Goal: Task Accomplishment & Management: Use online tool/utility

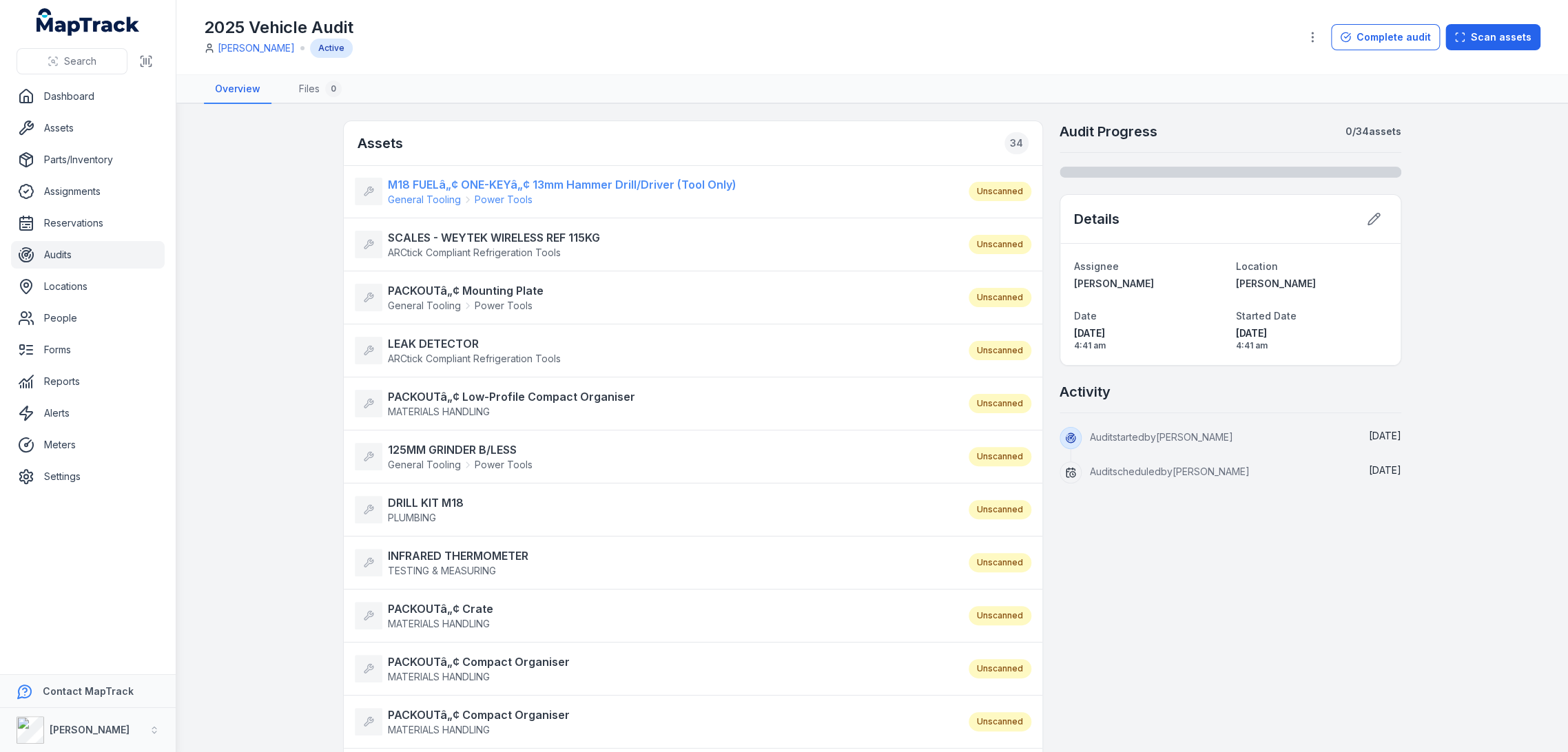
click at [644, 179] on strong "M18 FUELâ„¢ ONE-KEYâ„¢ 13mm Hammer Drill/Driver (Tool Only)" at bounding box center [562, 184] width 349 height 16
click at [539, 238] on strong "SCALES - WEYTEK WIRELESS REF 115KG" at bounding box center [494, 238] width 212 height 16
click at [480, 296] on strong "PACKOUTâ„¢ Mounting Plate" at bounding box center [465, 290] width 156 height 16
click at [463, 340] on strong "LEAK DETECTOR" at bounding box center [474, 344] width 173 height 16
click at [459, 402] on strong "PACKOUTâ„¢ Low-Profile Compact Organiser" at bounding box center [511, 397] width 248 height 16
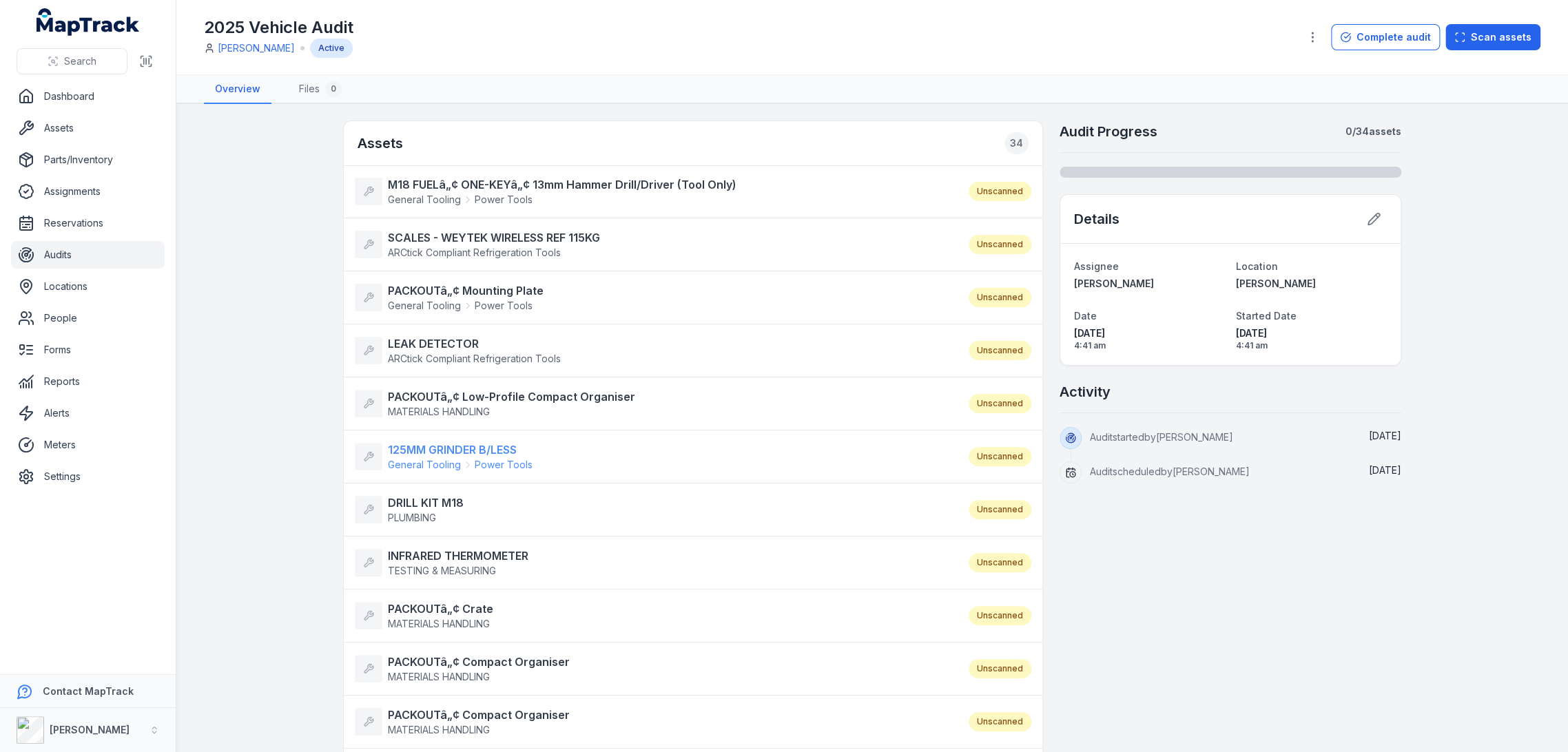
click at [449, 451] on strong "125MM GRINDER B/LESS" at bounding box center [460, 450] width 145 height 16
click at [430, 504] on strong "DRILL KIT M18" at bounding box center [426, 503] width 76 height 16
click at [433, 550] on strong "INFRARED THERMOMETER" at bounding box center [458, 555] width 141 height 16
click at [439, 607] on strong "PACKOUTâ„¢ Crate" at bounding box center [440, 609] width 105 height 16
click at [435, 665] on strong "PACKOUTâ„¢ Compact Organiser" at bounding box center [478, 661] width 182 height 16
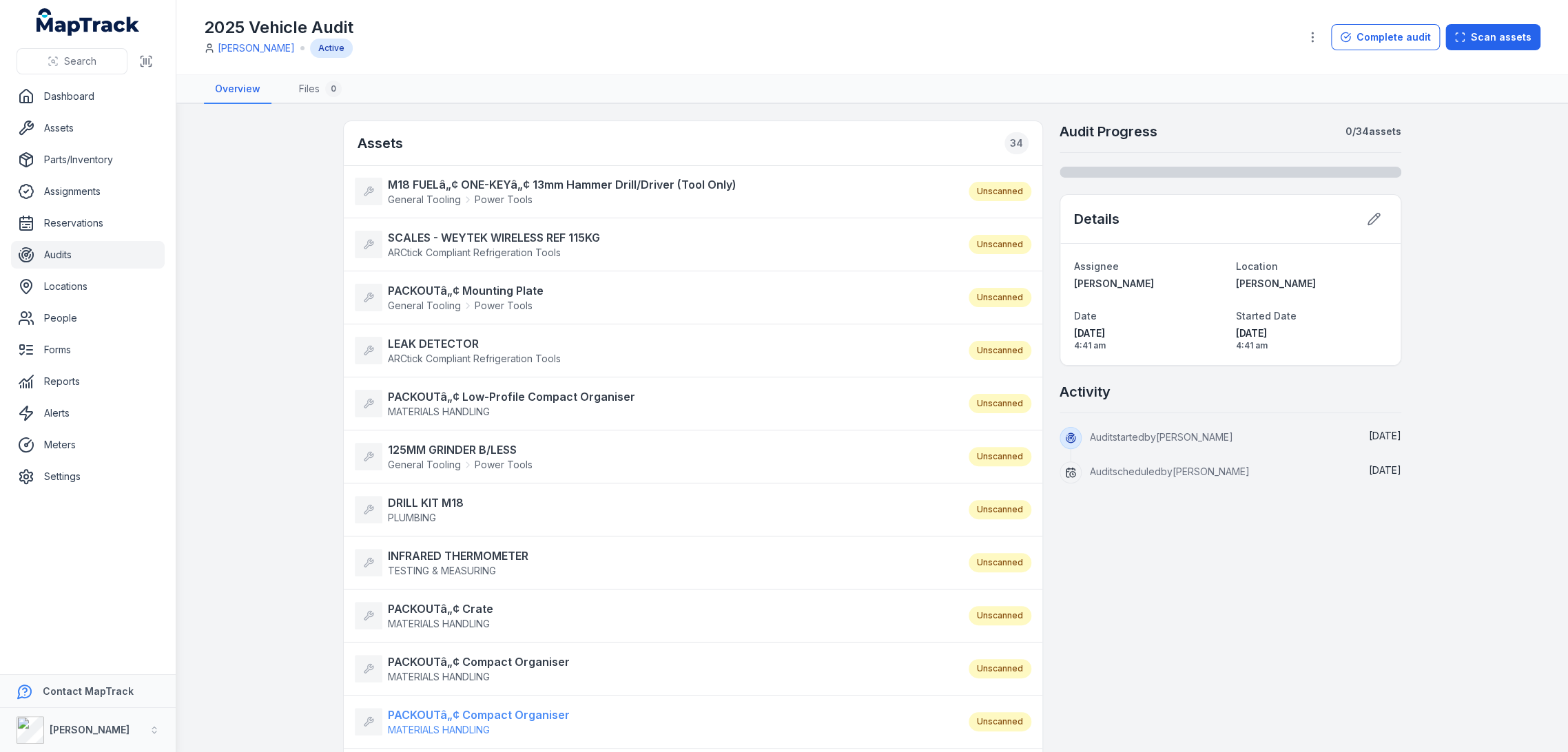
click at [444, 715] on strong "PACKOUTâ„¢ Compact Organiser" at bounding box center [478, 715] width 182 height 16
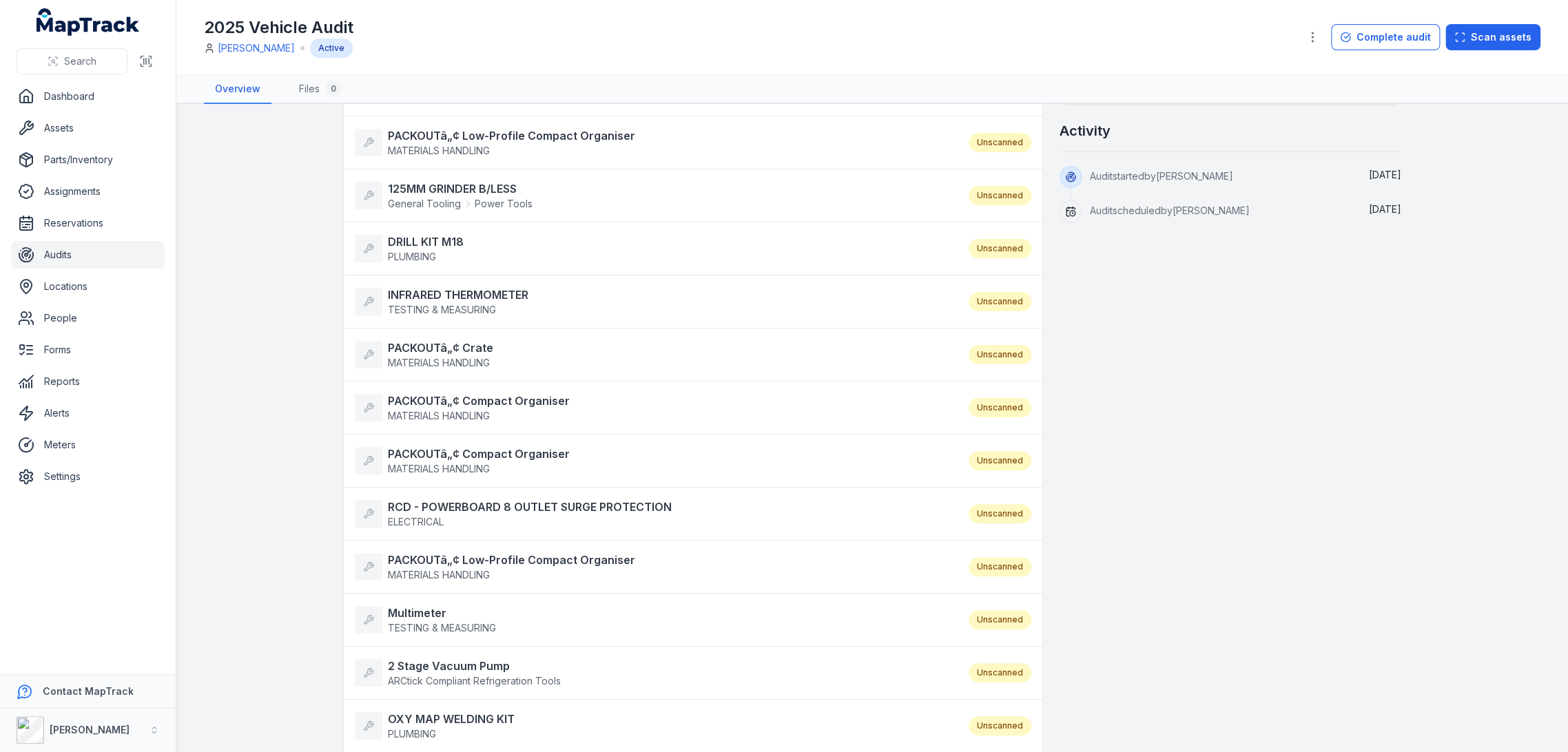
scroll to position [306, 0]
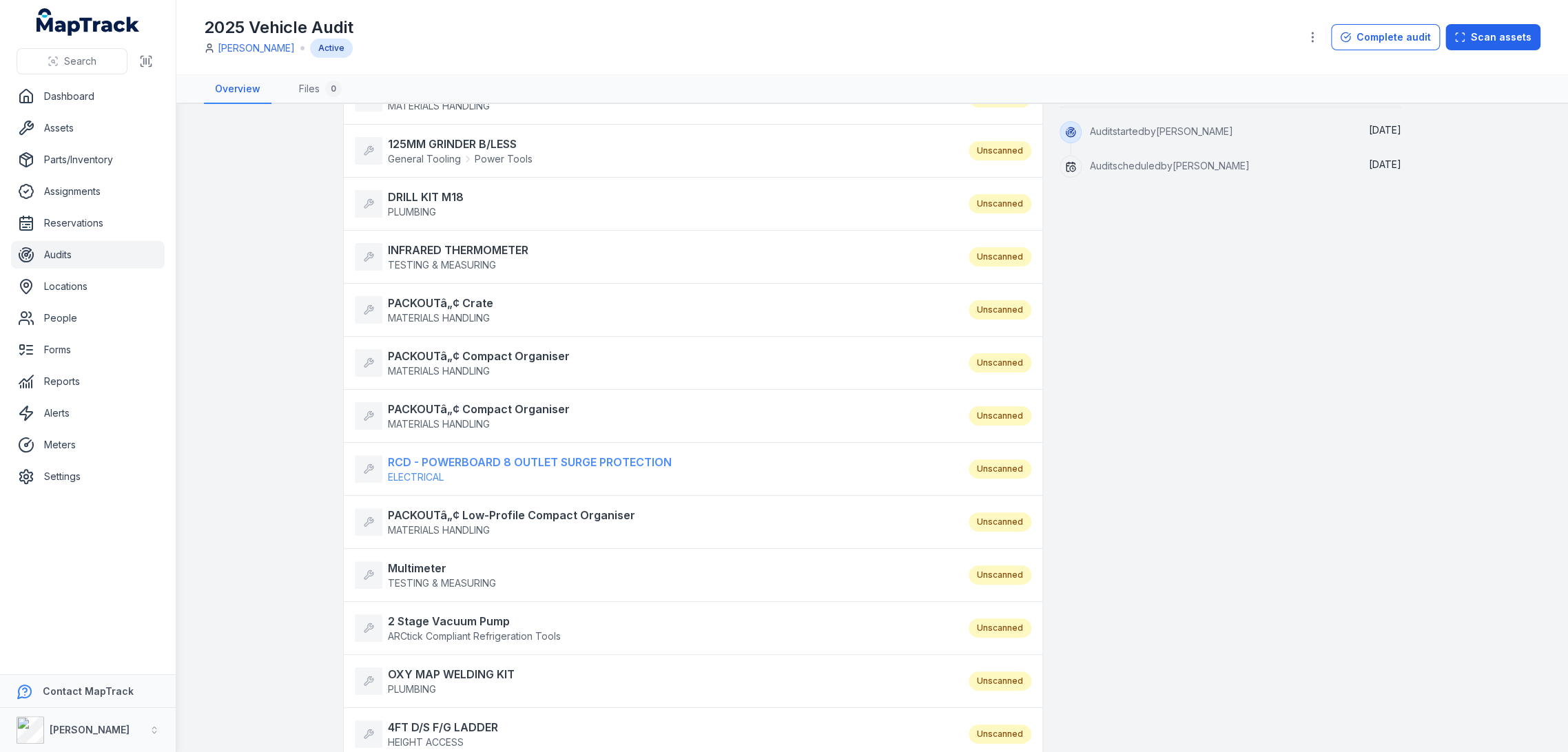
click at [491, 454] on strong "RCD - POWERBOARD 8 OUTLET SURGE PROTECTION" at bounding box center [529, 462] width 284 height 16
click at [465, 513] on strong "PACKOUTâ„¢ Low-Profile Compact Organiser" at bounding box center [511, 515] width 248 height 16
click at [429, 562] on strong "Multimeter" at bounding box center [441, 569] width 108 height 16
click at [454, 619] on strong "2 Stage Vacuum Pump" at bounding box center [474, 621] width 173 height 16
click at [441, 671] on strong "OXY MAP WELDING KIT" at bounding box center [451, 674] width 127 height 16
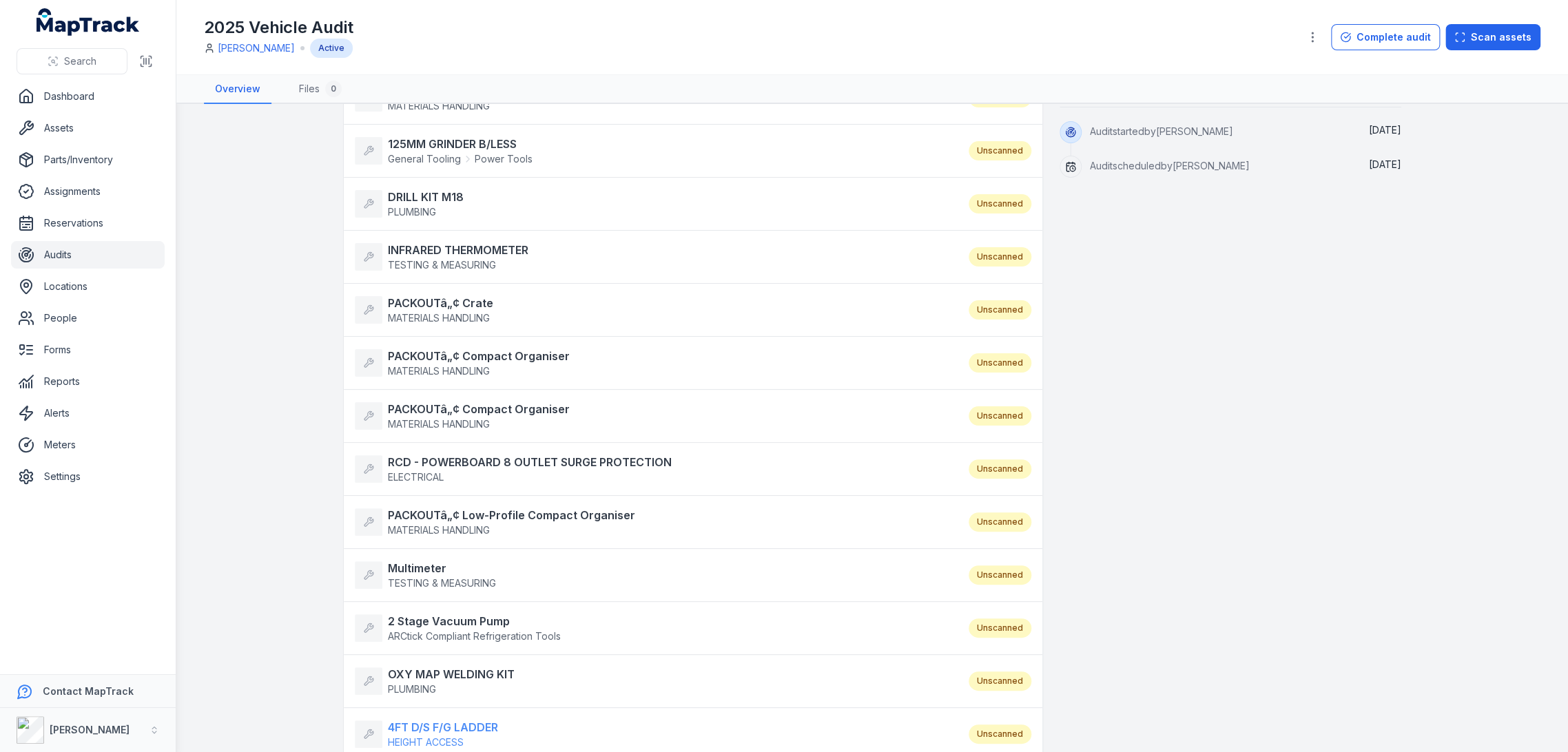
click at [425, 726] on strong "4FT D/S F/G LADDER" at bounding box center [443, 727] width 110 height 16
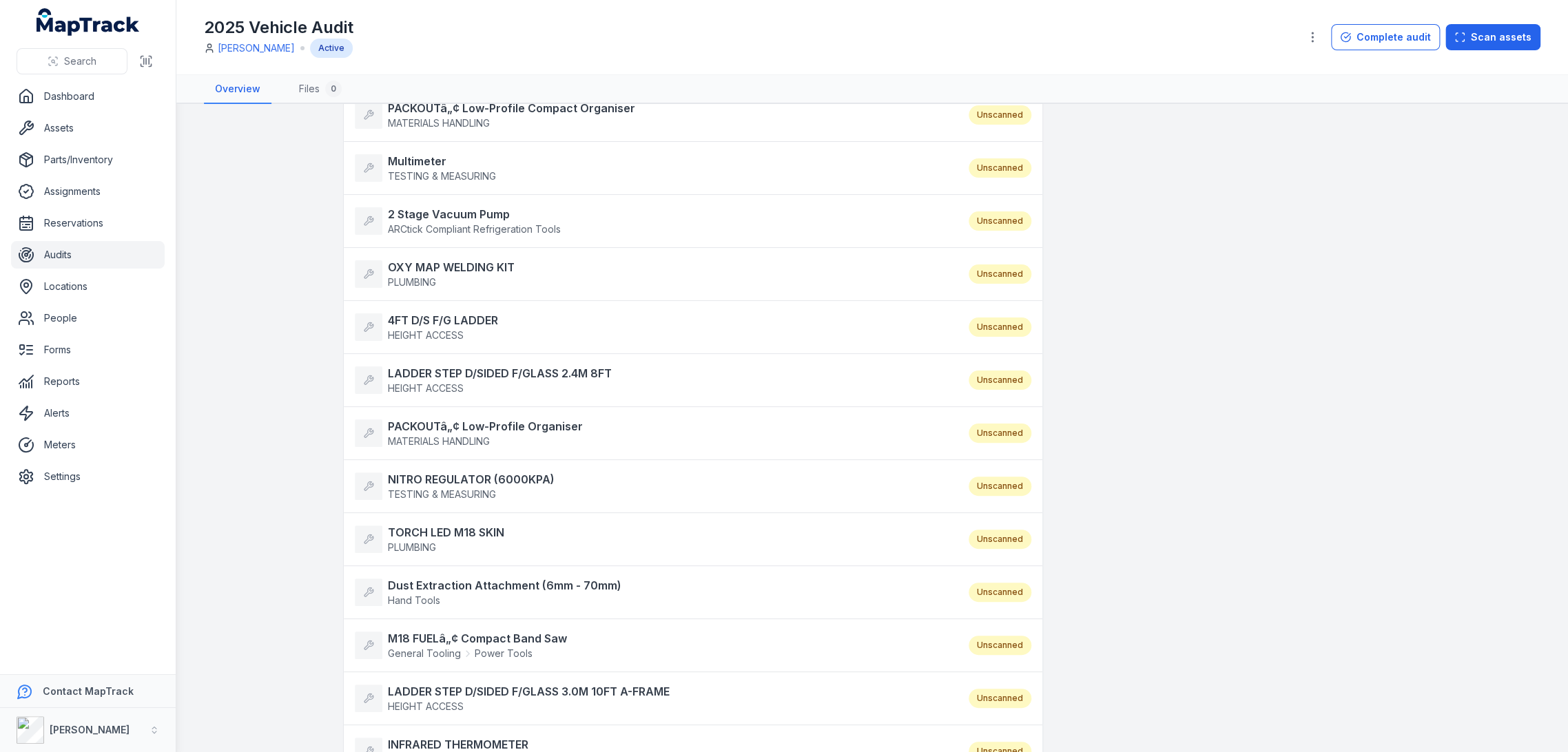
scroll to position [765, 0]
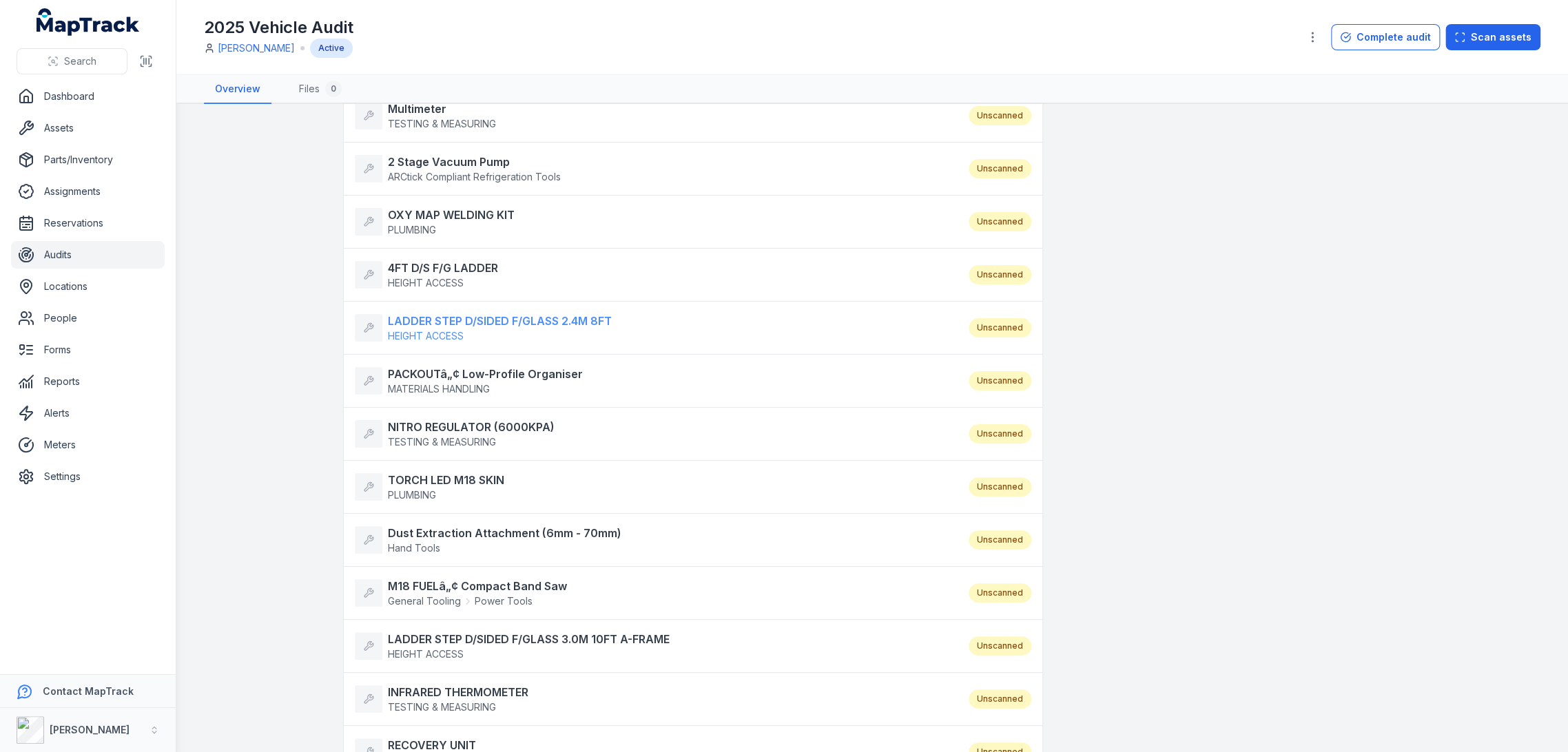
click at [472, 329] on span "HEIGHT ACCESS" at bounding box center [500, 336] width 224 height 14
click at [456, 369] on strong "PACKOUTâ„¢ Low-Profile Organiser" at bounding box center [485, 374] width 195 height 16
click at [432, 422] on strong "NITRO REGULATOR (6000KPA)" at bounding box center [471, 427] width 167 height 16
click at [434, 478] on strong "TORCH LED M18 SKIN" at bounding box center [445, 480] width 116 height 16
click at [435, 525] on strong "Dust Extraction Attachment (6mm - 70mm)" at bounding box center [505, 533] width 234 height 16
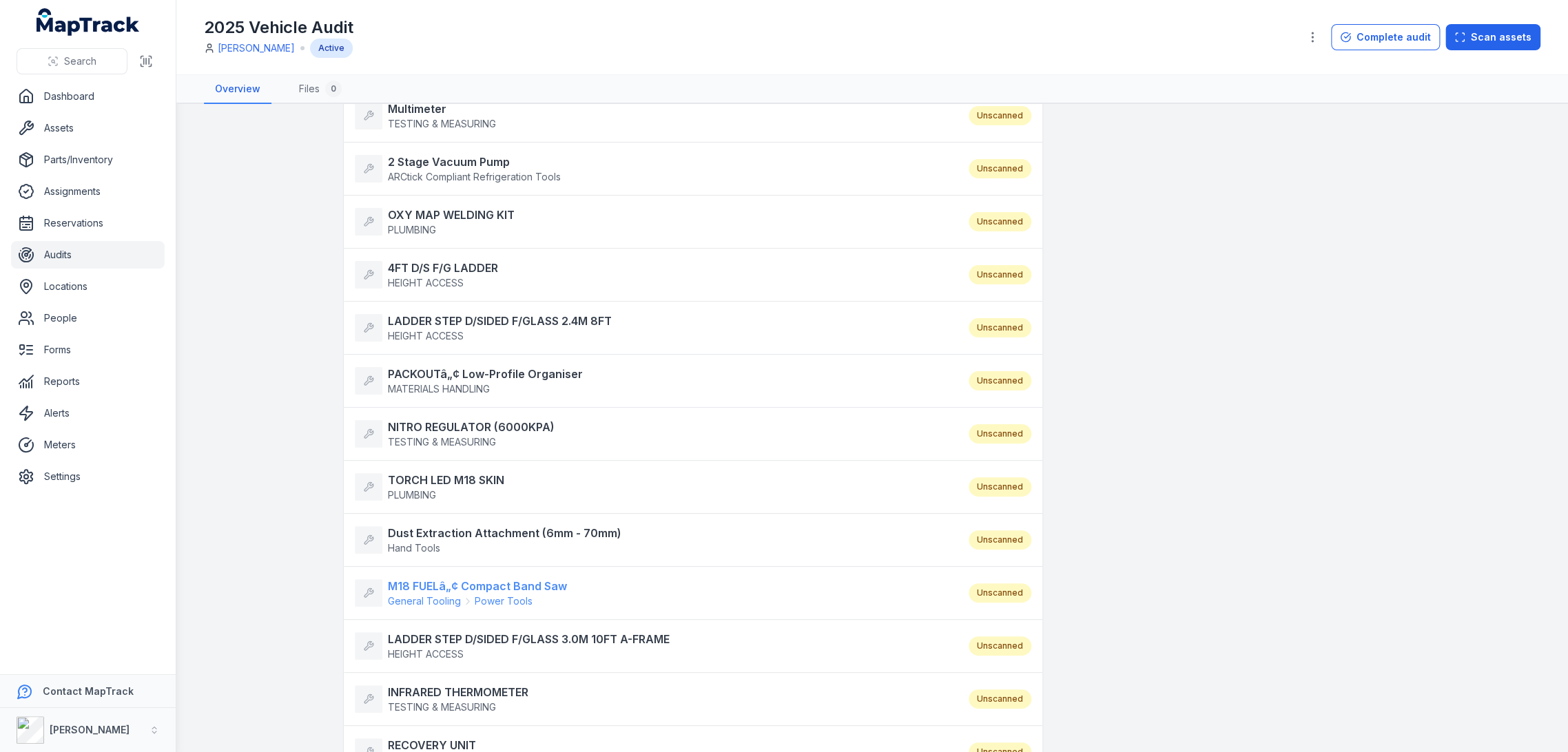
click at [438, 587] on strong "M18 FUELâ„¢ Compact Band Saw" at bounding box center [477, 586] width 179 height 16
click at [434, 631] on strong "LADDER STEP D/SIDED F/GLASS 3.0M 10FT A-FRAME" at bounding box center [528, 639] width 281 height 16
click at [449, 693] on strong "INFRARED THERMOMETER" at bounding box center [458, 692] width 141 height 16
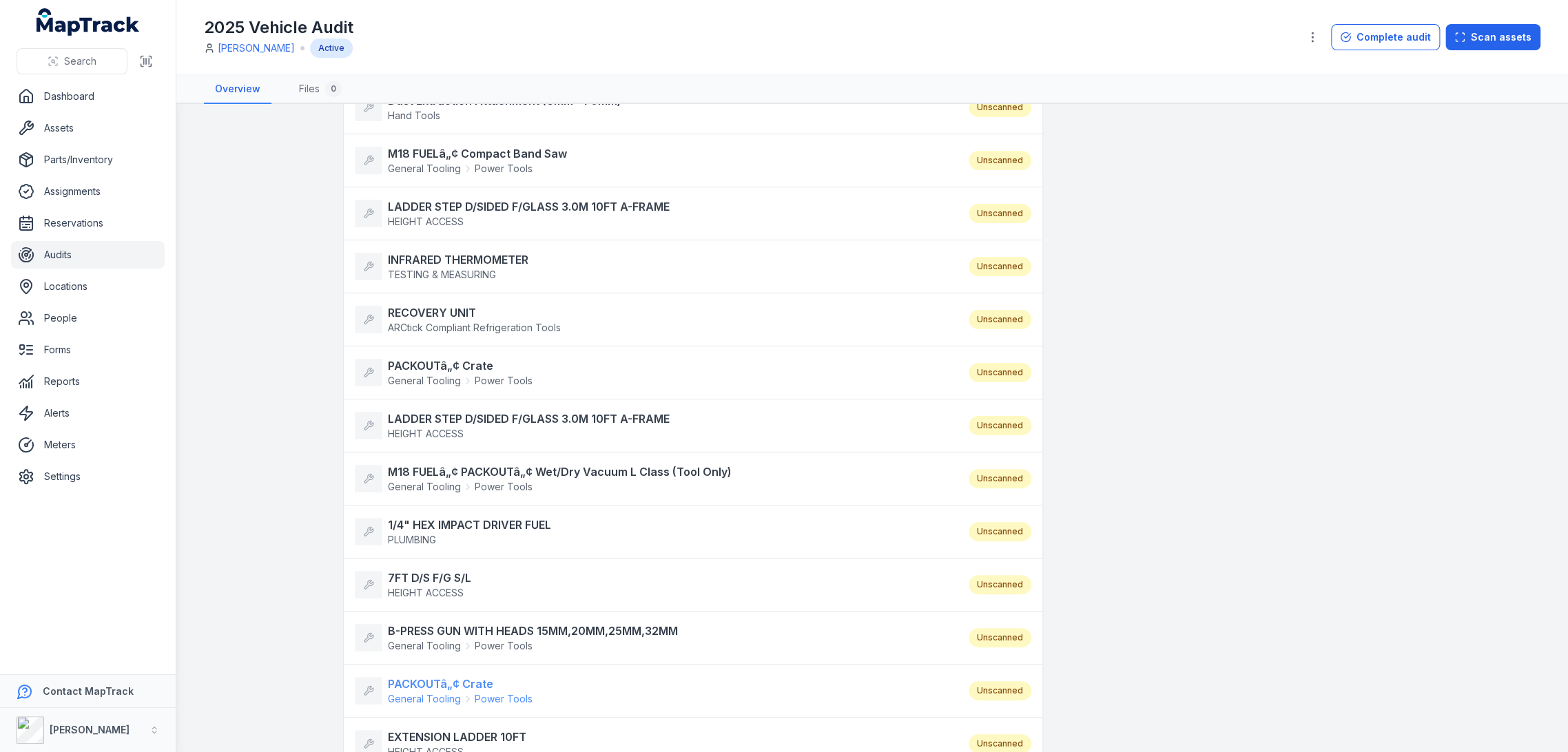
scroll to position [1224, 0]
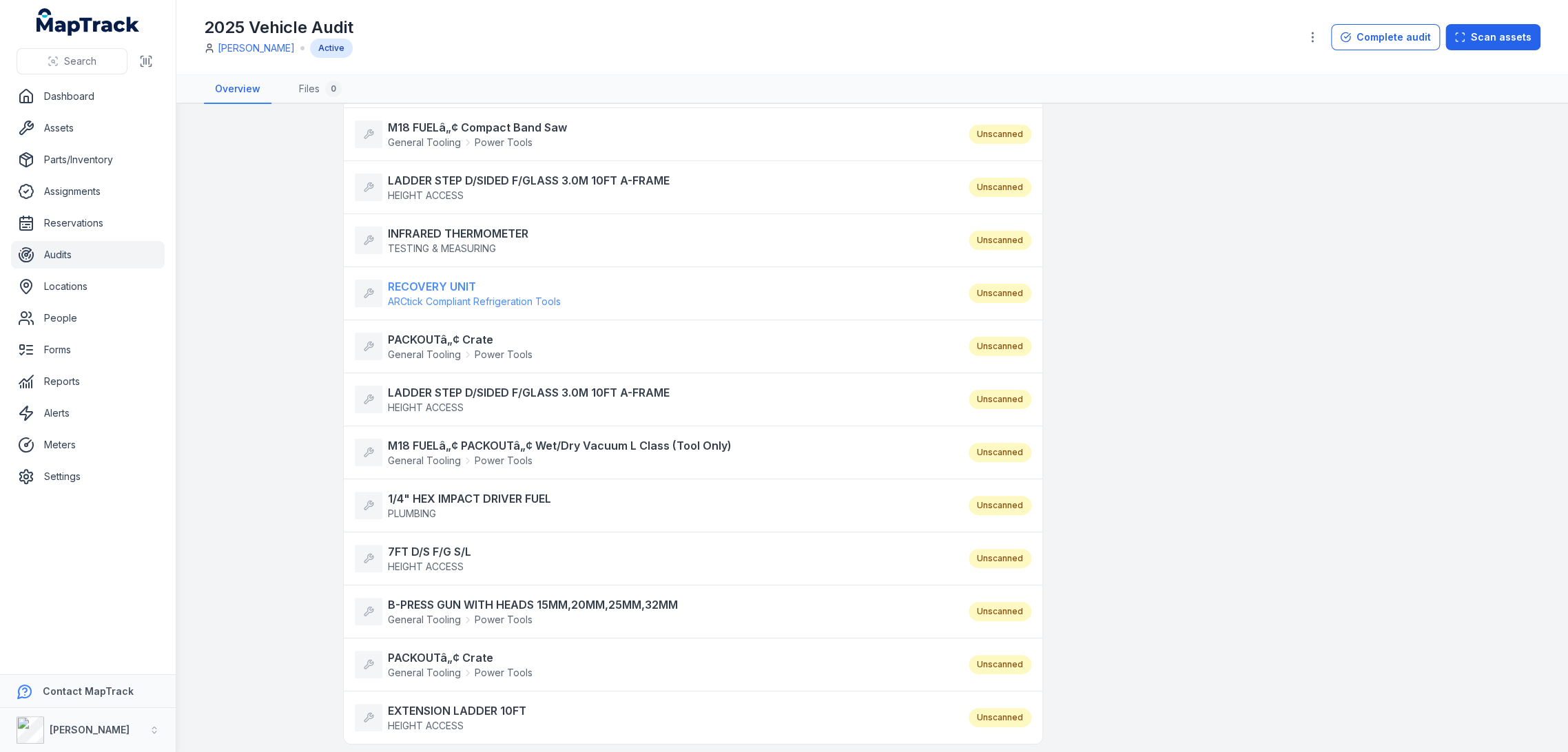
click at [439, 296] on span "ARCtick Compliant Refrigeration Tools" at bounding box center [474, 301] width 173 height 12
click at [435, 348] on span "General Tooling" at bounding box center [424, 355] width 73 height 14
click at [437, 387] on strong "LADDER STEP D/SIDED F/GLASS 3.0M 10FT A-FRAME" at bounding box center [528, 392] width 281 height 16
click at [434, 443] on strong "M18 FUELâ„¢ PACKOUTâ„¢ Wet/Dry Vacuum L Class (Tool Only)" at bounding box center [560, 446] width 344 height 16
click at [431, 500] on strong "1/4" HEX IMPACT DRIVER FUEL" at bounding box center [469, 499] width 163 height 16
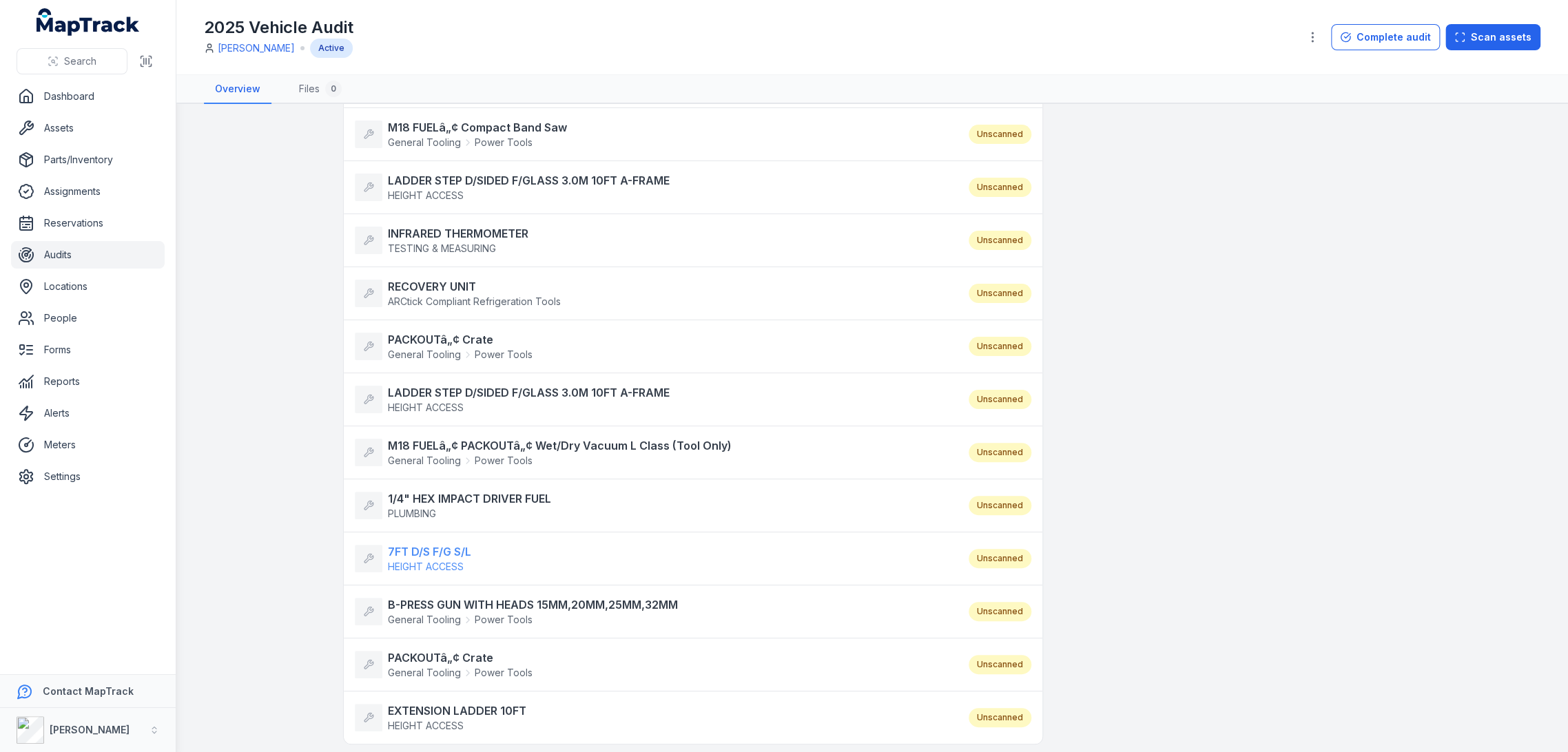
click at [435, 551] on strong "7FT D/S F/G S/L" at bounding box center [429, 551] width 83 height 16
click at [434, 596] on strong "B-PRESS GUN WITH HEADS 15MM,20MM,25MM,32MM" at bounding box center [533, 605] width 290 height 16
click at [434, 649] on strong "PACKOUTâ„¢ Crate" at bounding box center [460, 657] width 145 height 16
click at [442, 704] on strong "EXTENSION LADDER 10FT" at bounding box center [457, 711] width 138 height 16
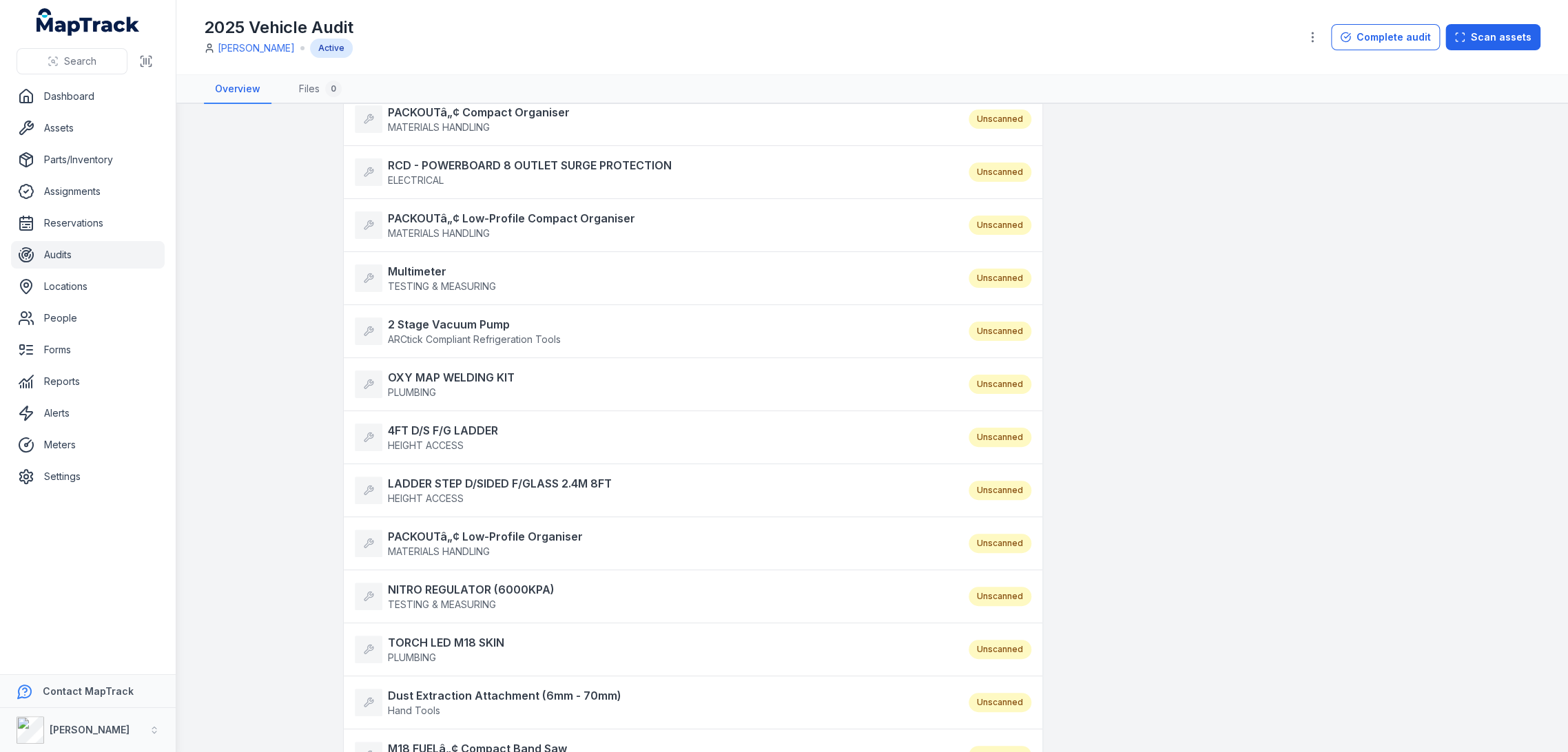
scroll to position [297, 0]
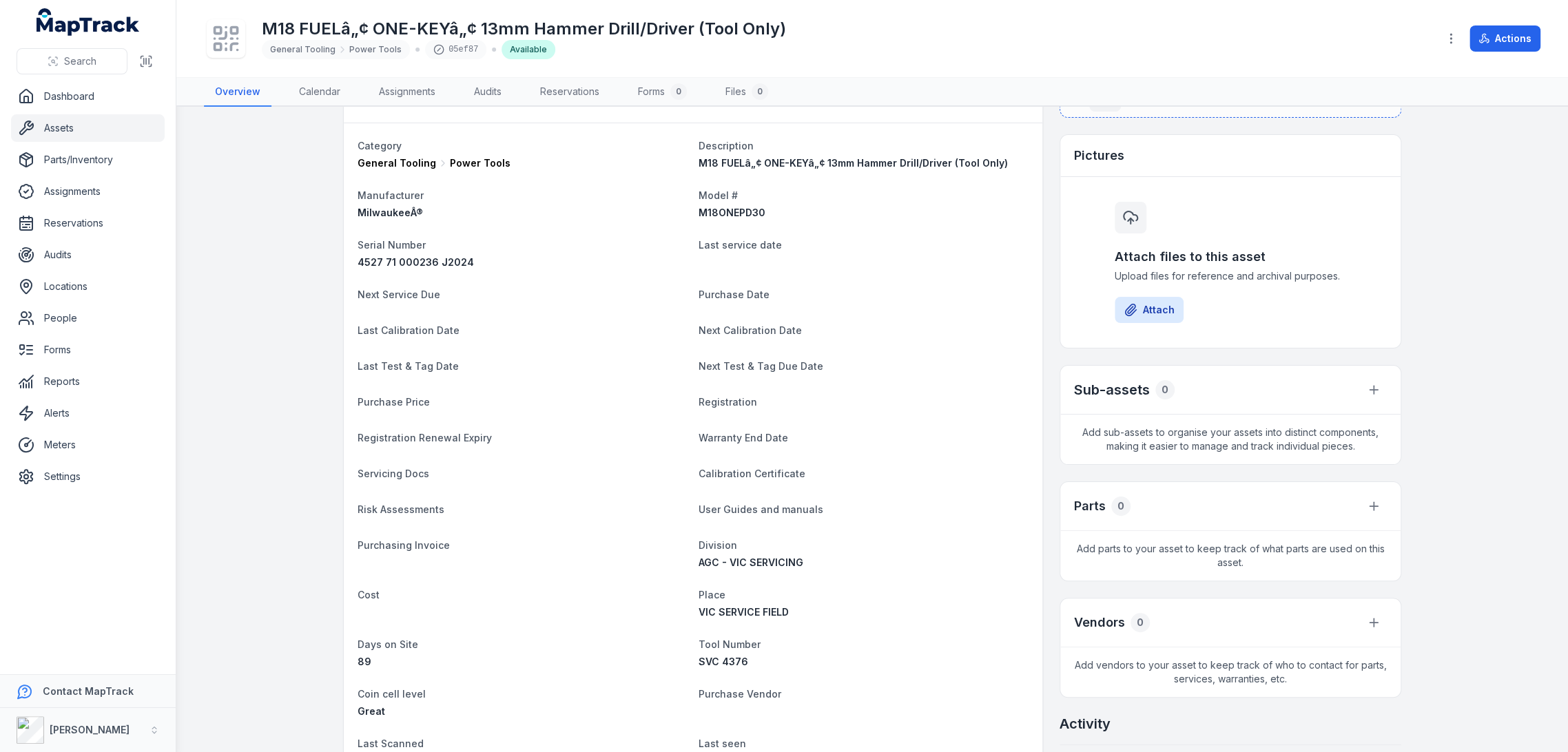
scroll to position [363, 0]
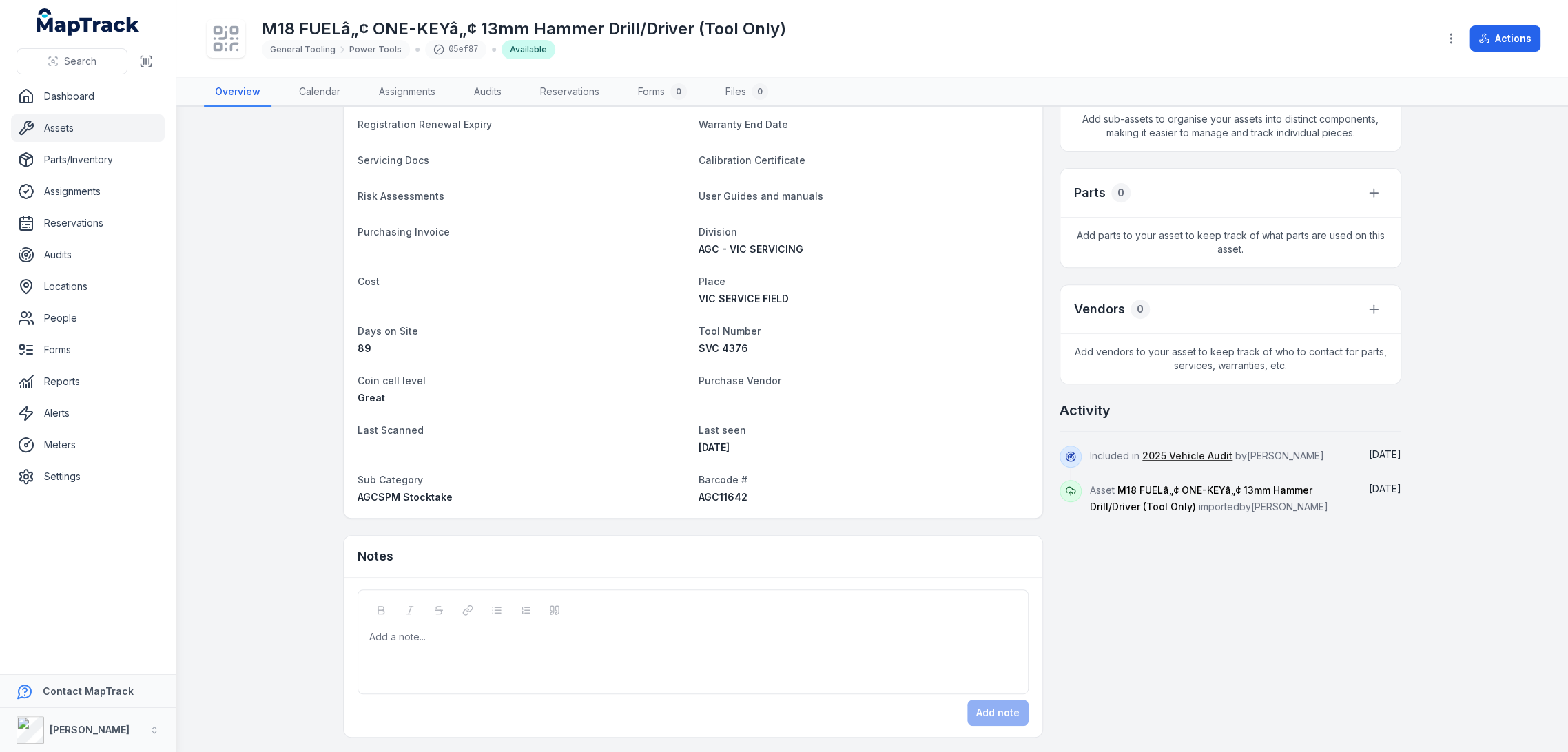
click at [721, 499] on span "AGC11642" at bounding box center [723, 497] width 49 height 12
copy span "AGC11642"
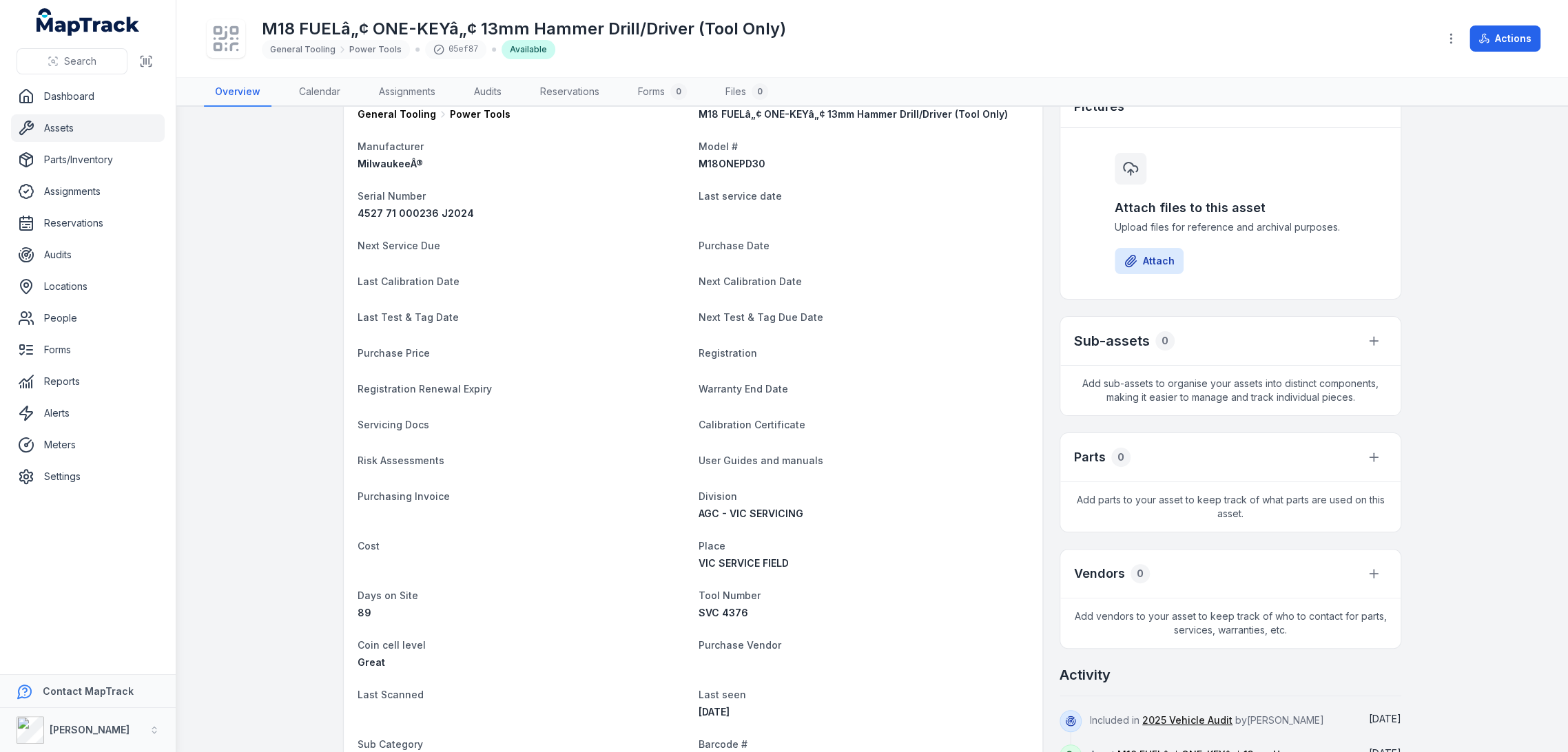
scroll to position [0, 0]
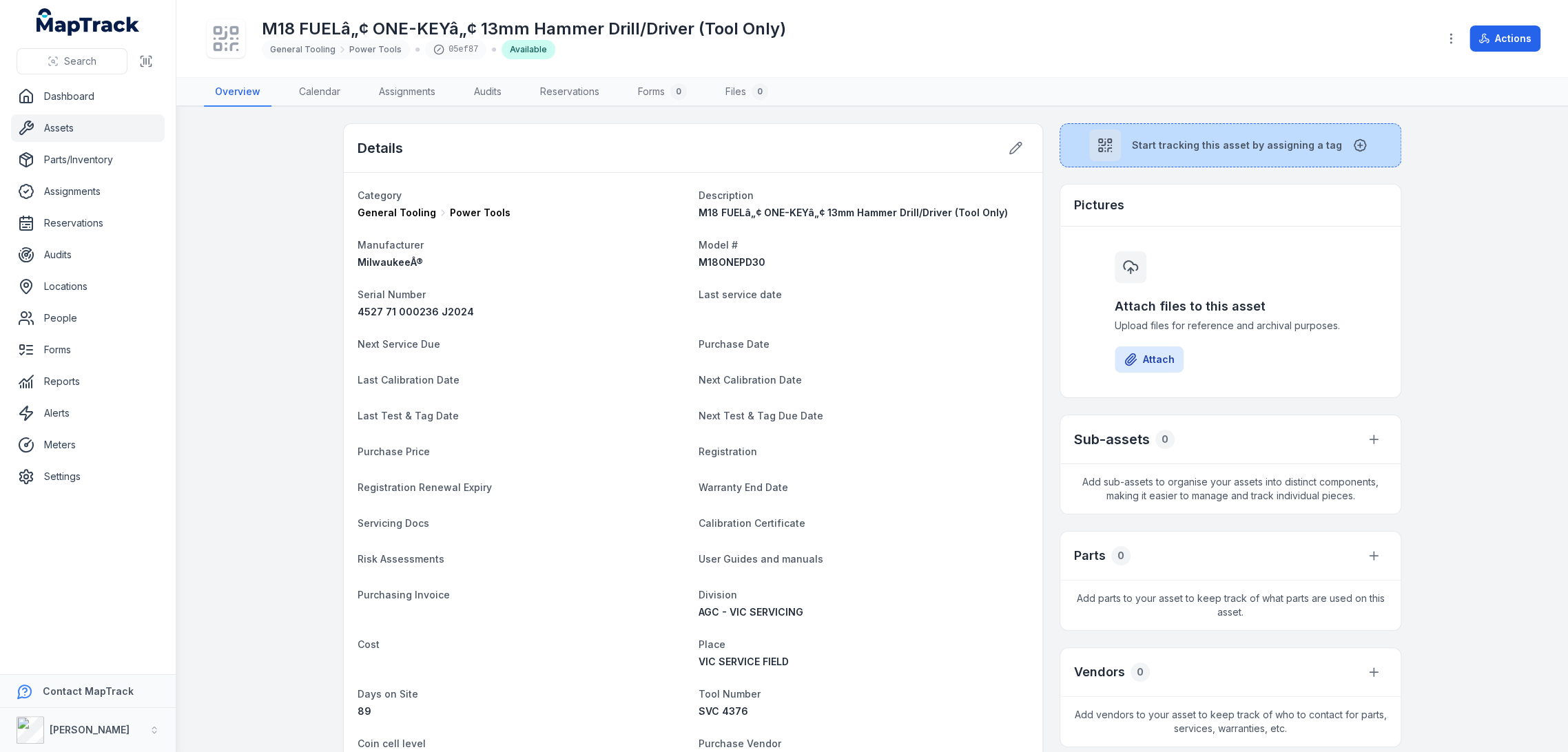
click at [1250, 126] on button "Start tracking this asset by assigning a tag" at bounding box center [1230, 146] width 342 height 44
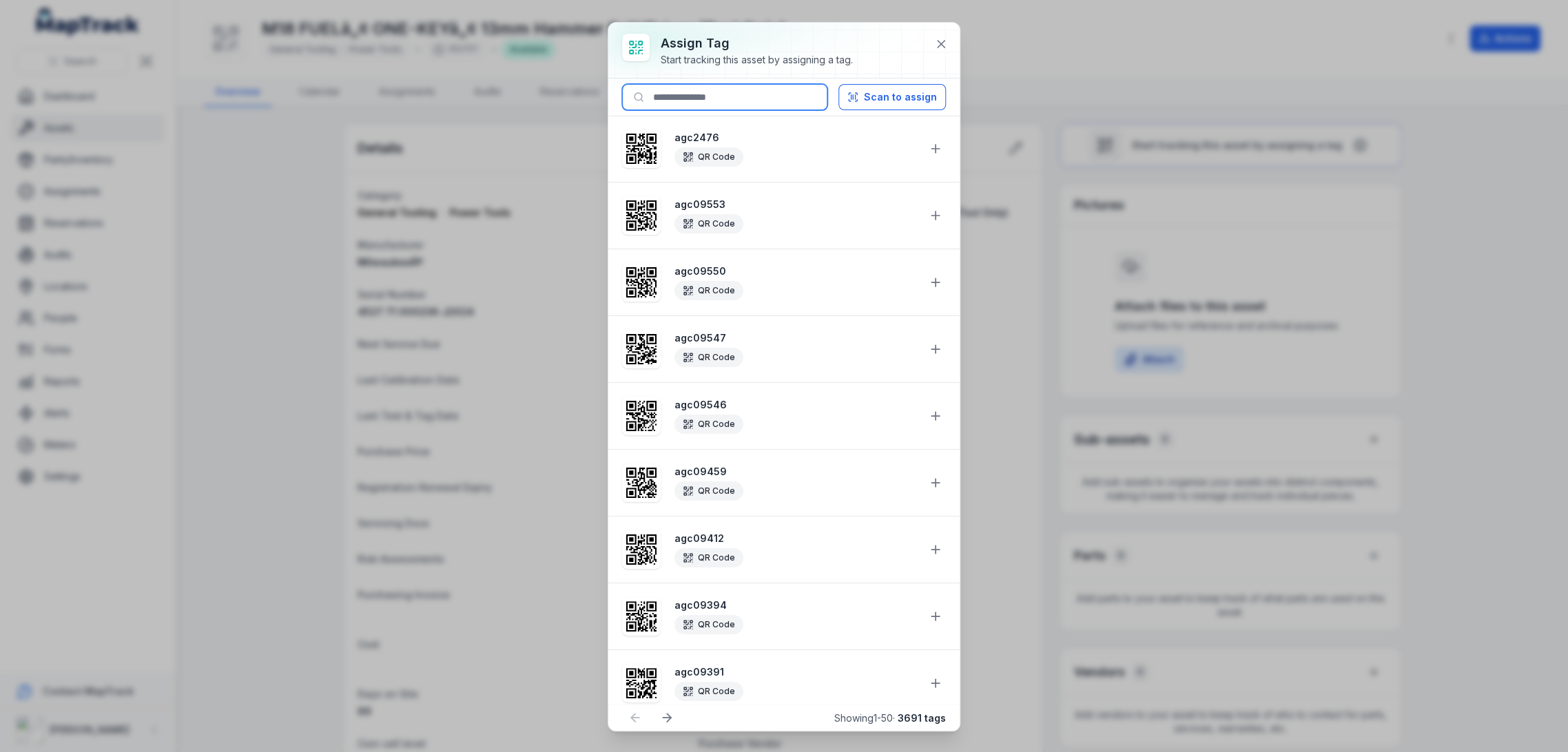
click at [722, 90] on input at bounding box center [724, 97] width 205 height 26
paste input "********"
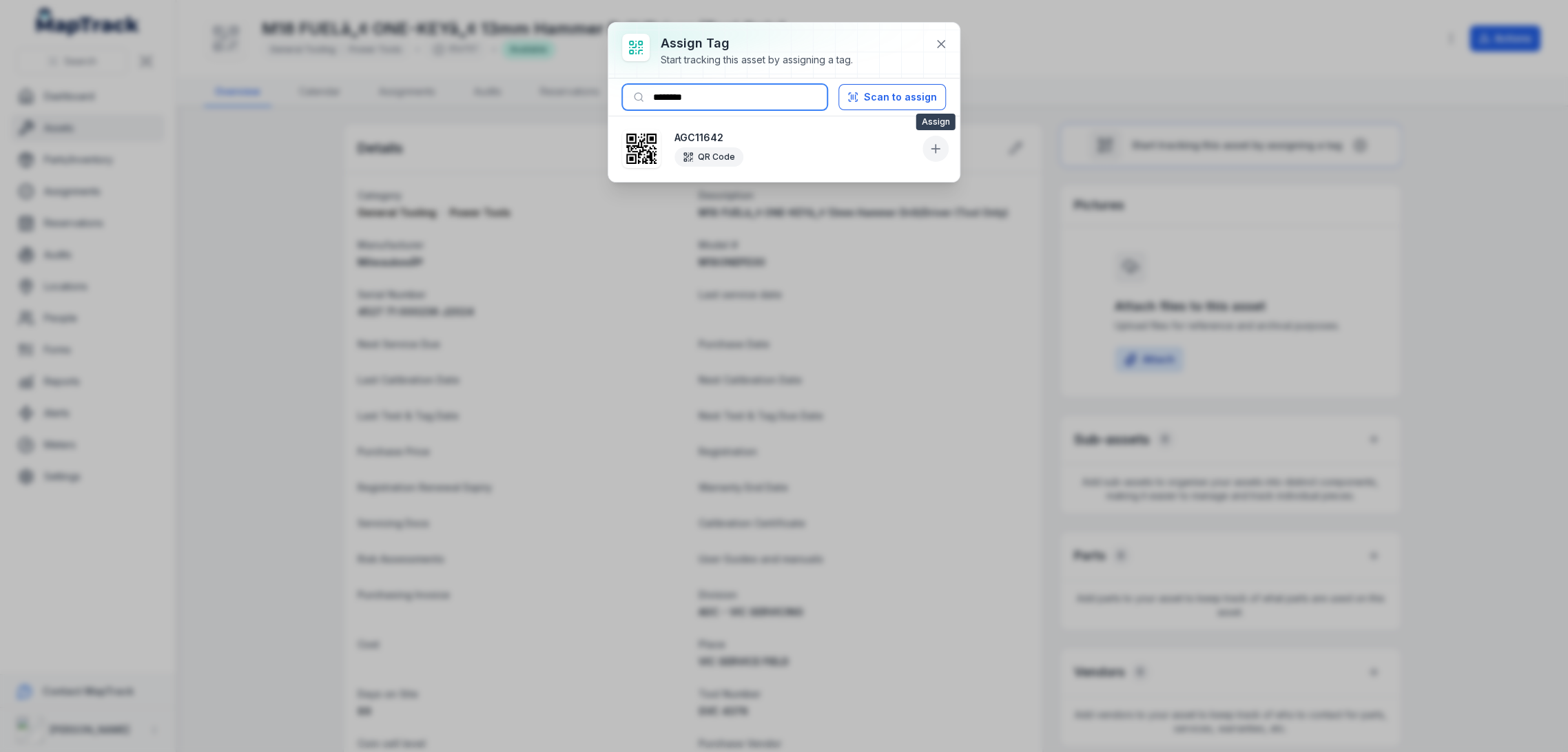
type input "********"
click at [932, 142] on icon at bounding box center [935, 148] width 14 height 14
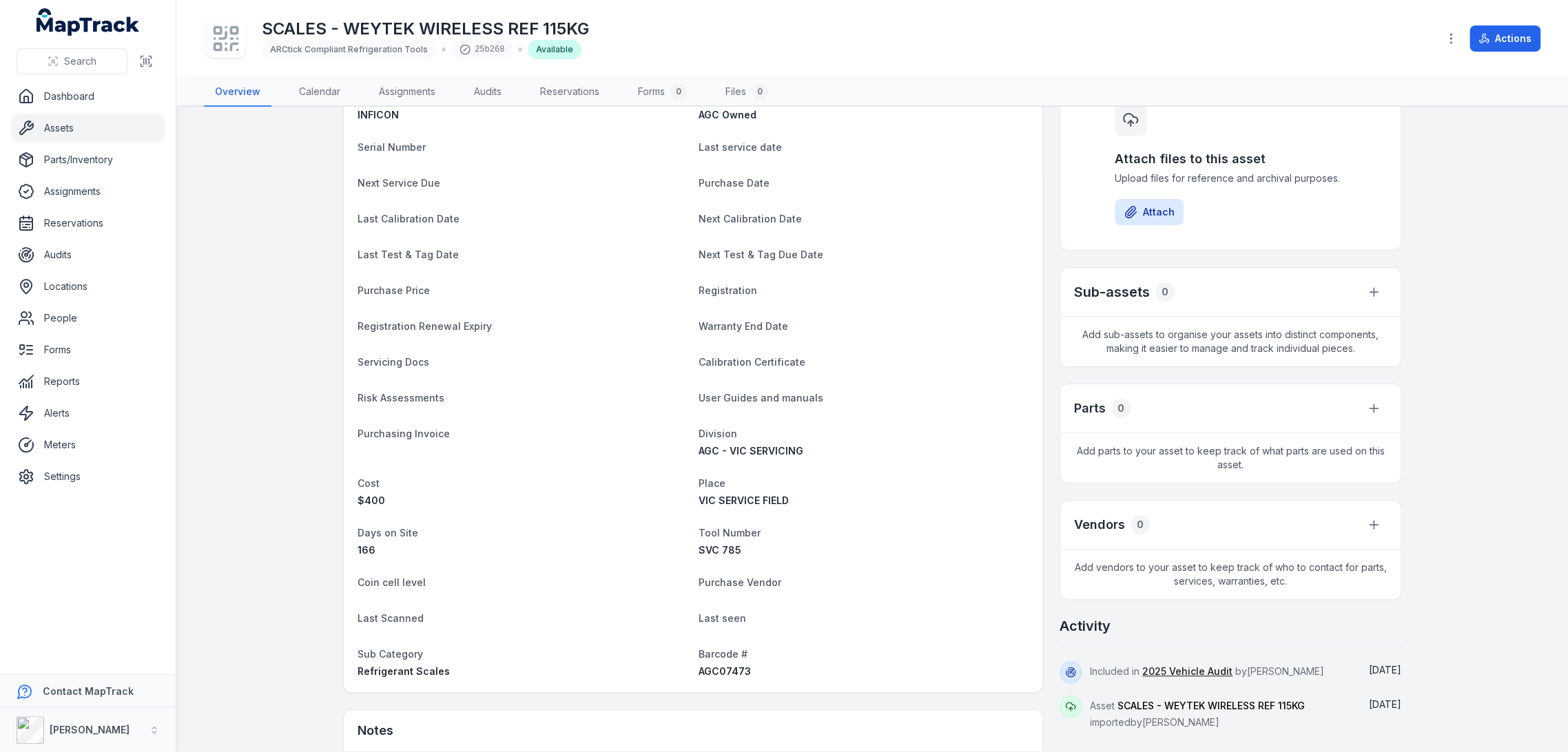
scroll to position [322, 0]
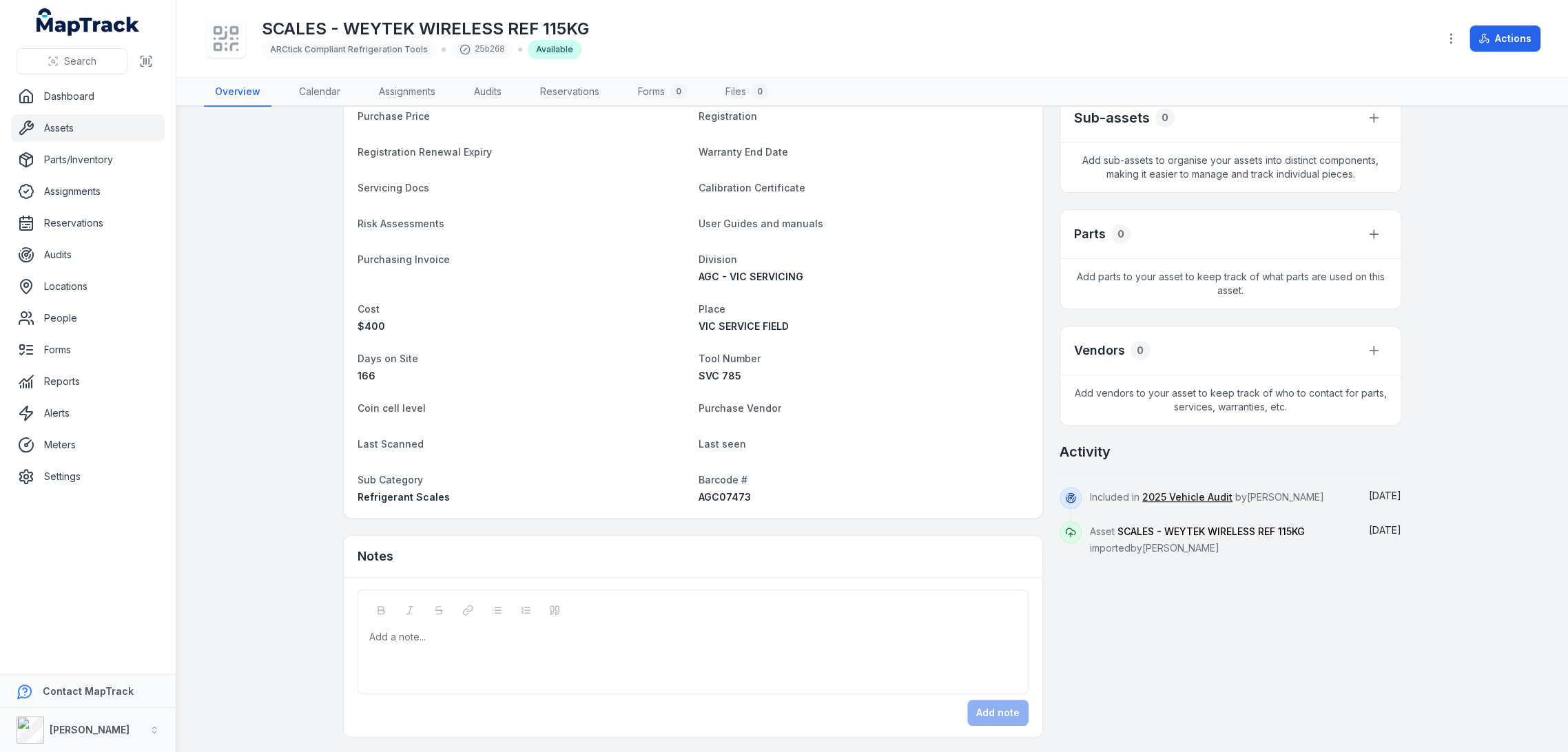
click at [734, 500] on span "AGC07473" at bounding box center [725, 497] width 53 height 12
click at [733, 500] on span "AGC07473" at bounding box center [725, 497] width 53 height 12
copy span "AGC07473"
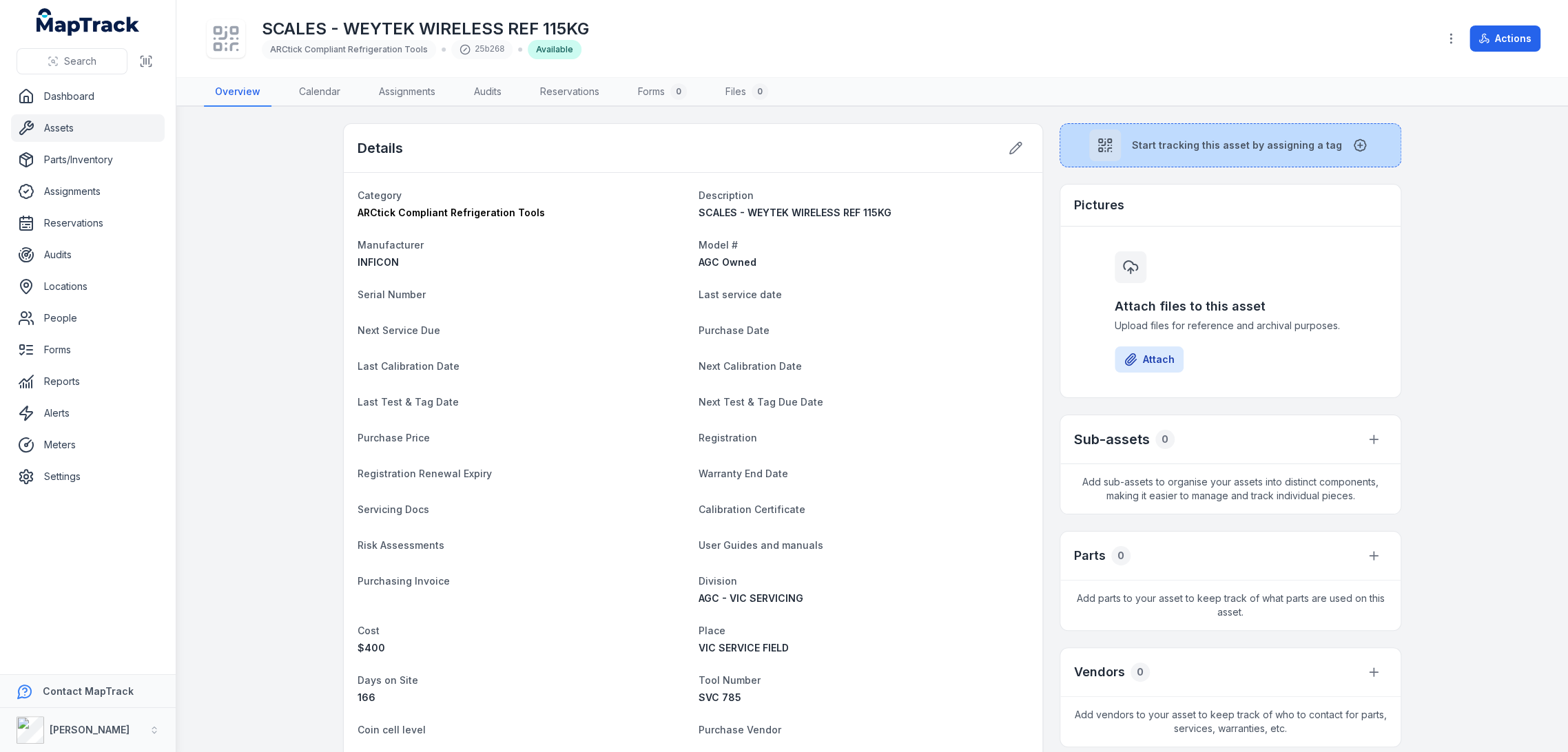
click at [1230, 156] on button "Start tracking this asset by assigning a tag" at bounding box center [1230, 146] width 342 height 44
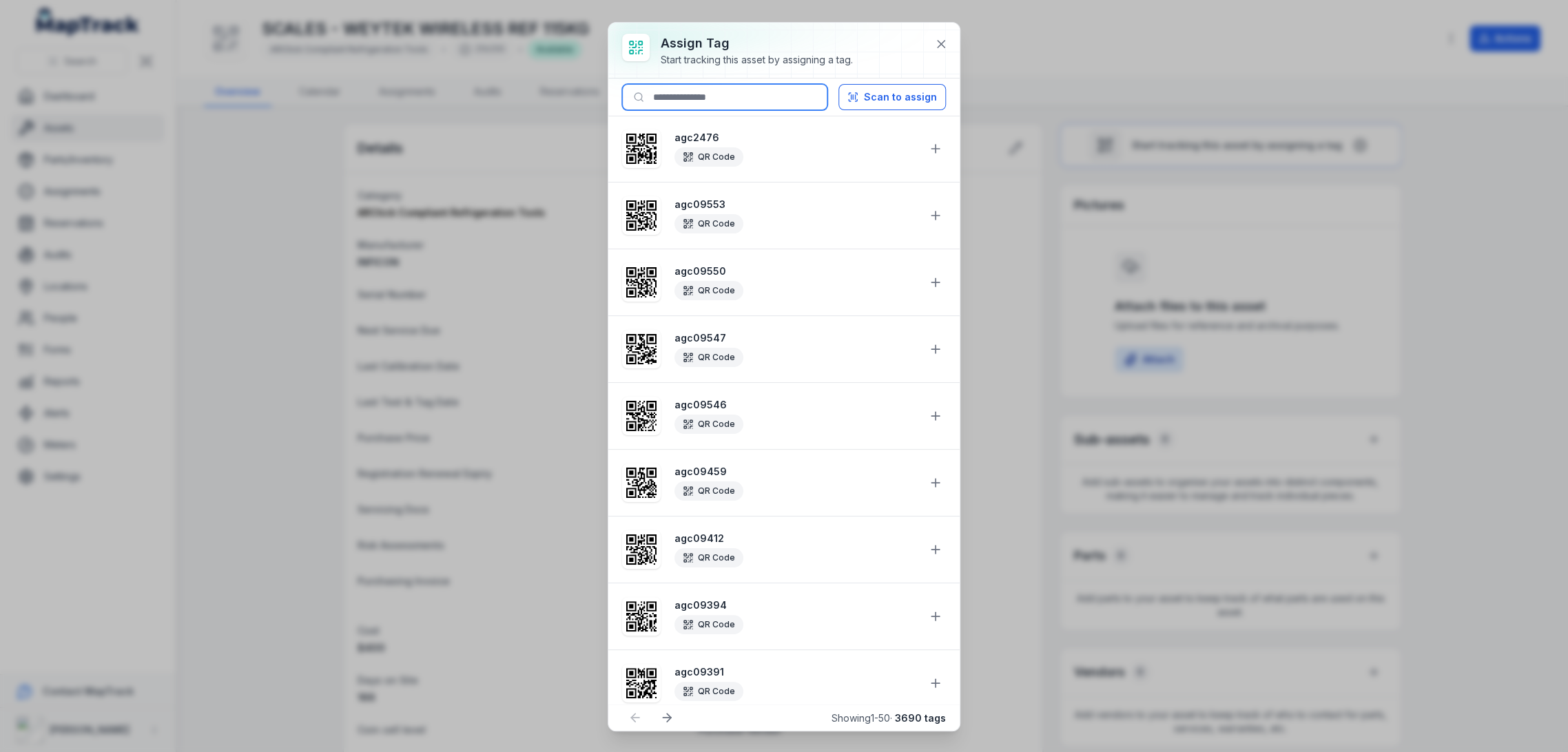
click at [784, 102] on input at bounding box center [724, 97] width 205 height 26
paste input "********"
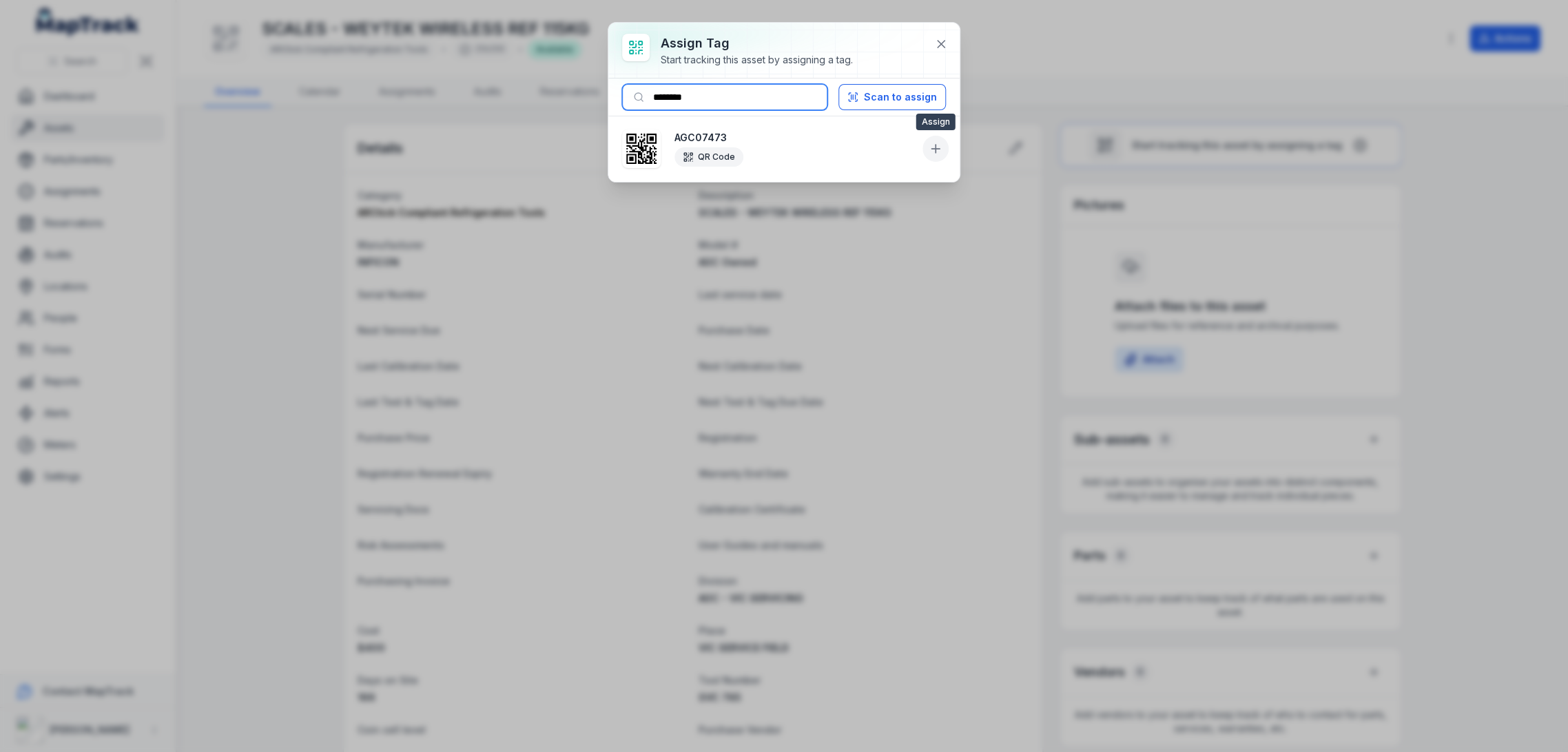
type input "********"
click at [933, 146] on icon at bounding box center [935, 148] width 14 height 14
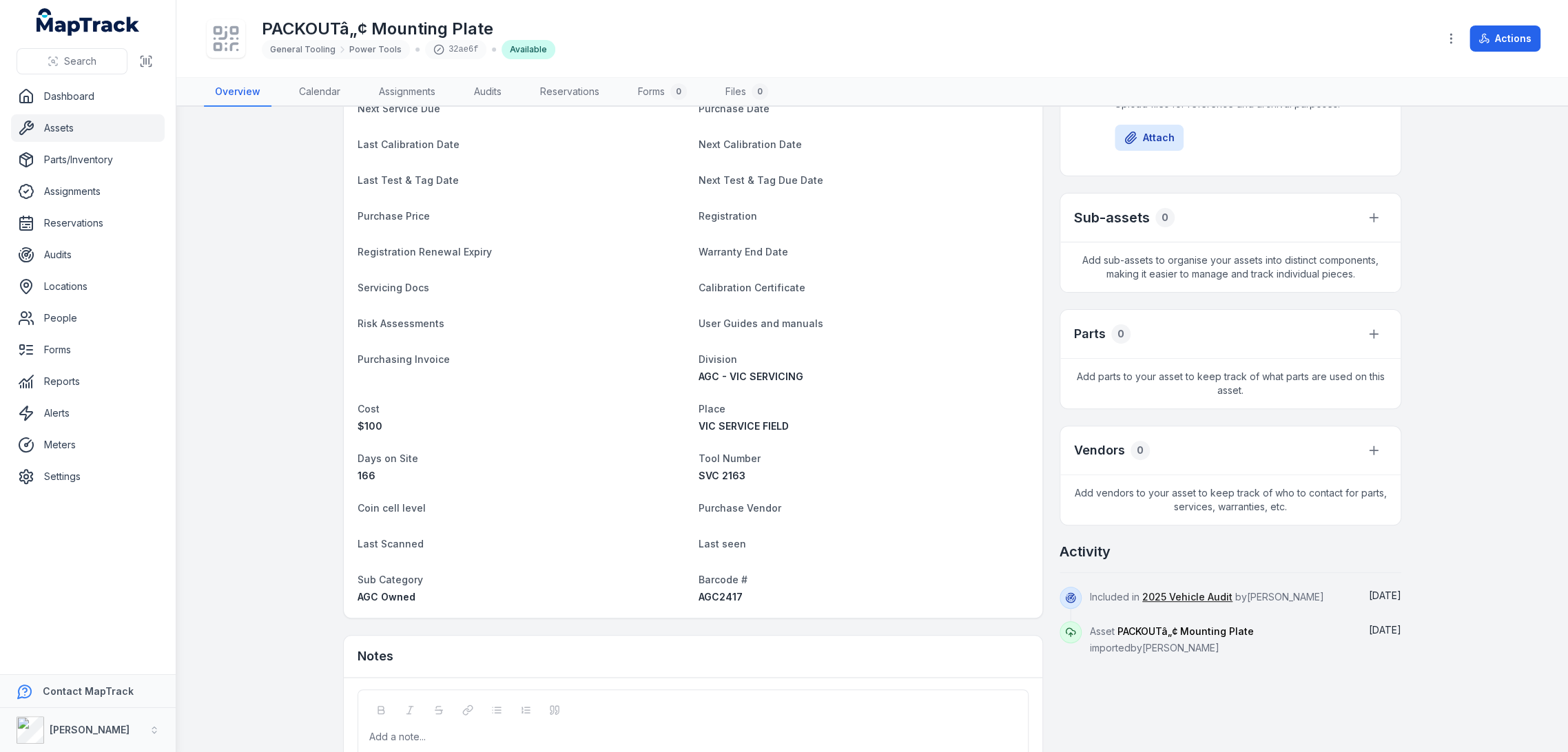
scroll to position [322, 0]
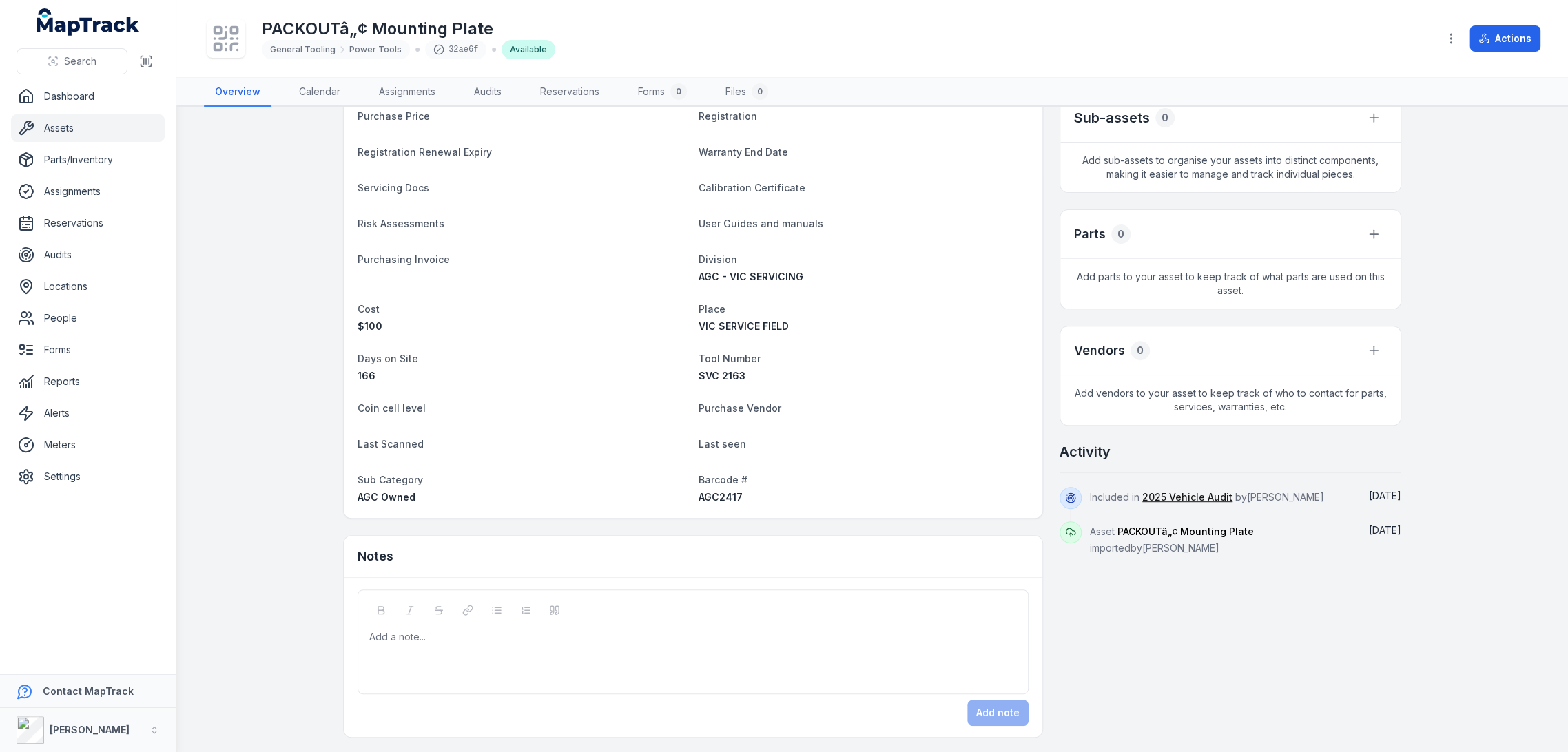
click at [718, 494] on span "AGC2417" at bounding box center [721, 497] width 44 height 12
copy span "AGC2417"
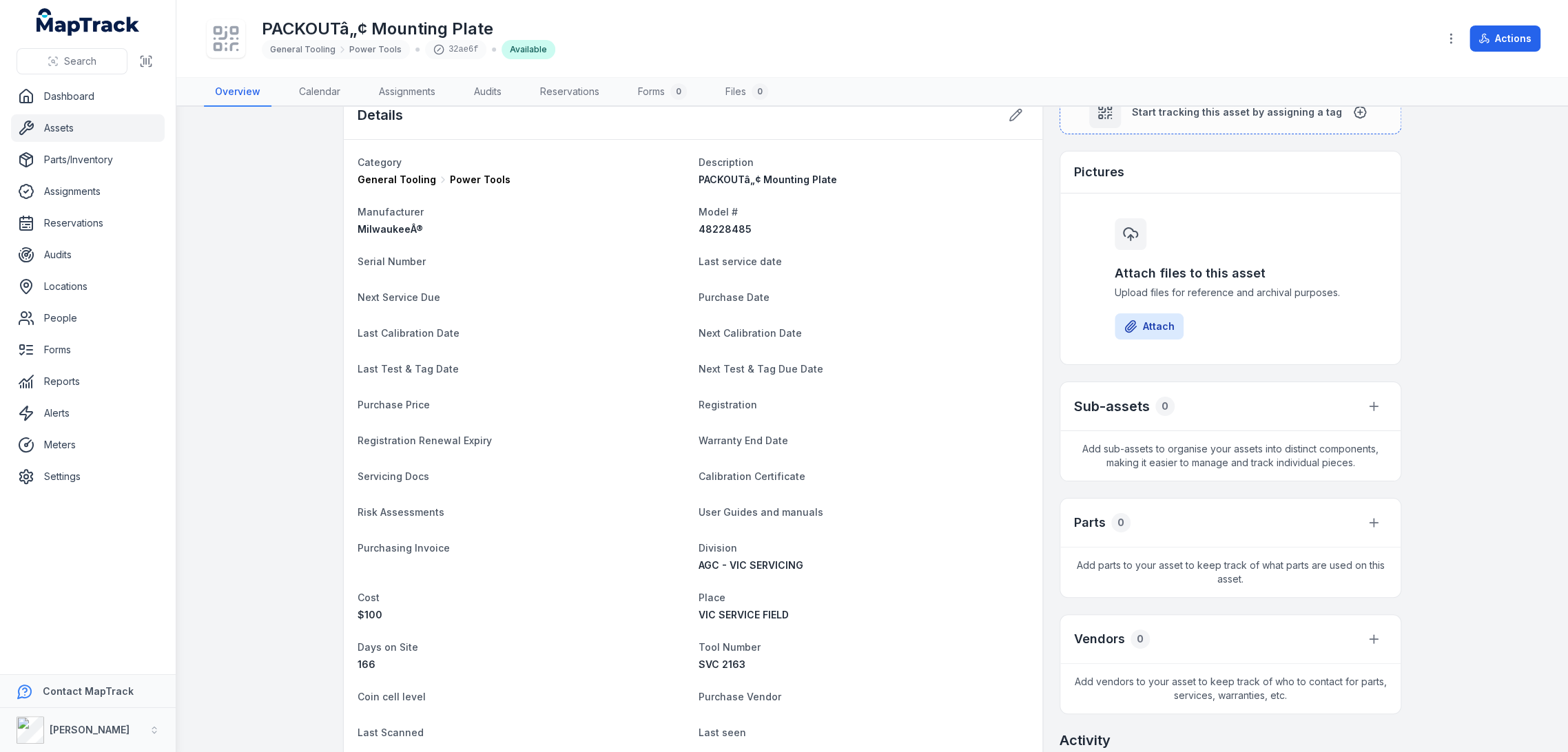
scroll to position [0, 0]
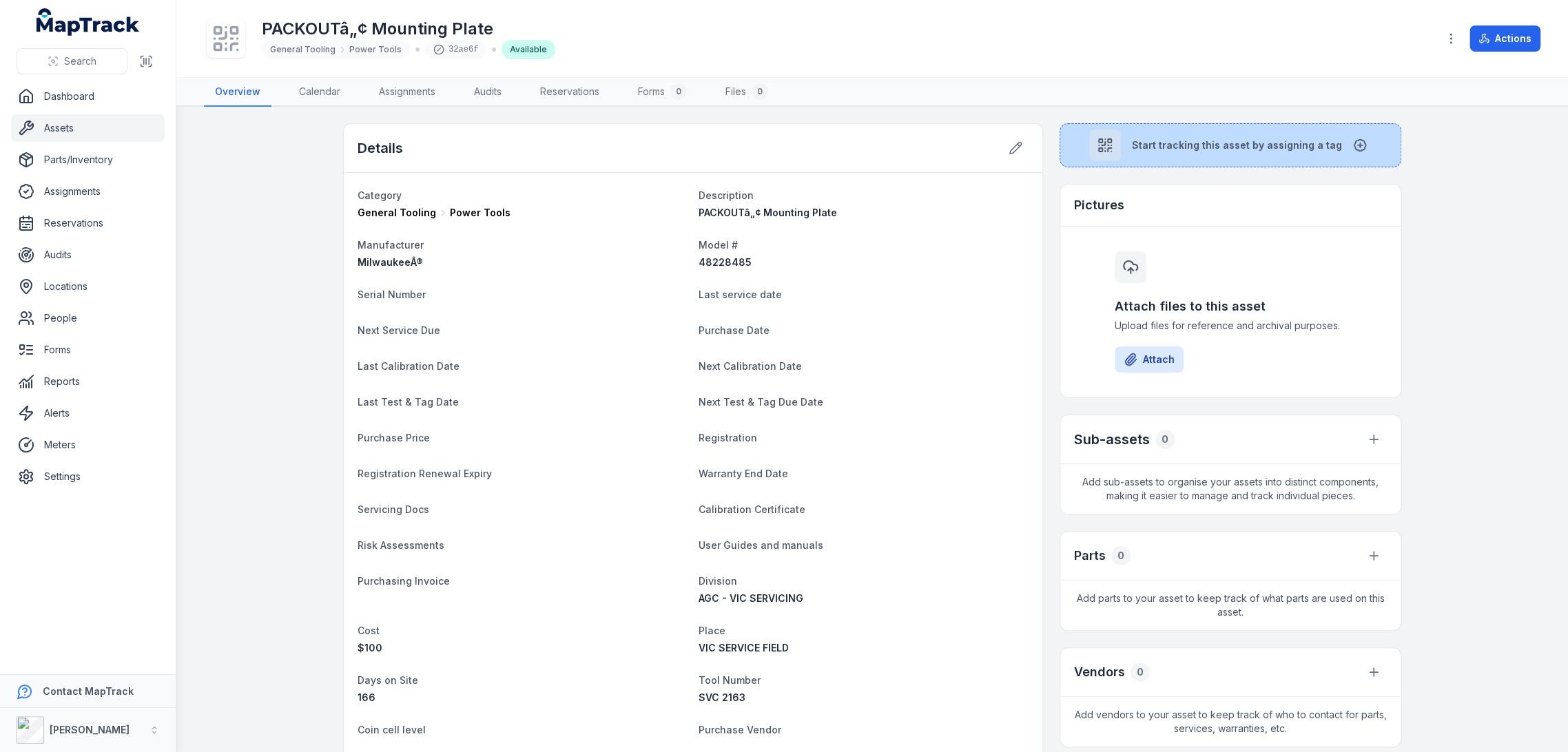
click at [1154, 151] on span "Start tracking this asset by assigning a tag" at bounding box center [1236, 145] width 210 height 14
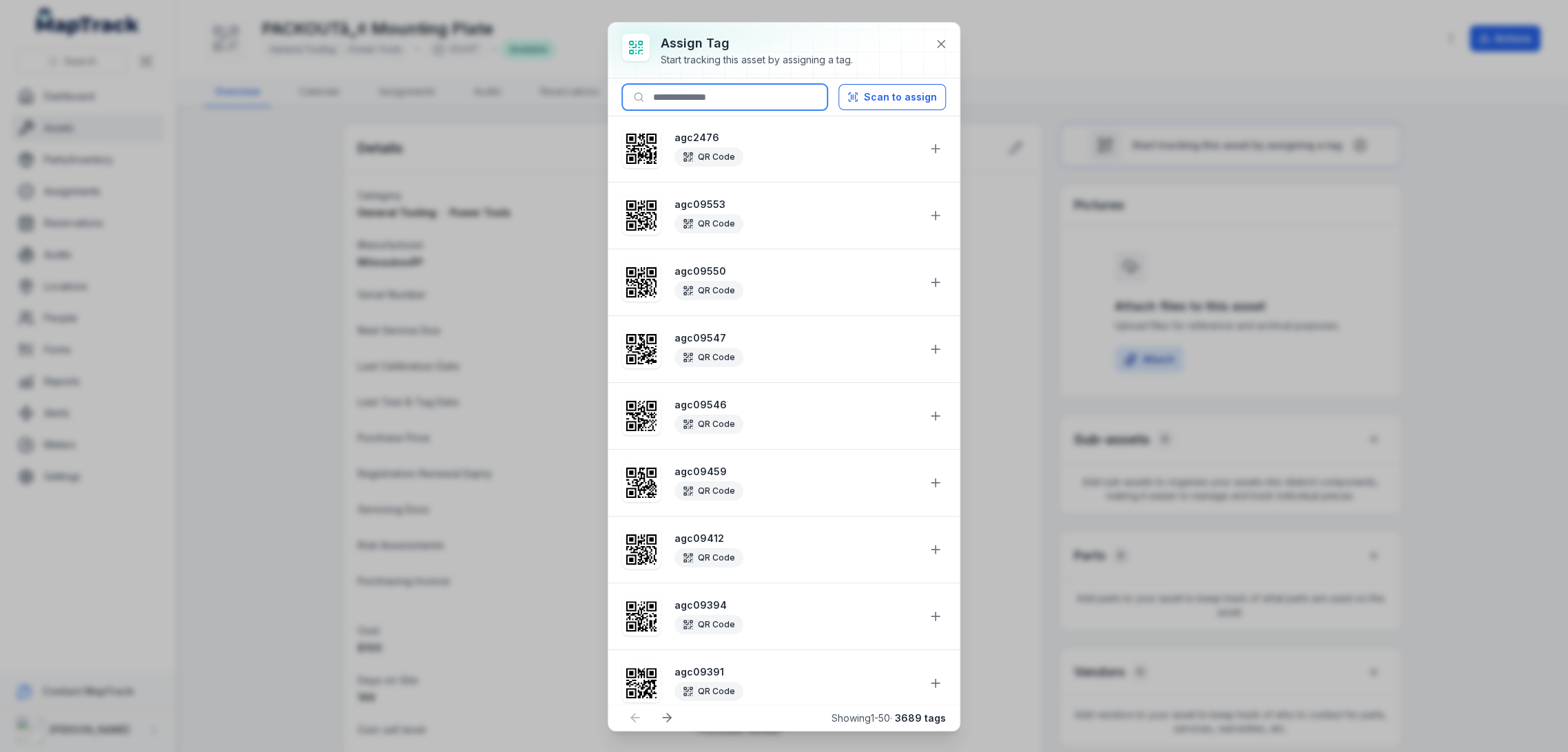
click at [719, 92] on input at bounding box center [724, 97] width 205 height 26
paste input "*******"
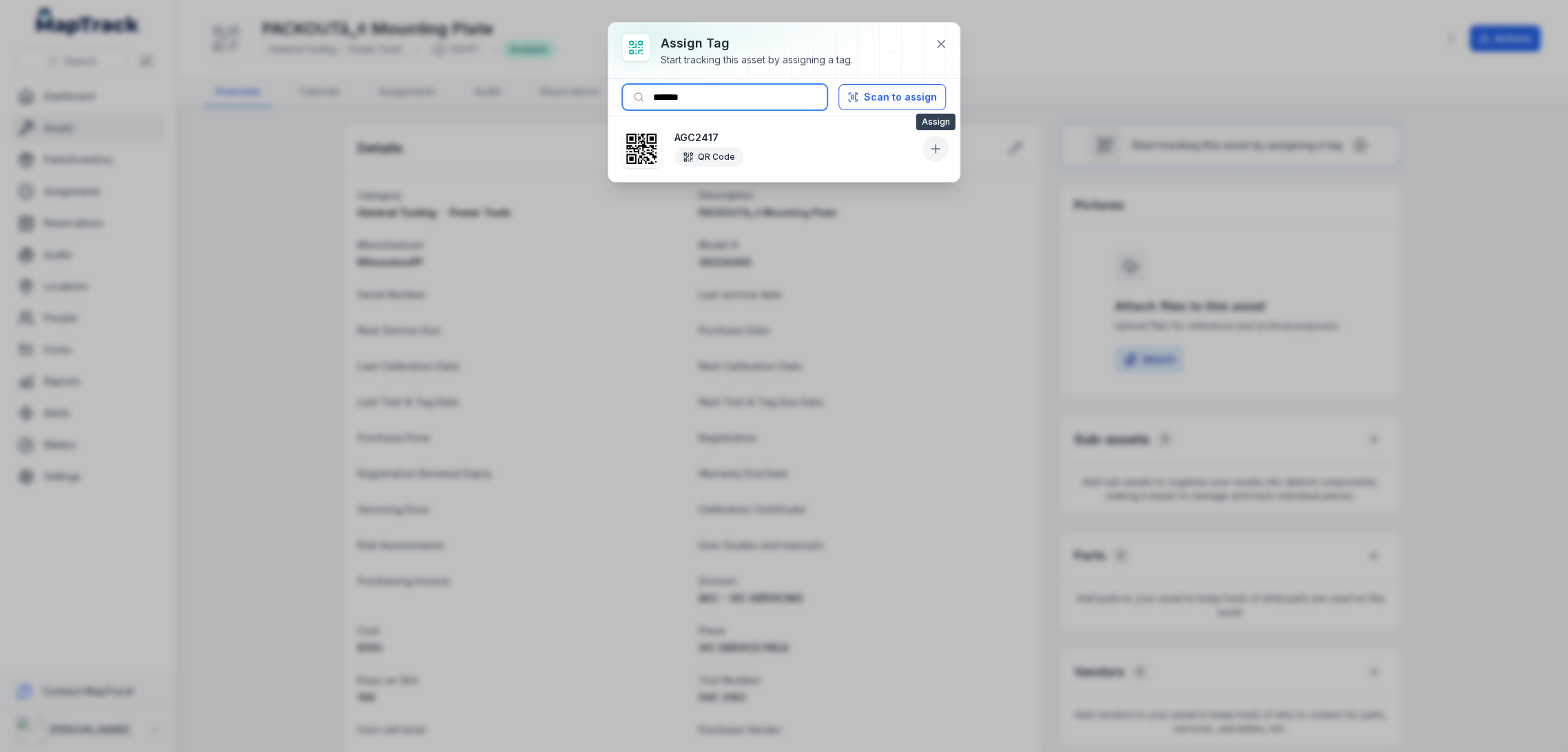
type input "*******"
click at [927, 146] on button at bounding box center [936, 149] width 26 height 26
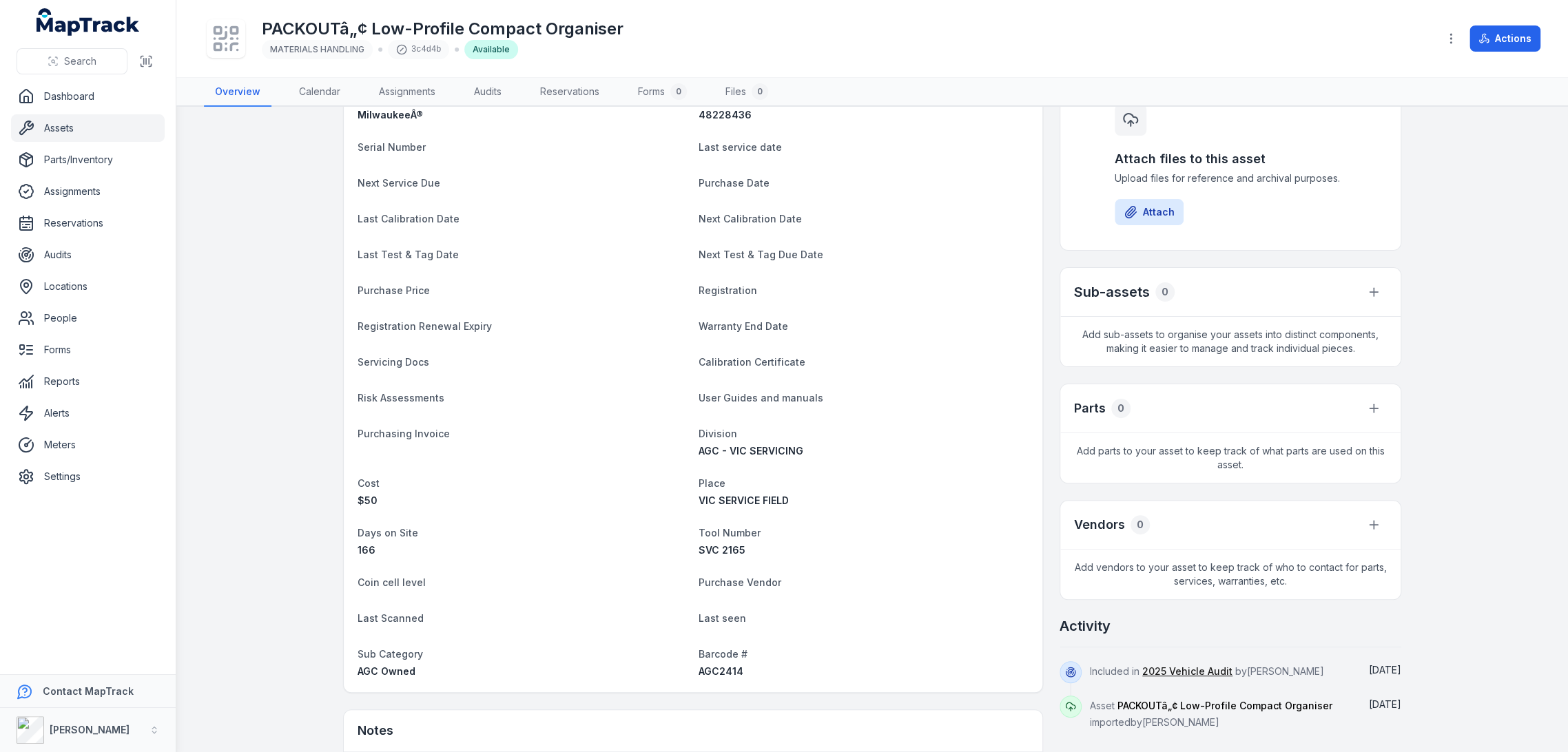
scroll to position [306, 0]
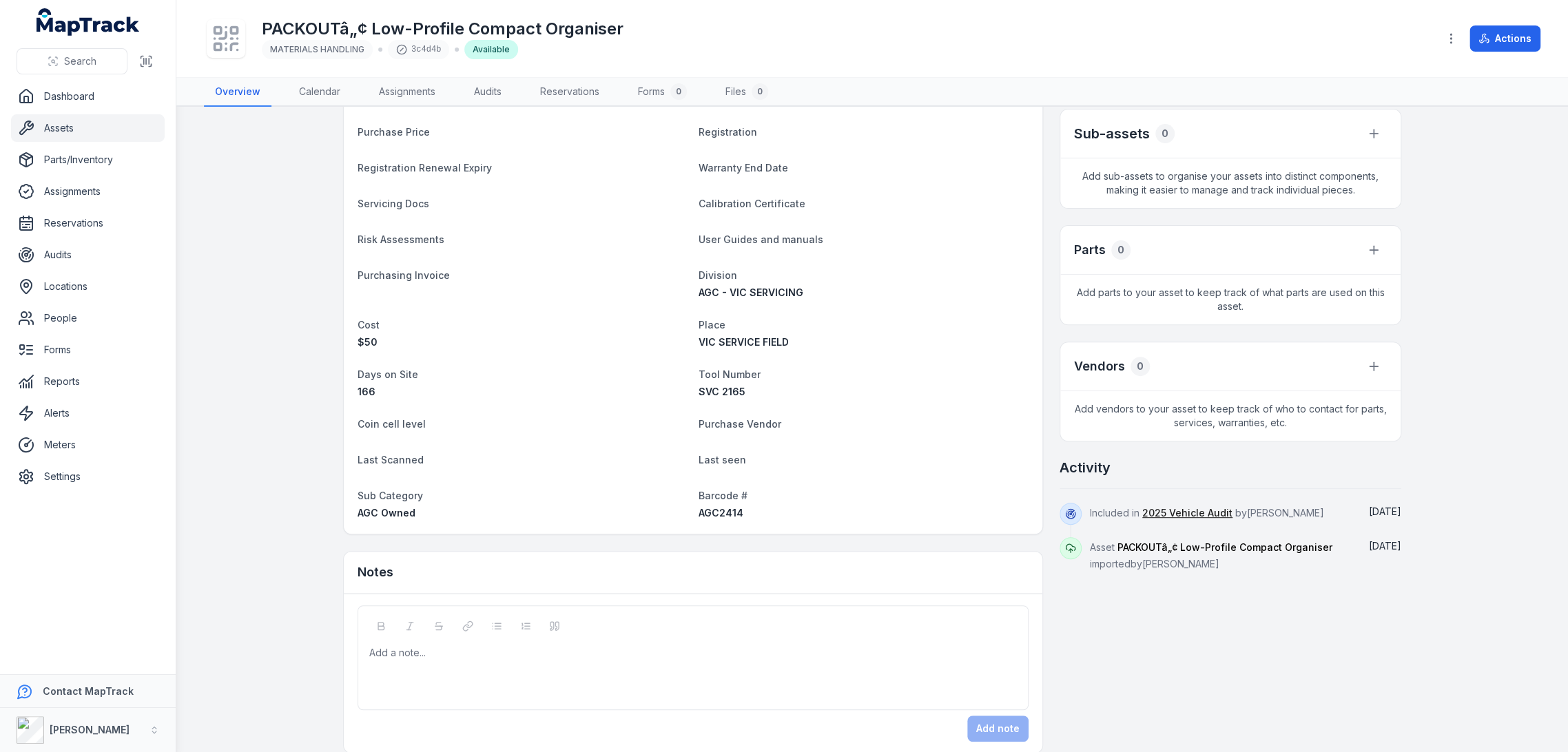
click at [711, 511] on span "AGC2414" at bounding box center [721, 513] width 44 height 12
copy span "AGC2414"
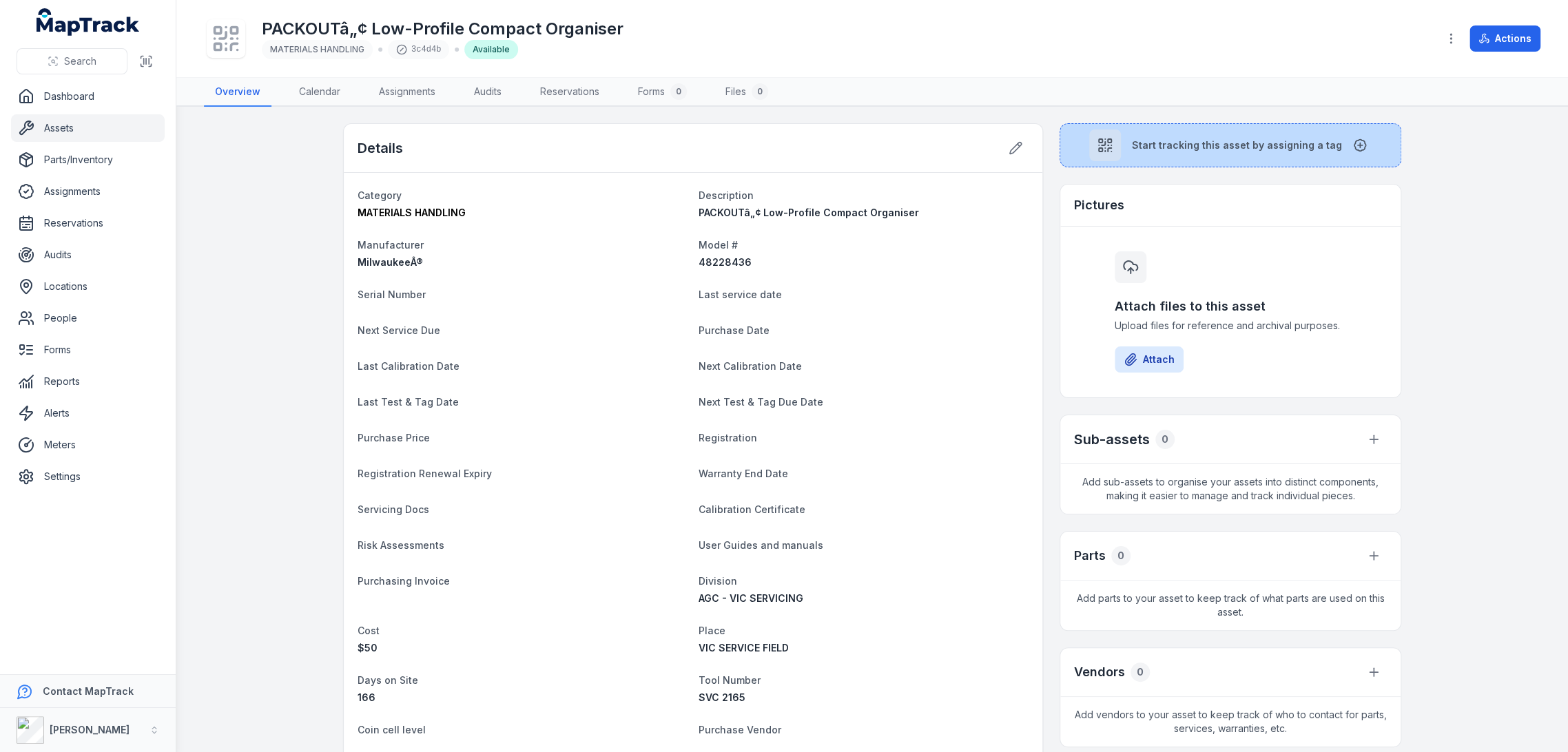
click at [1203, 129] on button "Start tracking this asset by assigning a tag" at bounding box center [1230, 146] width 342 height 44
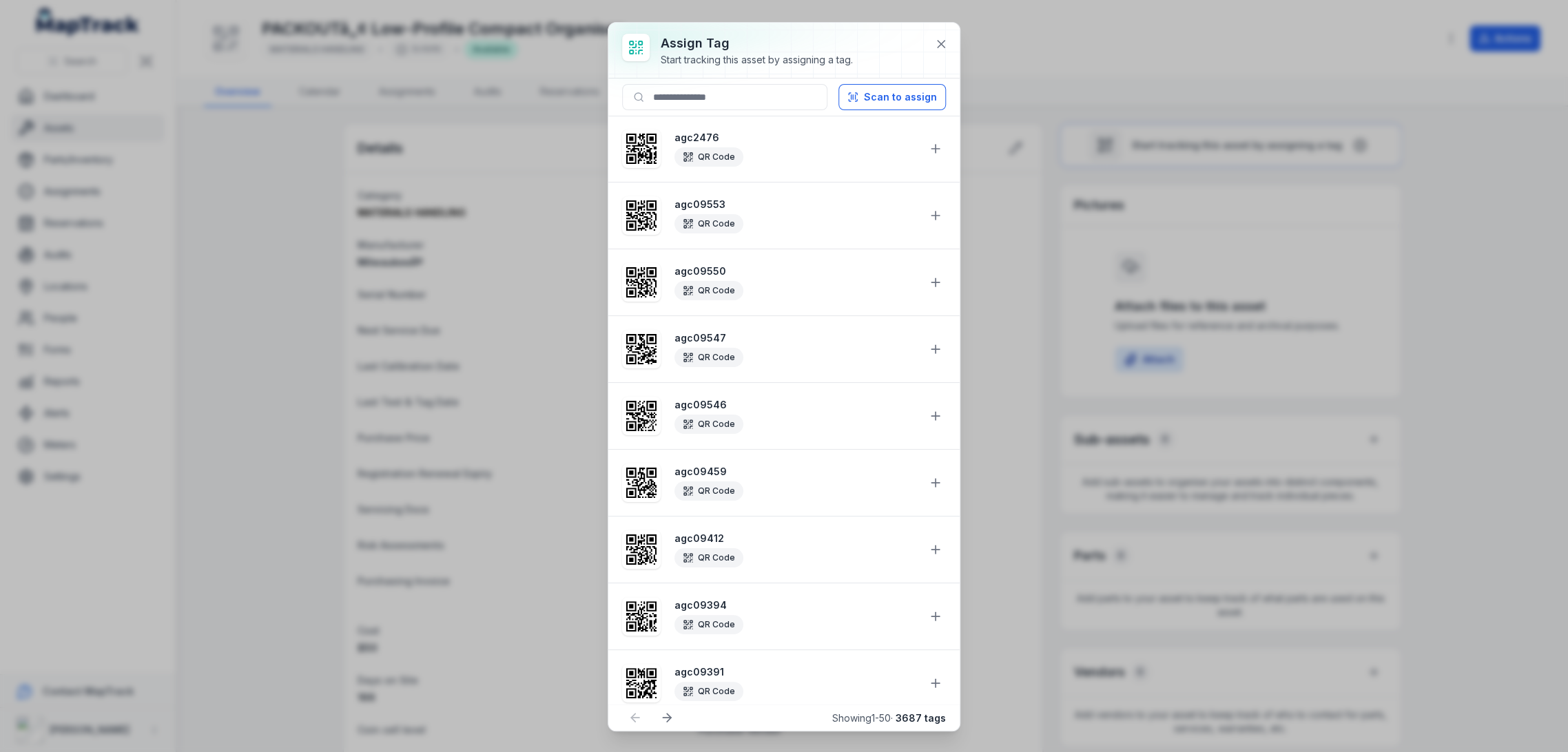
click at [709, 79] on div "Scan to assign" at bounding box center [784, 97] width 351 height 38
click at [709, 93] on input at bounding box center [724, 97] width 205 height 26
paste input "*******"
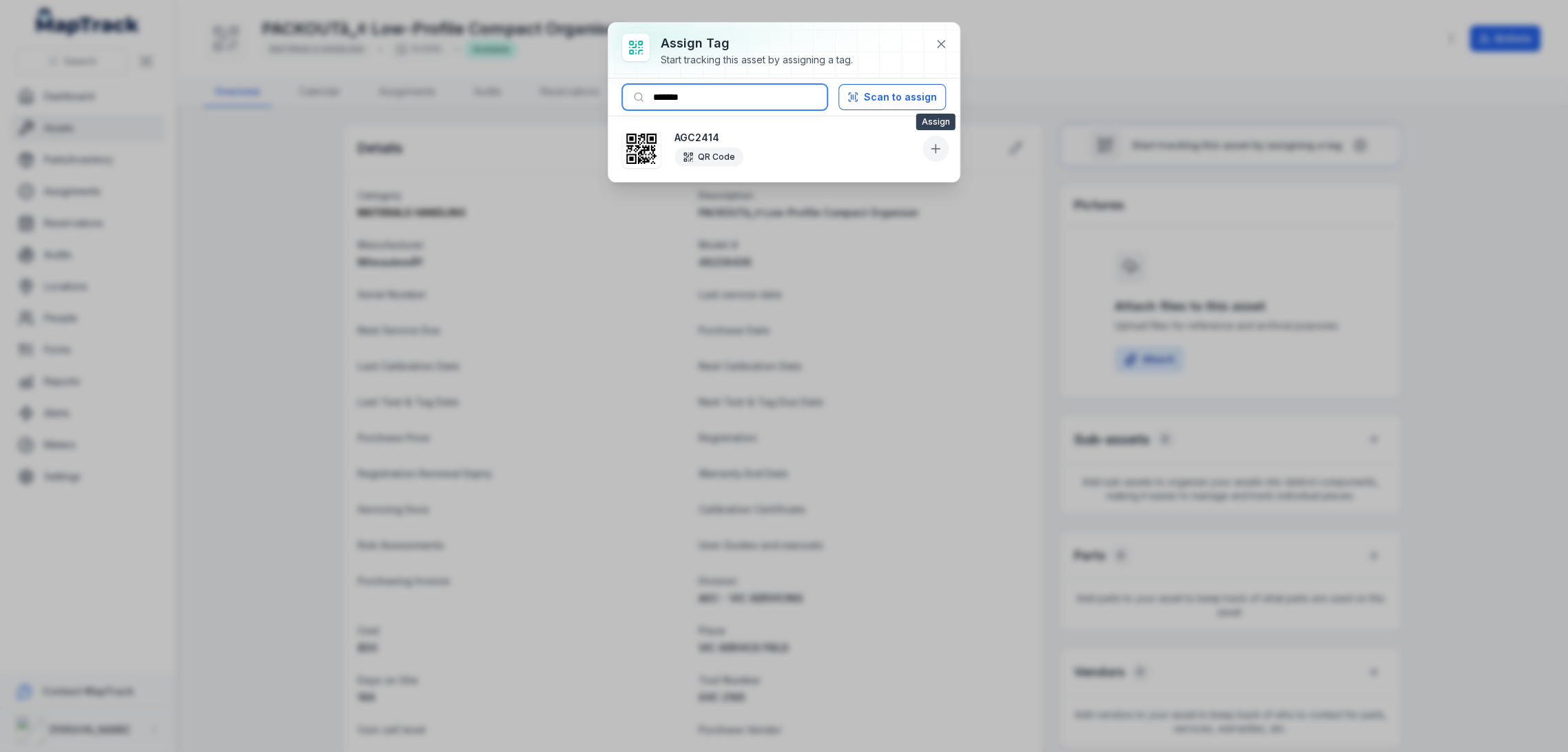
type input "*******"
click at [943, 153] on button at bounding box center [936, 149] width 26 height 26
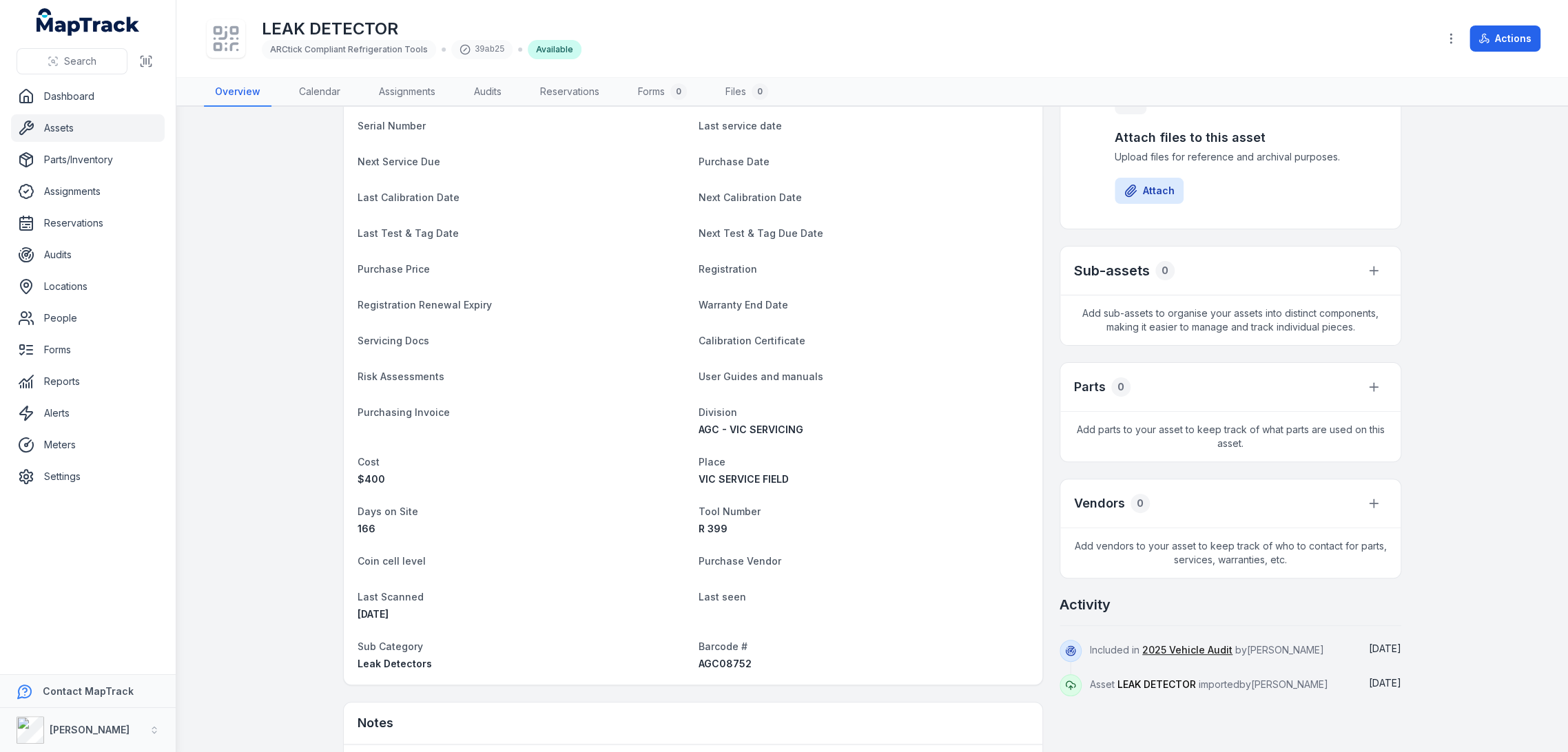
scroll to position [336, 0]
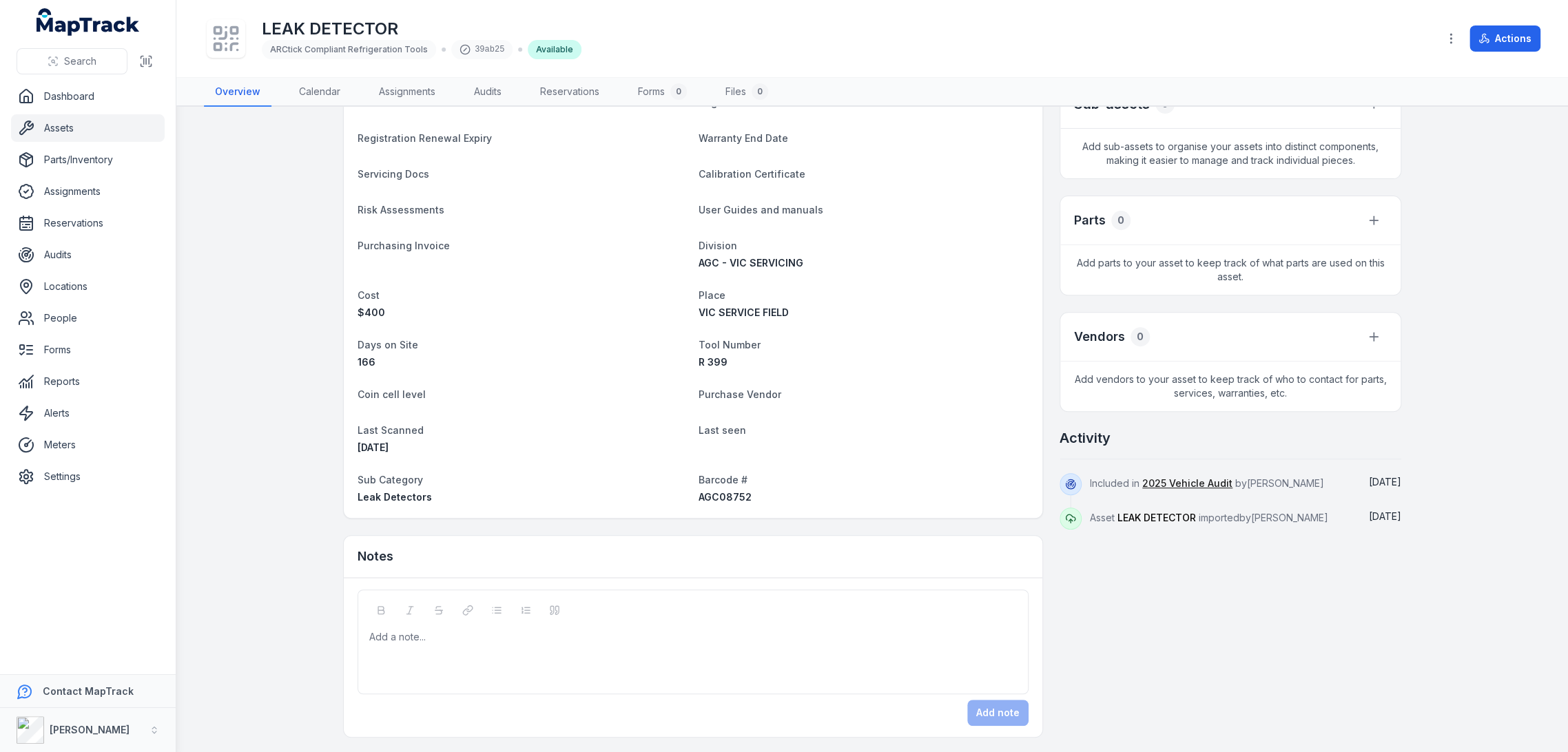
click at [724, 490] on div "AGC08752" at bounding box center [863, 497] width 330 height 14
copy span "AGC08752"
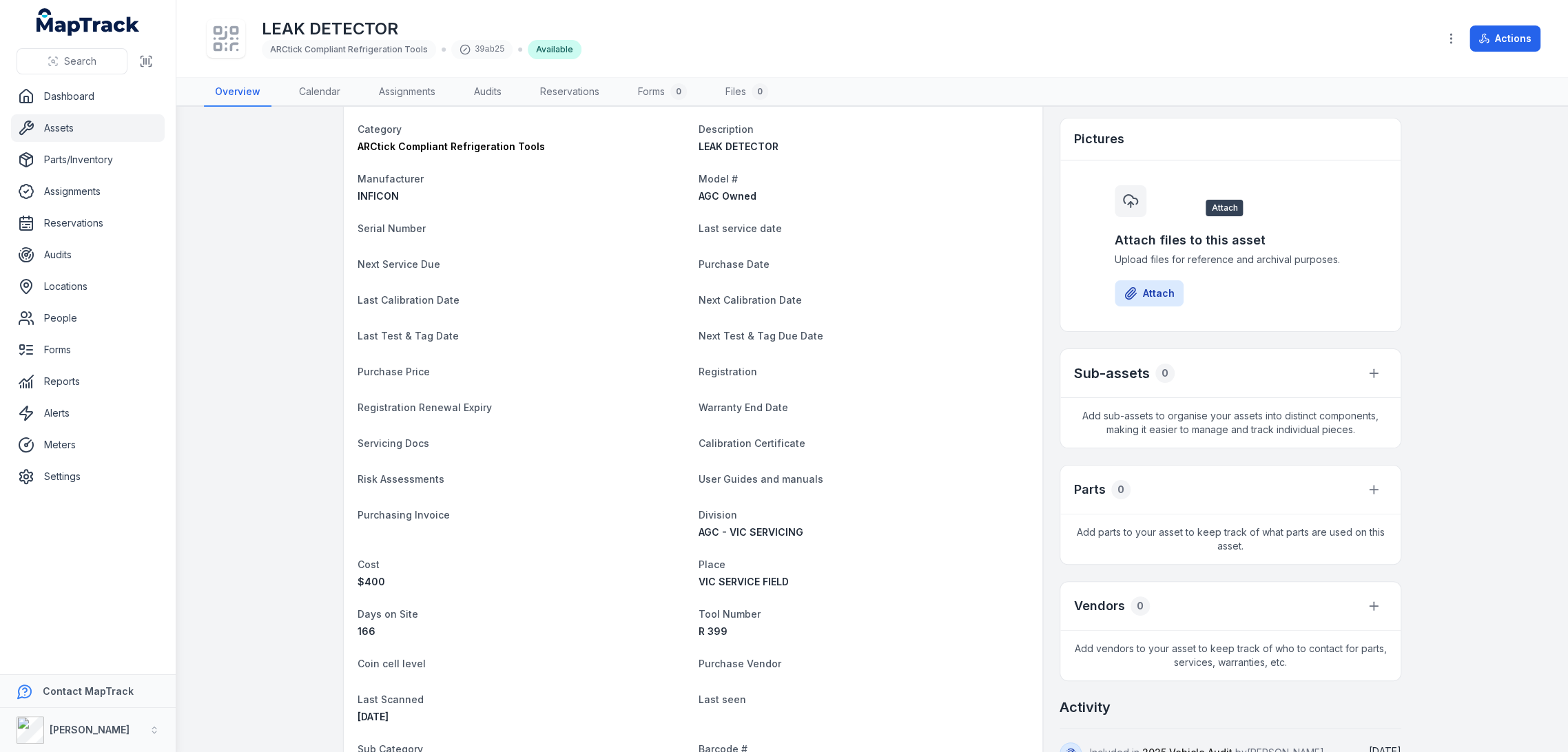
scroll to position [0, 0]
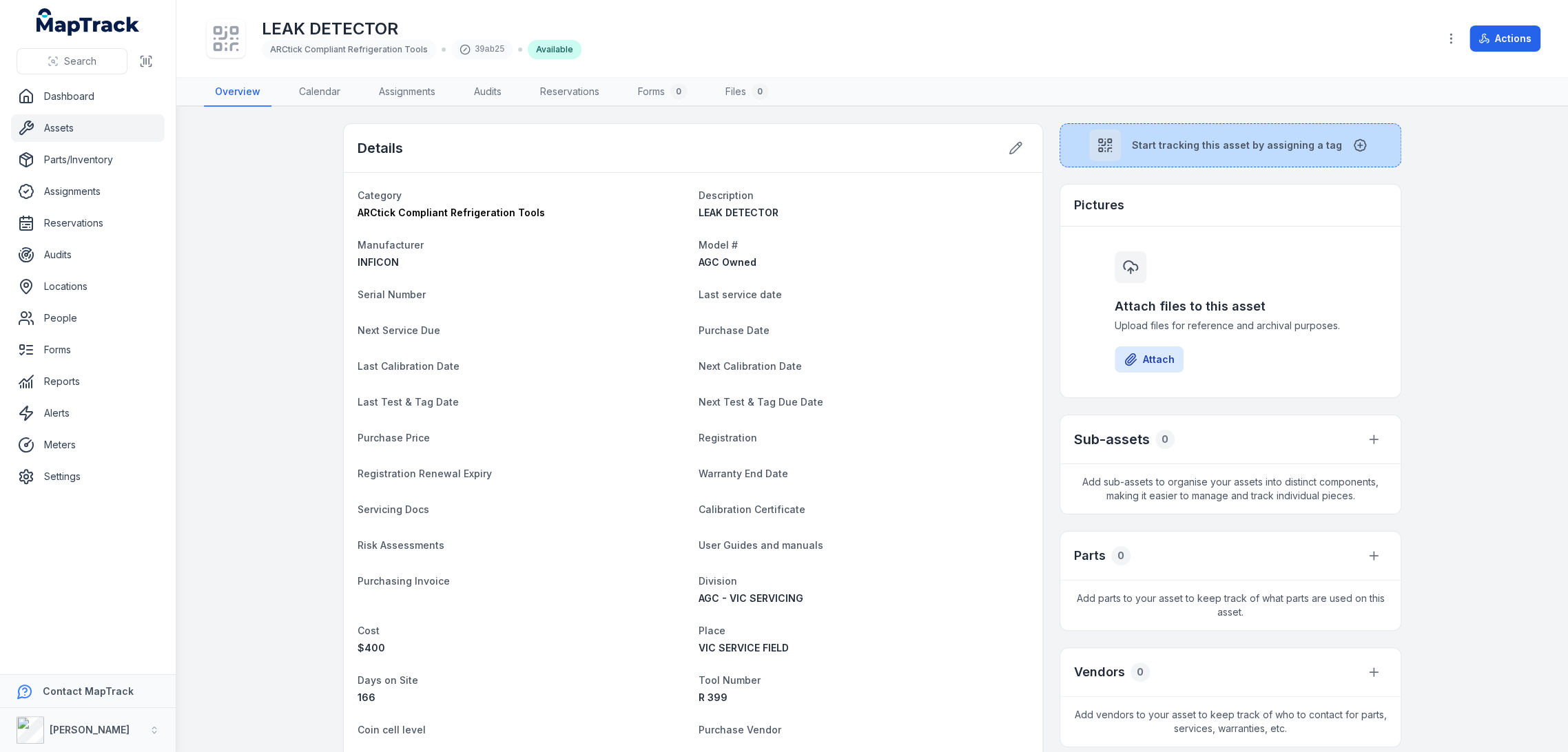
click at [1152, 159] on button "Start tracking this asset by assigning a tag" at bounding box center [1230, 146] width 342 height 44
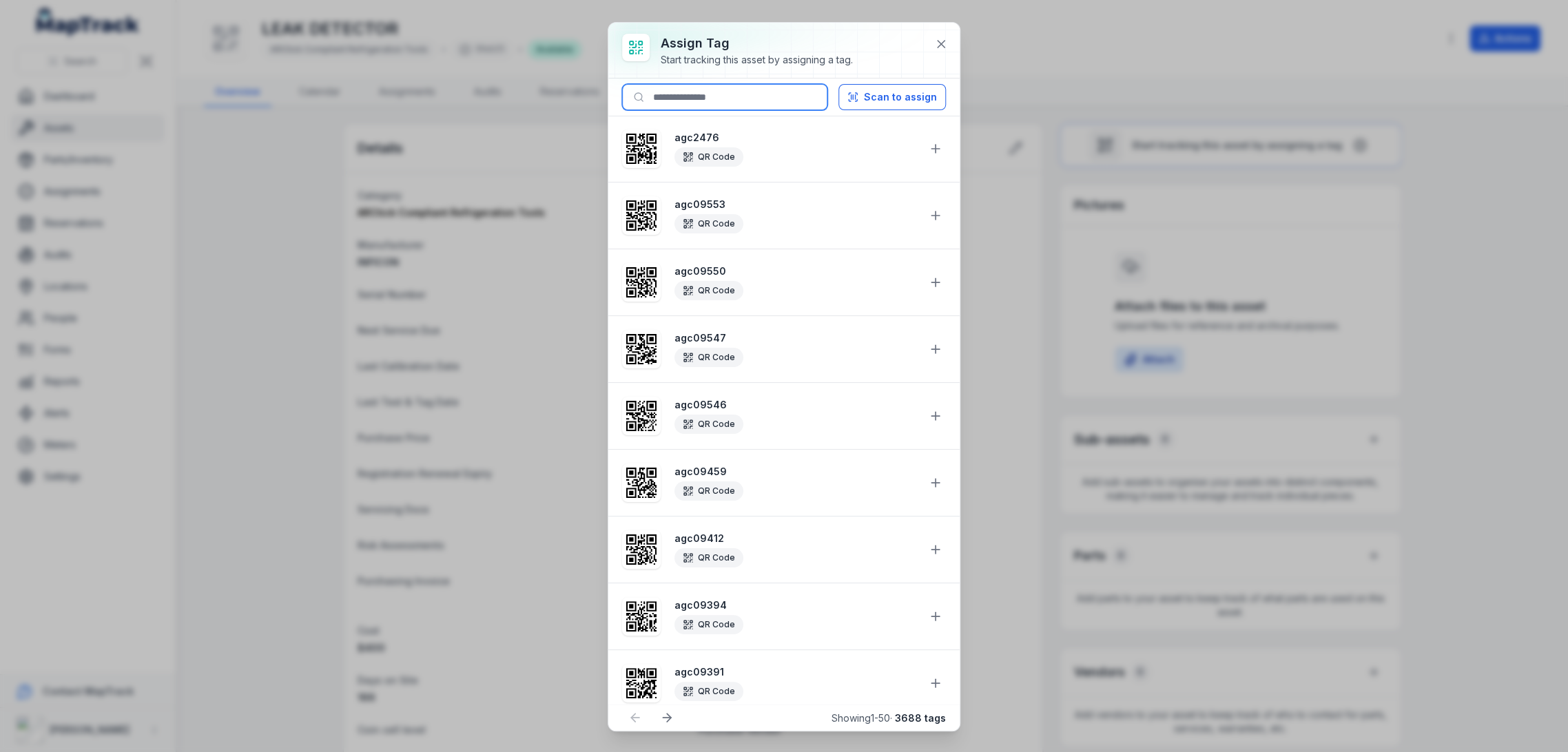
click at [793, 86] on input at bounding box center [724, 97] width 205 height 26
paste input "********"
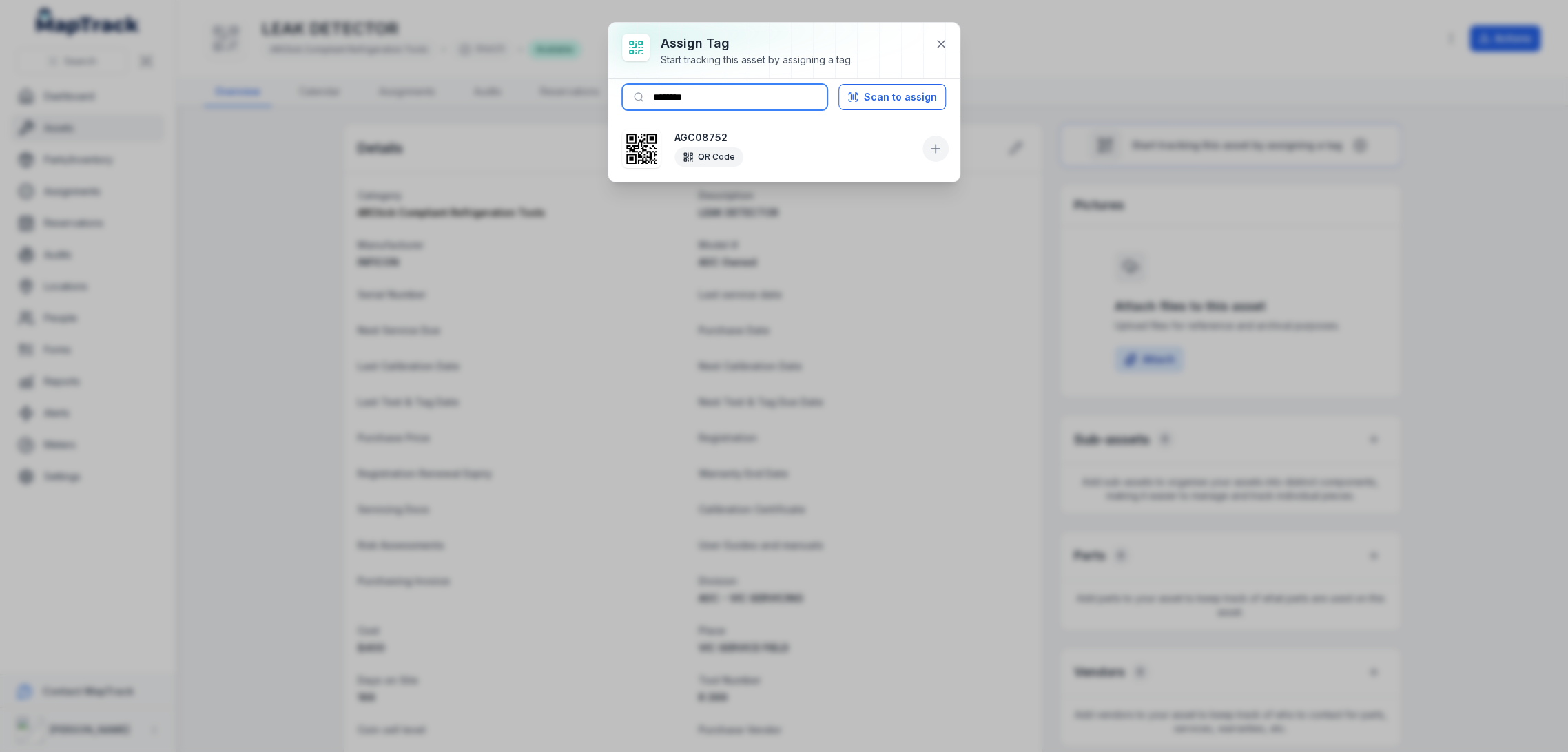
type input "********"
click at [937, 152] on icon at bounding box center [935, 148] width 14 height 14
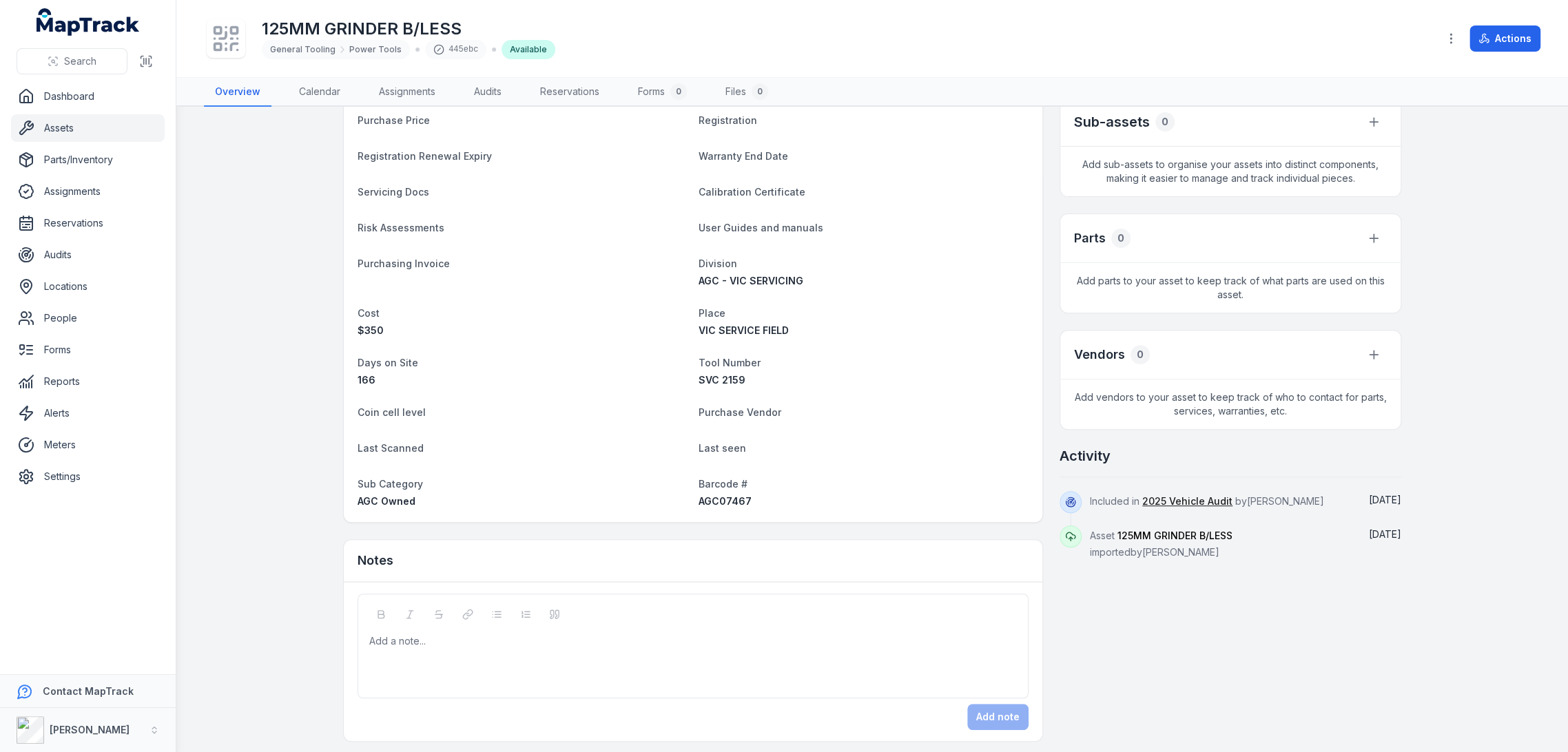
scroll to position [322, 0]
click at [717, 493] on span "AGC07467" at bounding box center [725, 497] width 53 height 12
copy span "0"
click at [722, 499] on span "AGC07467" at bounding box center [725, 497] width 53 height 12
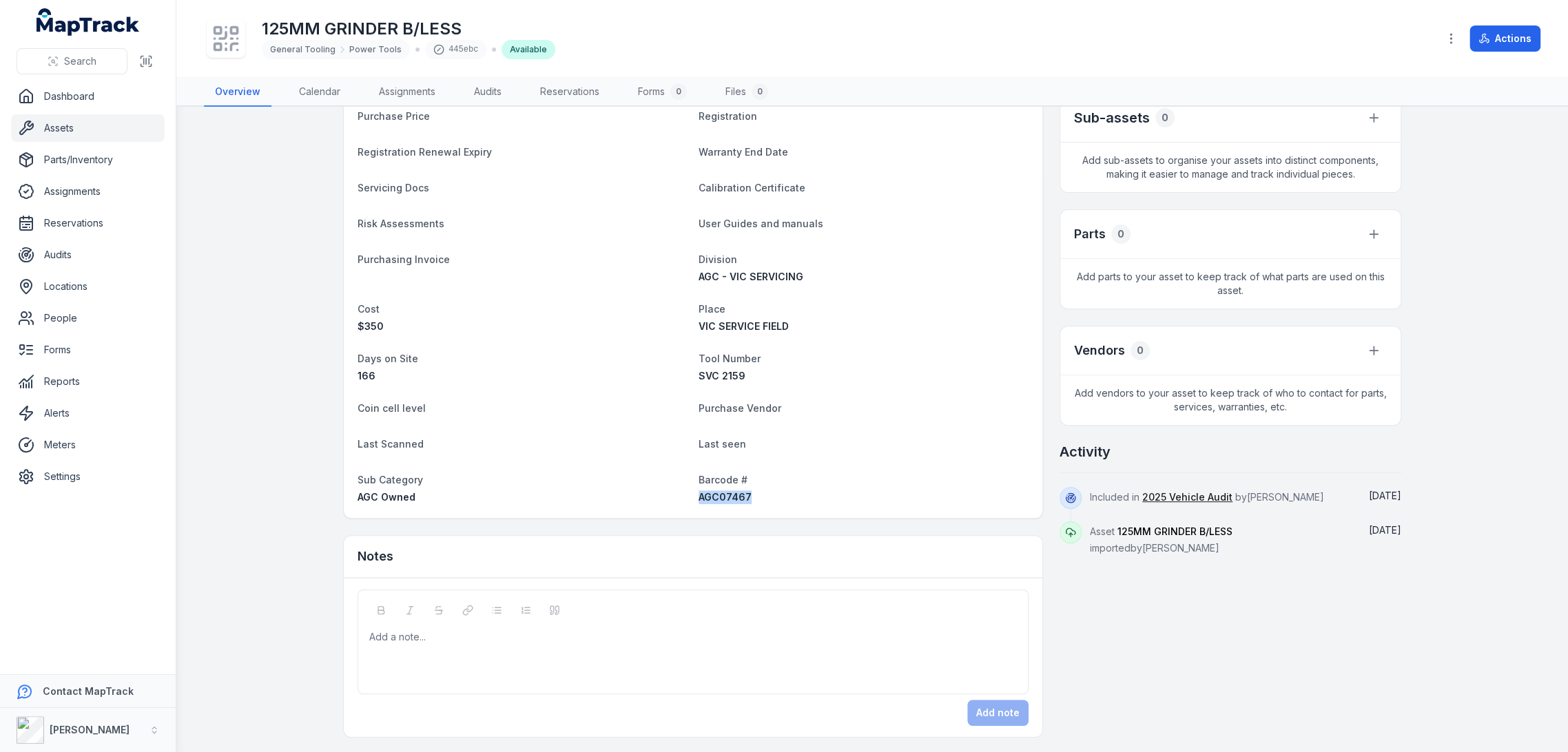
click at [722, 499] on span "AGC07467" at bounding box center [725, 497] width 53 height 12
copy span "AGC07467"
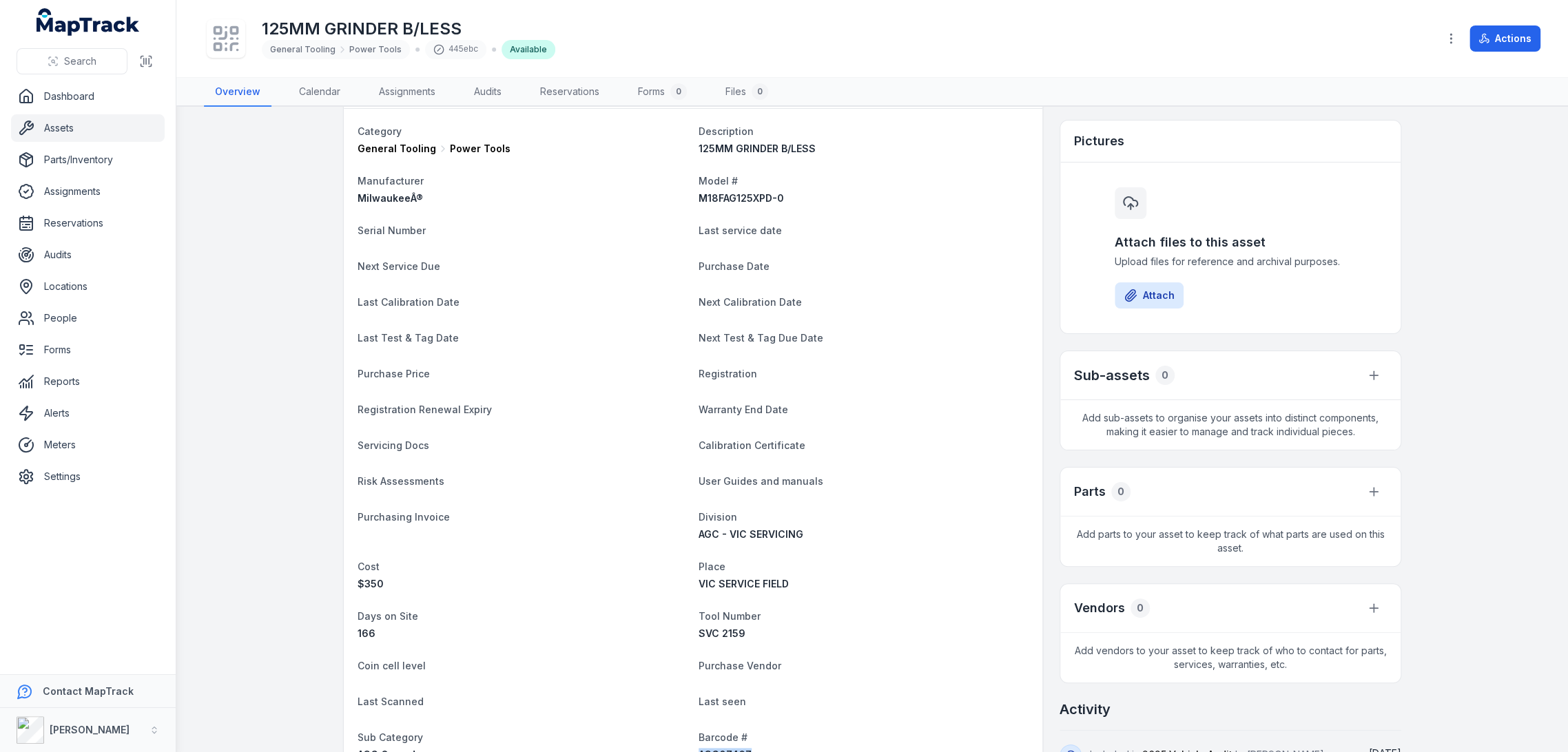
scroll to position [0, 0]
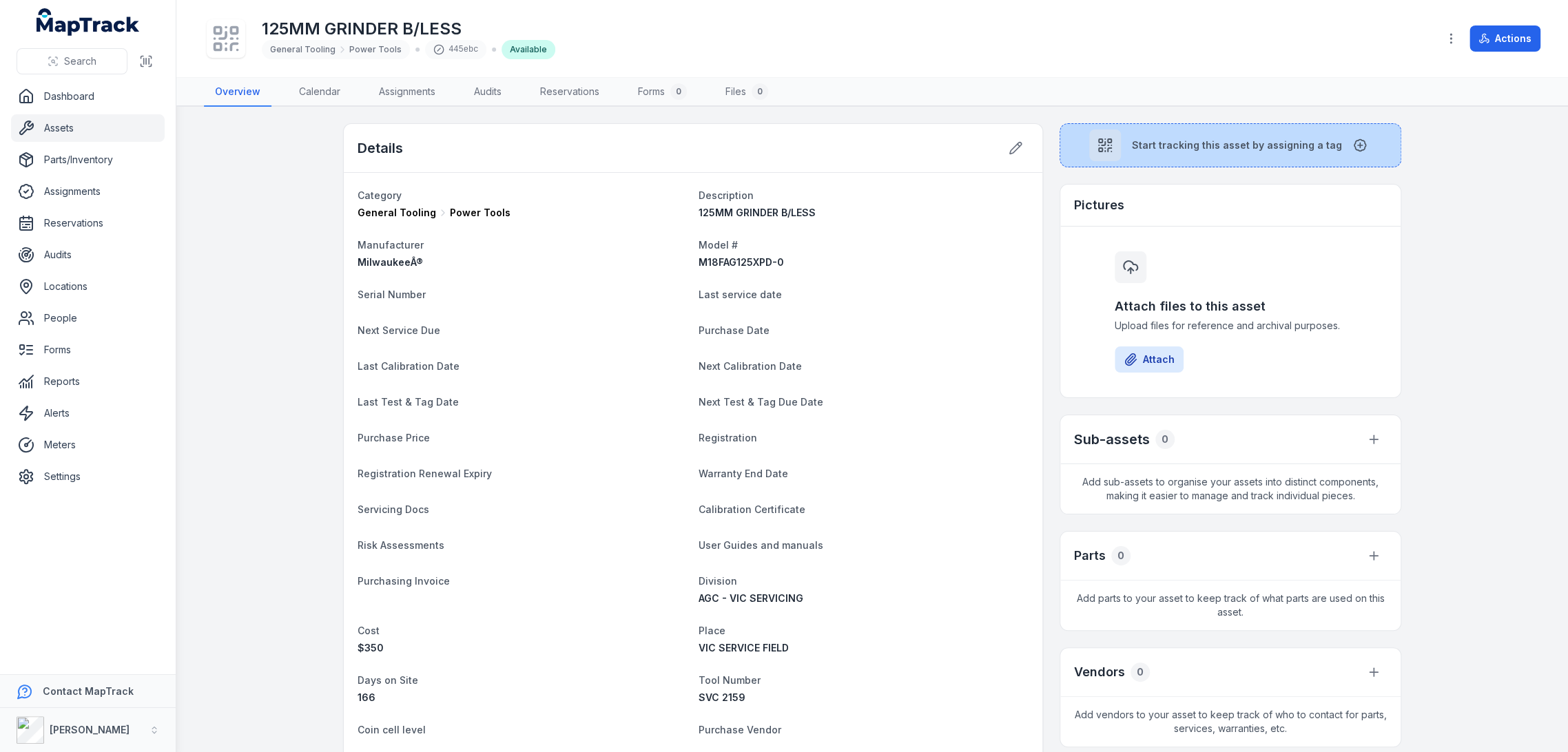
click at [1087, 159] on button "Start tracking this asset by assigning a tag" at bounding box center [1230, 146] width 342 height 44
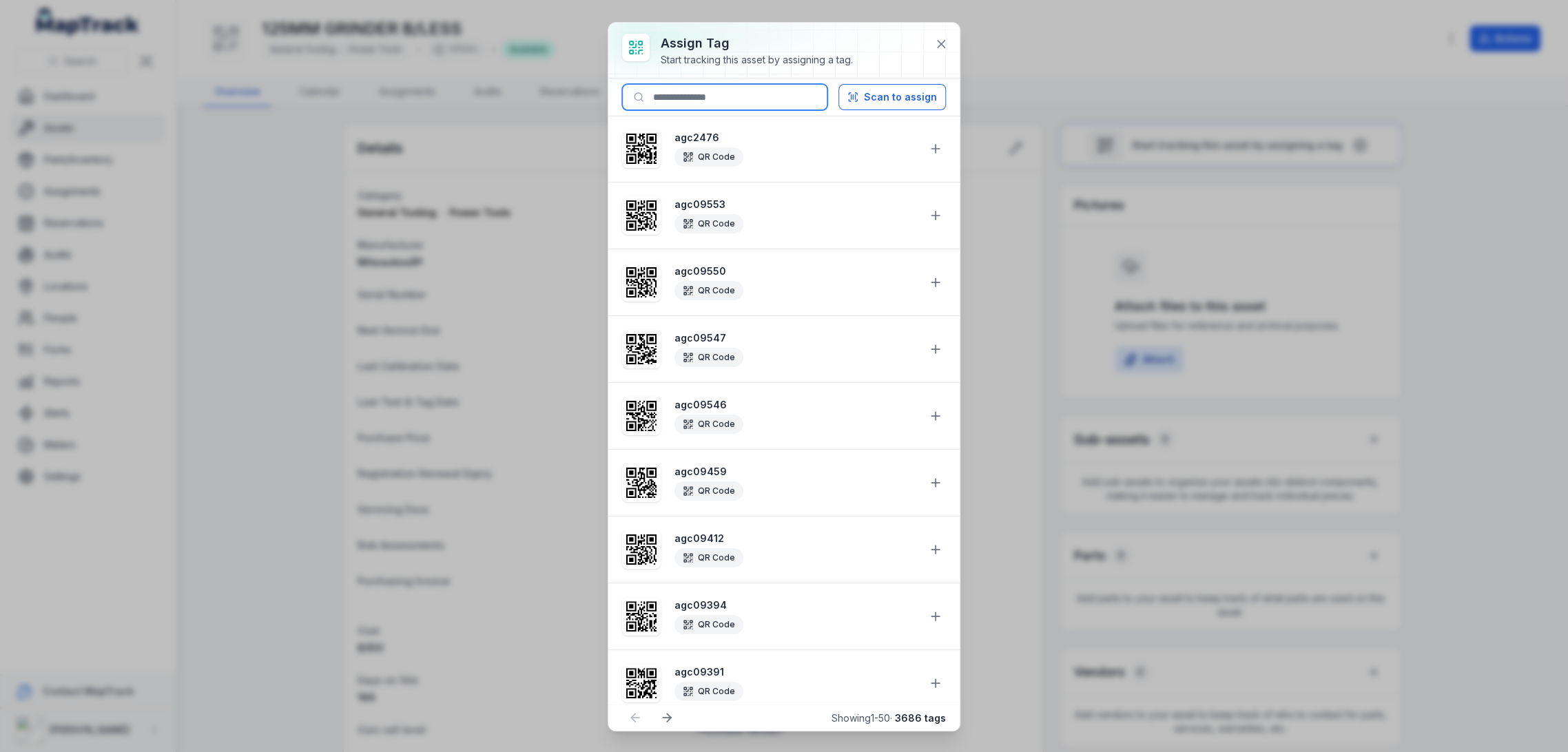
click at [781, 86] on input at bounding box center [724, 97] width 205 height 26
paste input "********"
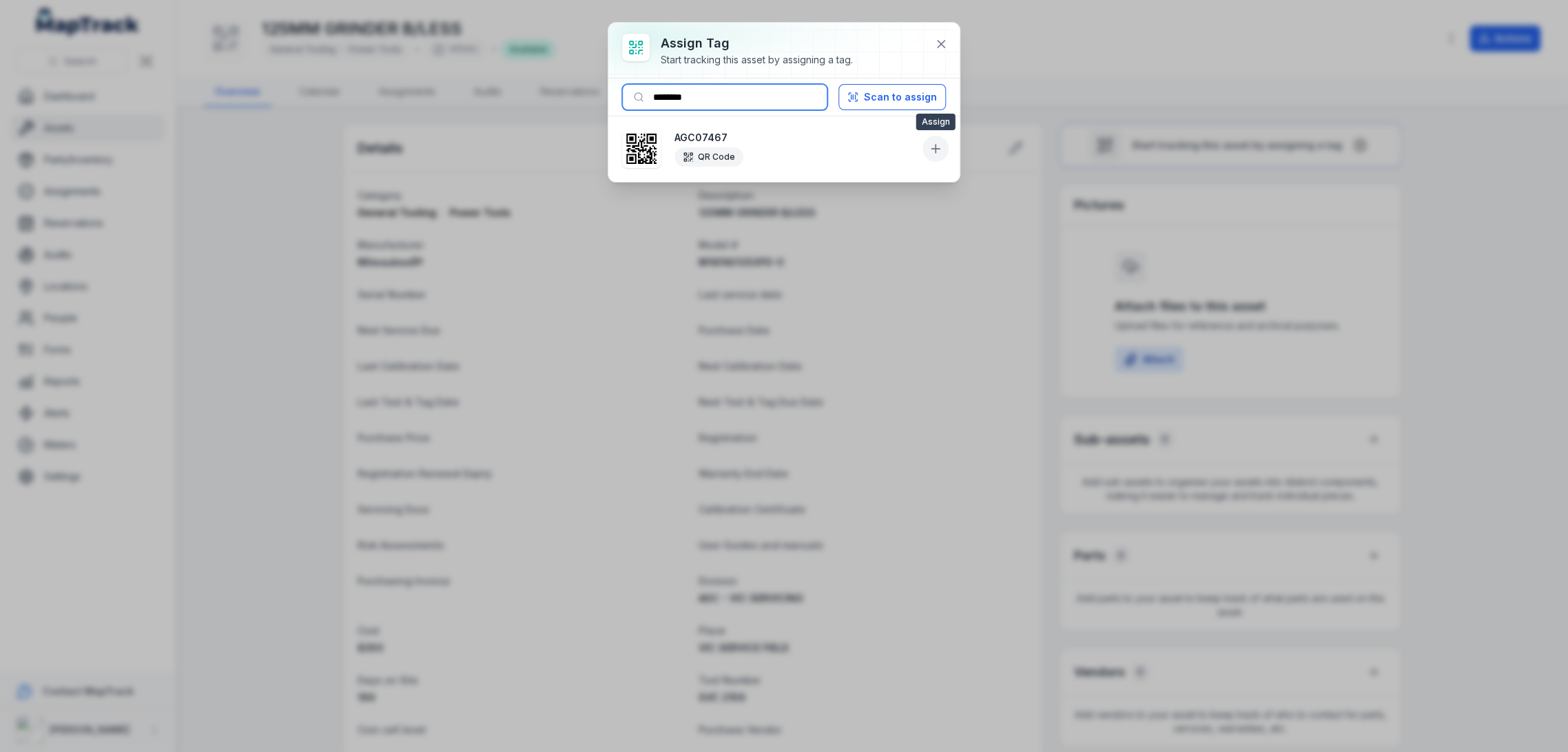
type input "********"
click at [926, 141] on button at bounding box center [936, 149] width 26 height 26
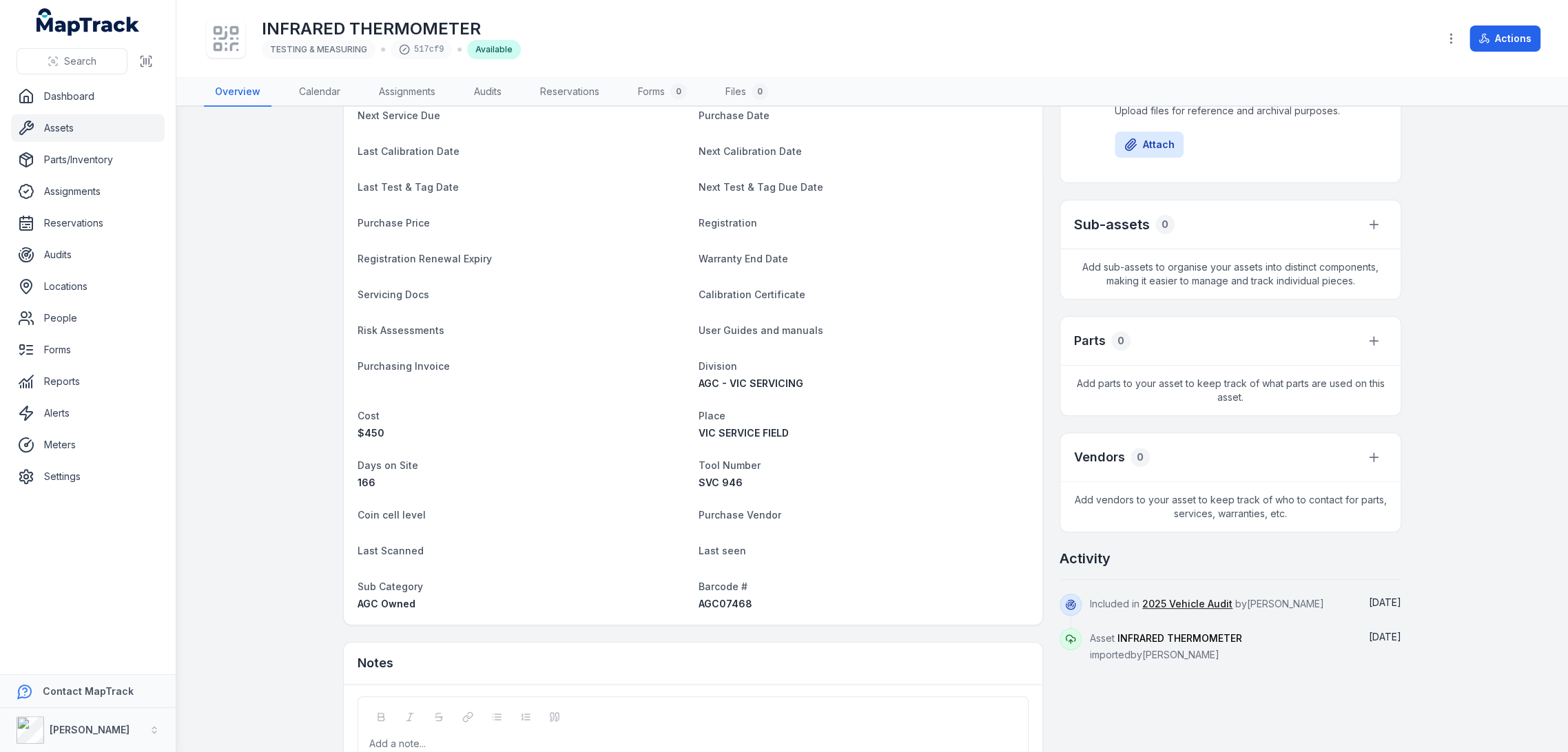
scroll to position [322, 0]
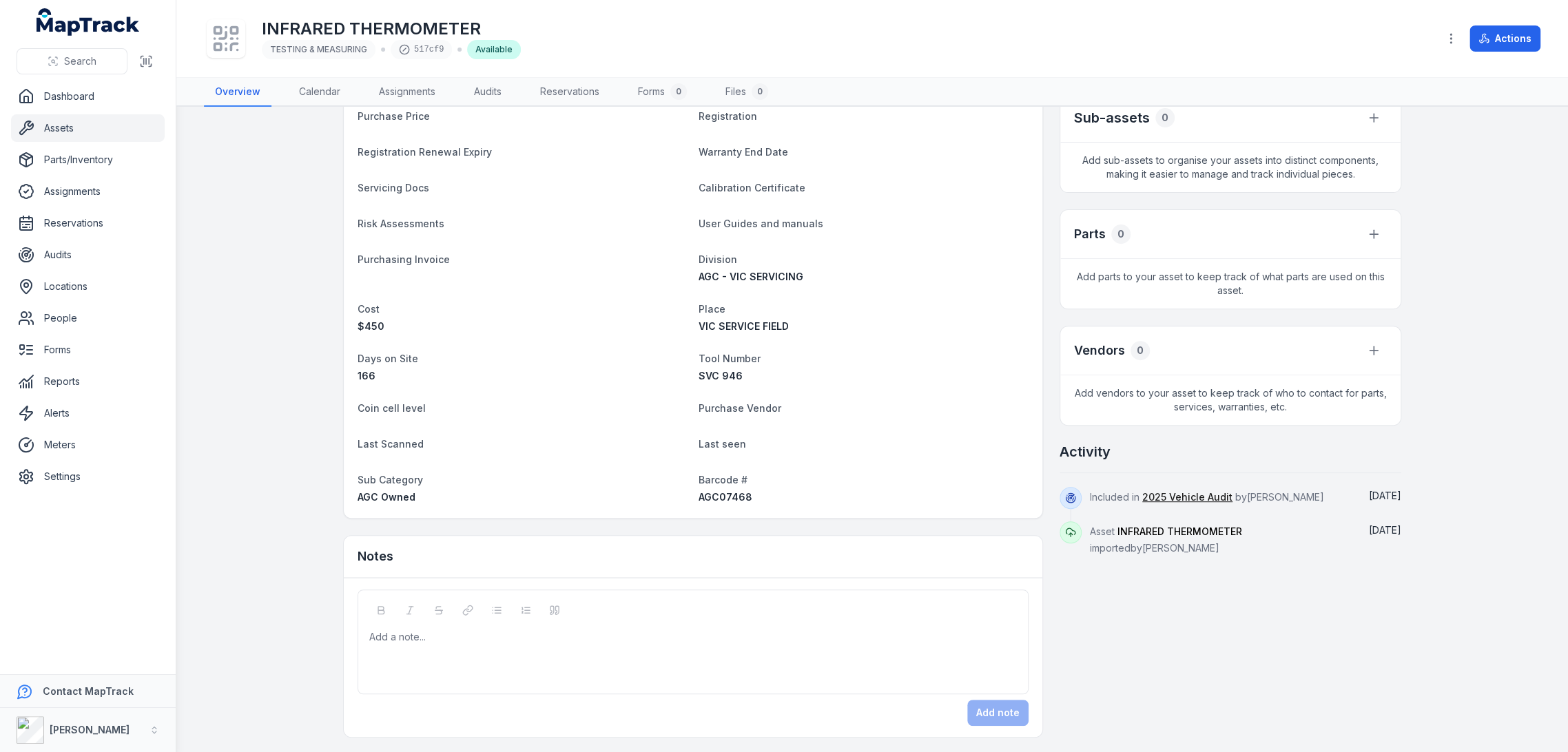
click at [709, 494] on span "AGC07468" at bounding box center [725, 497] width 54 height 12
copy span "AGC07468"
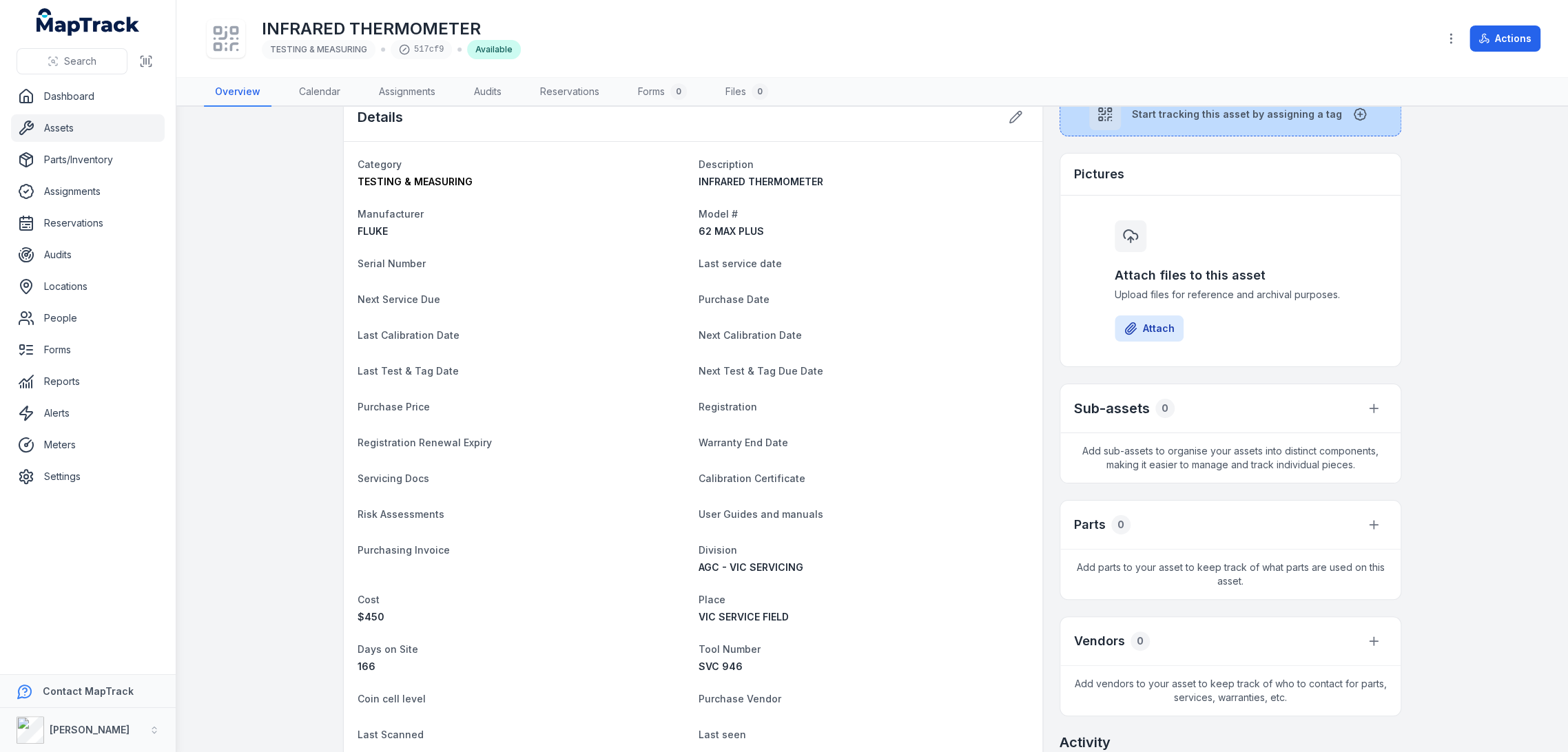
scroll to position [0, 0]
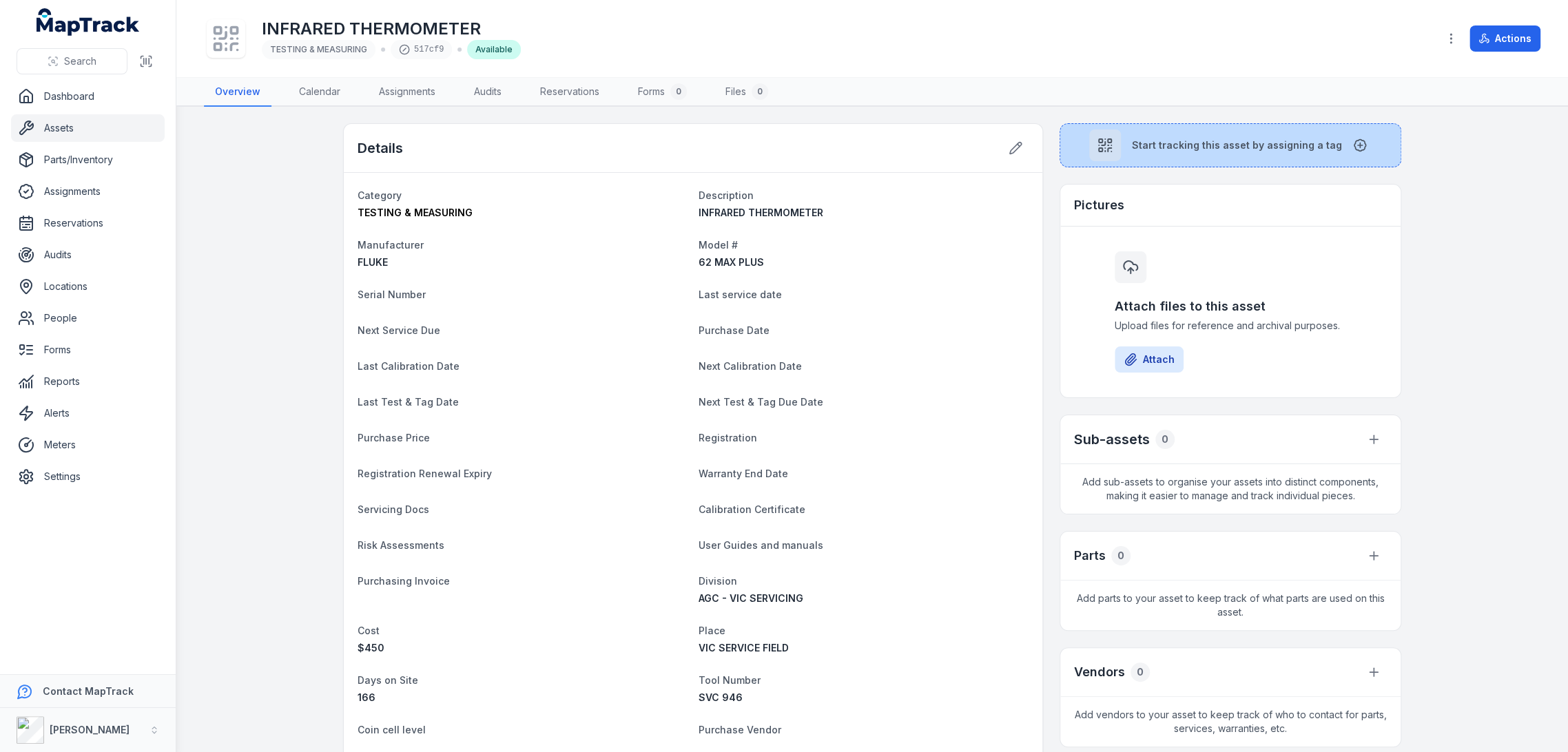
click at [1081, 156] on button "Start tracking this asset by assigning a tag" at bounding box center [1230, 146] width 342 height 44
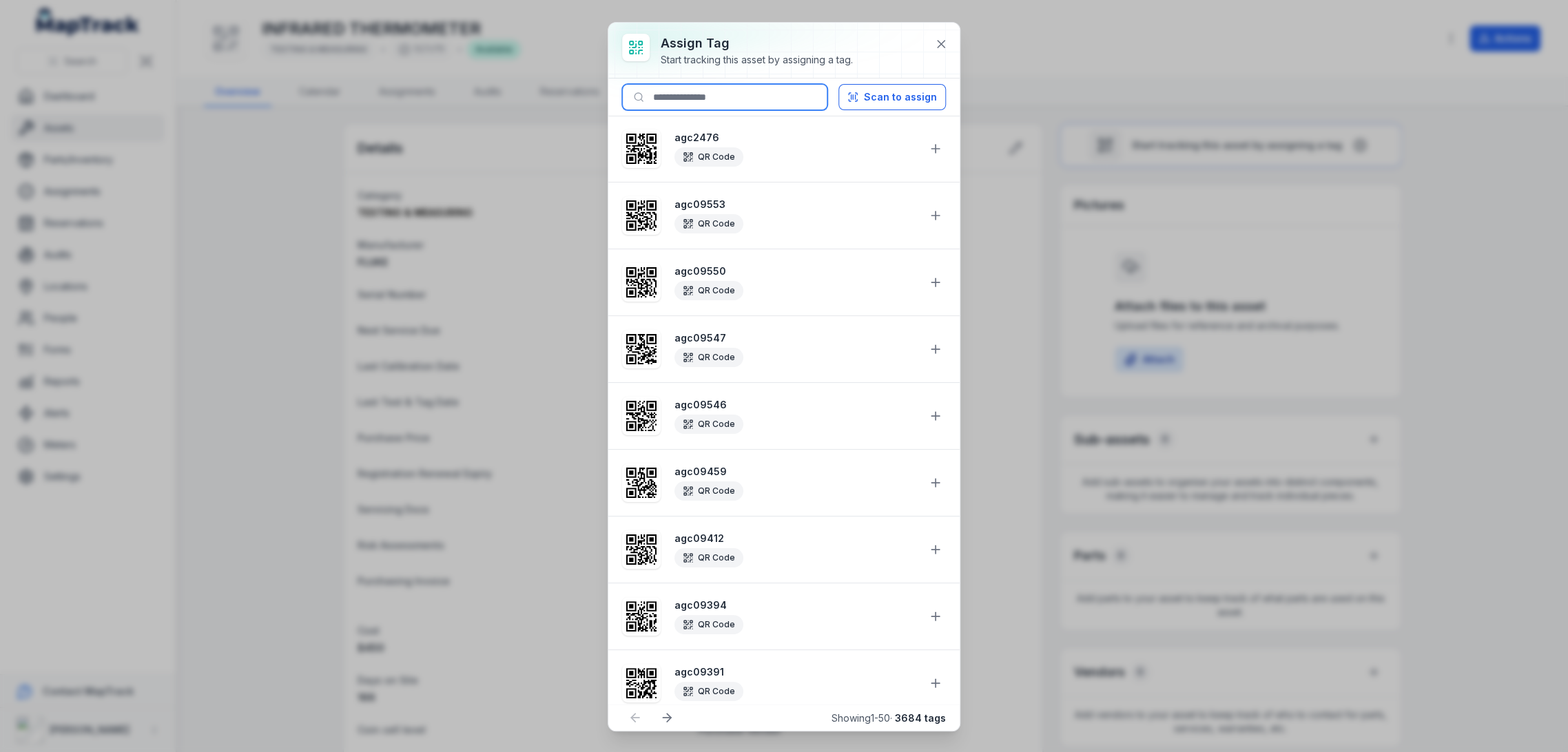
click at [754, 93] on input at bounding box center [724, 97] width 205 height 26
paste input "********"
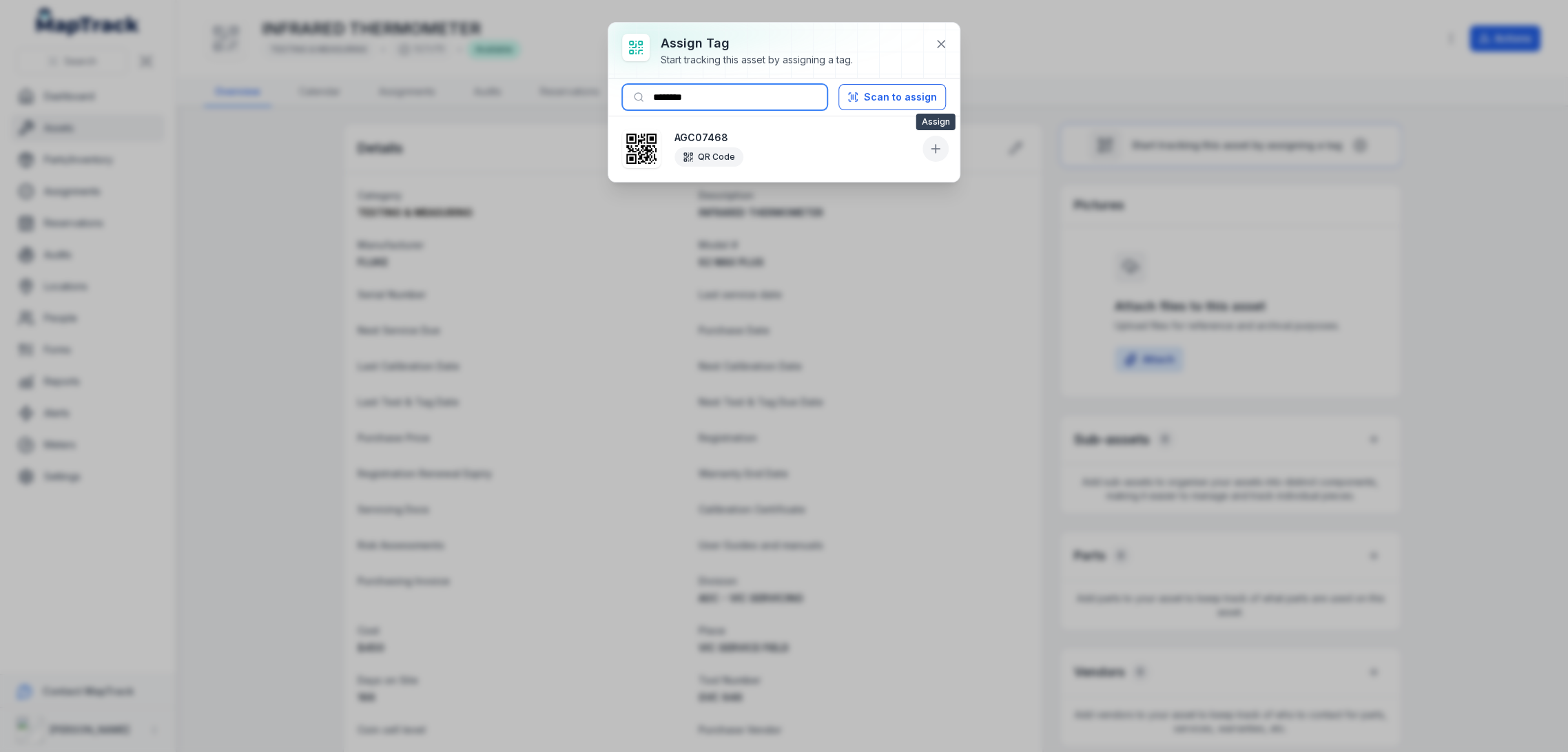
type input "********"
click at [931, 146] on icon at bounding box center [935, 148] width 14 height 14
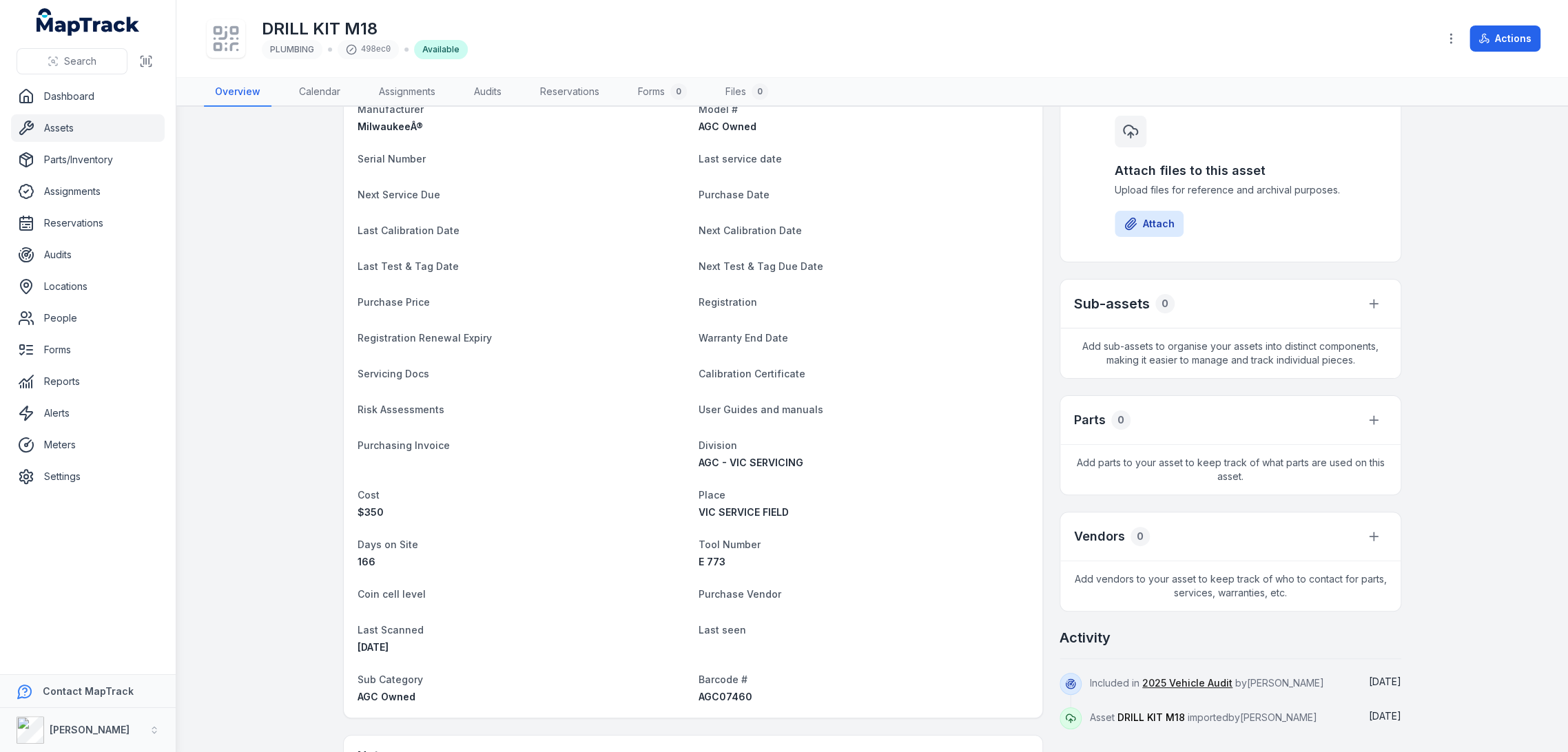
scroll to position [306, 0]
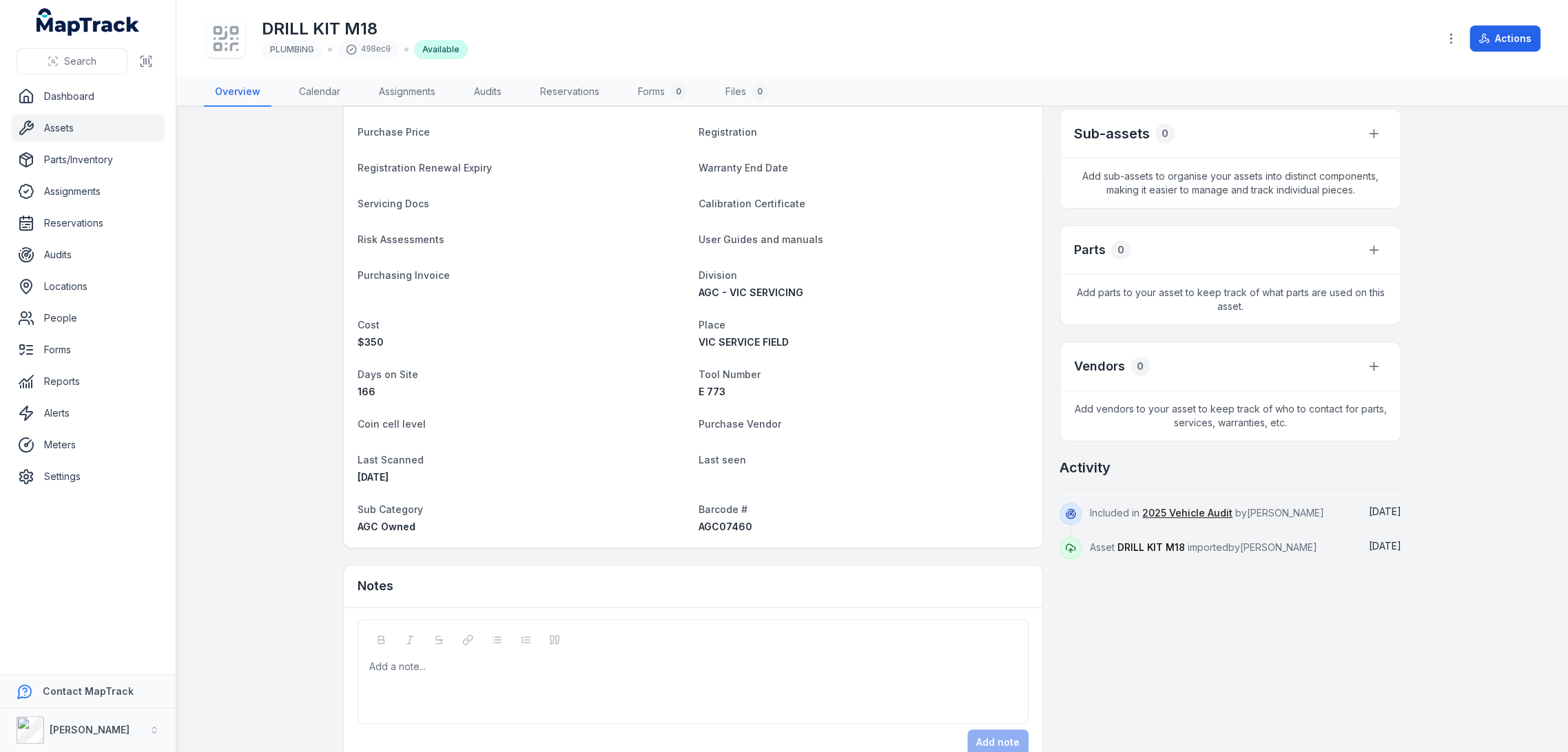
click at [709, 523] on span "AGC07460" at bounding box center [725, 527] width 54 height 12
copy span "AGC07460"
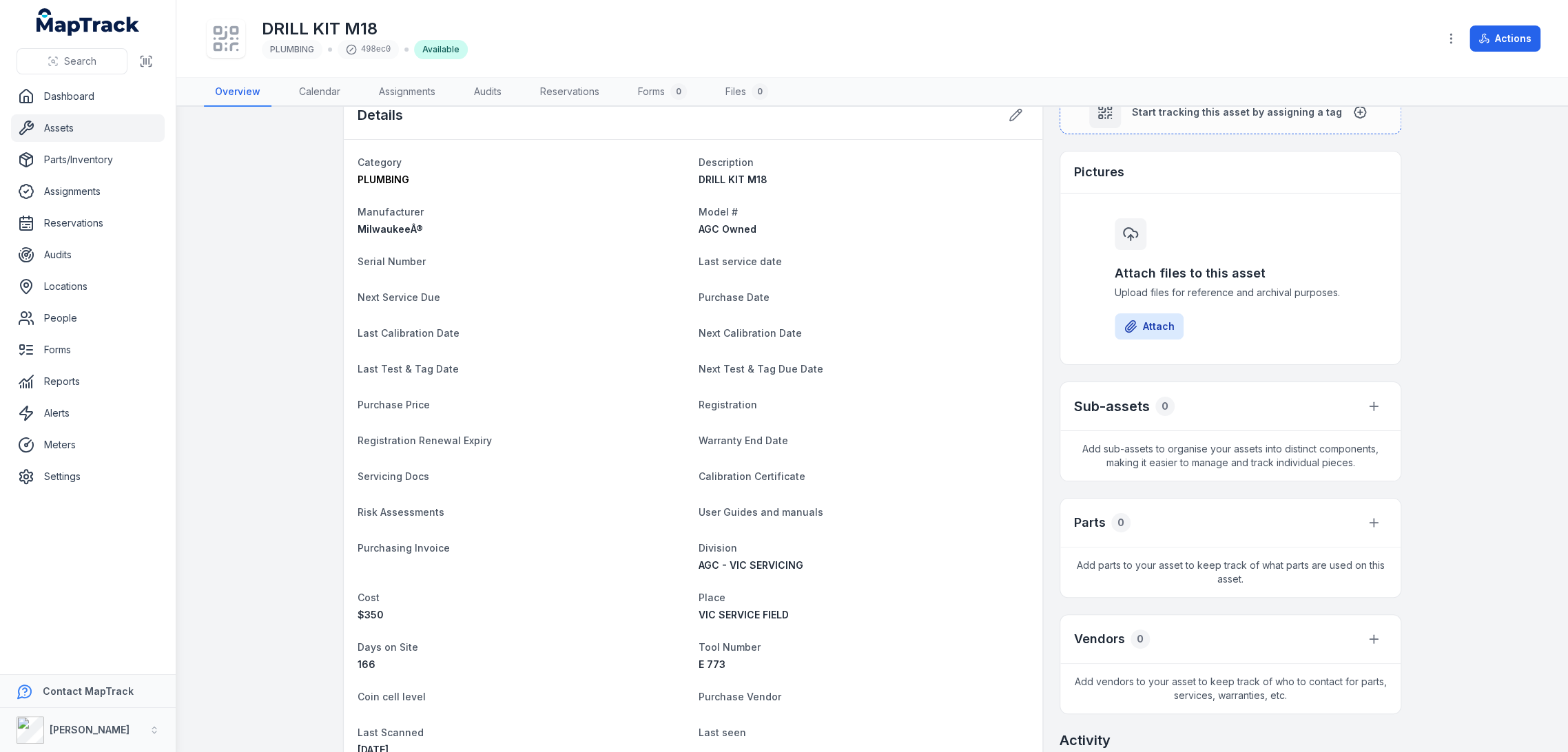
scroll to position [0, 0]
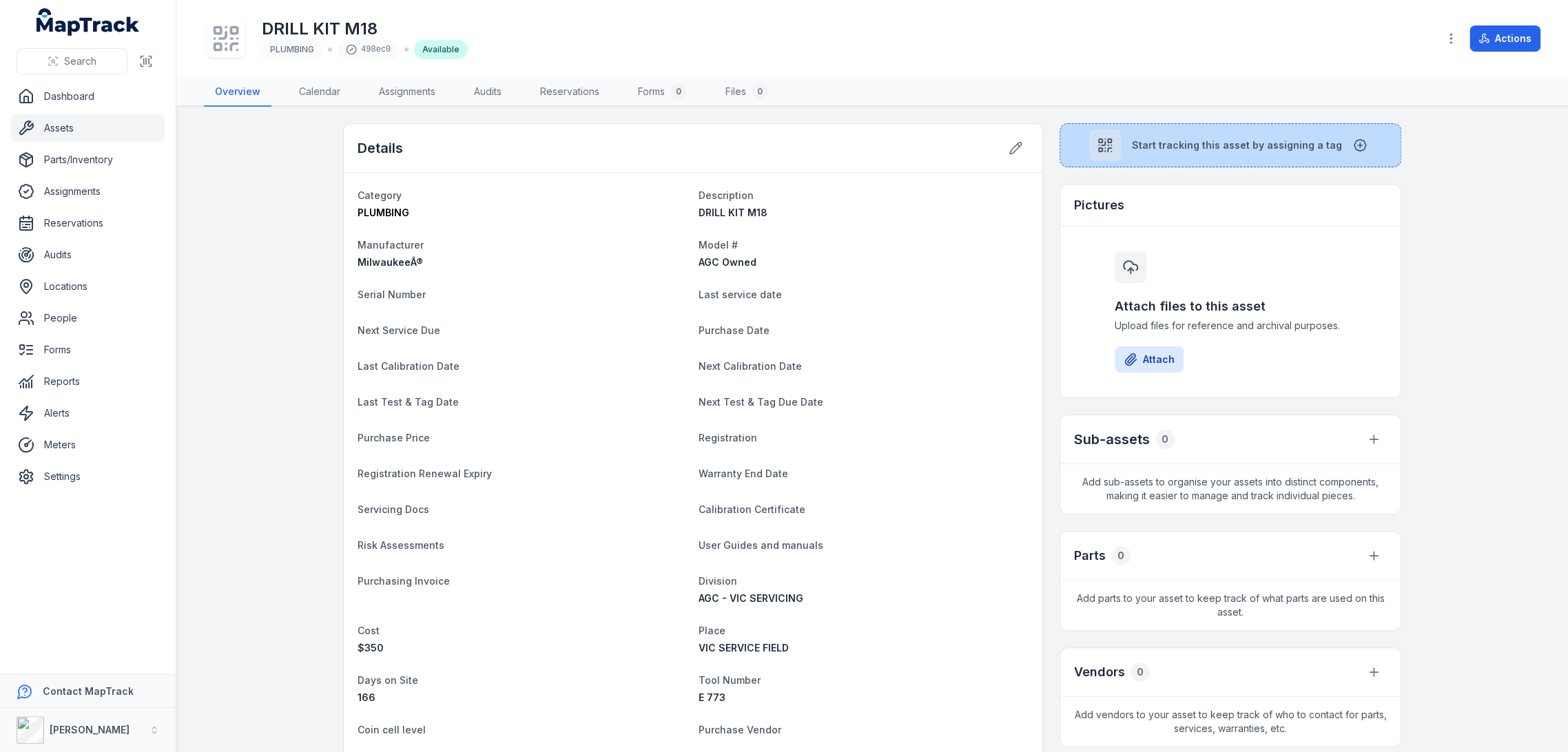
click at [1089, 165] on button "Start tracking this asset by assigning a tag" at bounding box center [1230, 146] width 342 height 44
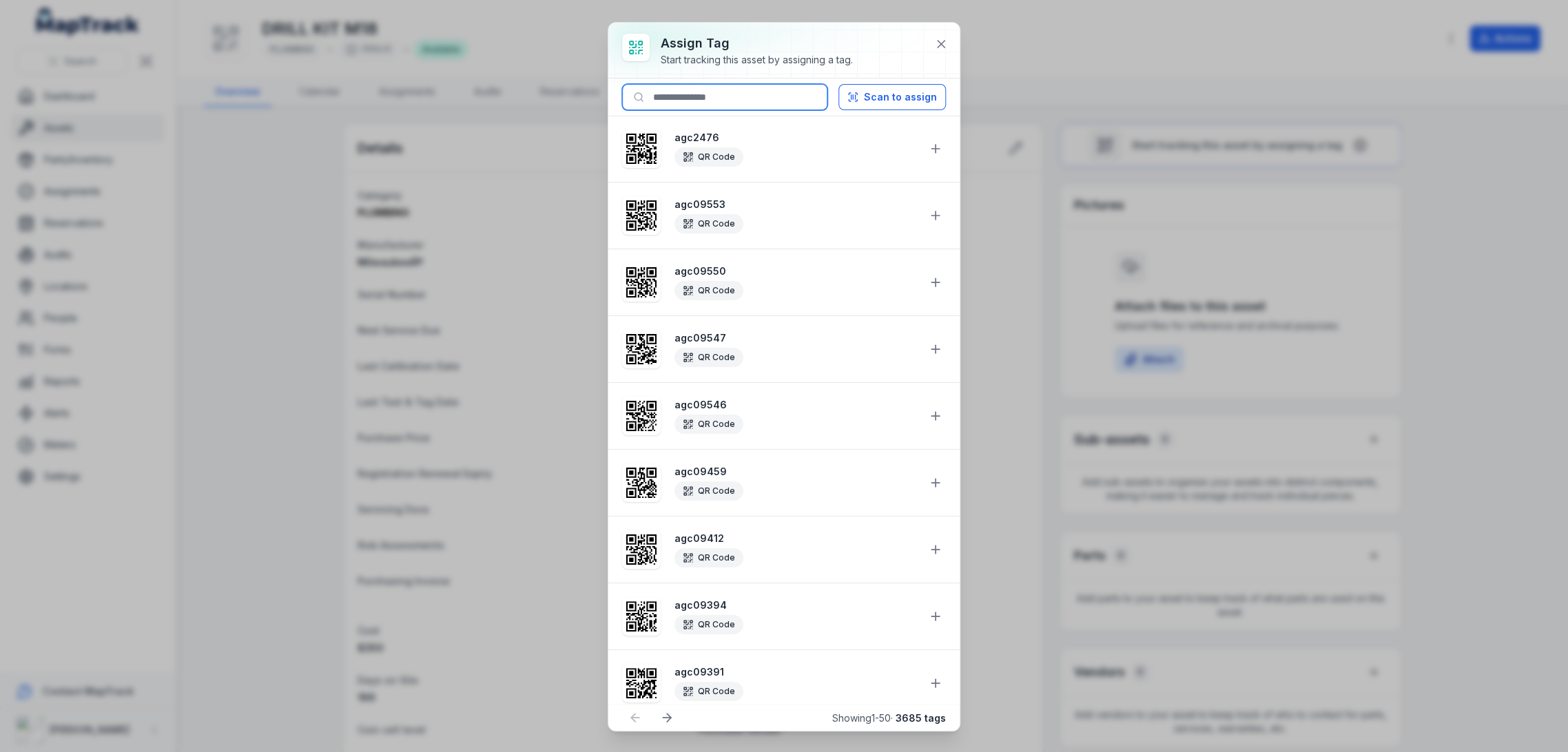
click at [734, 98] on input at bounding box center [724, 97] width 205 height 26
paste input "********"
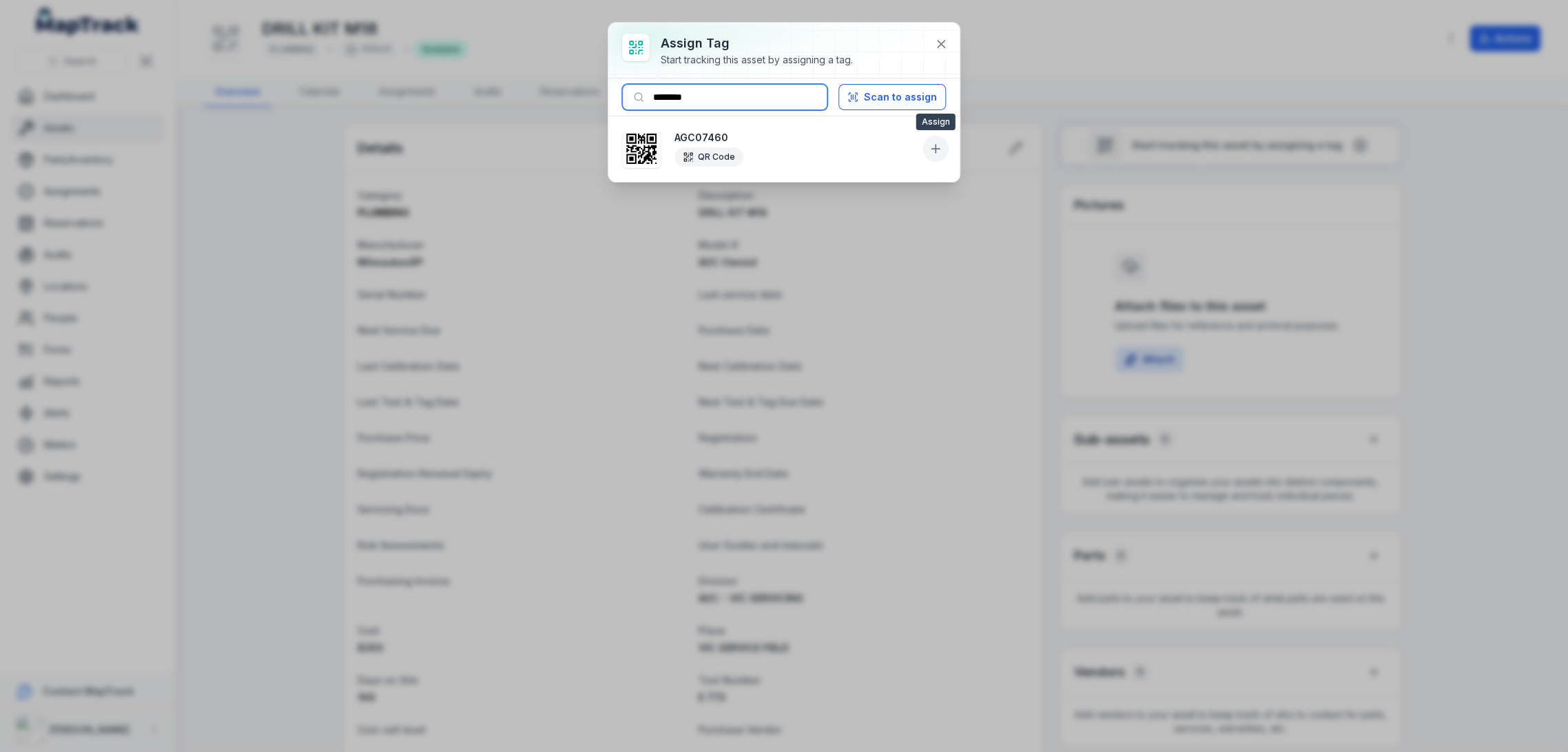
type input "********"
click at [932, 149] on icon at bounding box center [936, 149] width 8 height 0
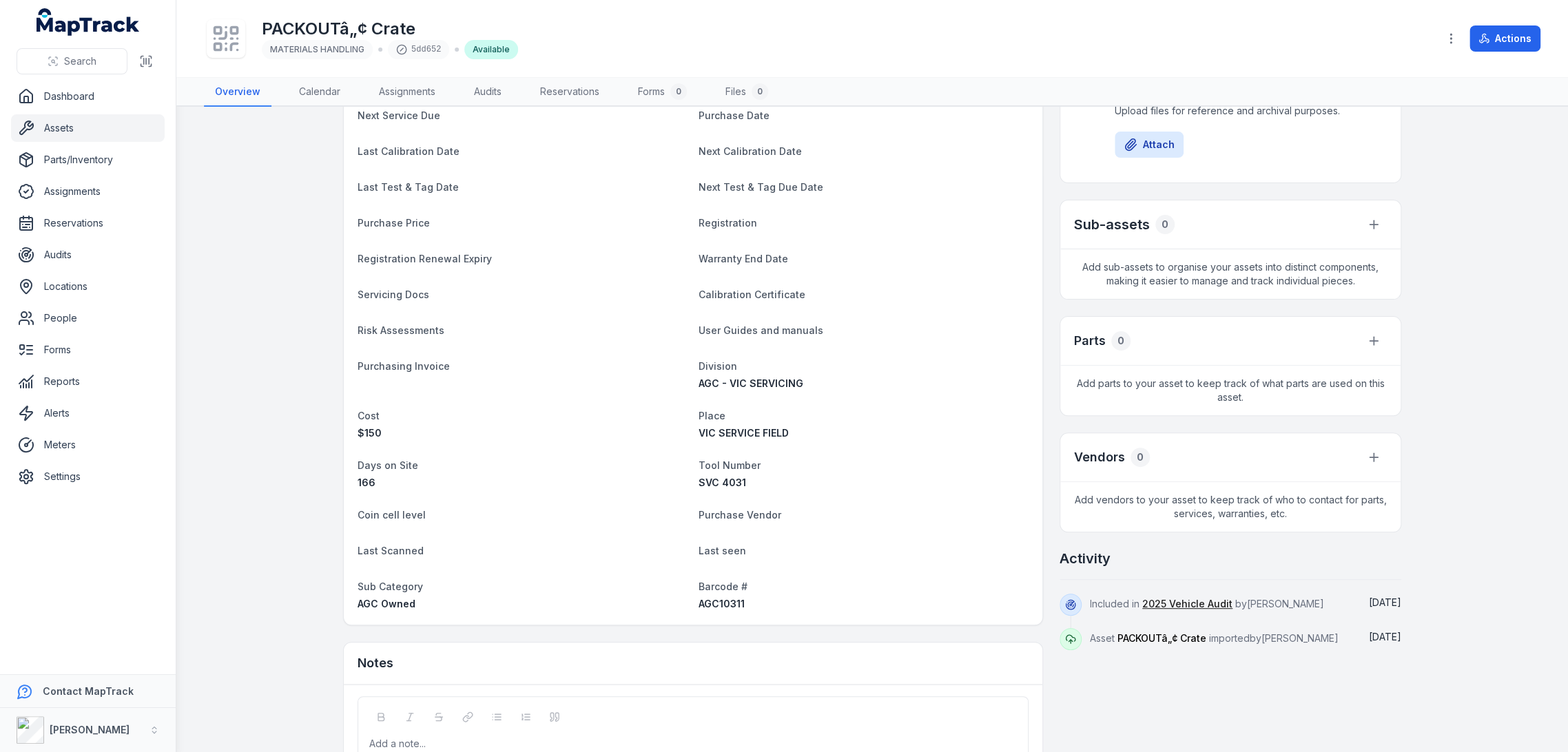
scroll to position [322, 0]
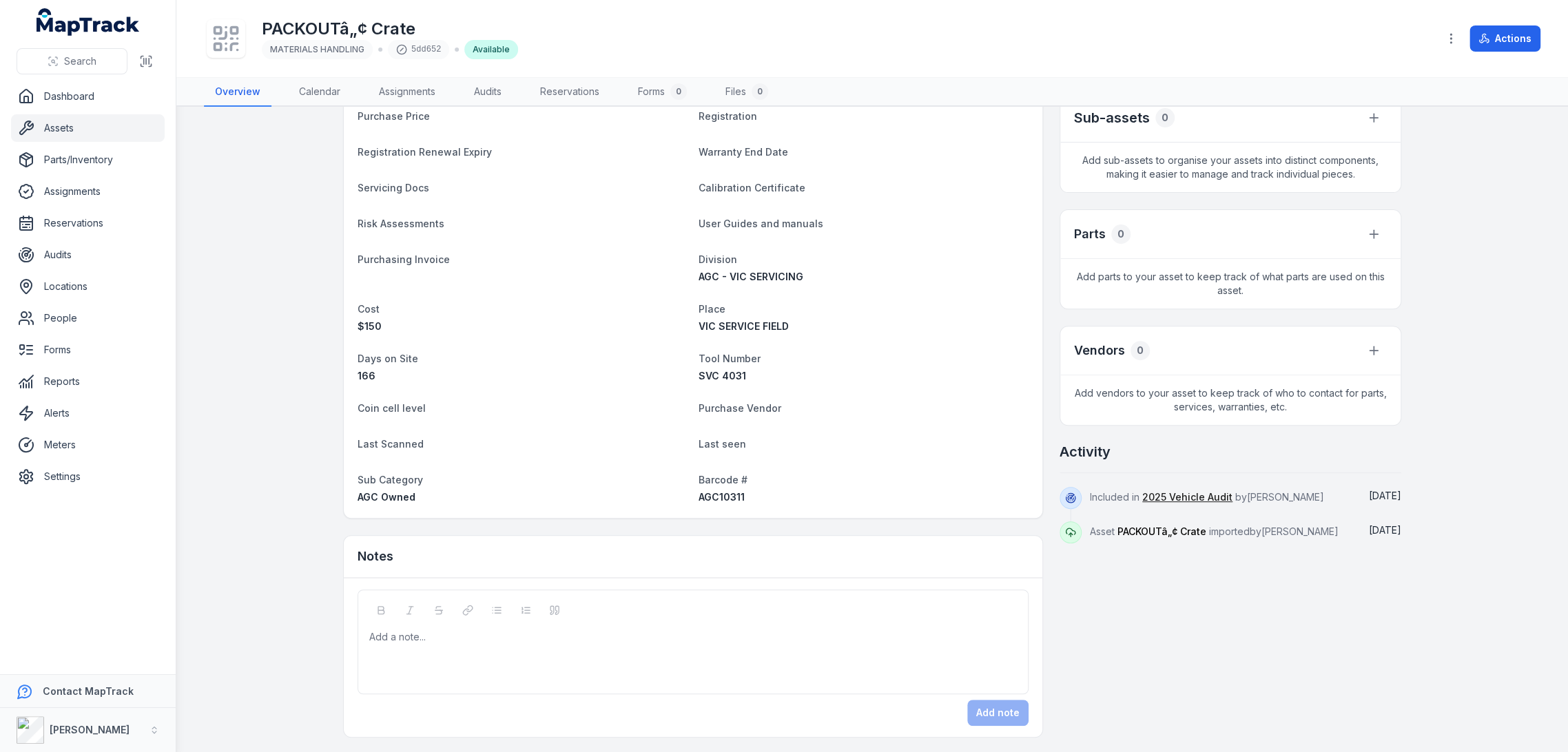
click at [714, 494] on span "AGC10311" at bounding box center [722, 497] width 46 height 12
copy span "AGC10311"
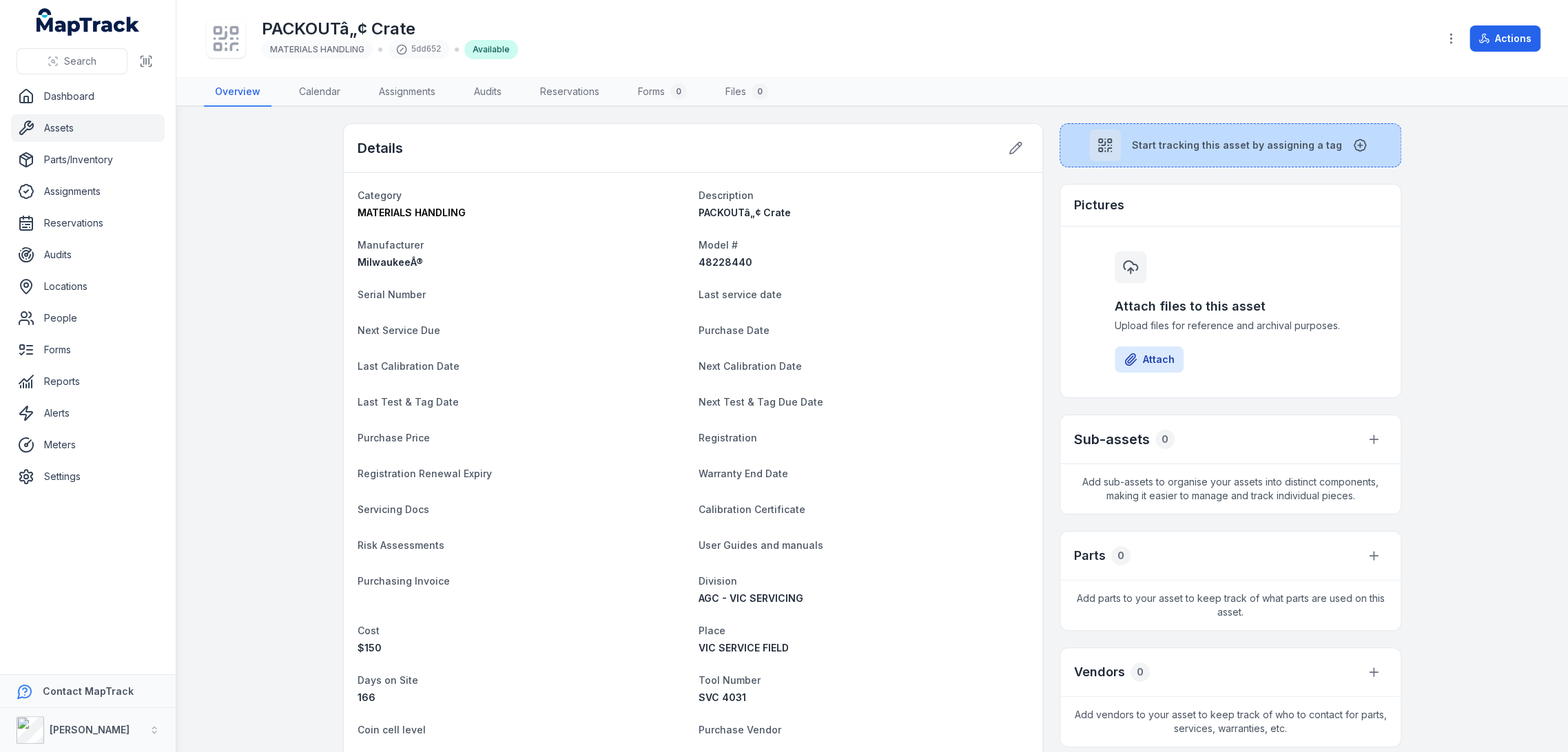
click at [1166, 160] on button "Start tracking this asset by assigning a tag" at bounding box center [1230, 146] width 342 height 44
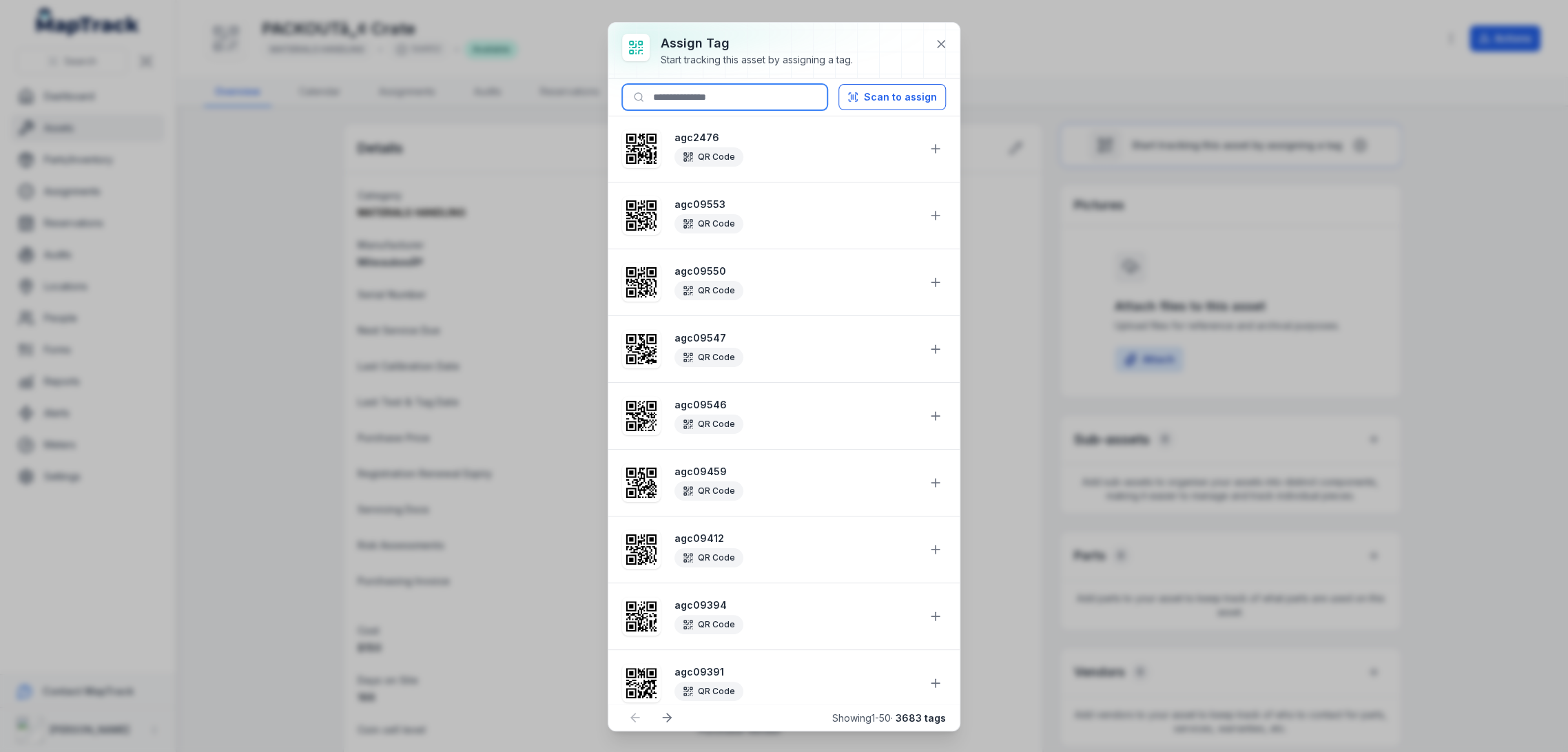
click at [717, 95] on input at bounding box center [724, 97] width 205 height 26
paste input "********"
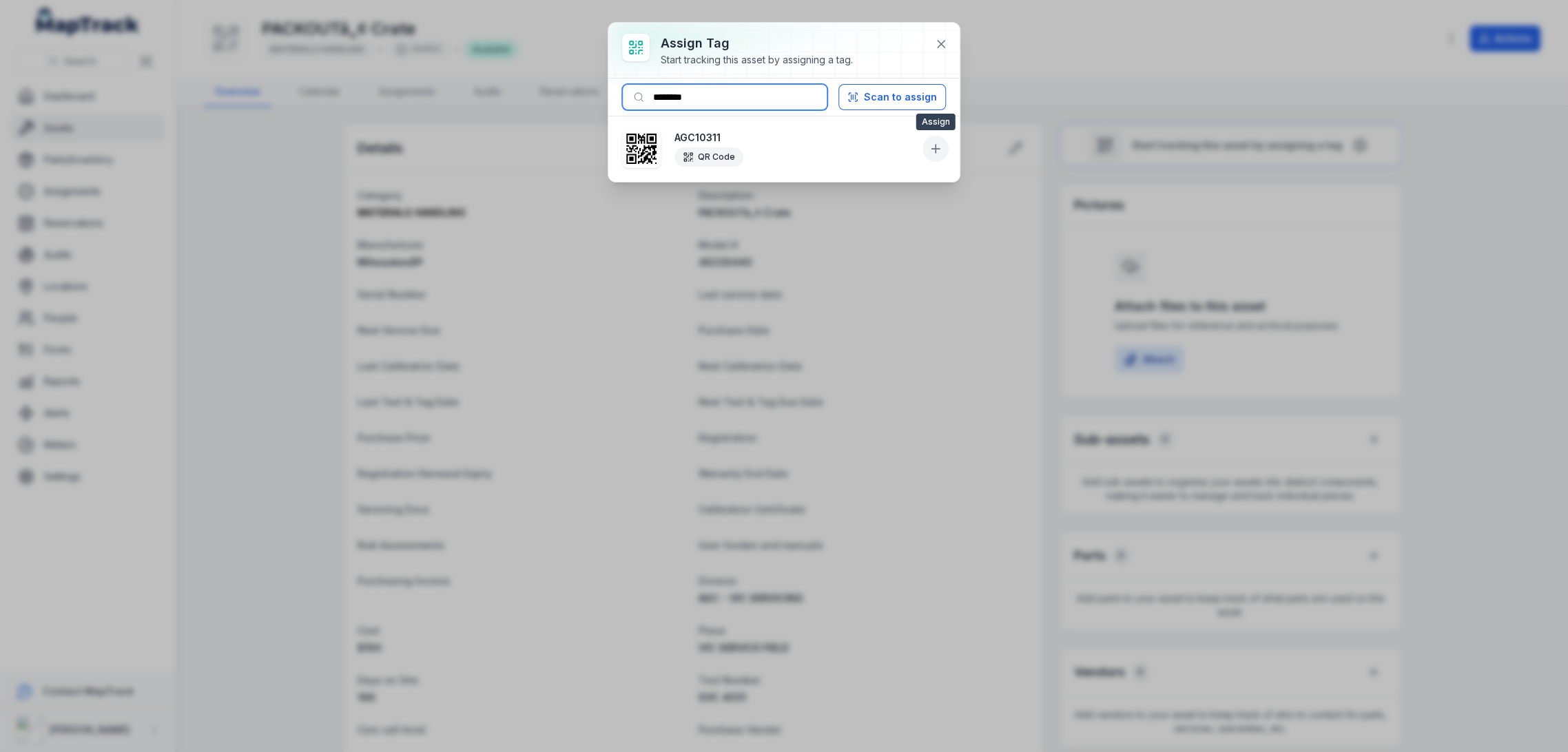
type input "********"
click at [934, 149] on icon at bounding box center [936, 149] width 8 height 0
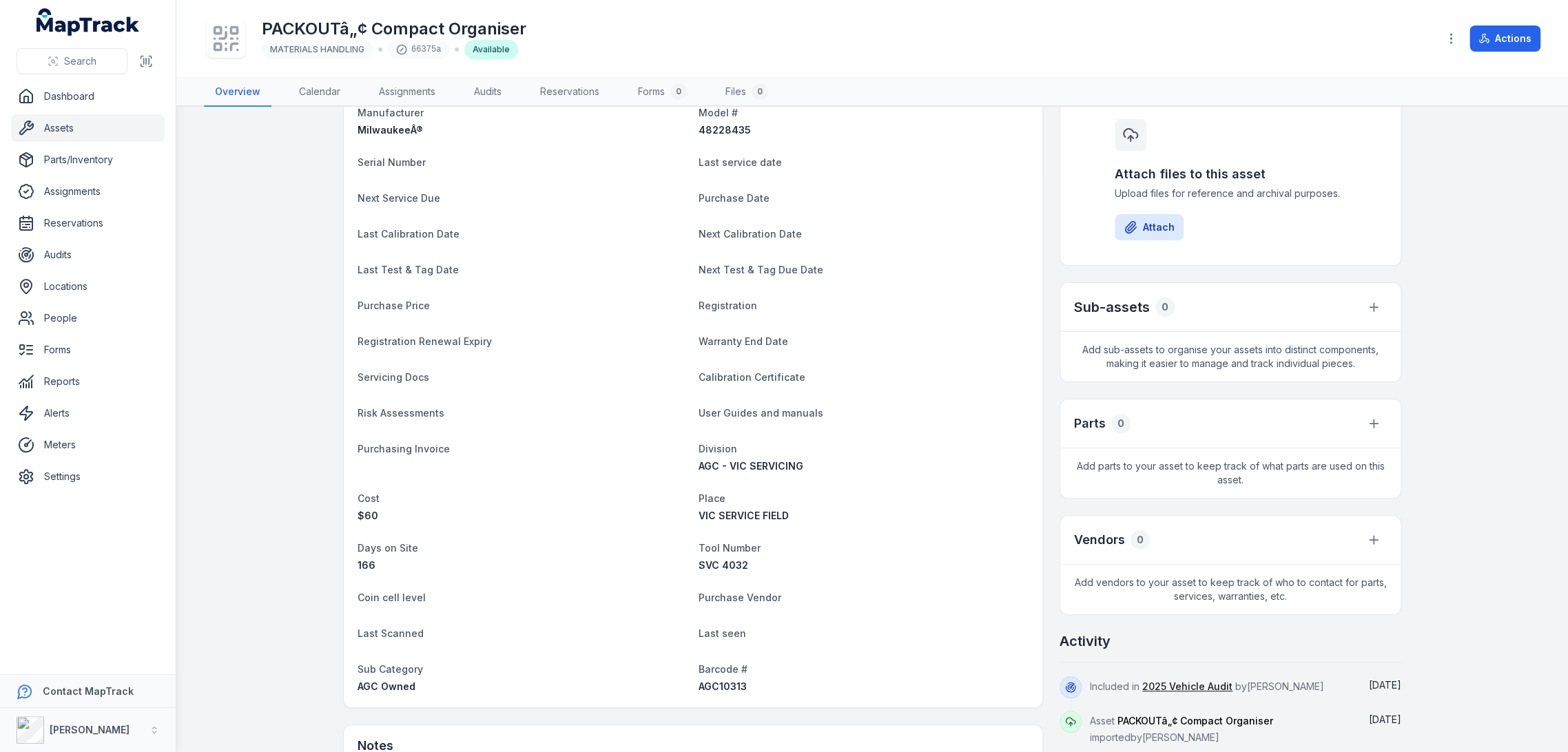
scroll to position [306, 0]
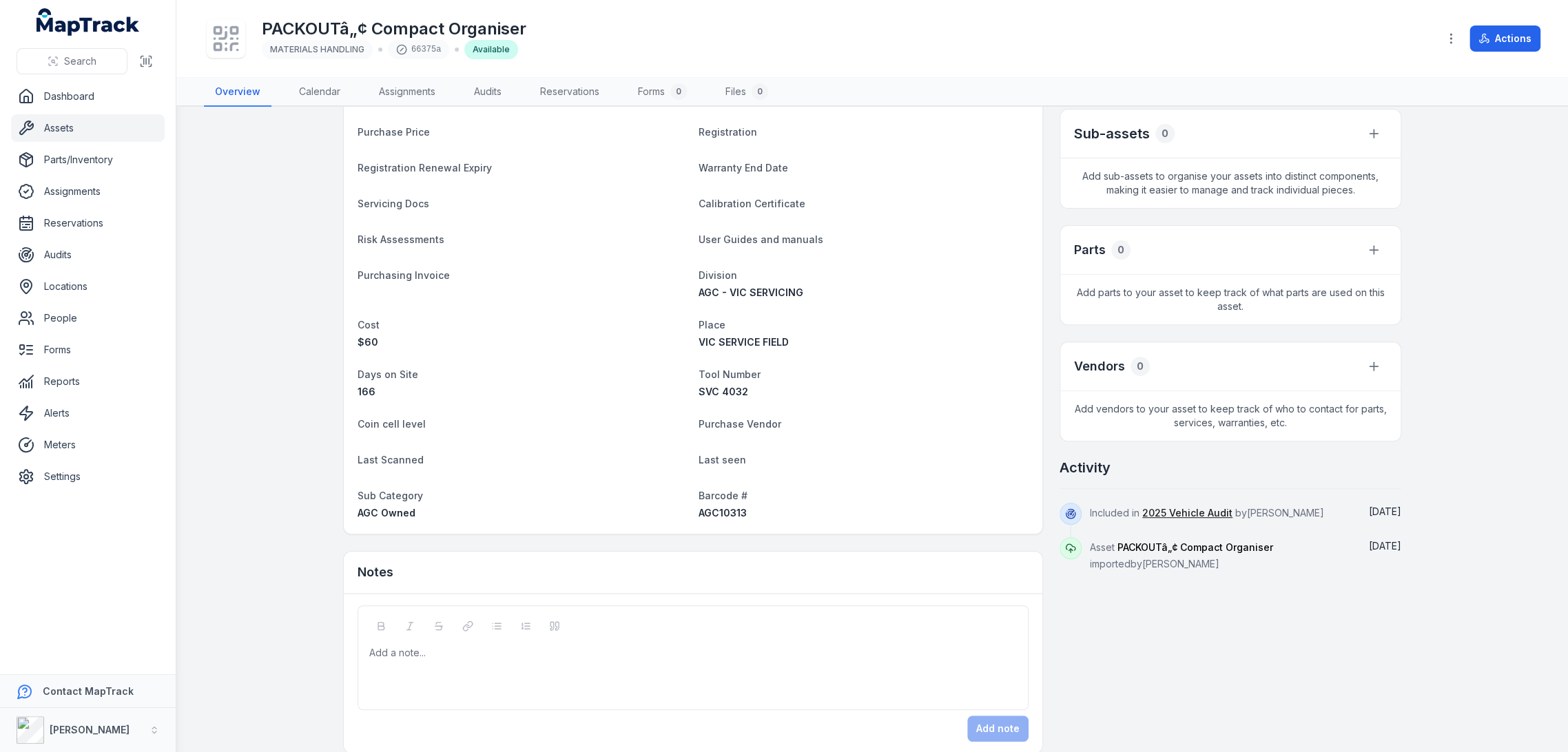
click at [724, 516] on span "AGC10313" at bounding box center [723, 513] width 49 height 12
copy span "AGC10313"
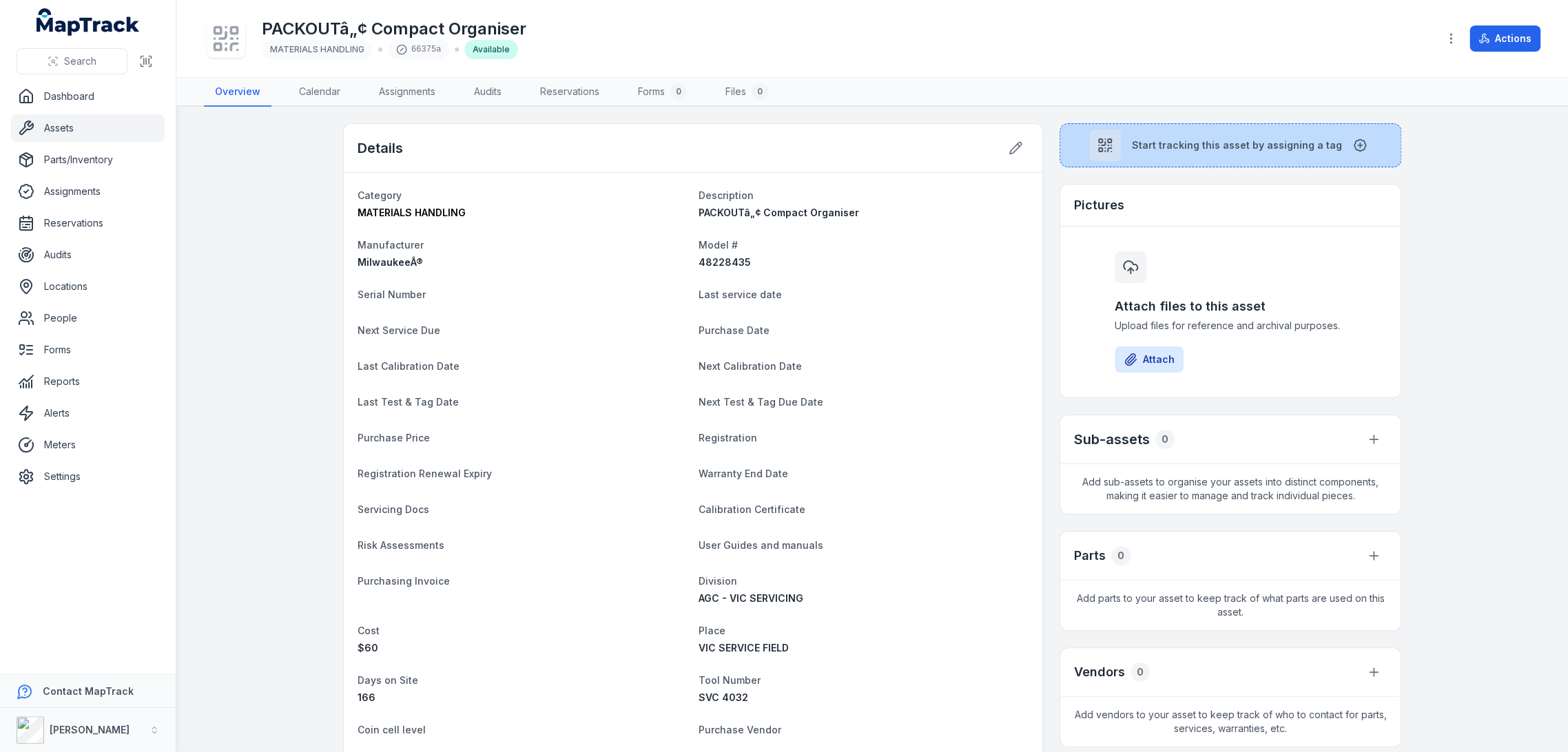
click at [1173, 159] on button "Start tracking this asset by assigning a tag" at bounding box center [1230, 146] width 342 height 44
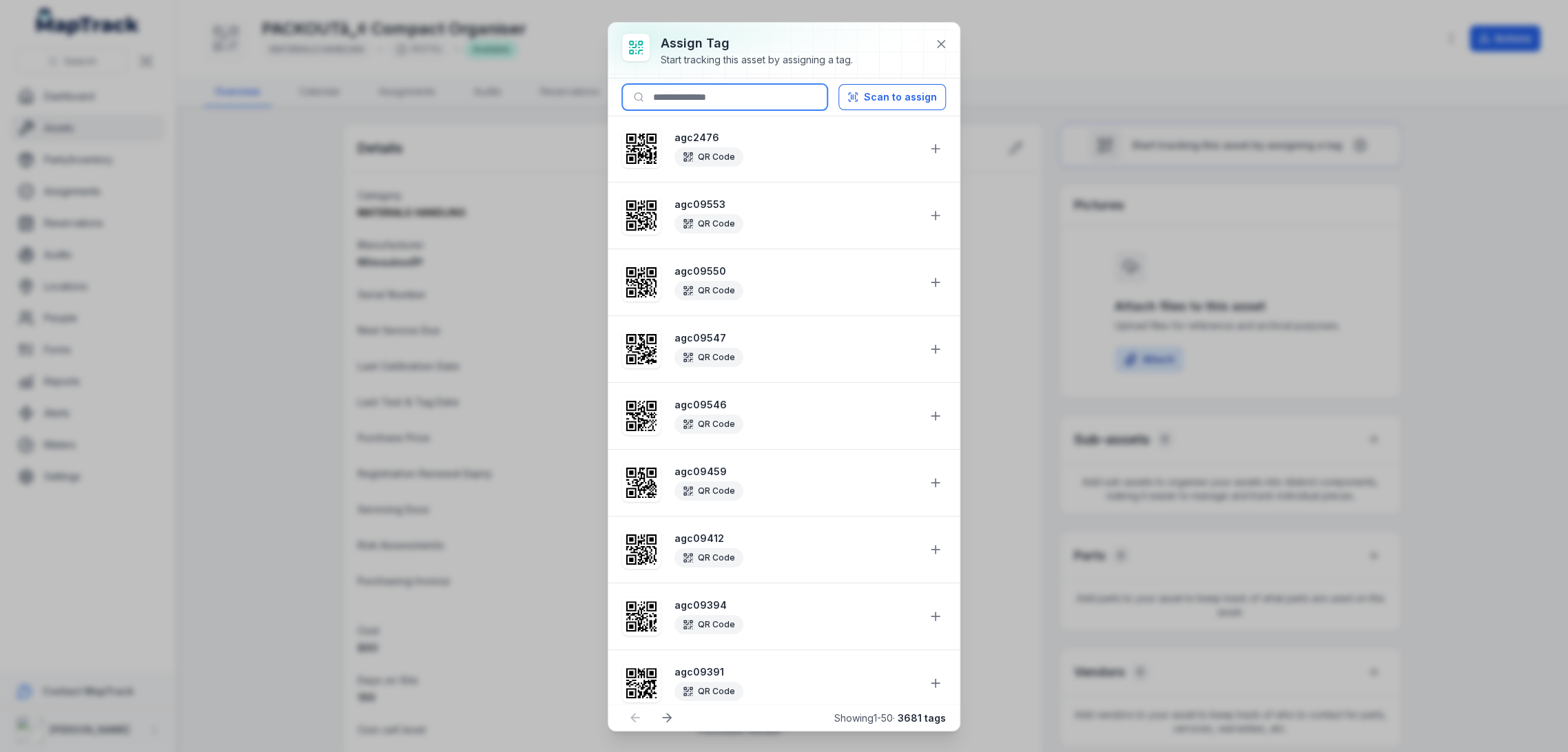
click at [662, 91] on input at bounding box center [724, 97] width 205 height 26
paste input "********"
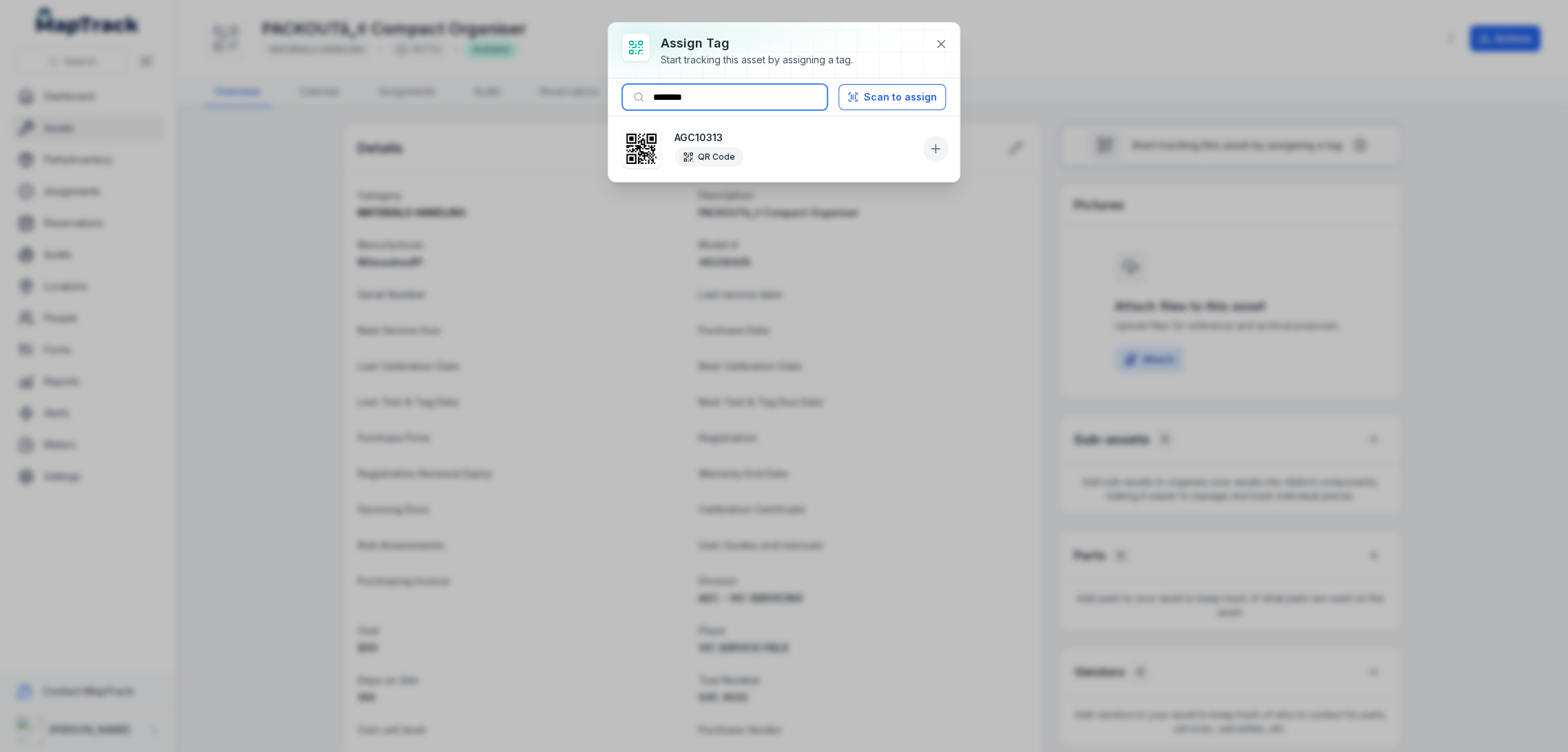
type input "********"
click at [941, 153] on icon at bounding box center [935, 148] width 14 height 14
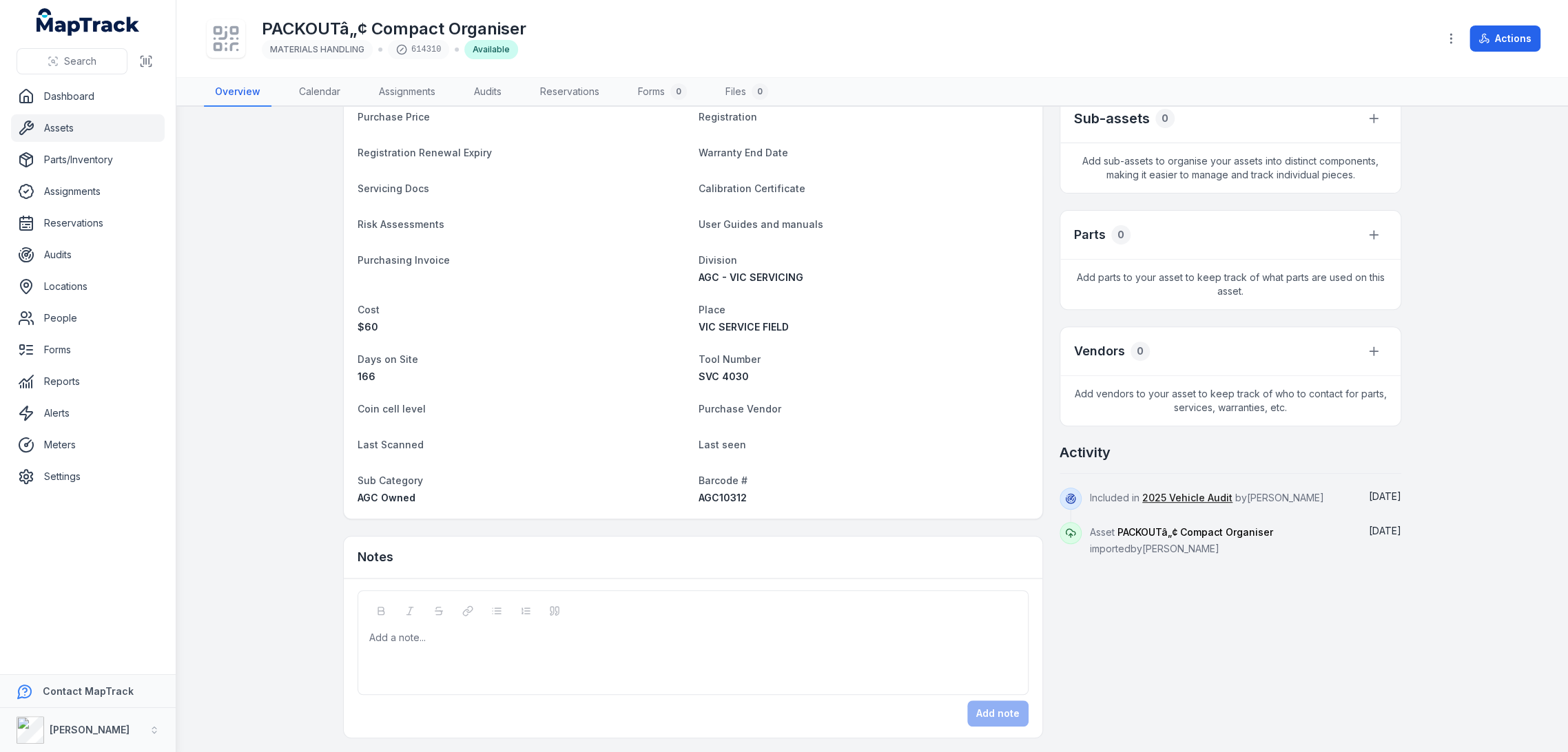
scroll to position [322, 0]
click at [723, 500] on span "AGC10312" at bounding box center [723, 497] width 49 height 12
copy span "AGC10312"
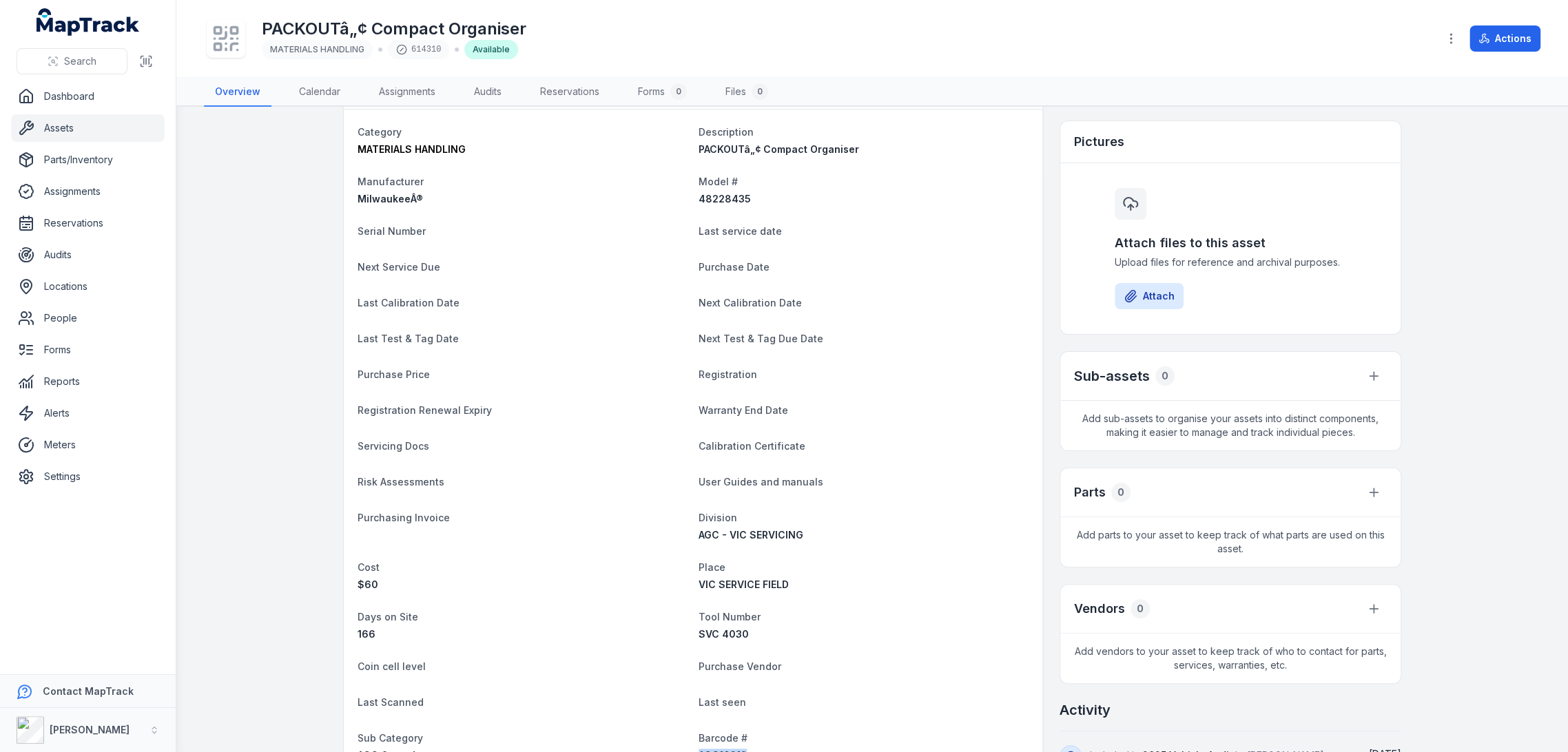
scroll to position [0, 0]
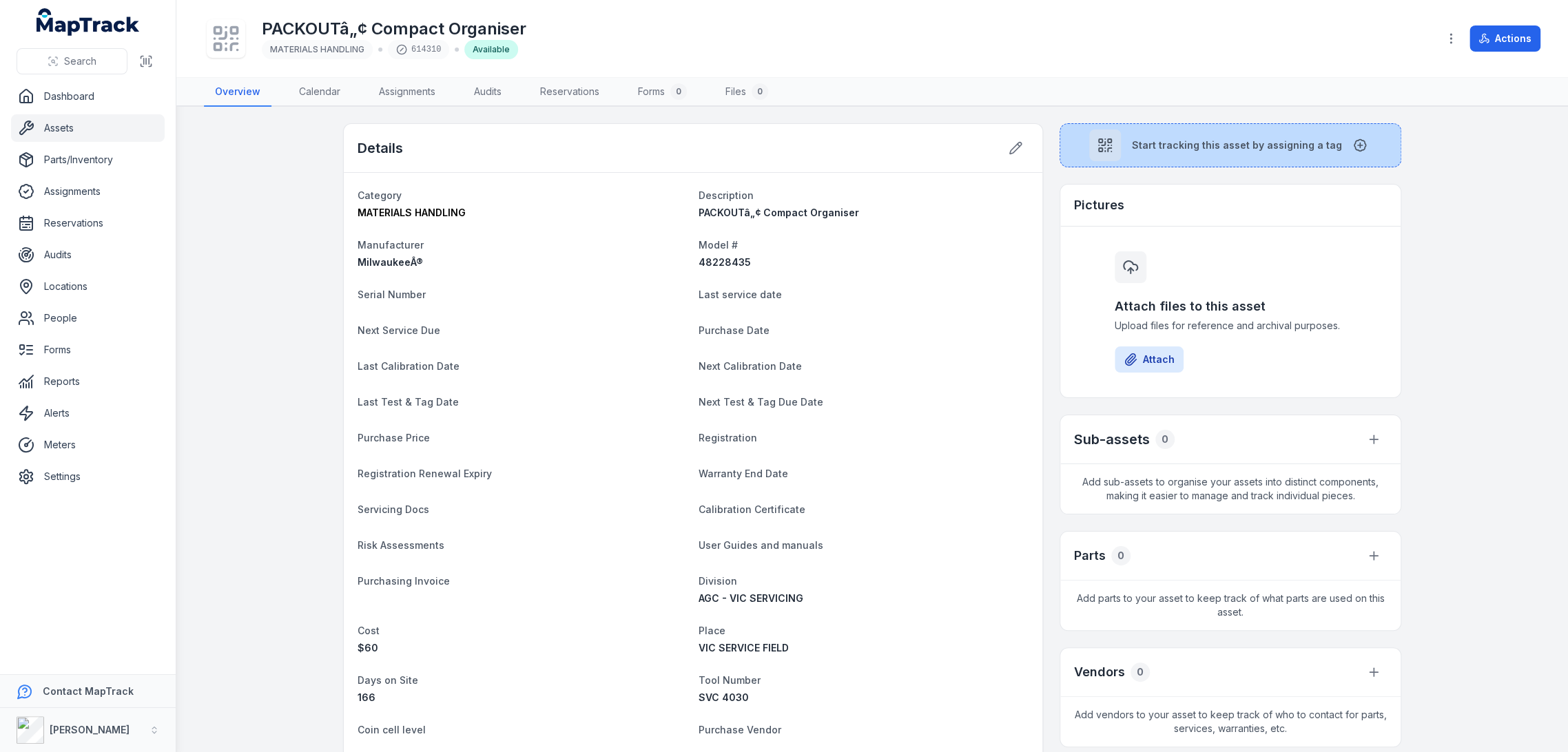
click at [1136, 160] on button "Start tracking this asset by assigning a tag" at bounding box center [1230, 146] width 342 height 44
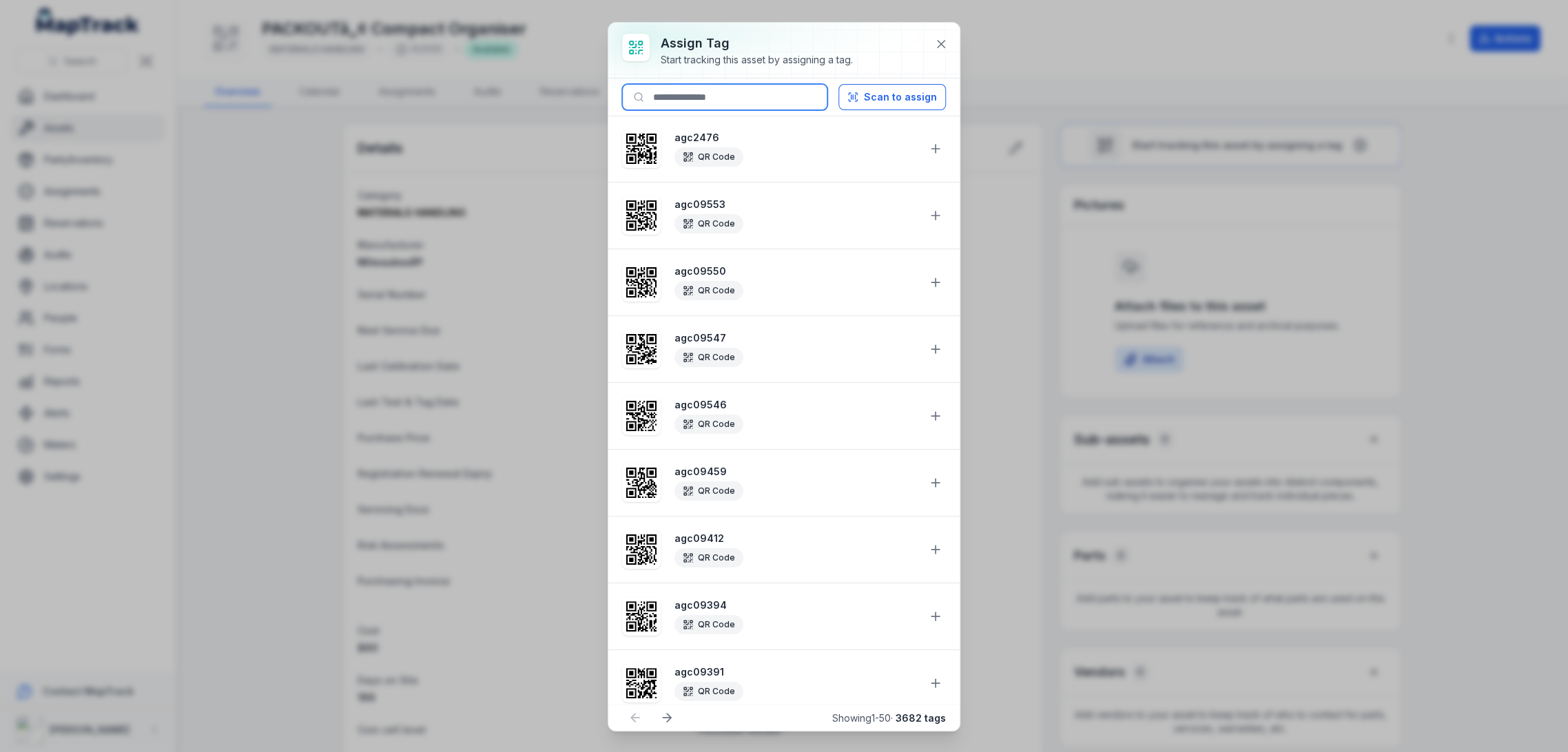
click at [683, 94] on input at bounding box center [724, 97] width 205 height 26
paste input "********"
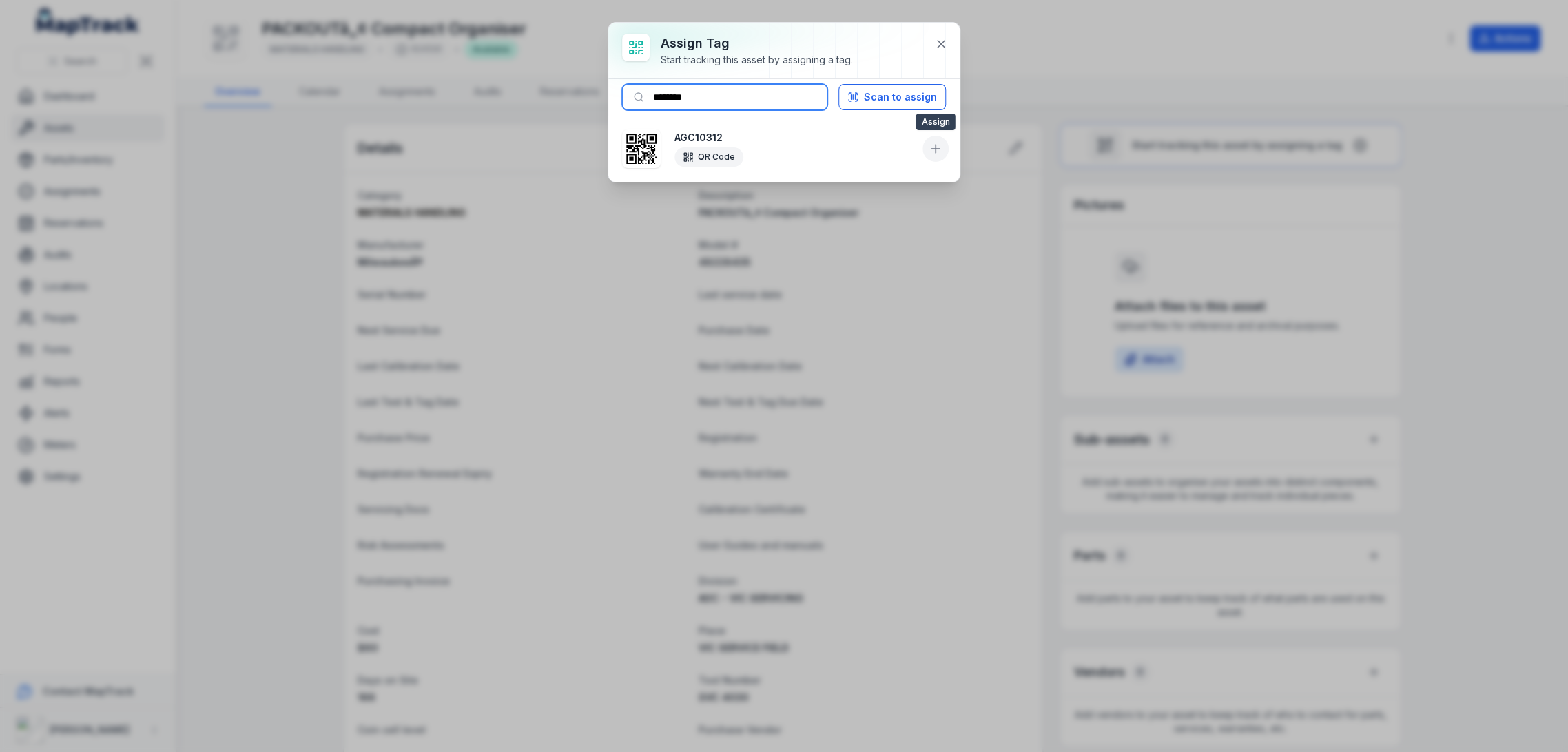
type input "********"
click at [936, 140] on button at bounding box center [936, 149] width 26 height 26
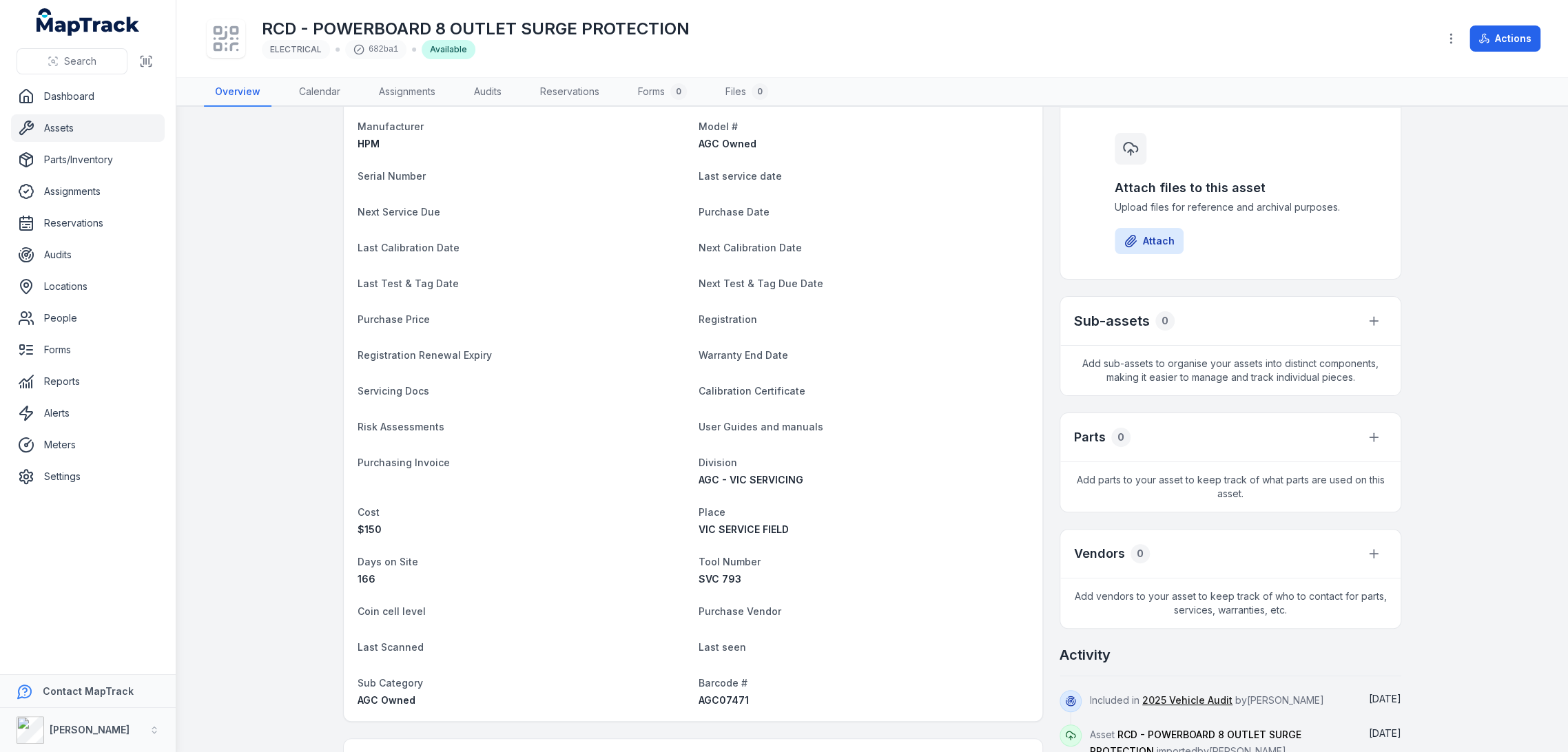
scroll to position [230, 0]
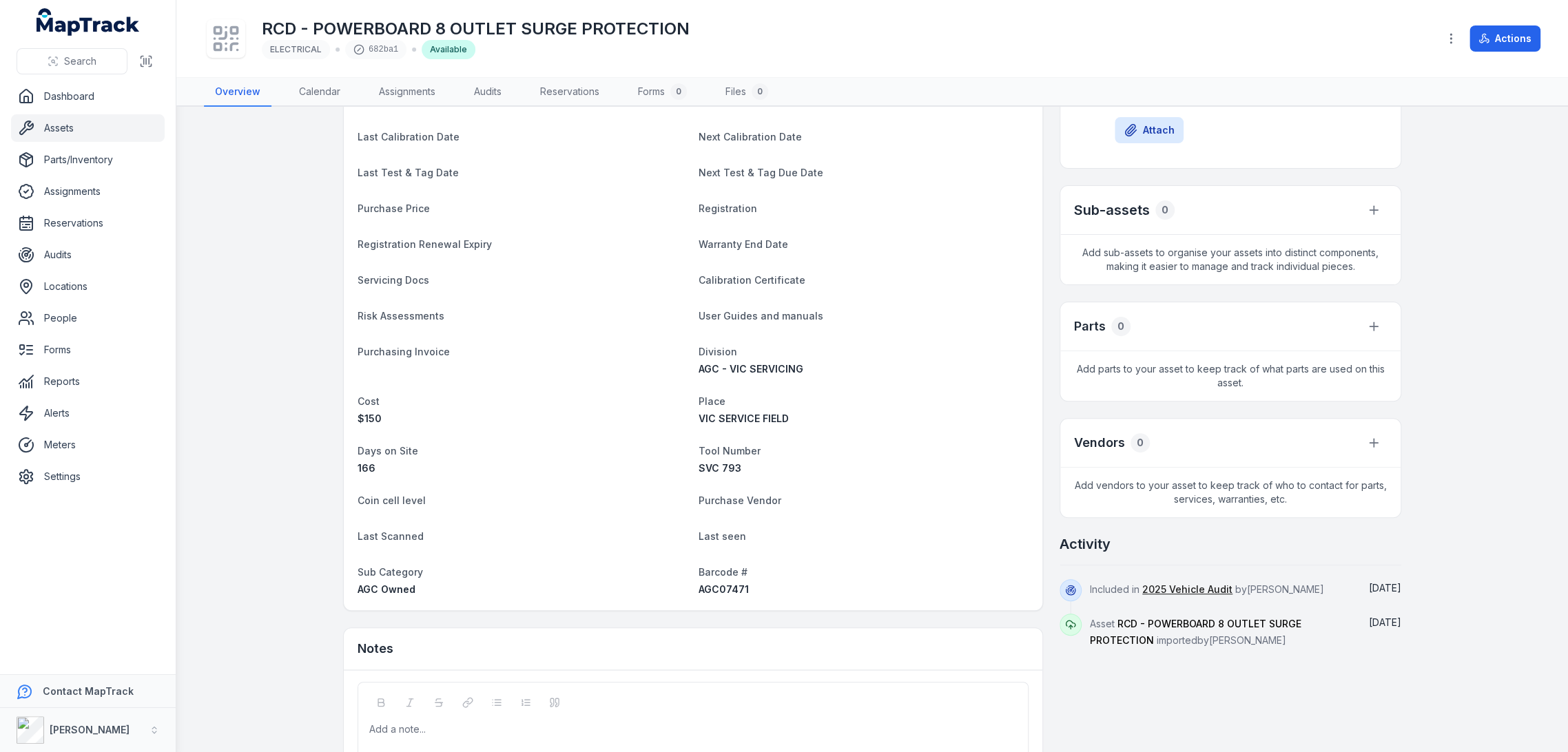
click at [713, 591] on span "AGC07471" at bounding box center [724, 589] width 50 height 12
copy span "AGC07471"
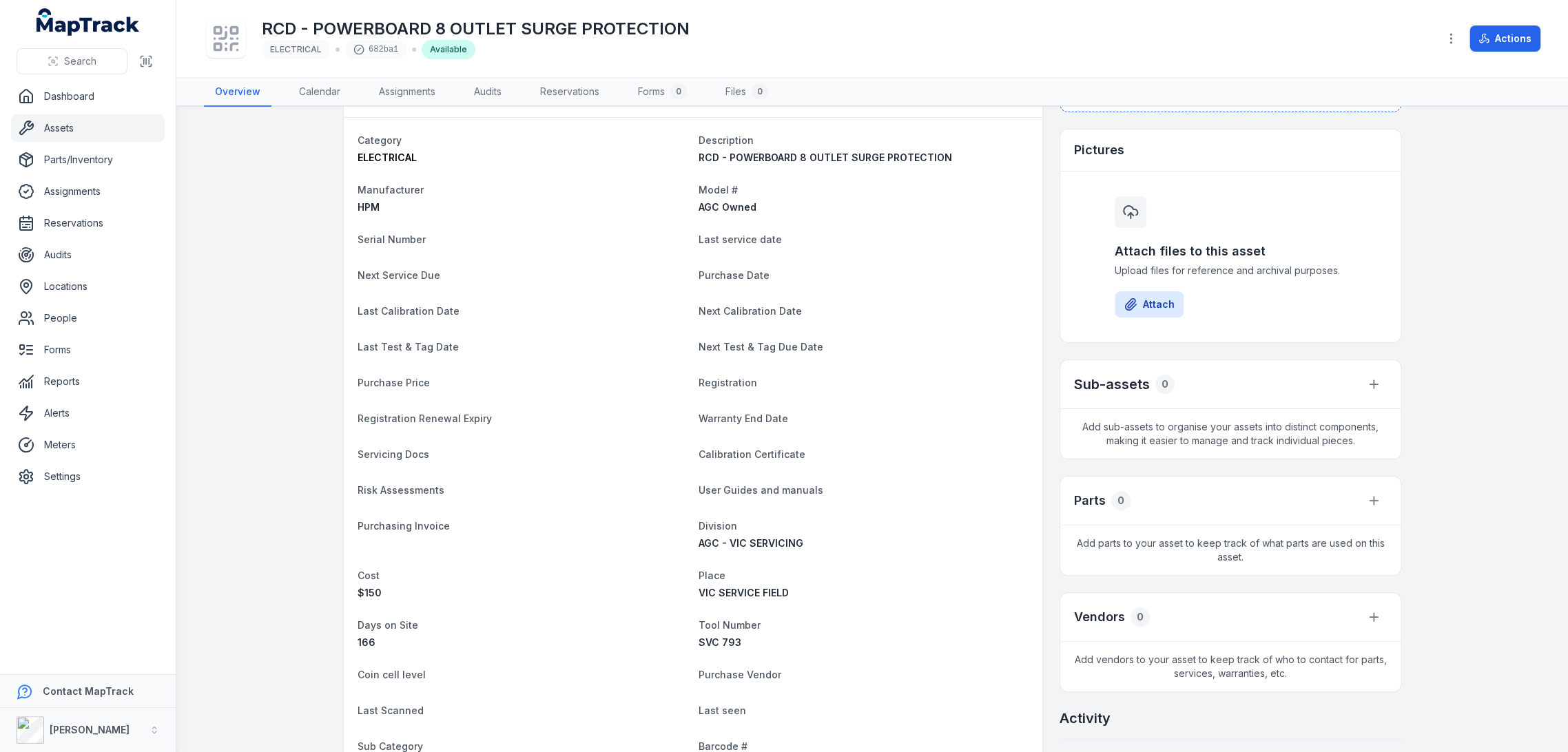
scroll to position [0, 0]
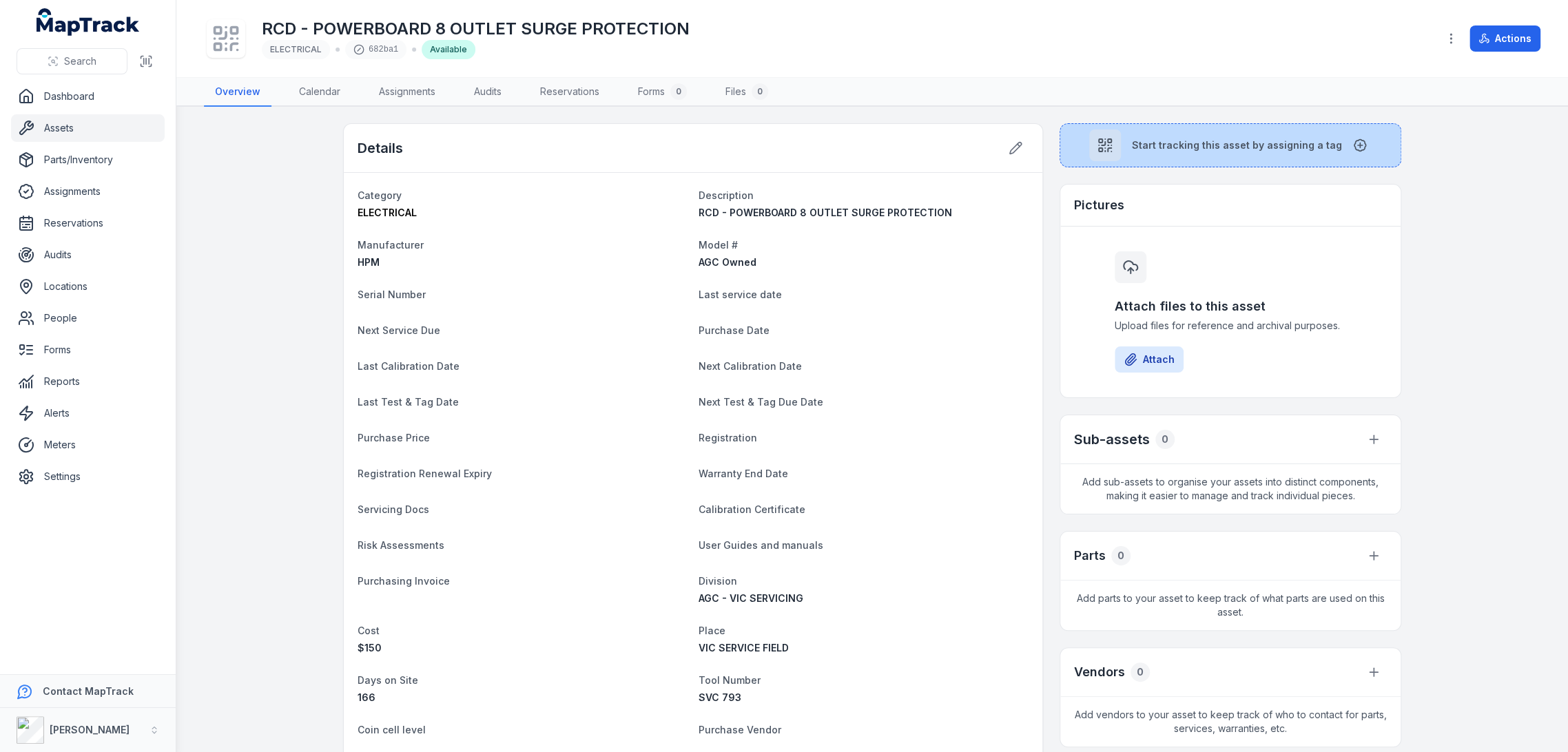
click at [1193, 140] on span "Start tracking this asset by assigning a tag" at bounding box center [1236, 145] width 210 height 14
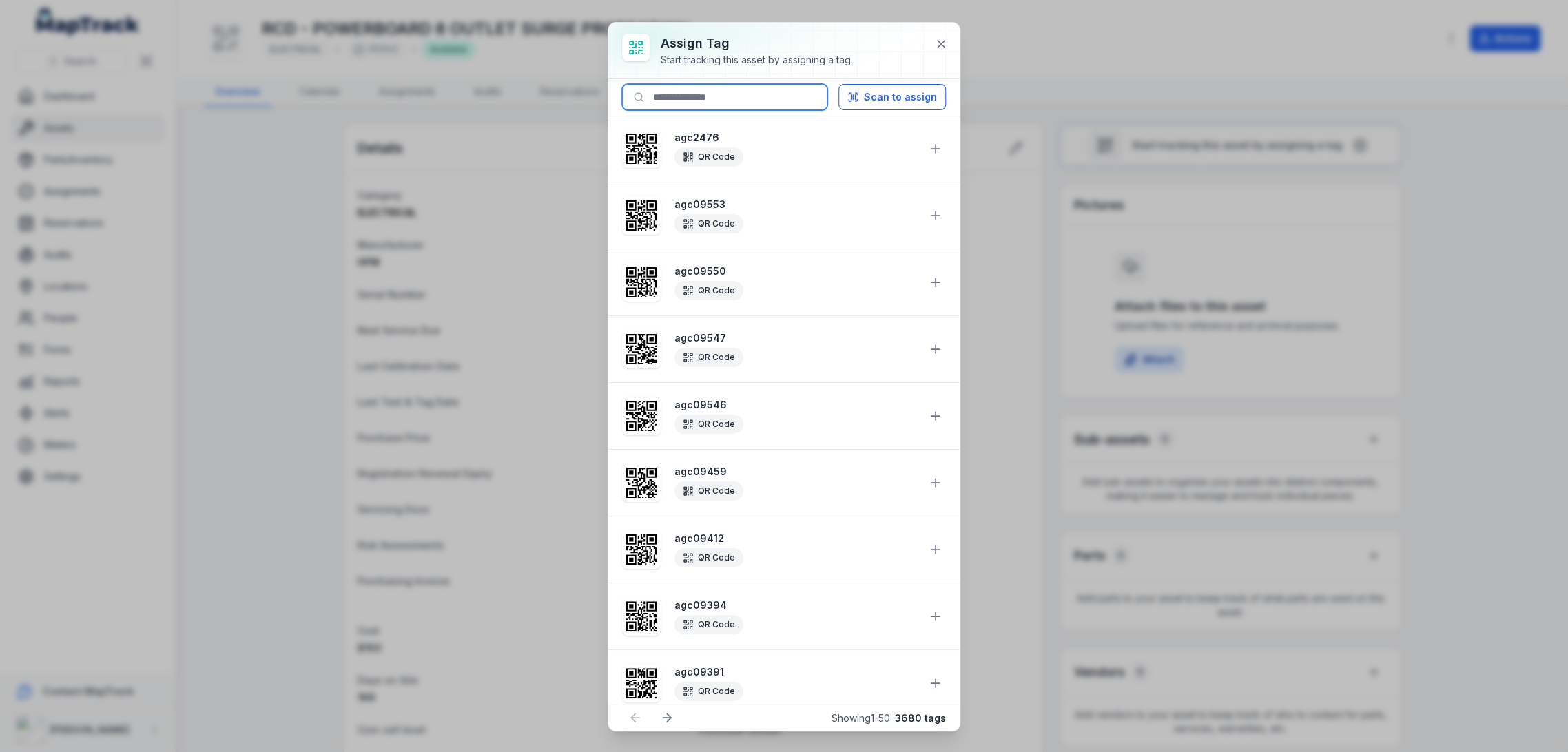
click at [717, 92] on input at bounding box center [724, 97] width 205 height 26
paste input "********"
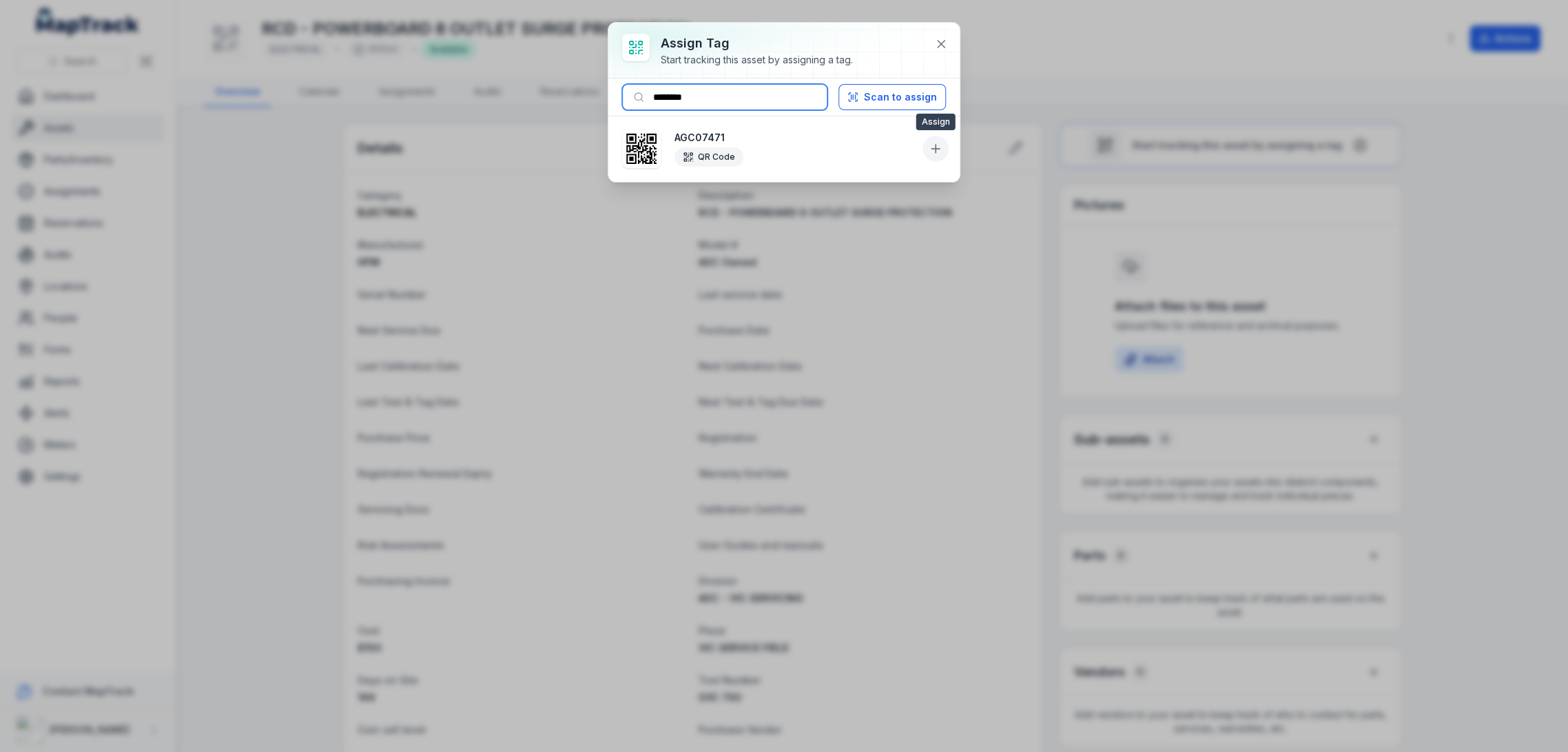
type input "********"
click at [924, 153] on button at bounding box center [936, 149] width 26 height 26
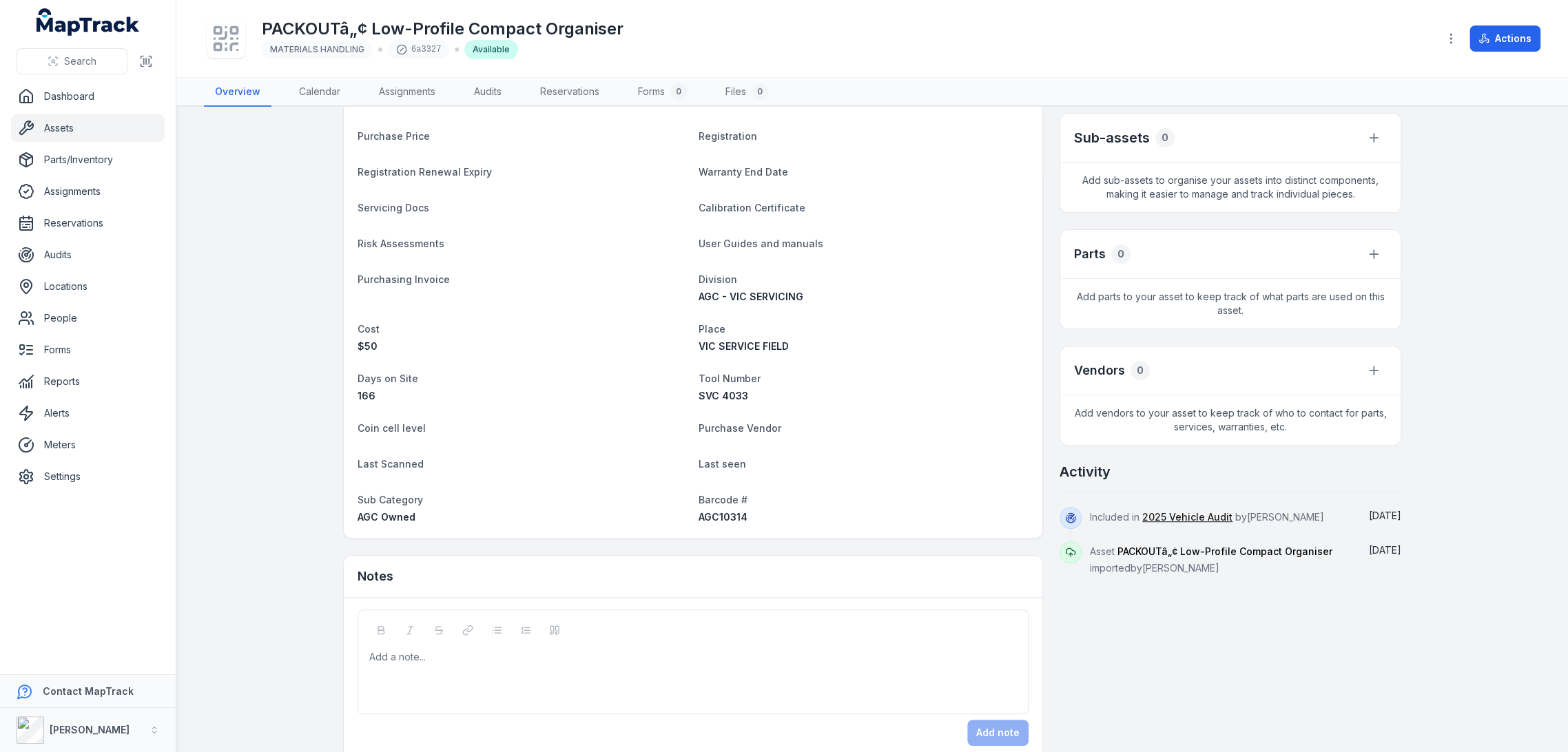
scroll to position [306, 0]
click at [717, 503] on div "Barcode # AGC10314" at bounding box center [863, 504] width 330 height 33
click at [715, 514] on span "AGC10314" at bounding box center [723, 513] width 49 height 12
copy span "AGC10314"
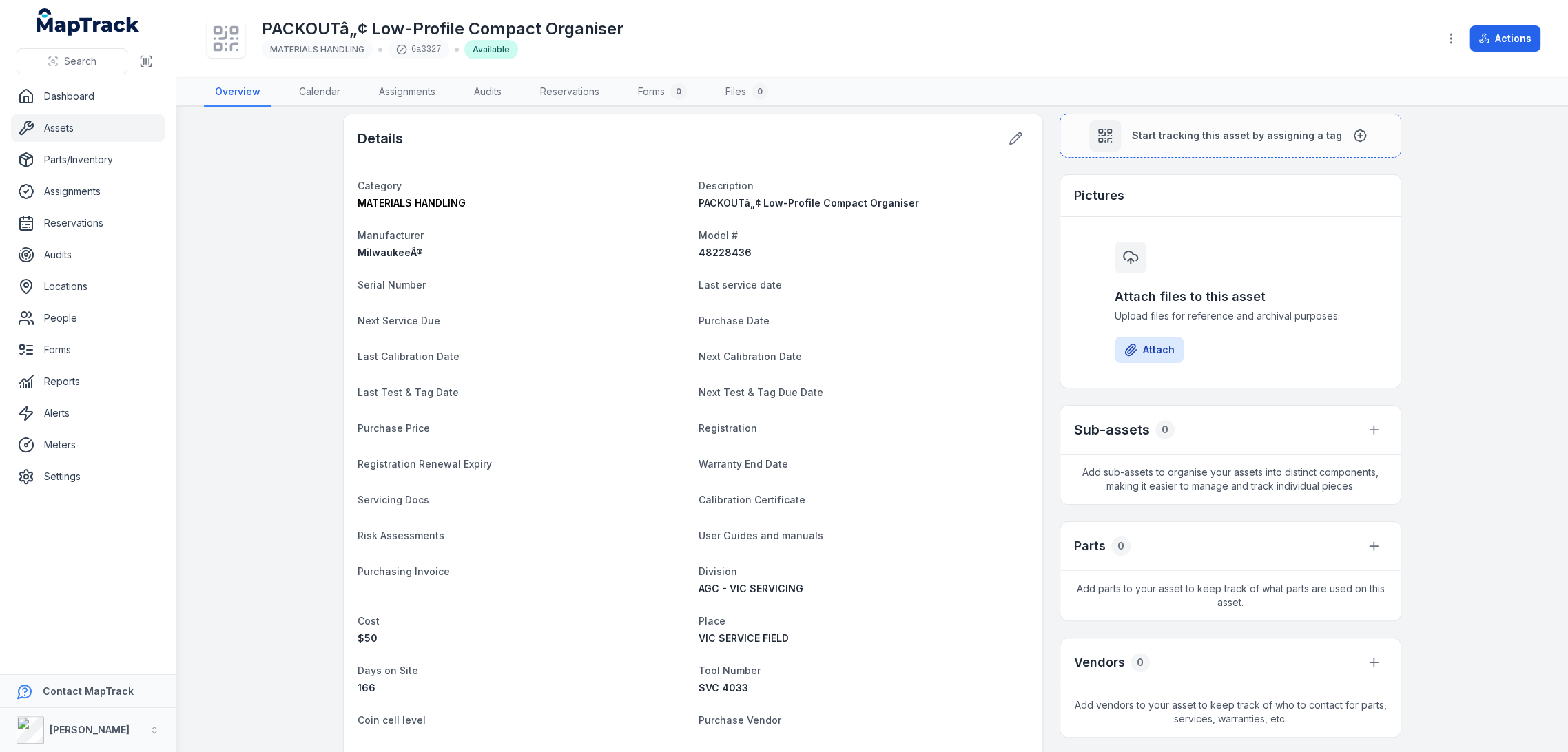
scroll to position [0, 0]
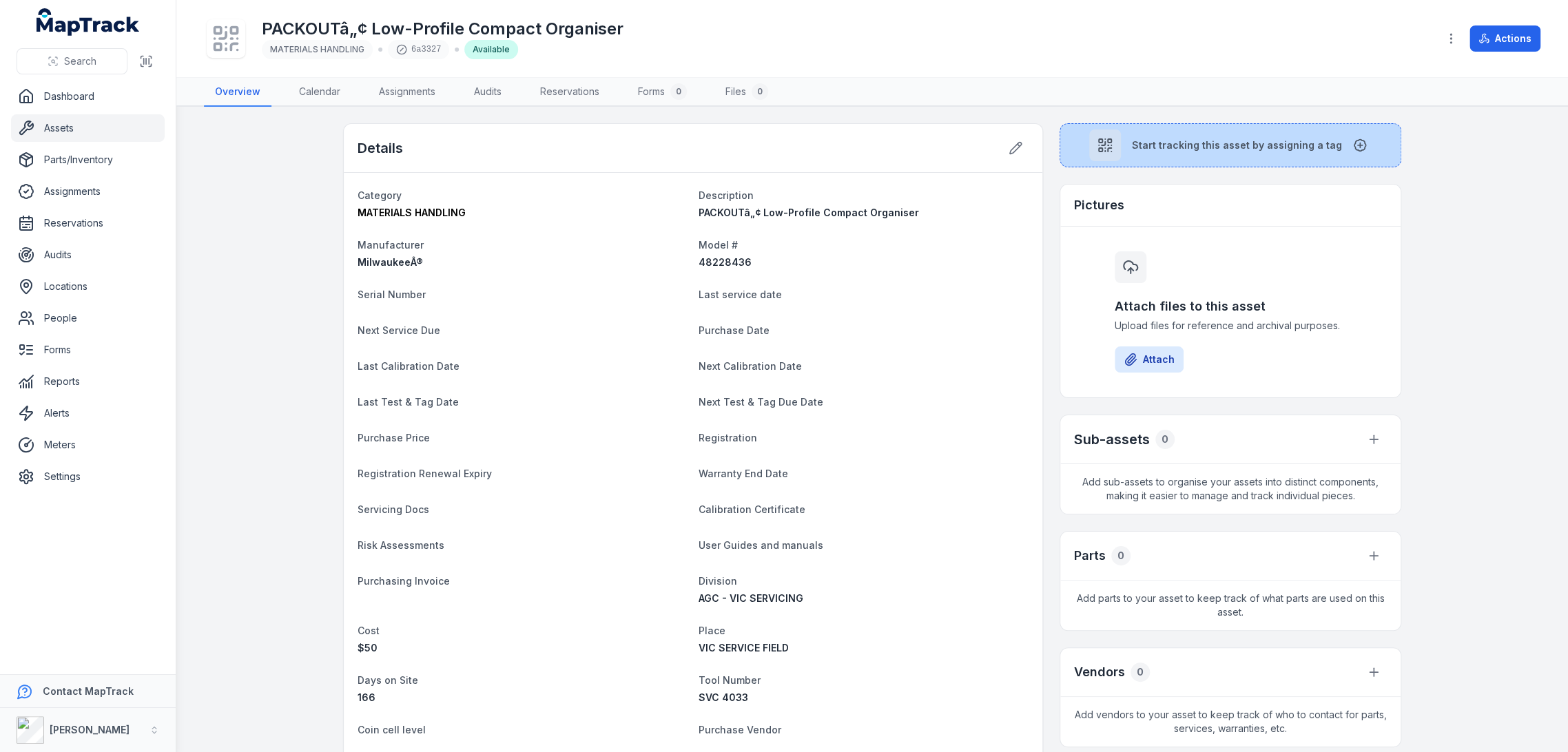
click at [1136, 133] on button "Start tracking this asset by assigning a tag" at bounding box center [1230, 146] width 342 height 44
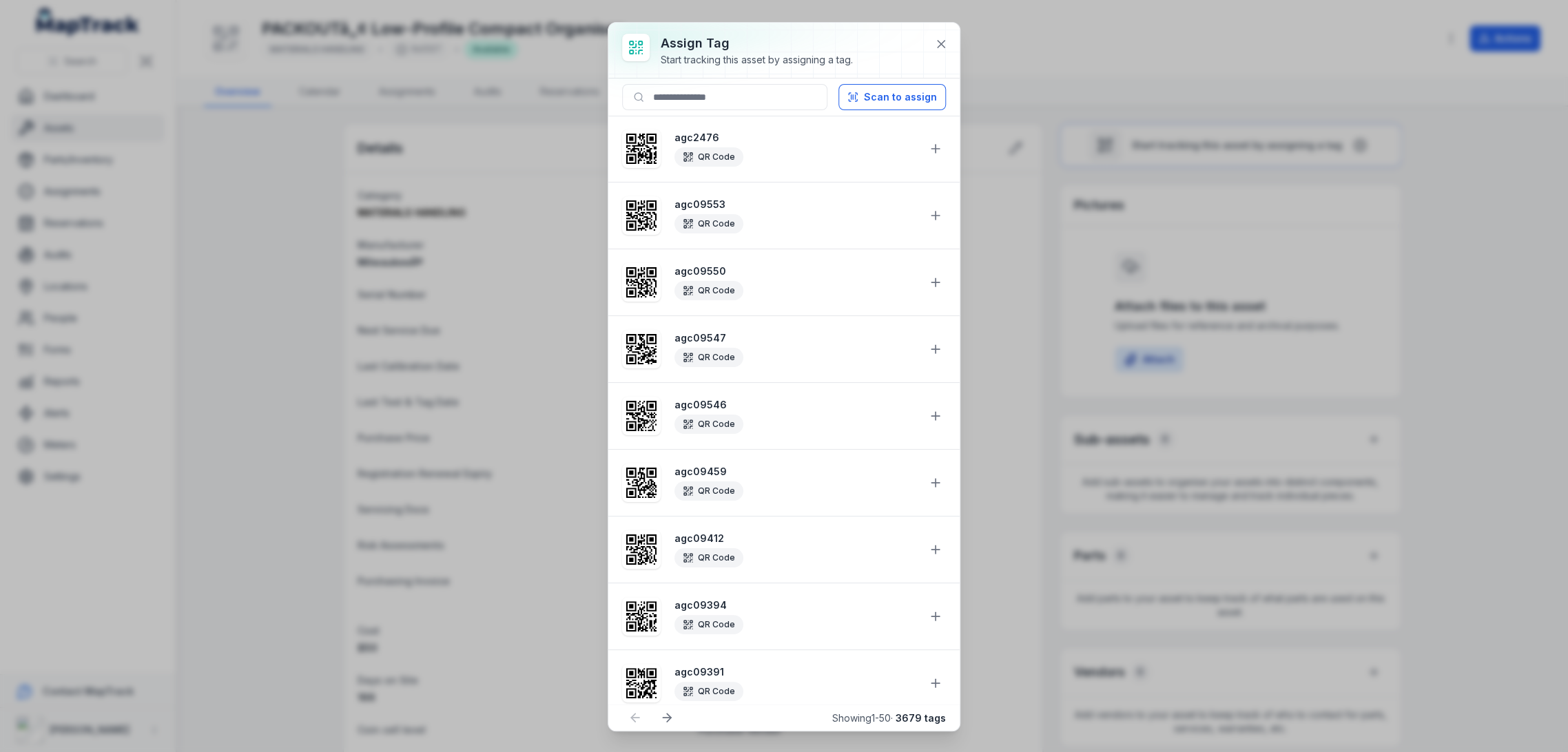
click at [649, 111] on div "Scan to assign" at bounding box center [784, 97] width 351 height 38
click at [668, 100] on input at bounding box center [724, 97] width 205 height 26
paste input "********"
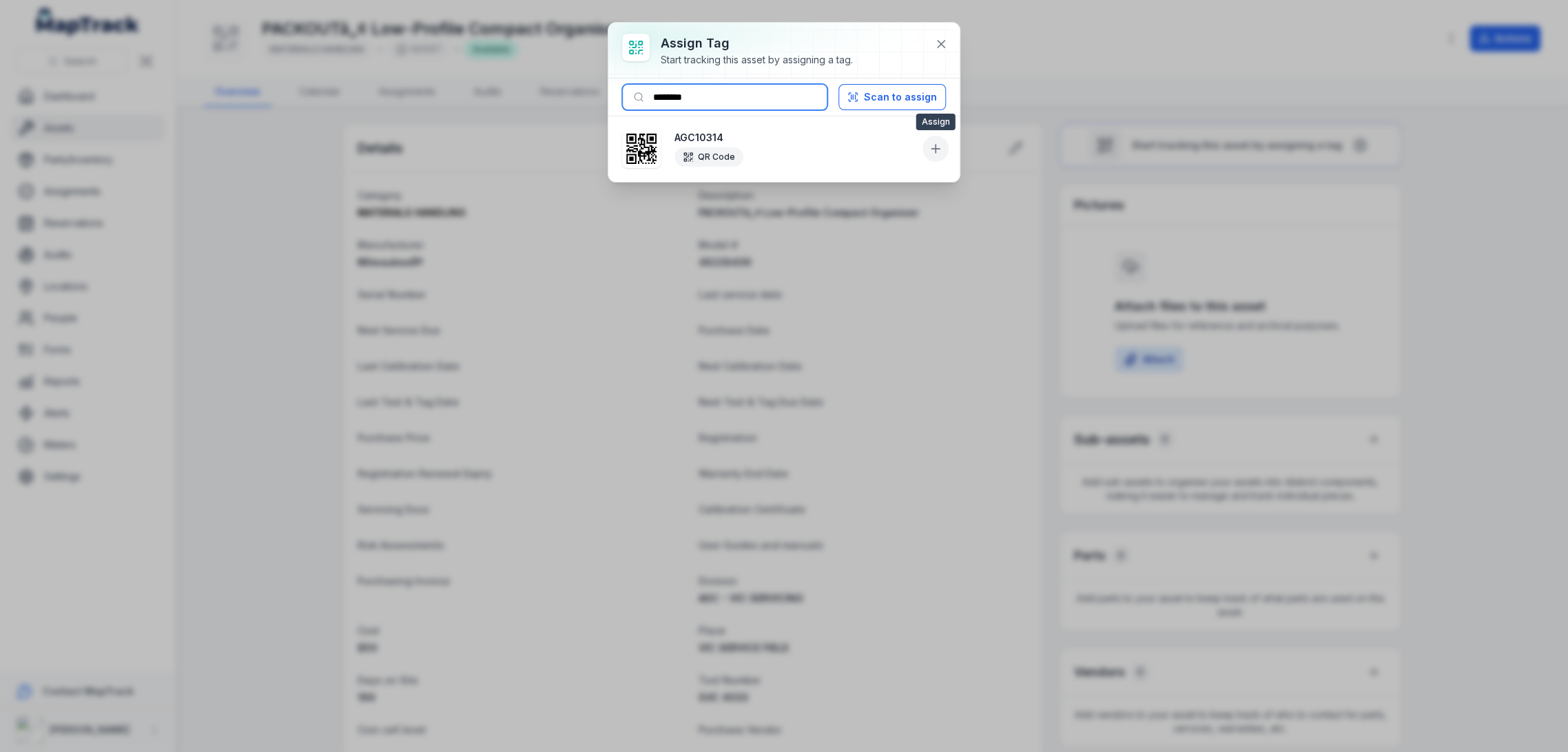
type input "********"
click at [930, 155] on icon at bounding box center [935, 148] width 14 height 14
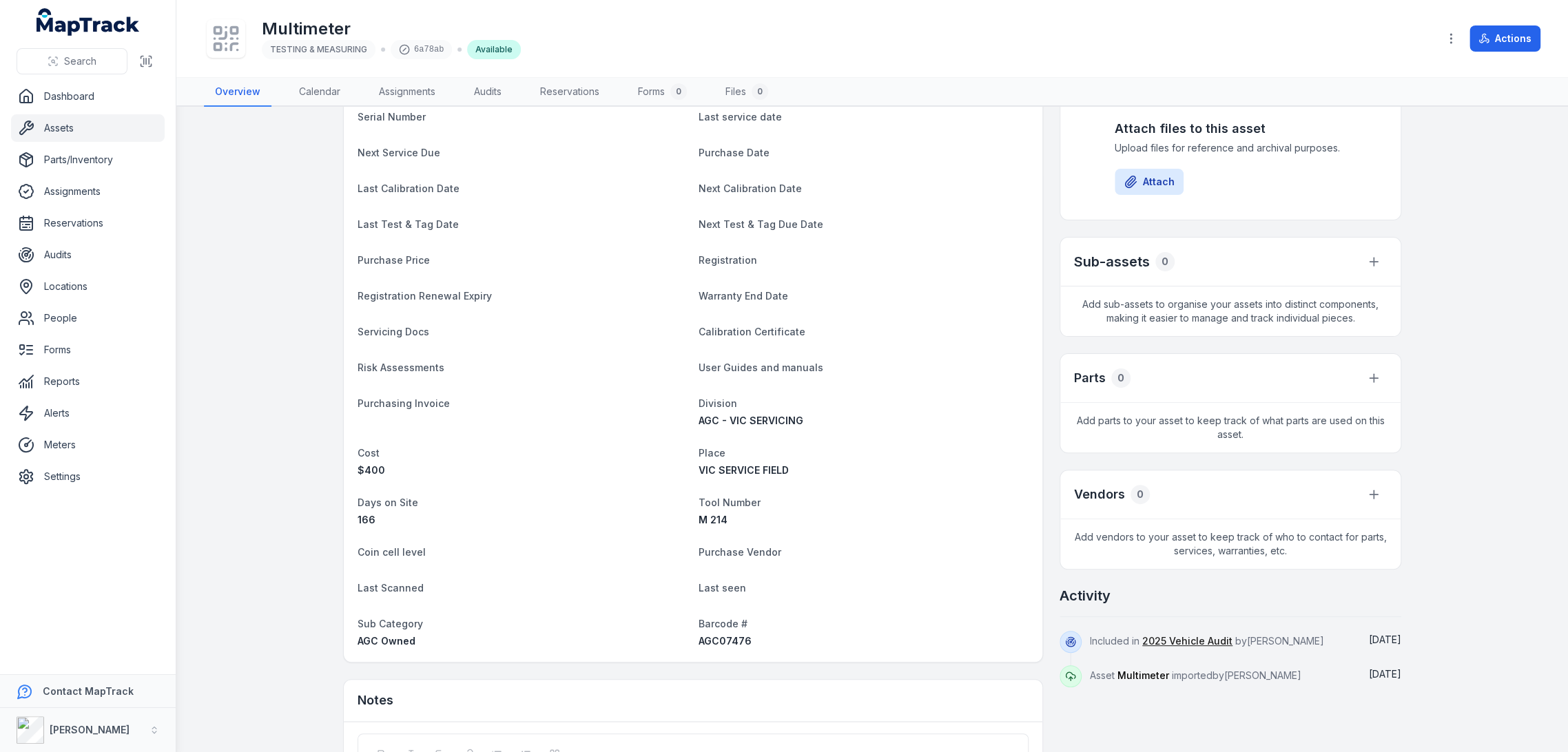
scroll to position [306, 0]
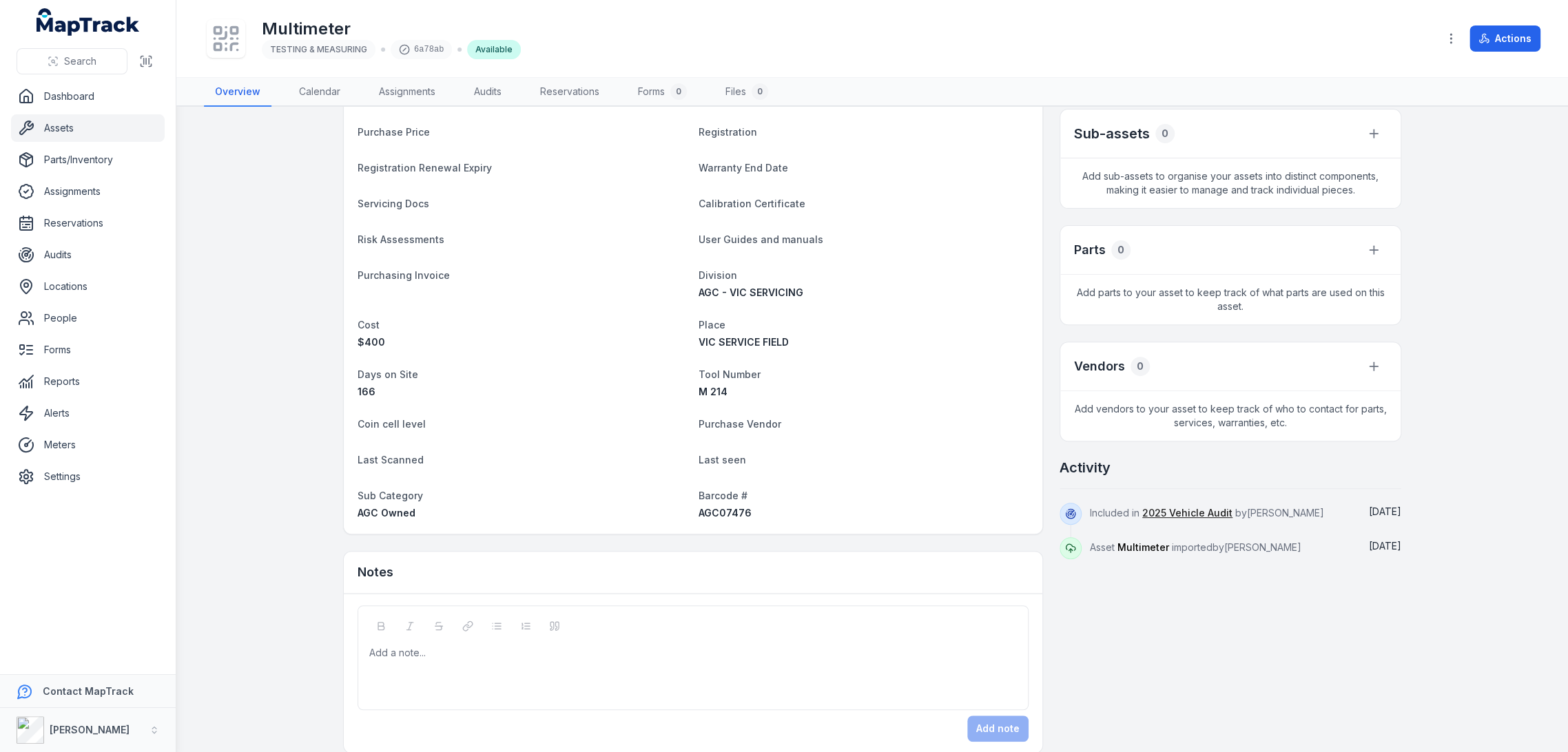
click at [718, 510] on span "AGC07476" at bounding box center [725, 513] width 53 height 12
copy span "AGC07476"
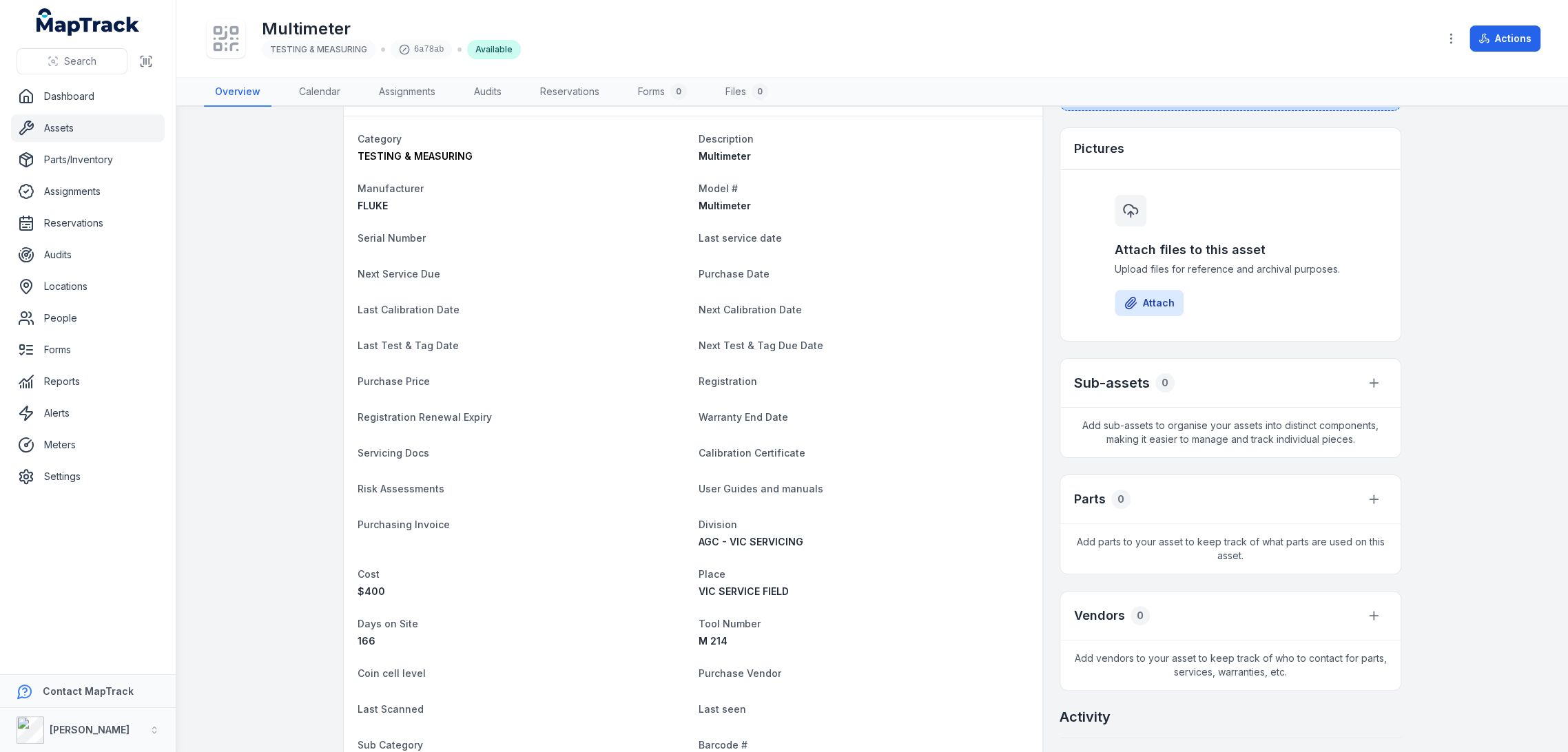
scroll to position [0, 0]
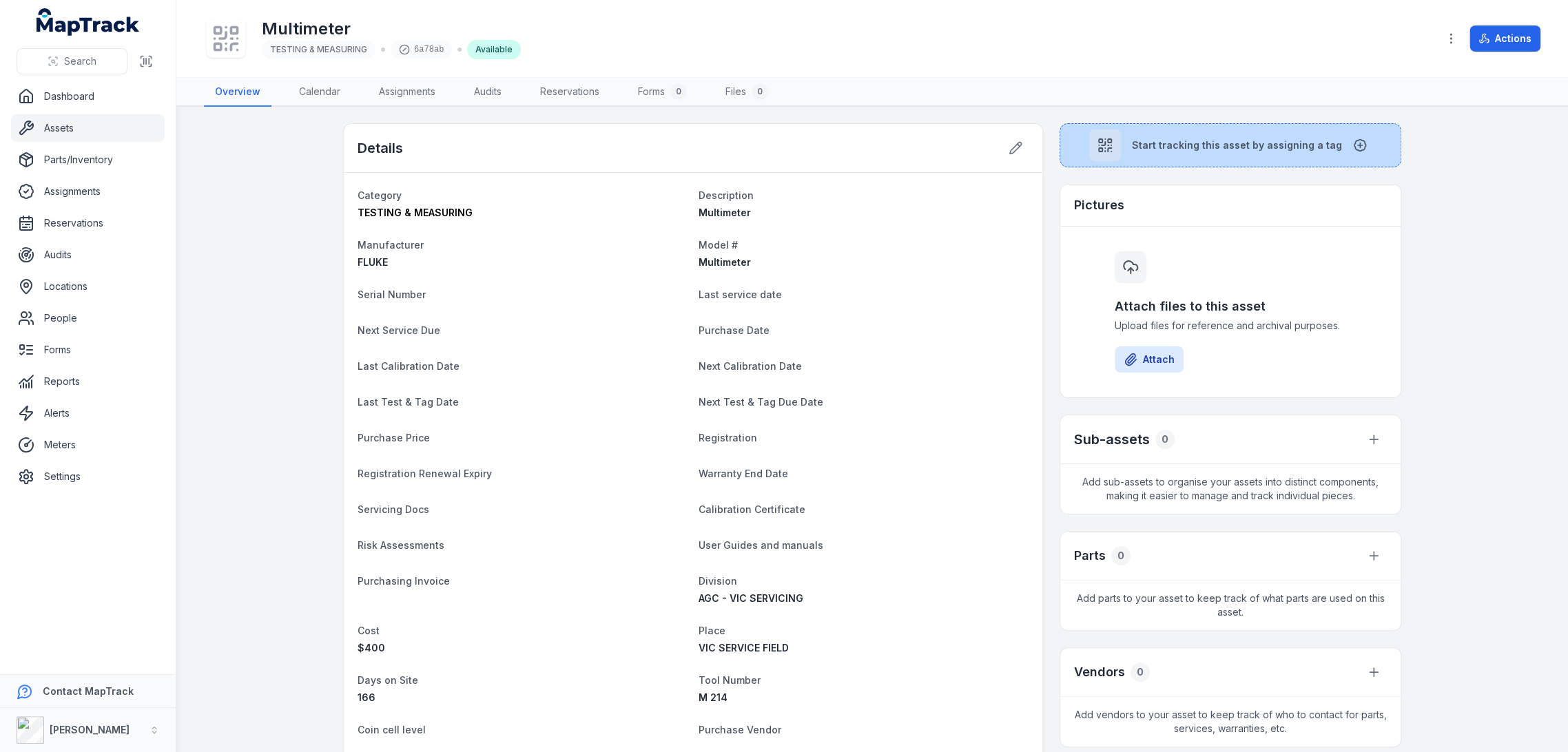
click at [1170, 129] on button "Start tracking this asset by assigning a tag" at bounding box center [1230, 146] width 342 height 44
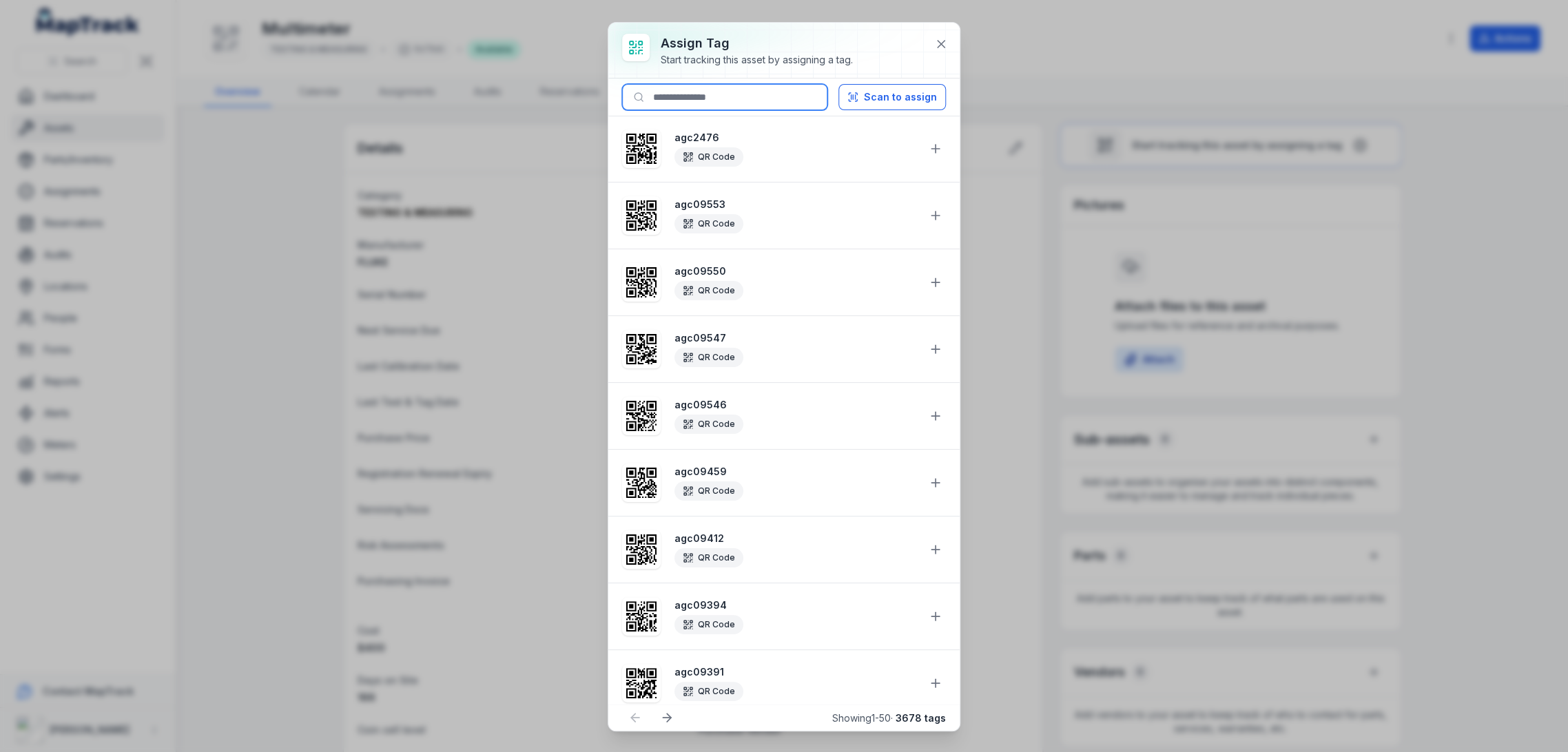
click at [682, 89] on input at bounding box center [724, 97] width 205 height 26
paste input "********"
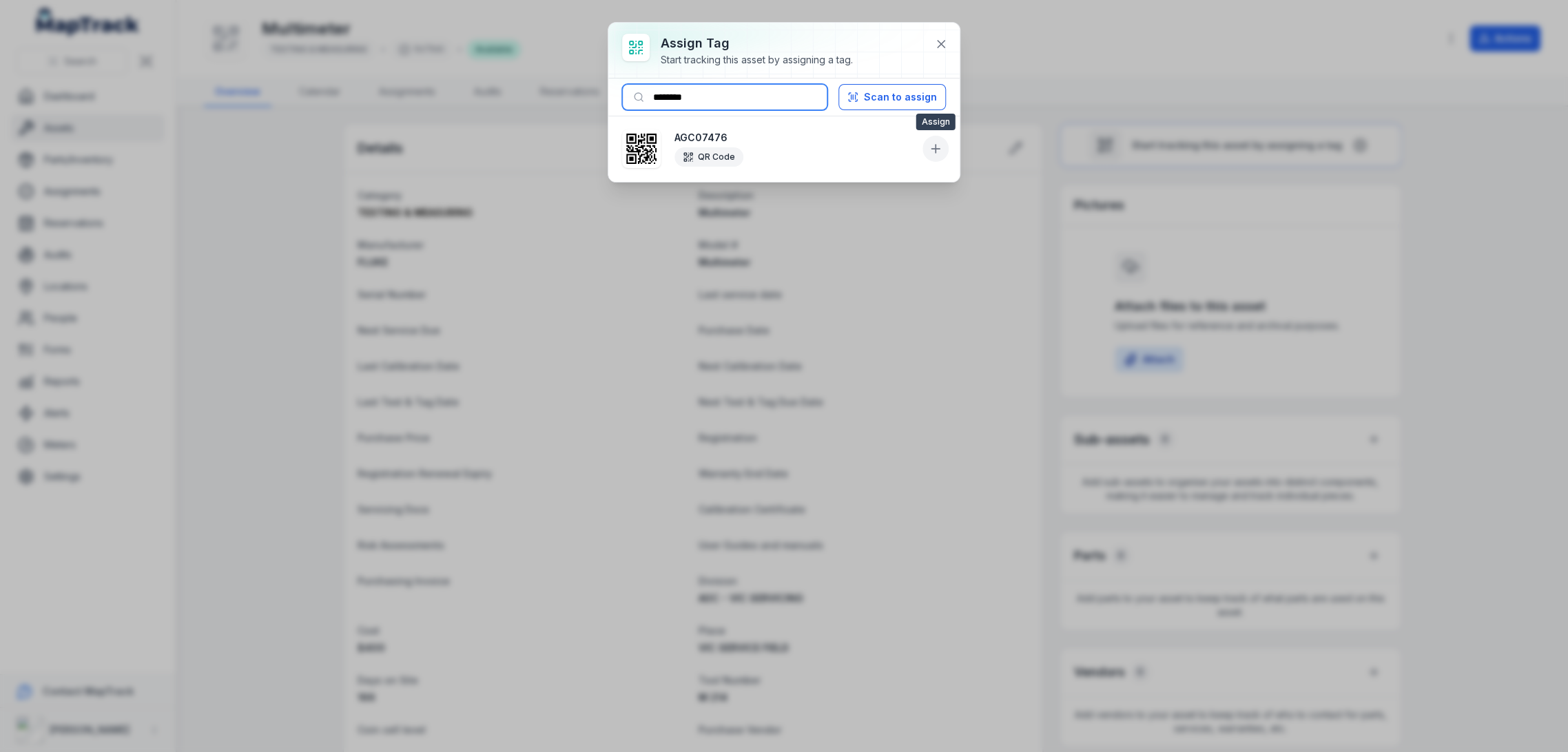
type input "********"
click at [925, 148] on button at bounding box center [936, 149] width 26 height 26
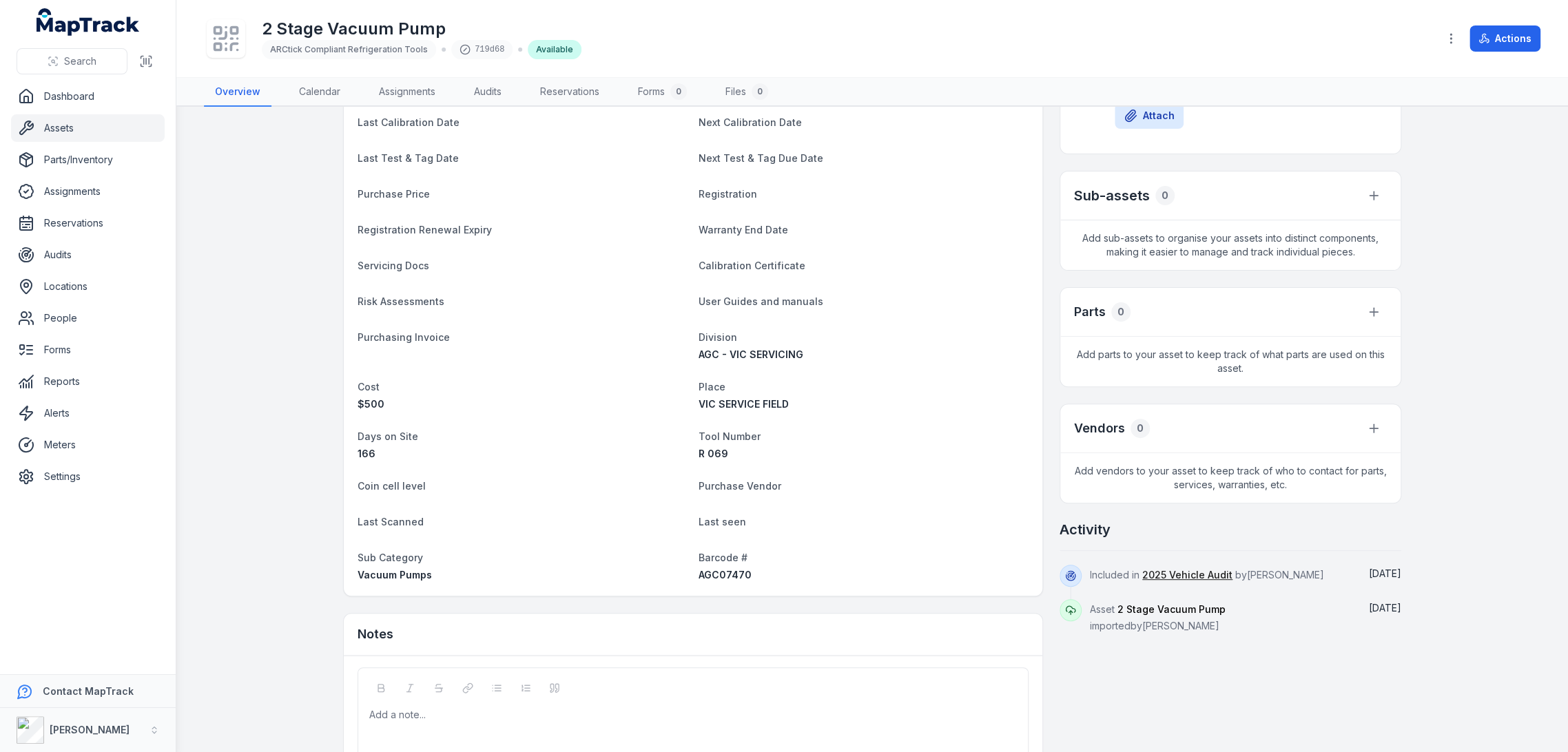
scroll to position [306, 0]
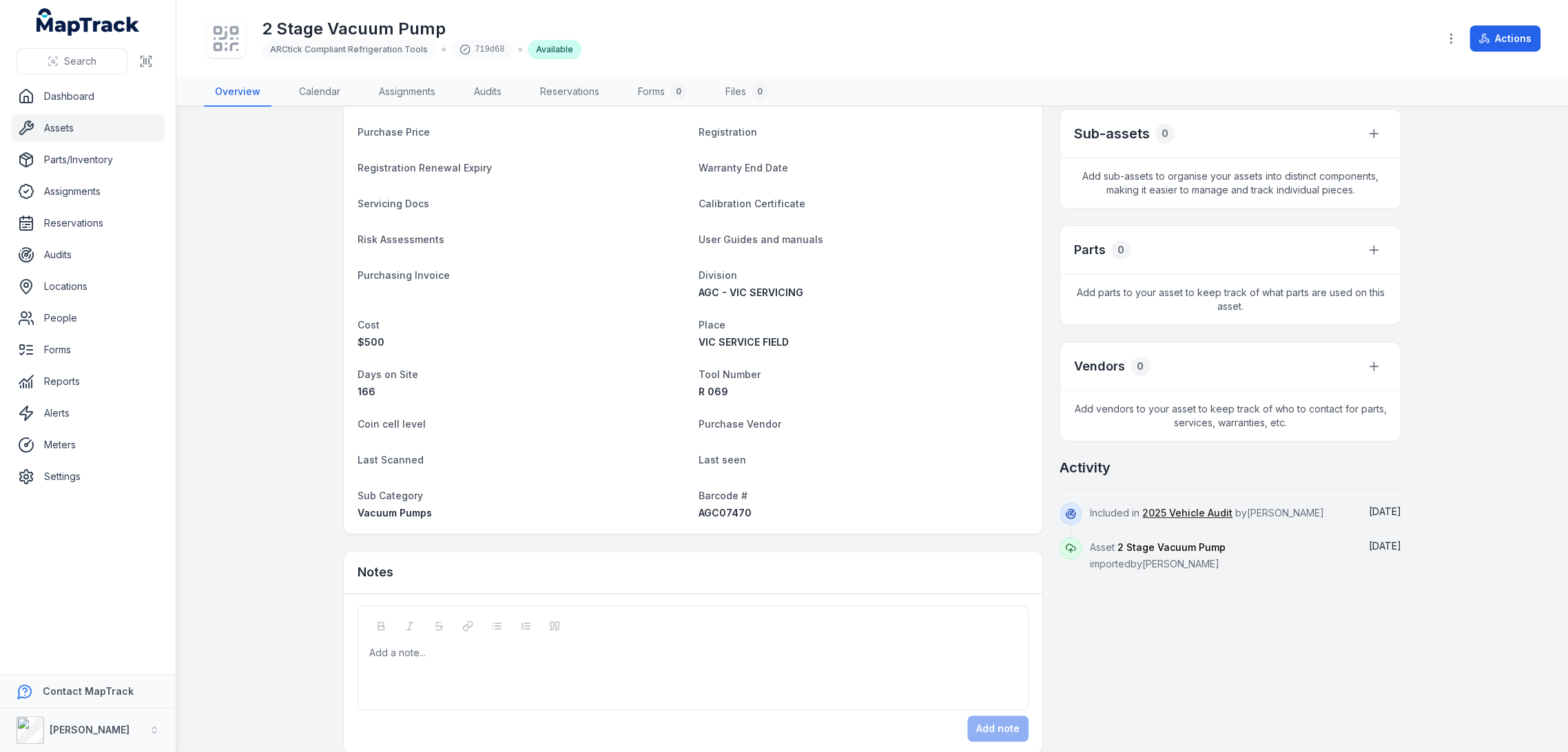
click at [729, 493] on span "Barcode #" at bounding box center [723, 495] width 49 height 12
click at [725, 513] on span "AGC07470" at bounding box center [725, 513] width 53 height 12
copy span "AGC07470"
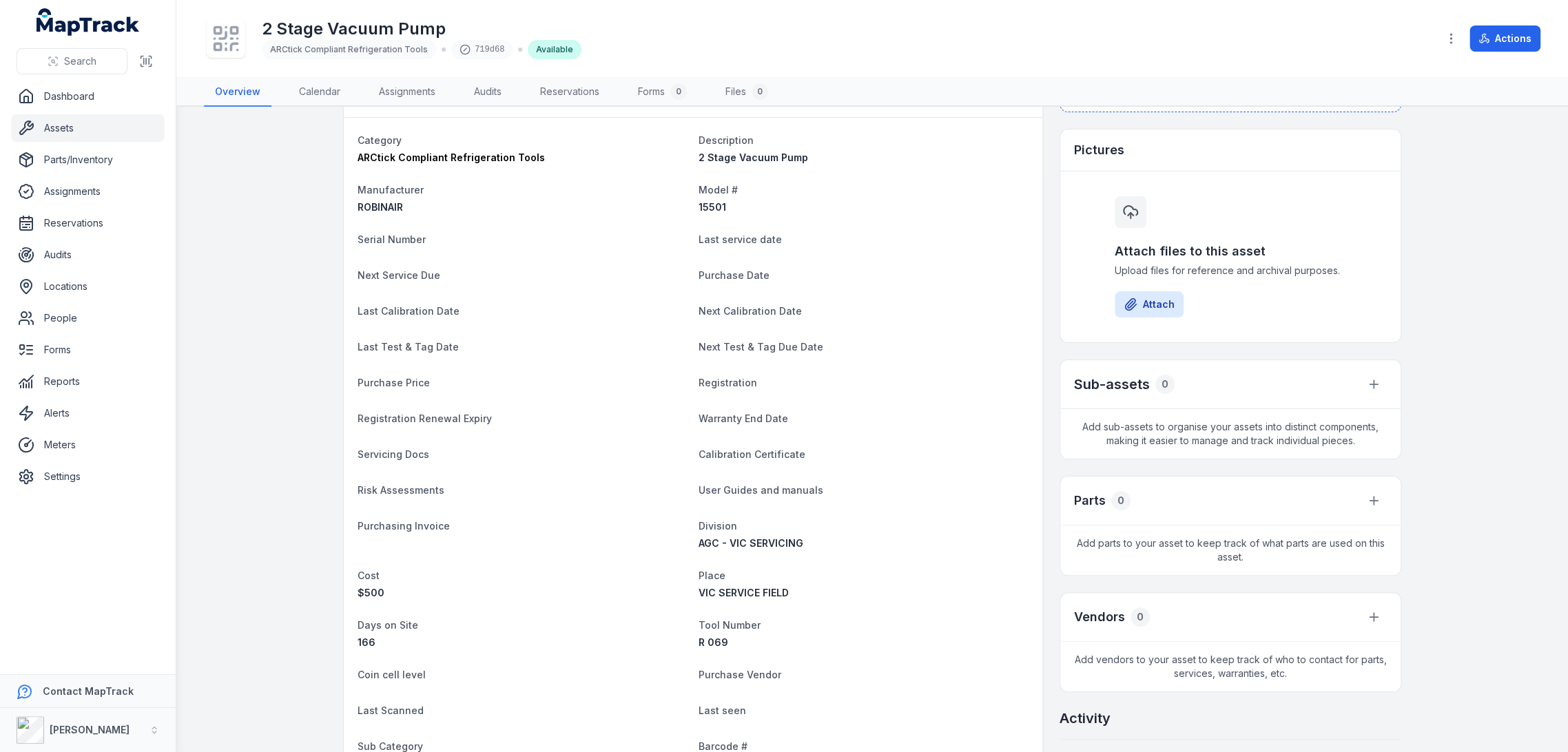
scroll to position [0, 0]
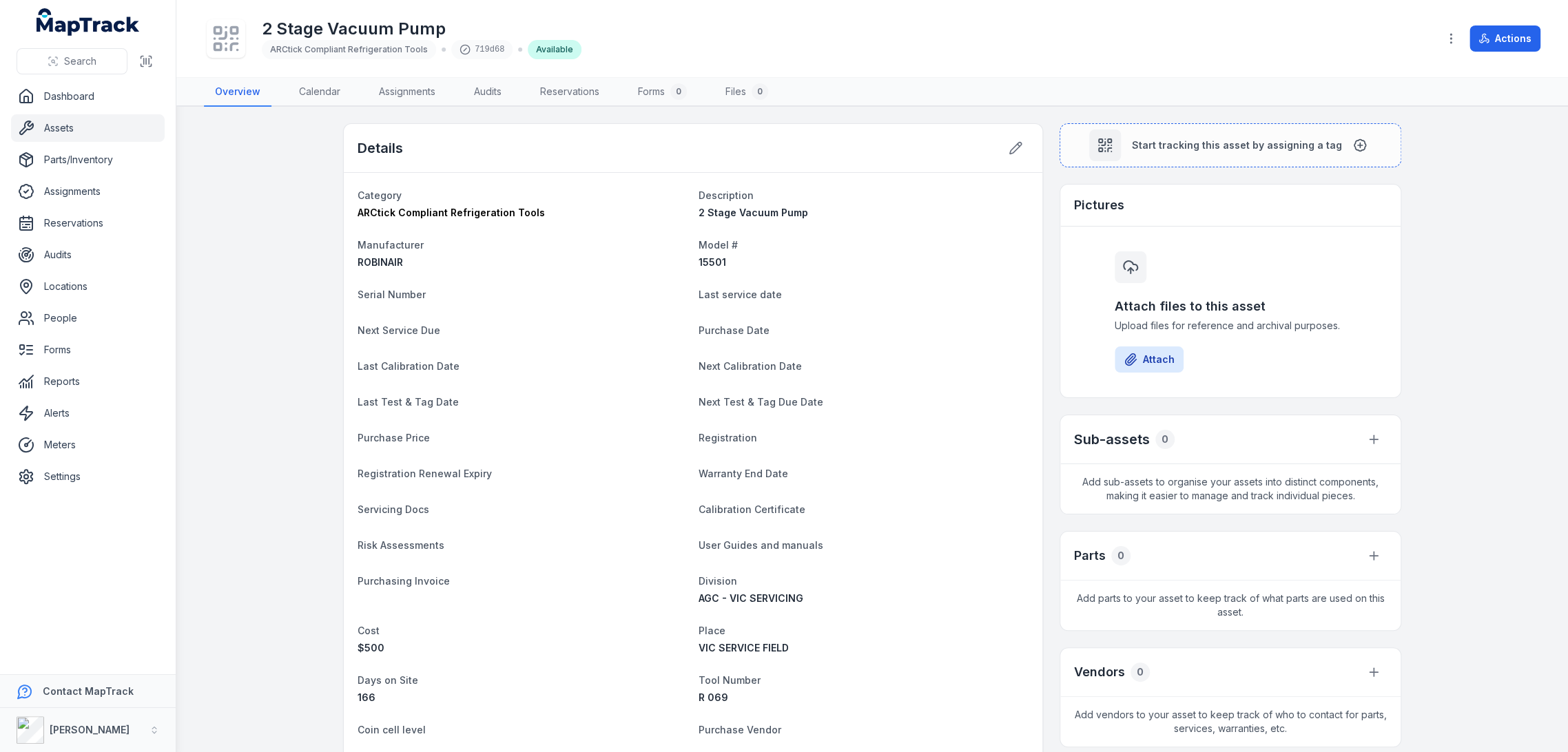
click at [1239, 112] on main "Details Category ARCtick Compliant Refrigeration Tools Description 2 Stage Vacu…" at bounding box center [872, 429] width 1392 height 645
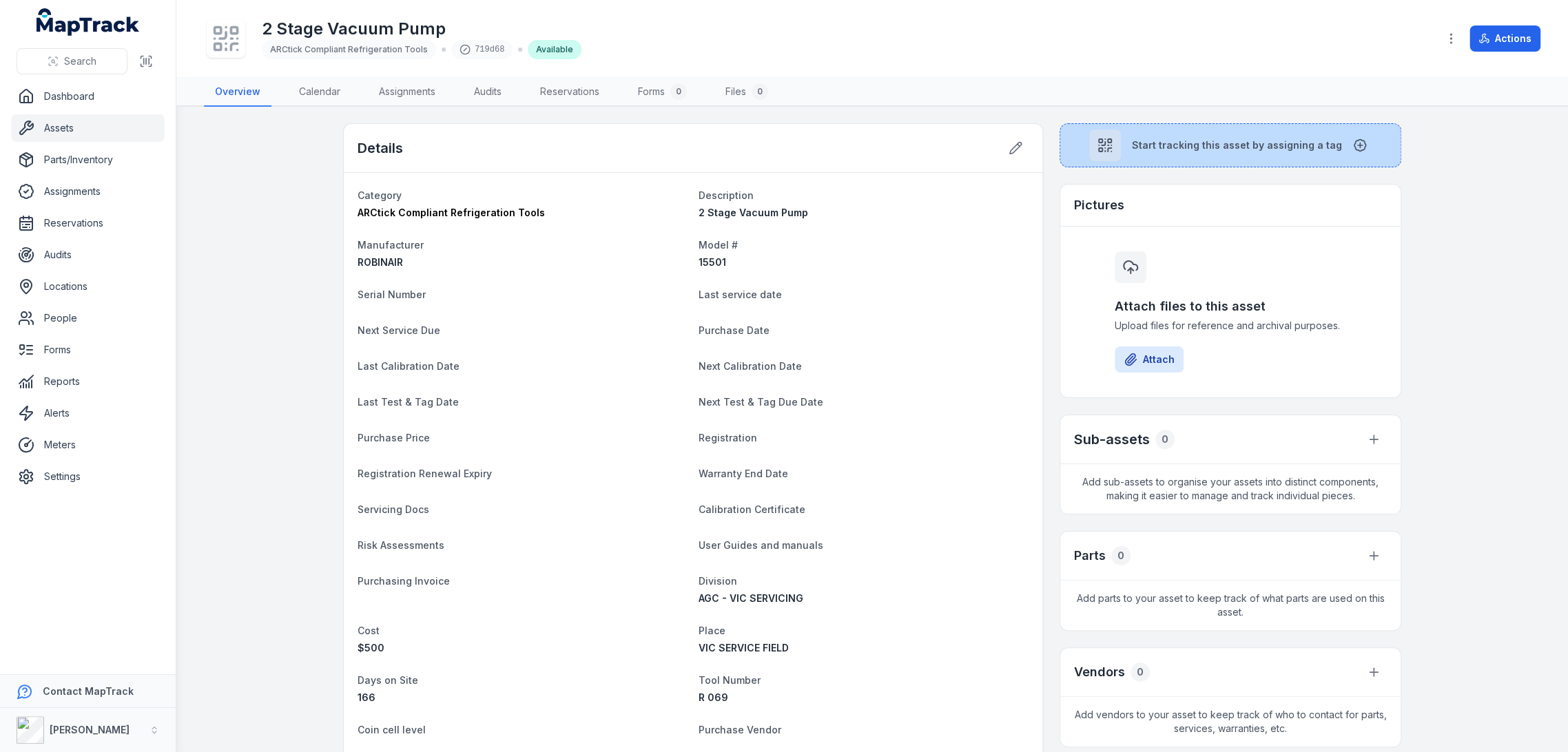
click at [1227, 133] on button "Start tracking this asset by assigning a tag" at bounding box center [1230, 146] width 342 height 44
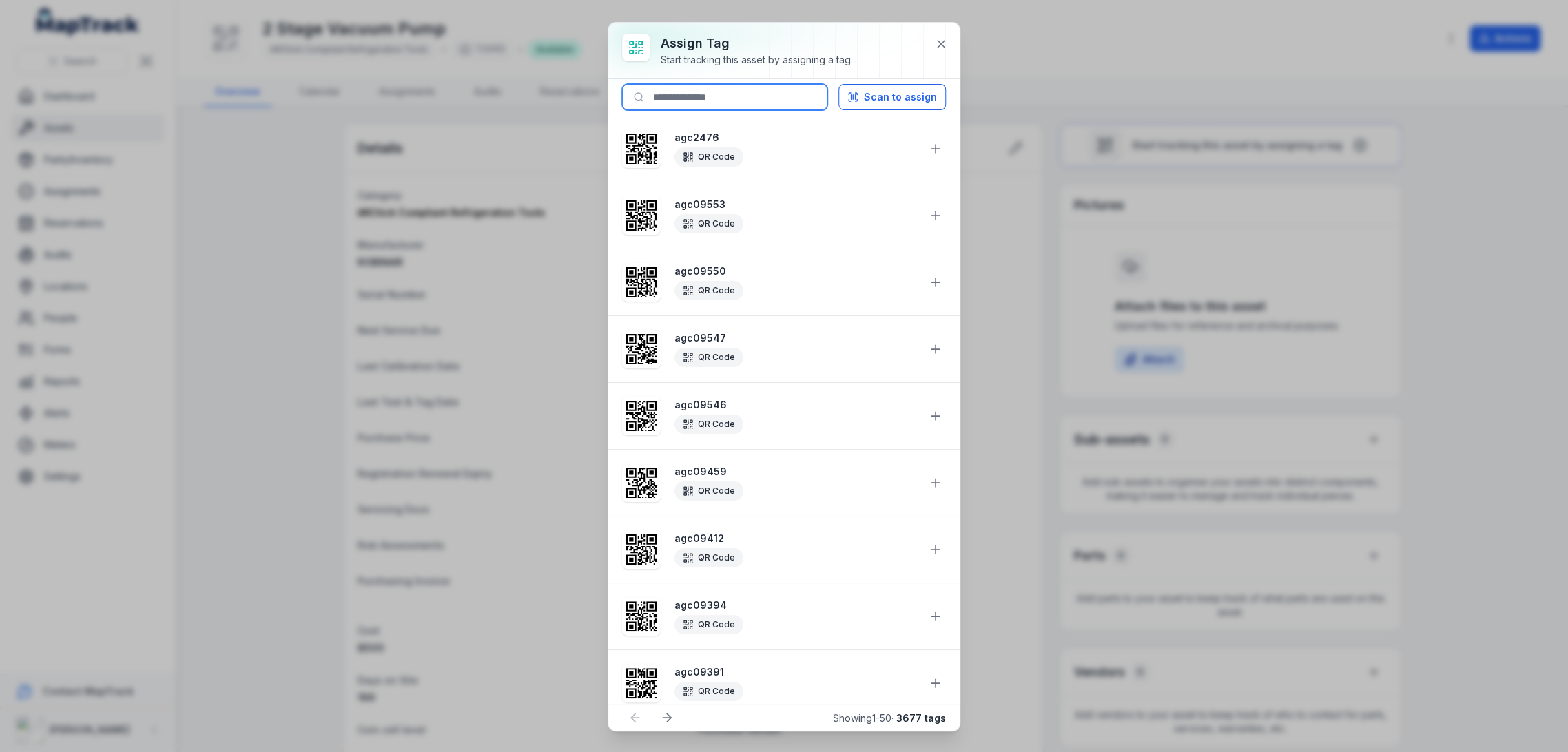
drag, startPoint x: 734, startPoint y: 108, endPoint x: 739, endPoint y: 91, distance: 17.7
click at [734, 108] on input at bounding box center [724, 97] width 205 height 26
click at [739, 91] on input at bounding box center [724, 97] width 205 height 26
paste input "********"
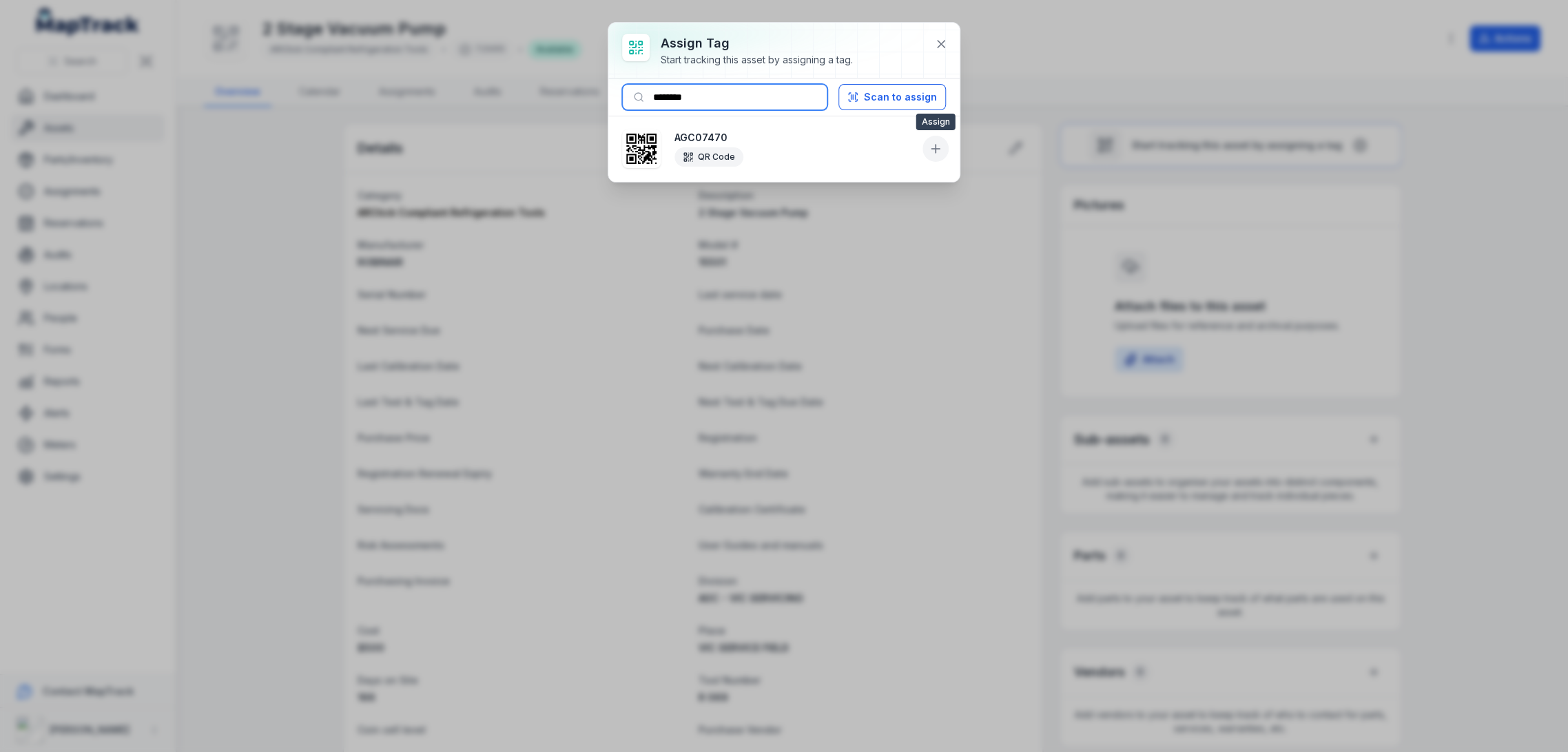
type input "********"
click at [938, 149] on icon at bounding box center [936, 149] width 8 height 0
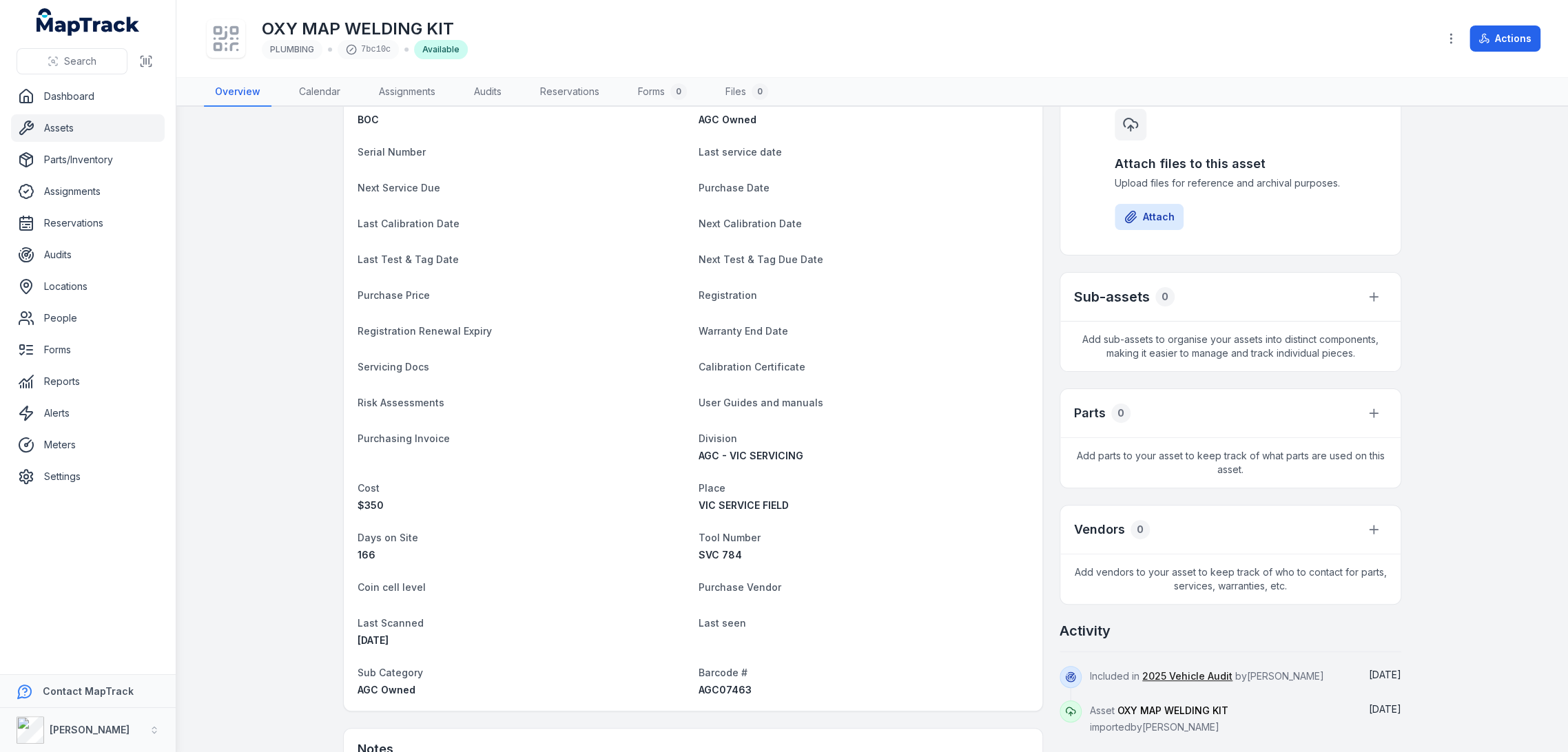
scroll to position [336, 0]
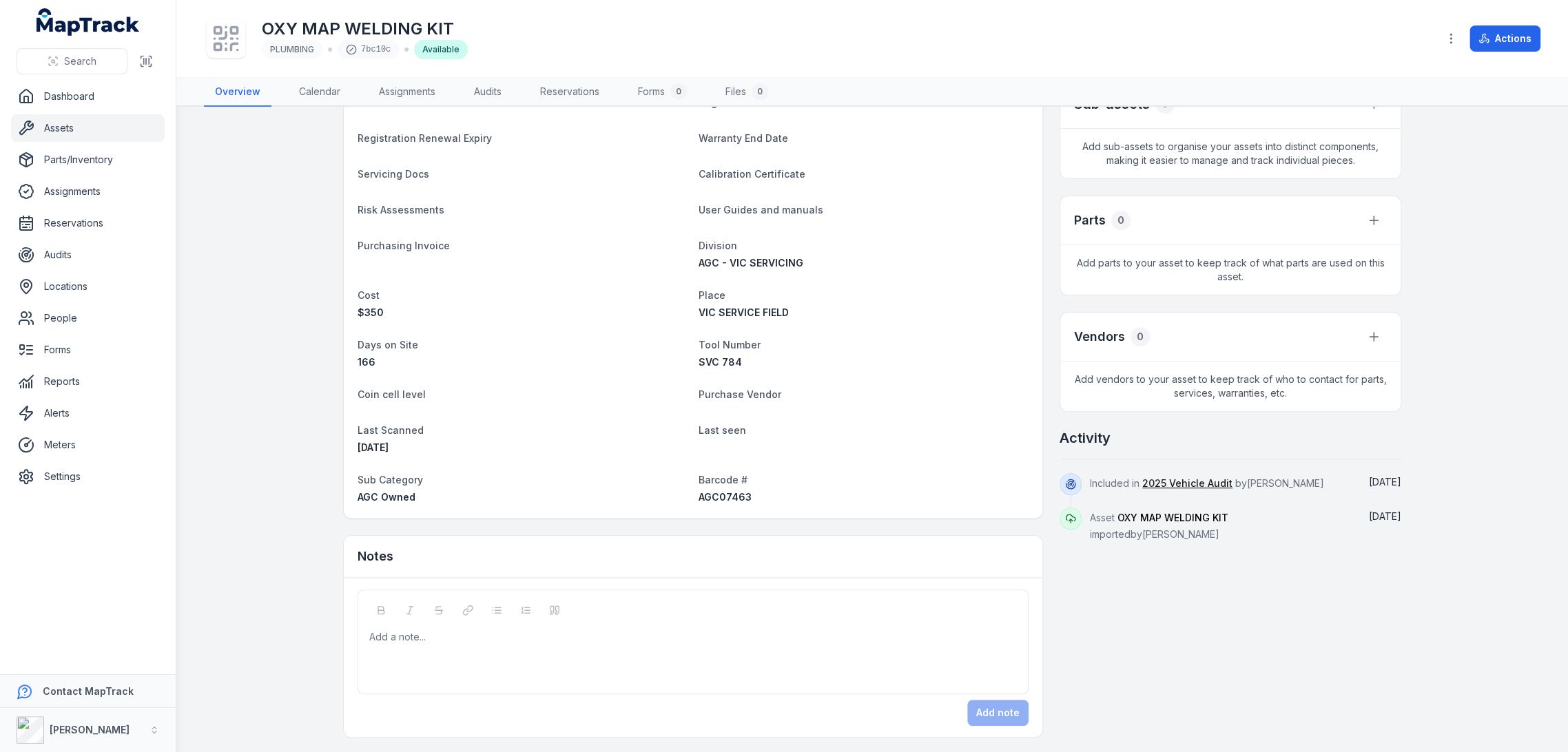
click at [728, 491] on span "AGC07463" at bounding box center [725, 497] width 53 height 12
copy span "AGC07463"
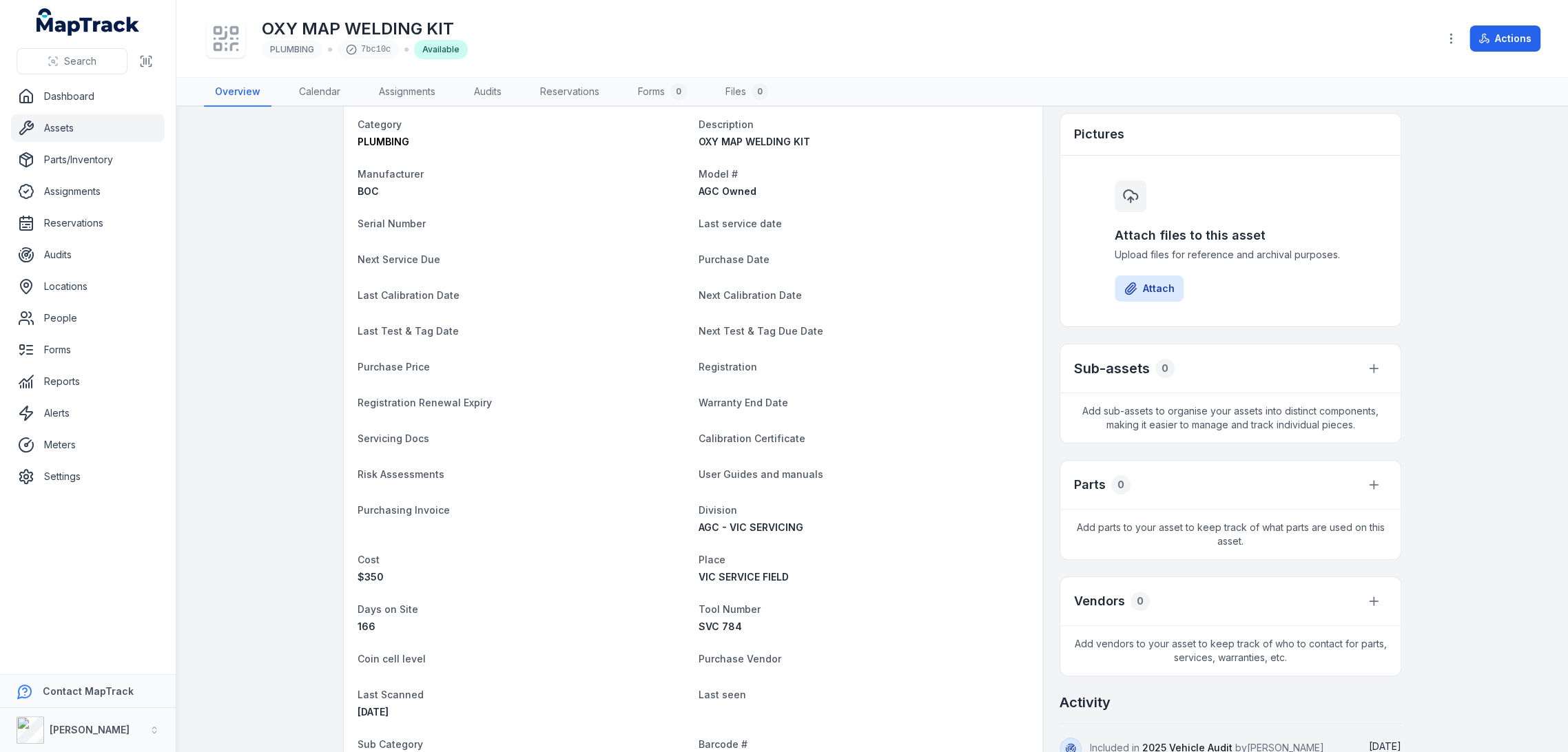
scroll to position [0, 0]
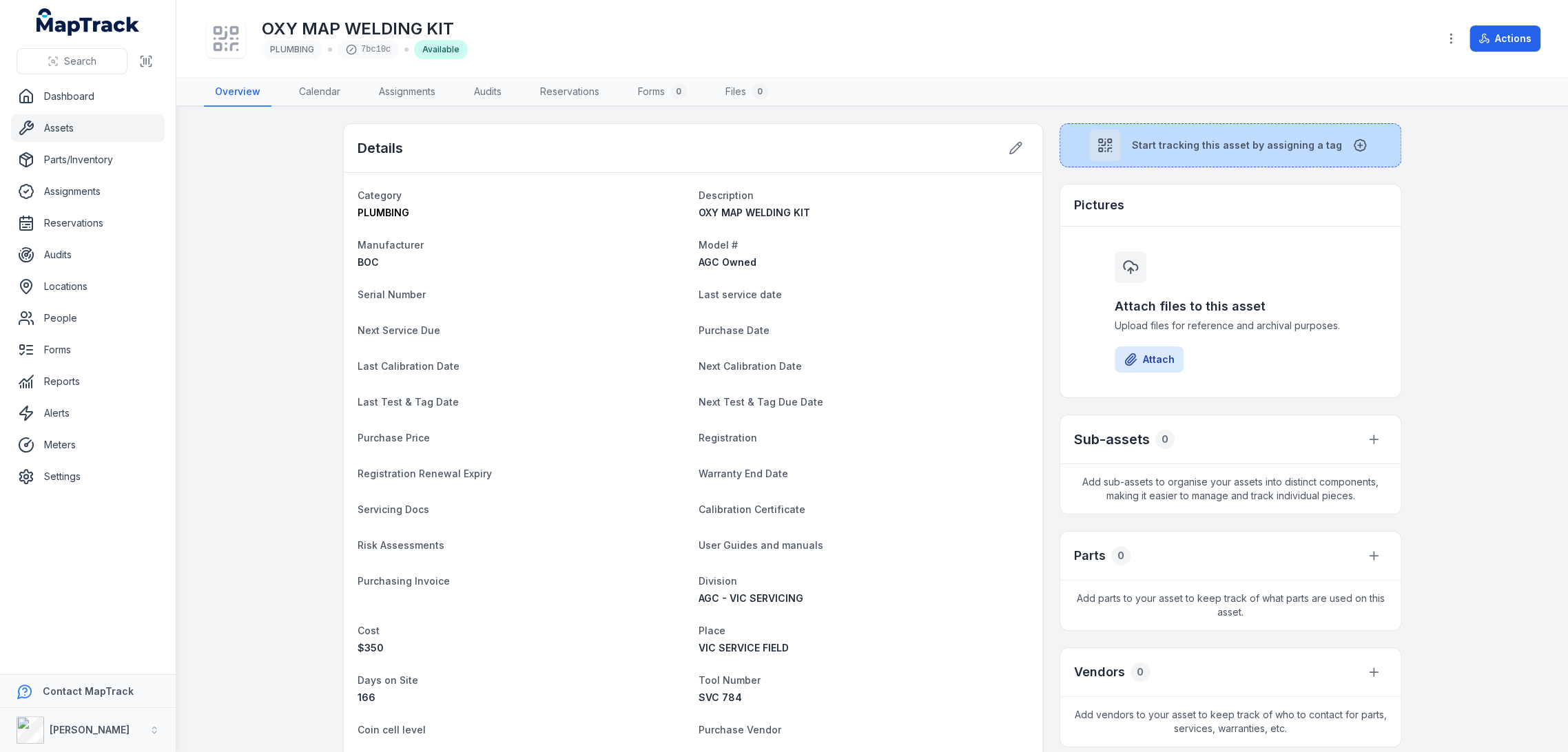
click at [1184, 129] on button "Start tracking this asset by assigning a tag" at bounding box center [1230, 146] width 342 height 44
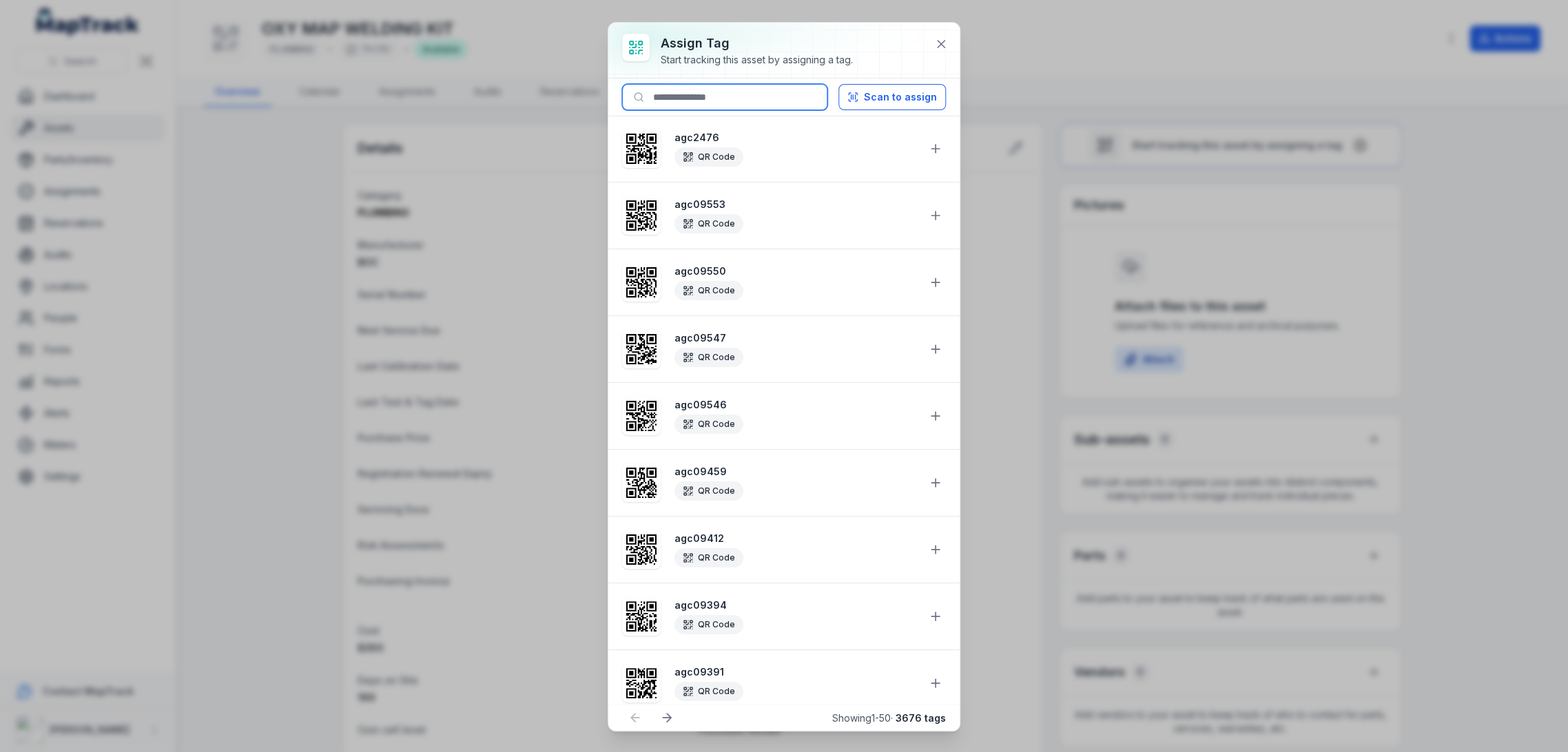
click at [662, 95] on input at bounding box center [724, 97] width 205 height 26
paste input "********"
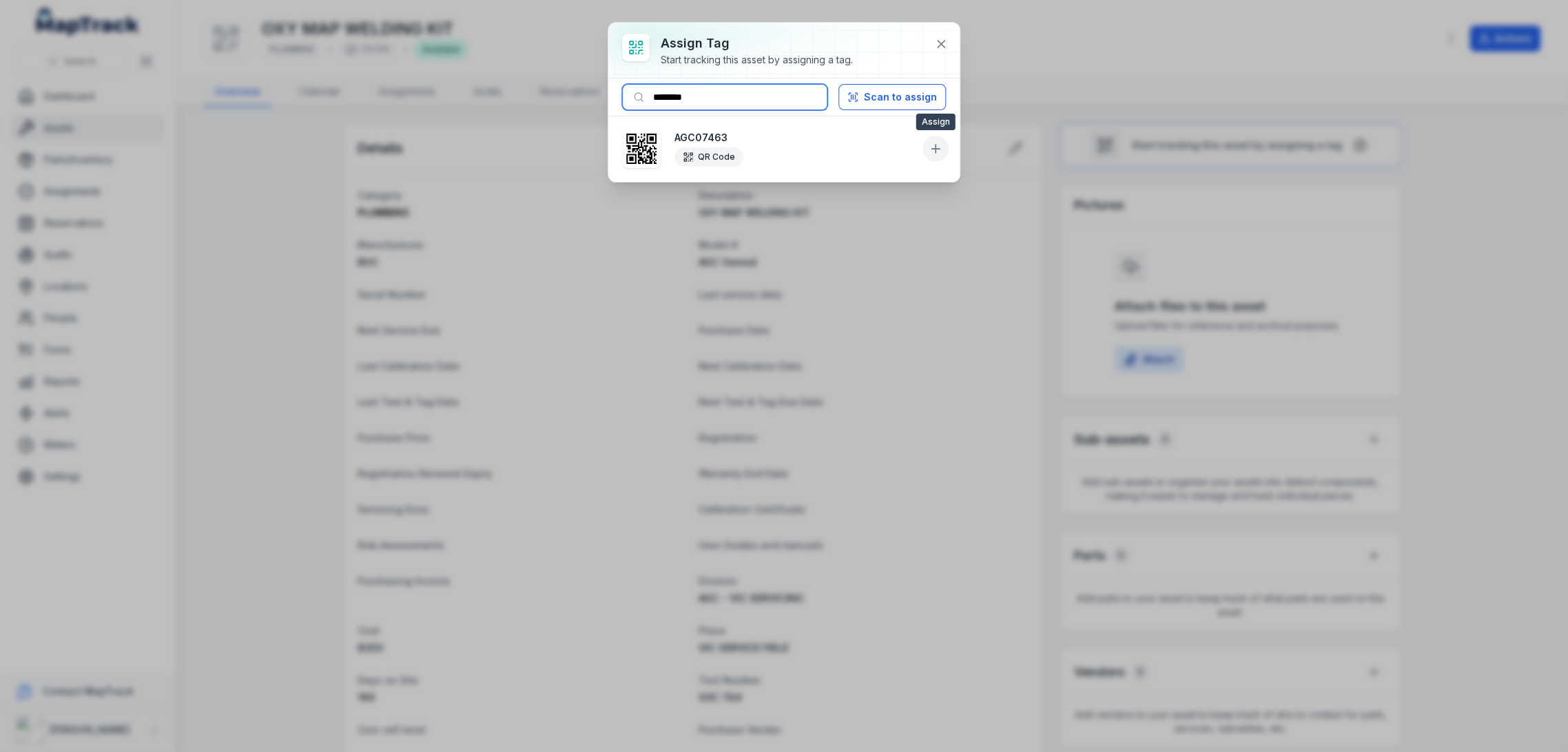
type input "********"
click at [935, 156] on button at bounding box center [936, 149] width 26 height 26
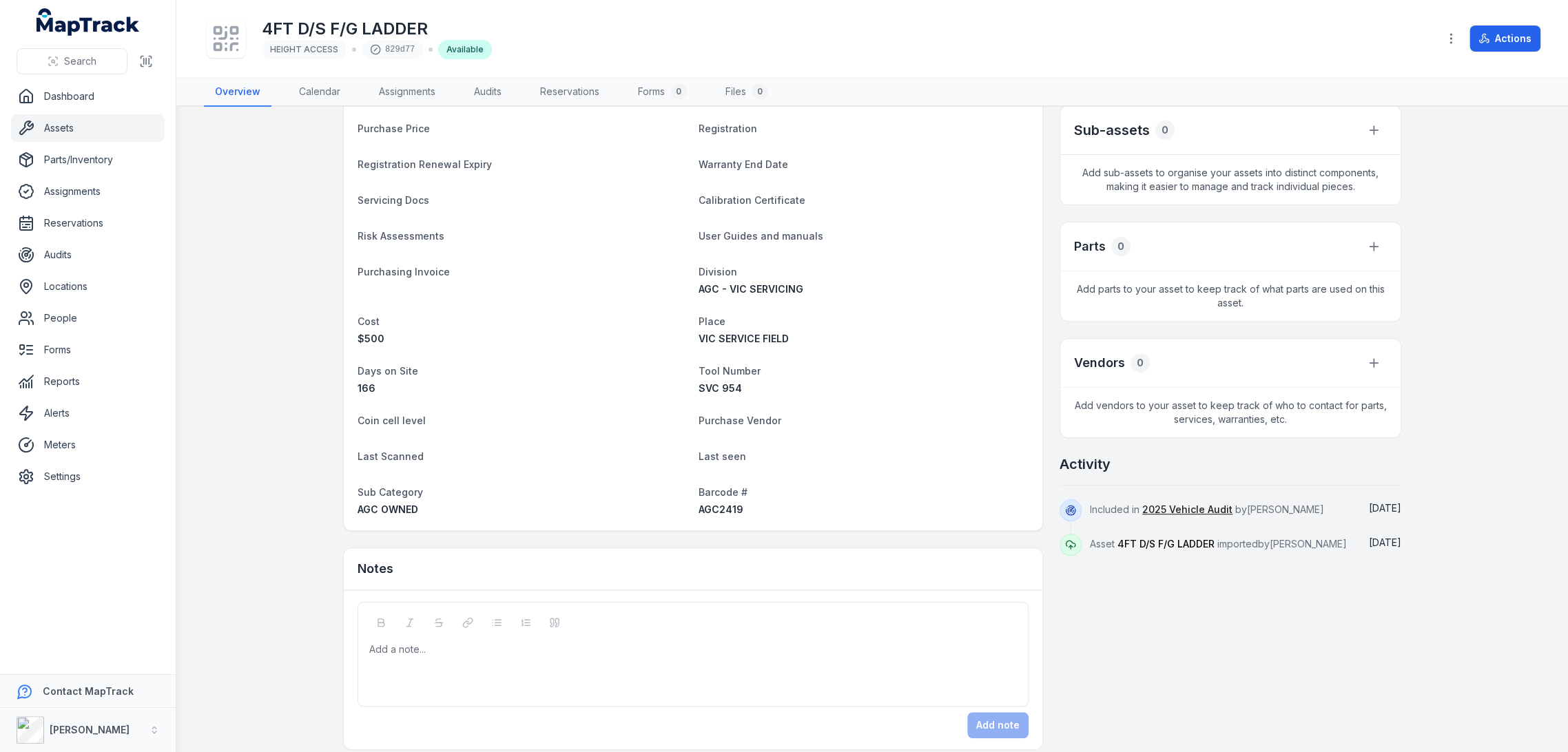
scroll to position [322, 0]
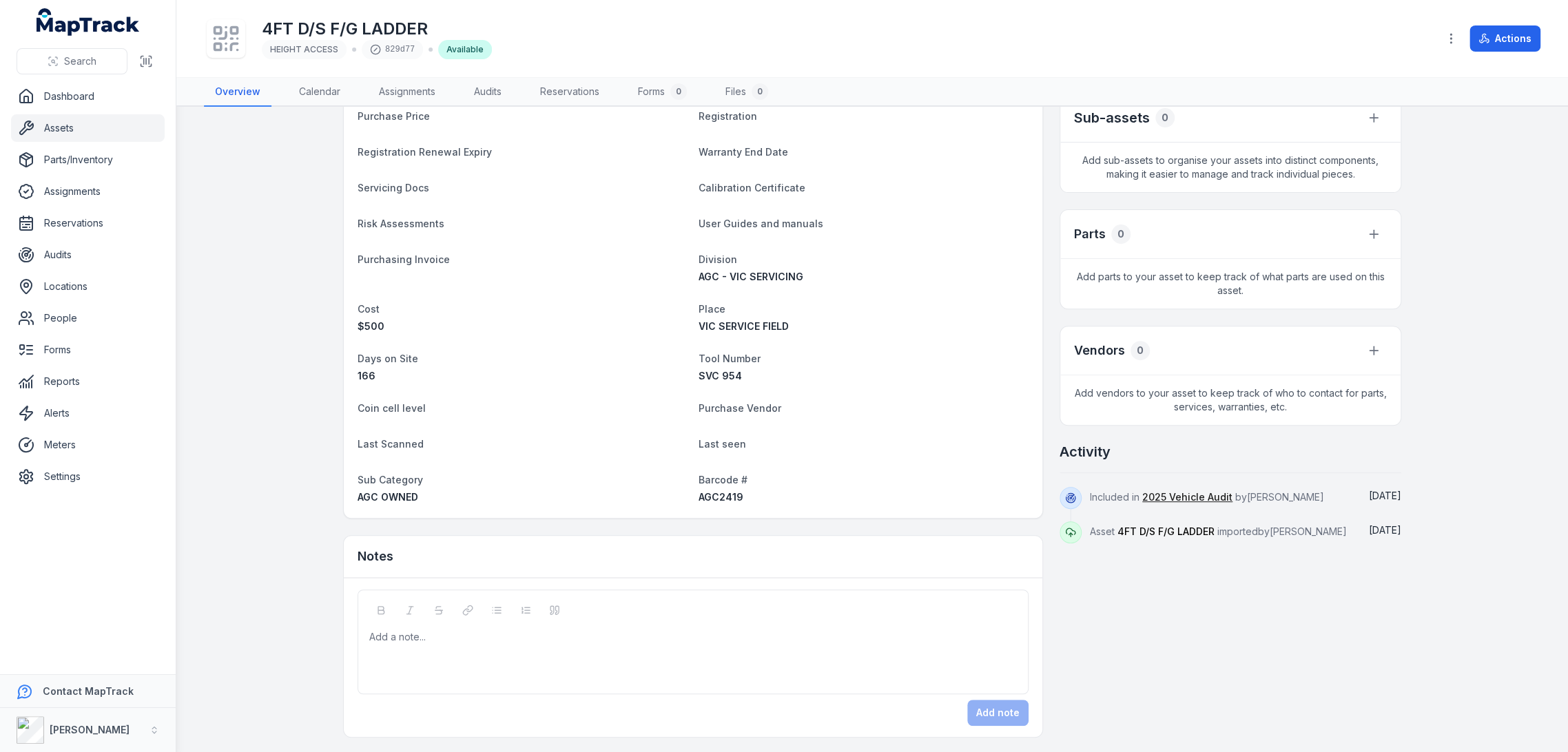
click at [719, 503] on div "Category HEIGHT ACCESS Description 4FT D/S F/G LADDER Manufacturer BAILEY Model…" at bounding box center [693, 184] width 699 height 666
click at [719, 495] on span "AGC2419" at bounding box center [721, 497] width 44 height 12
copy span "AGC2419"
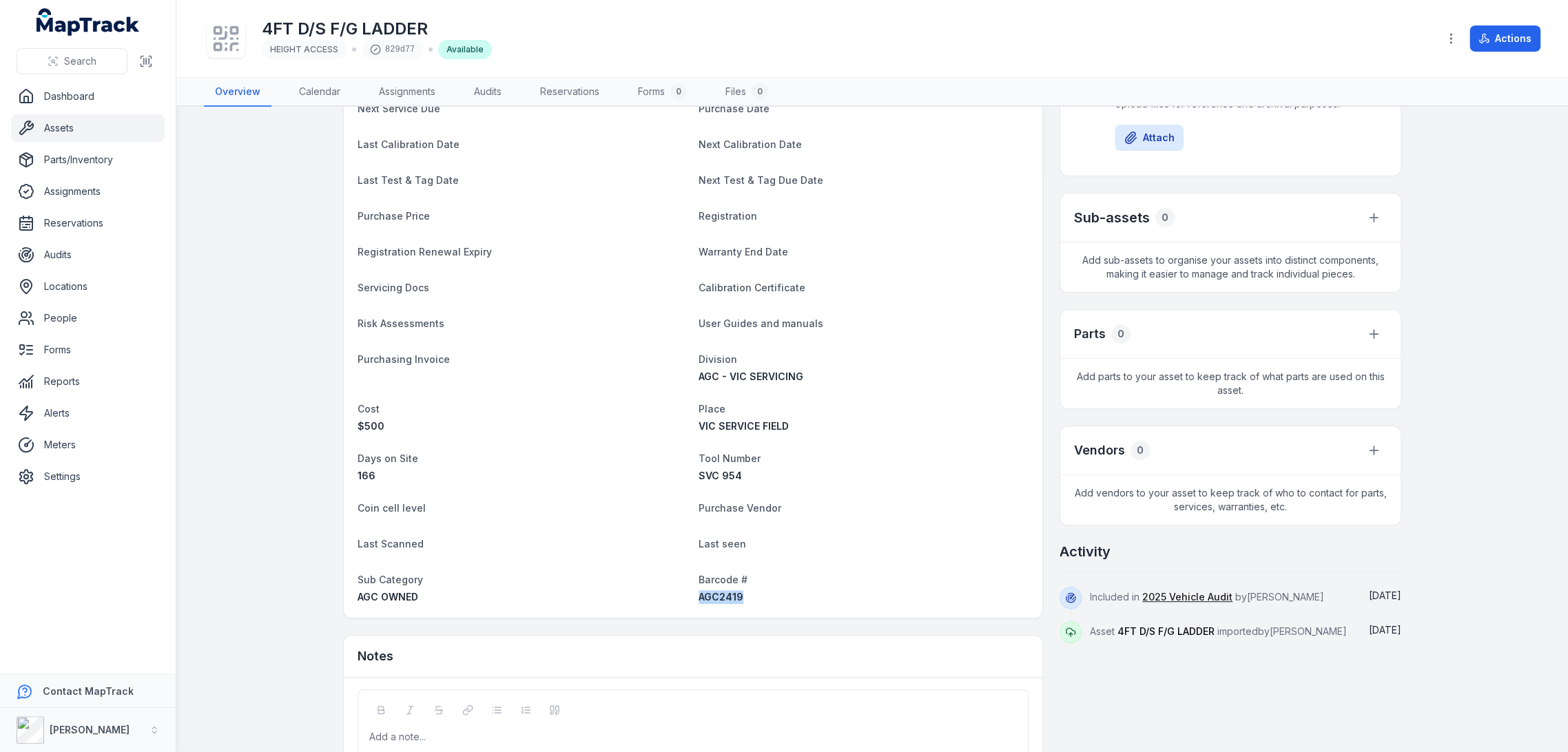
scroll to position [0, 0]
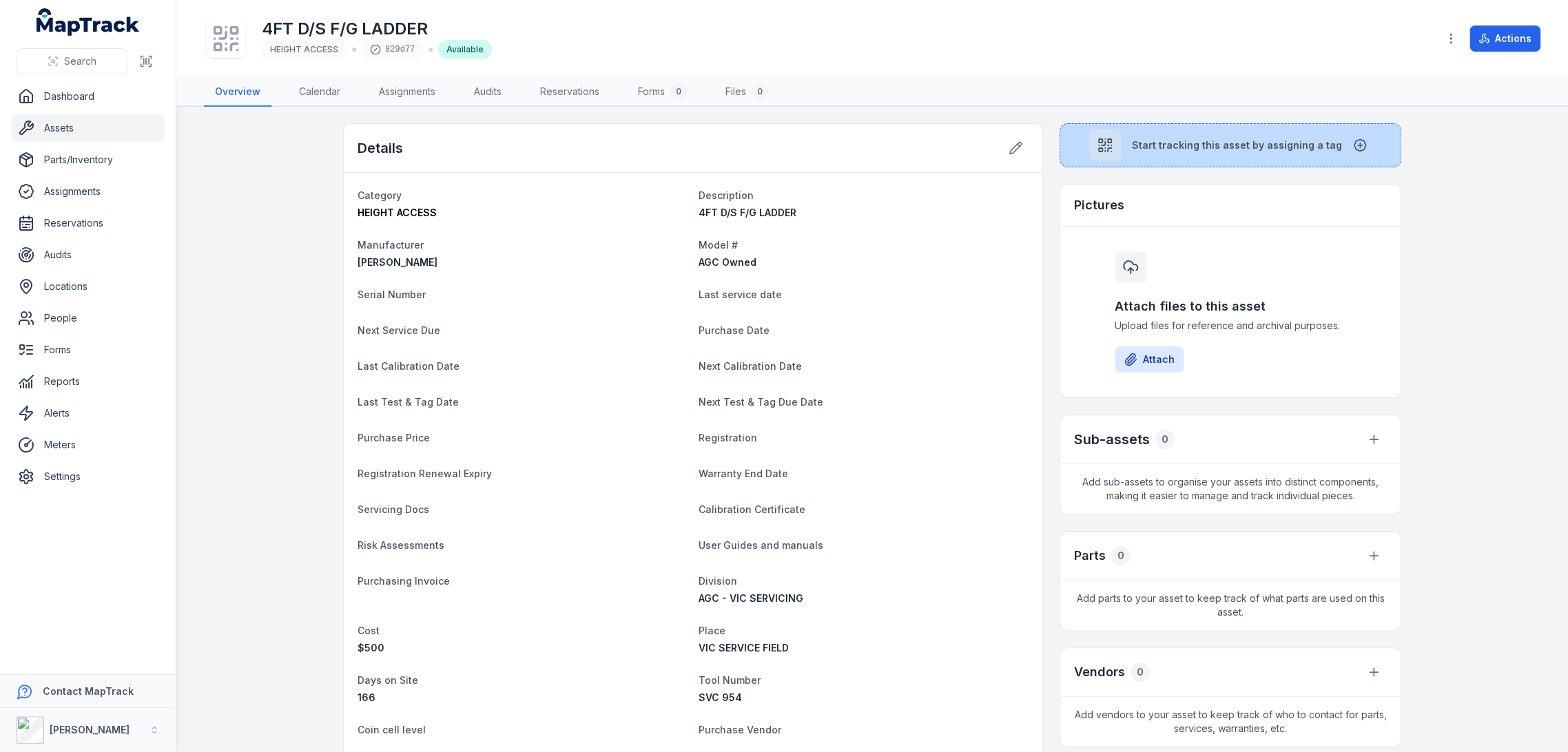
click at [1150, 128] on button "Start tracking this asset by assigning a tag" at bounding box center [1230, 146] width 342 height 44
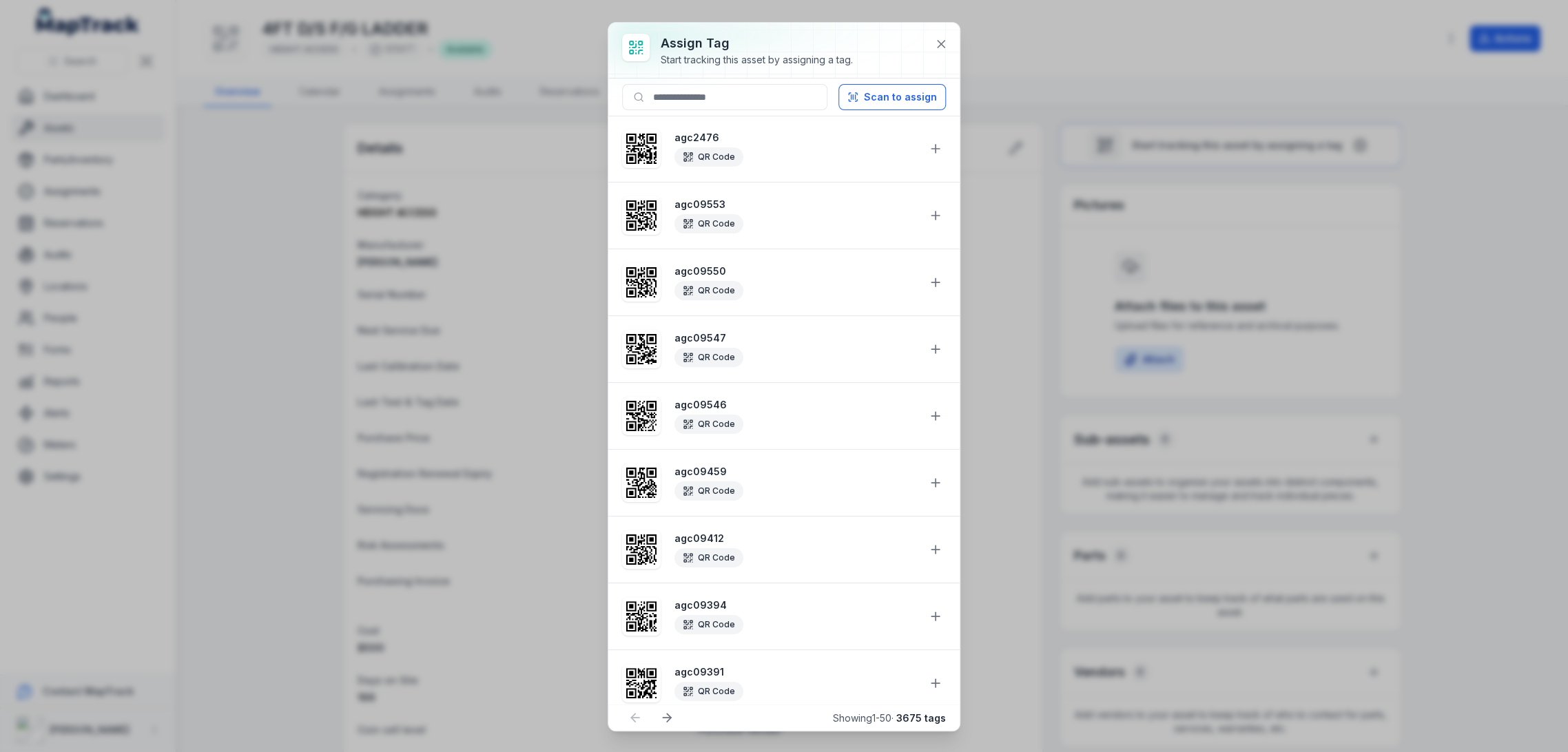
click at [679, 77] on div at bounding box center [784, 50] width 351 height 55
click at [679, 93] on input at bounding box center [724, 97] width 205 height 26
paste input "*******"
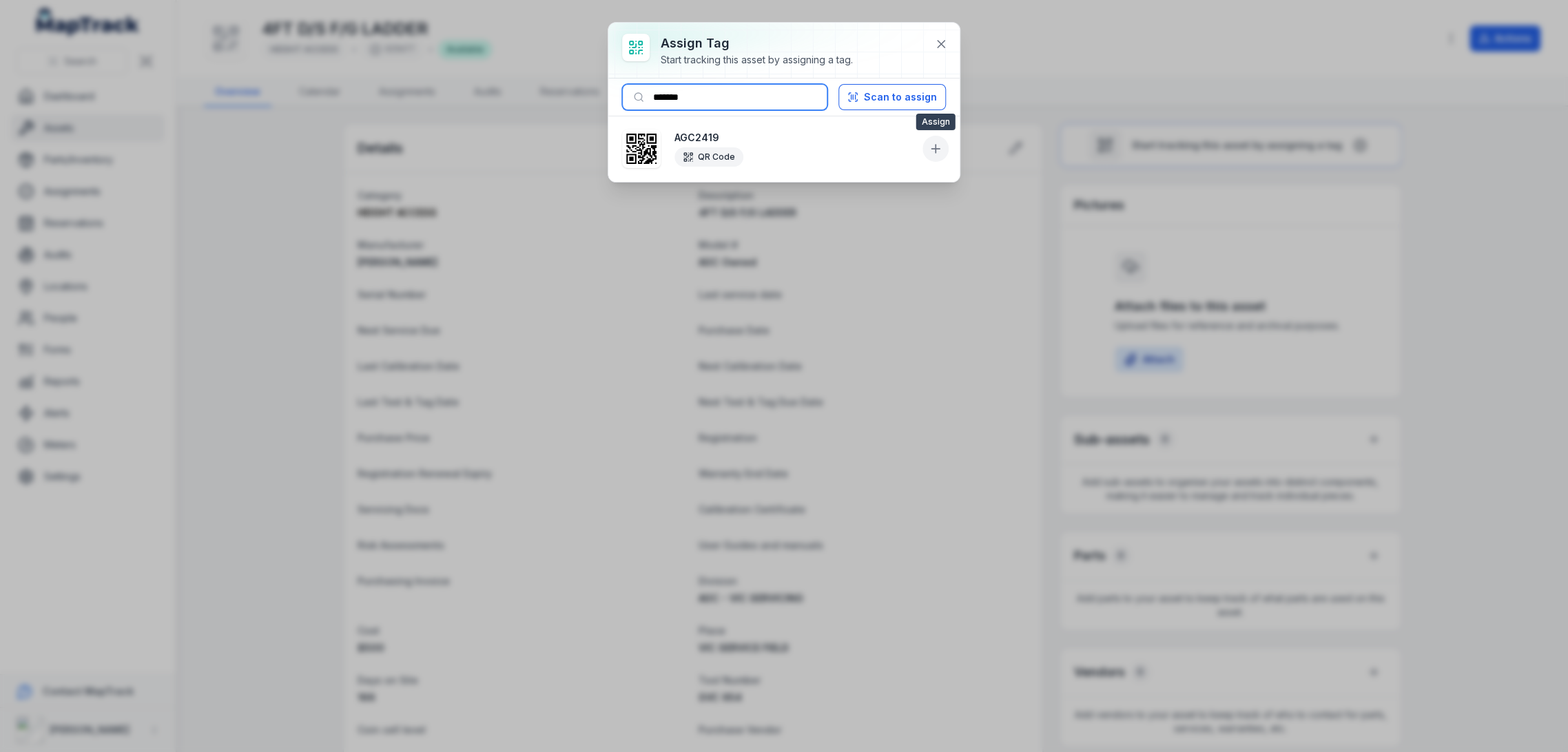
type input "*******"
click at [934, 150] on icon at bounding box center [935, 148] width 14 height 14
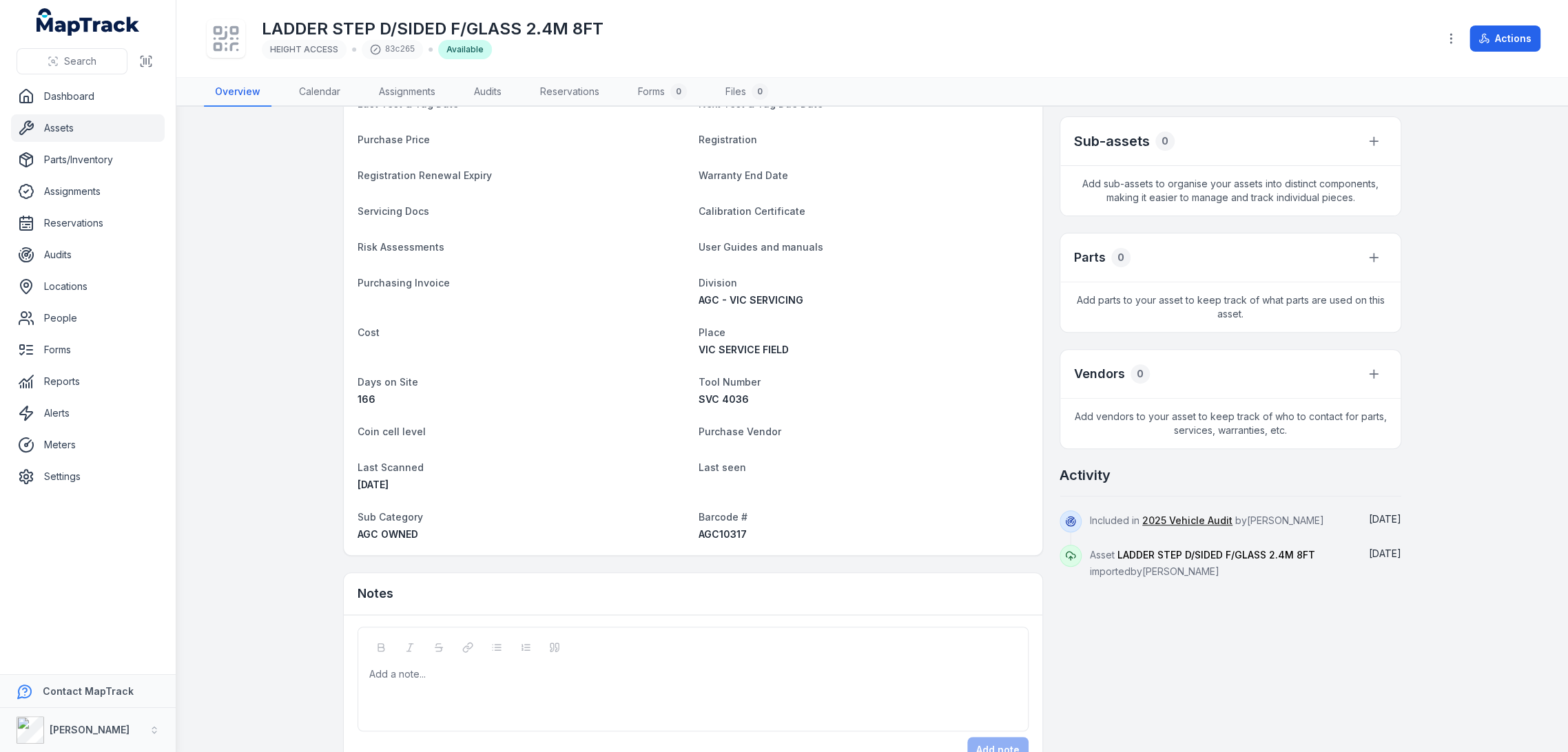
scroll to position [336, 0]
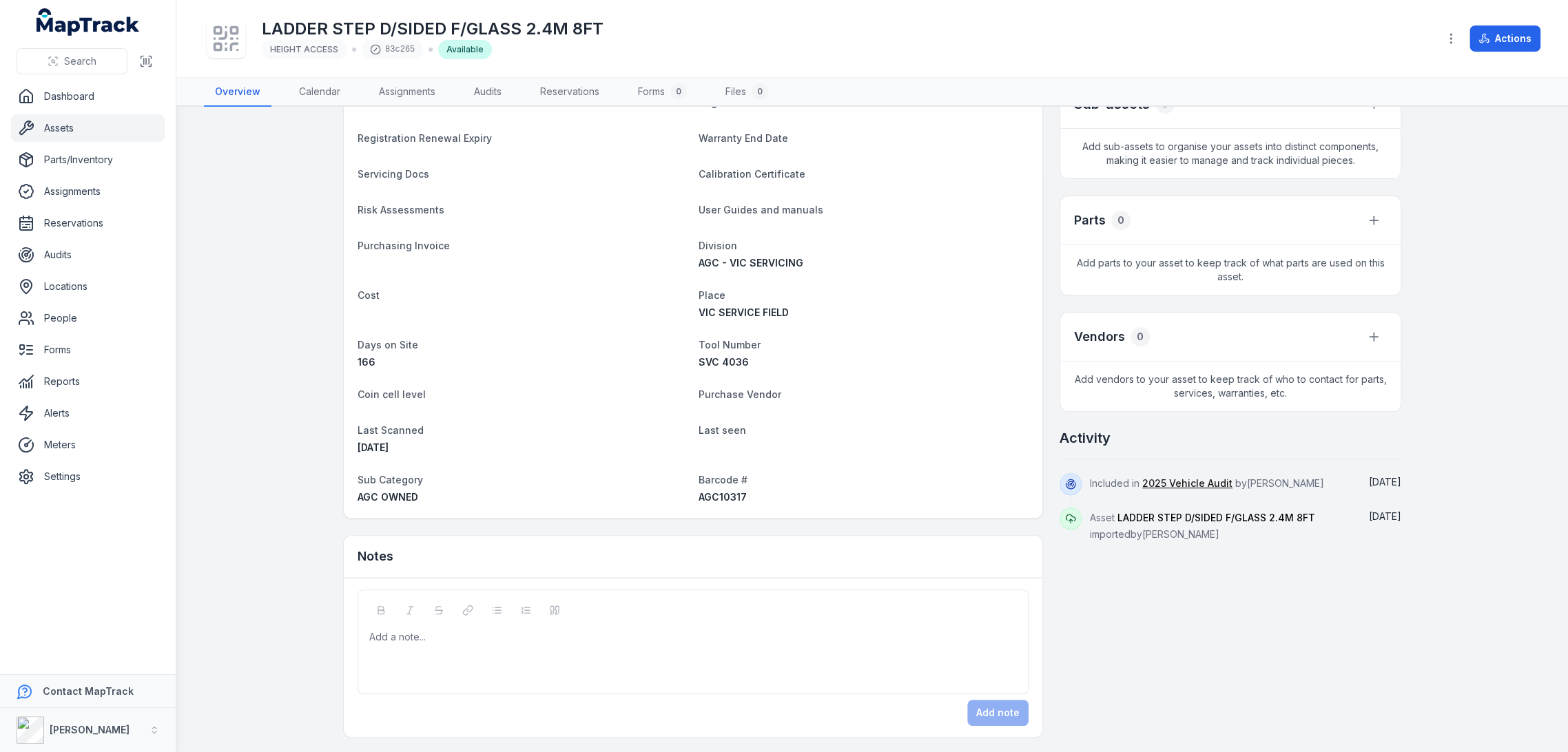
click at [717, 502] on div "AGC10317" at bounding box center [863, 497] width 330 height 14
click at [721, 493] on span "AGC10317" at bounding box center [723, 497] width 49 height 12
copy span "AGC10317"
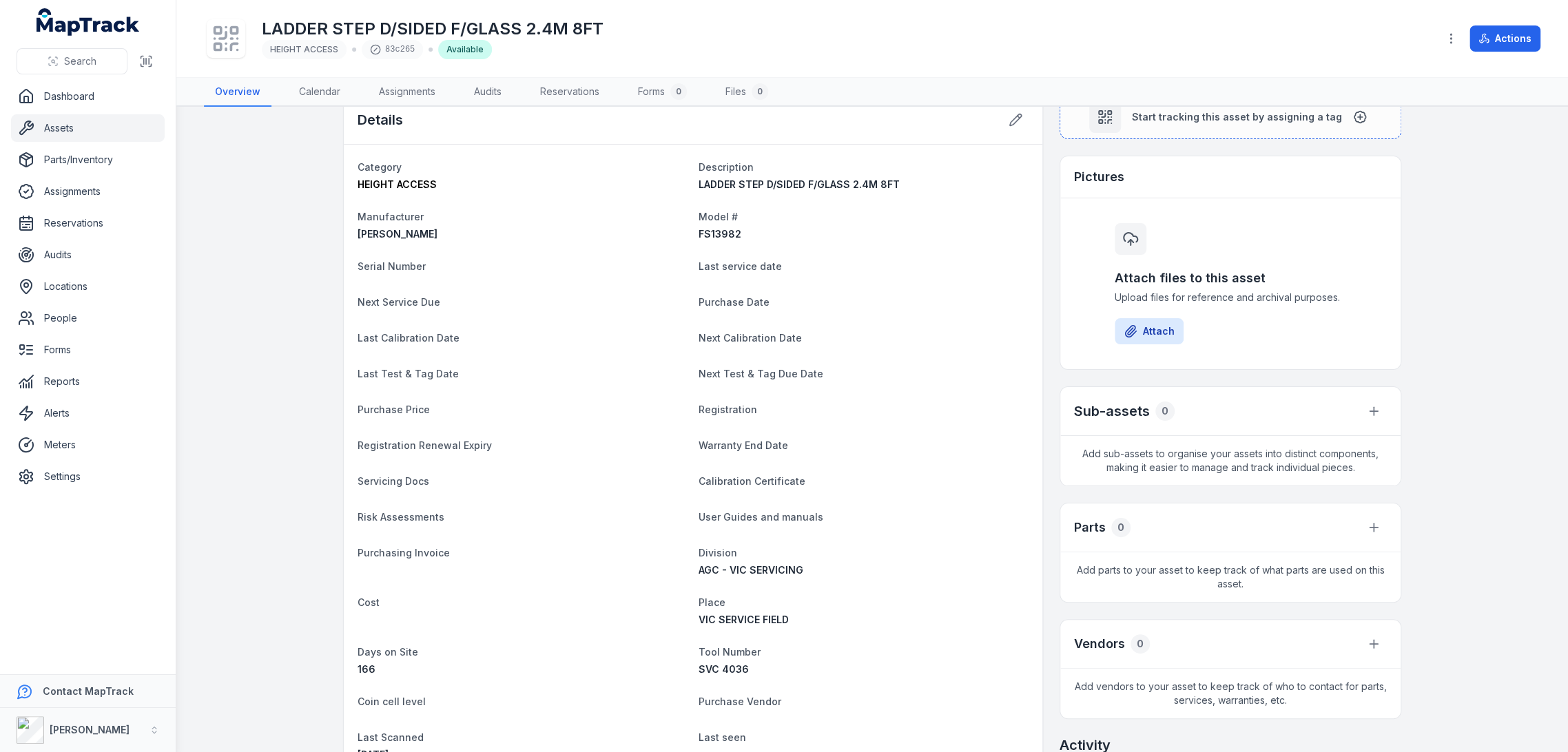
scroll to position [0, 0]
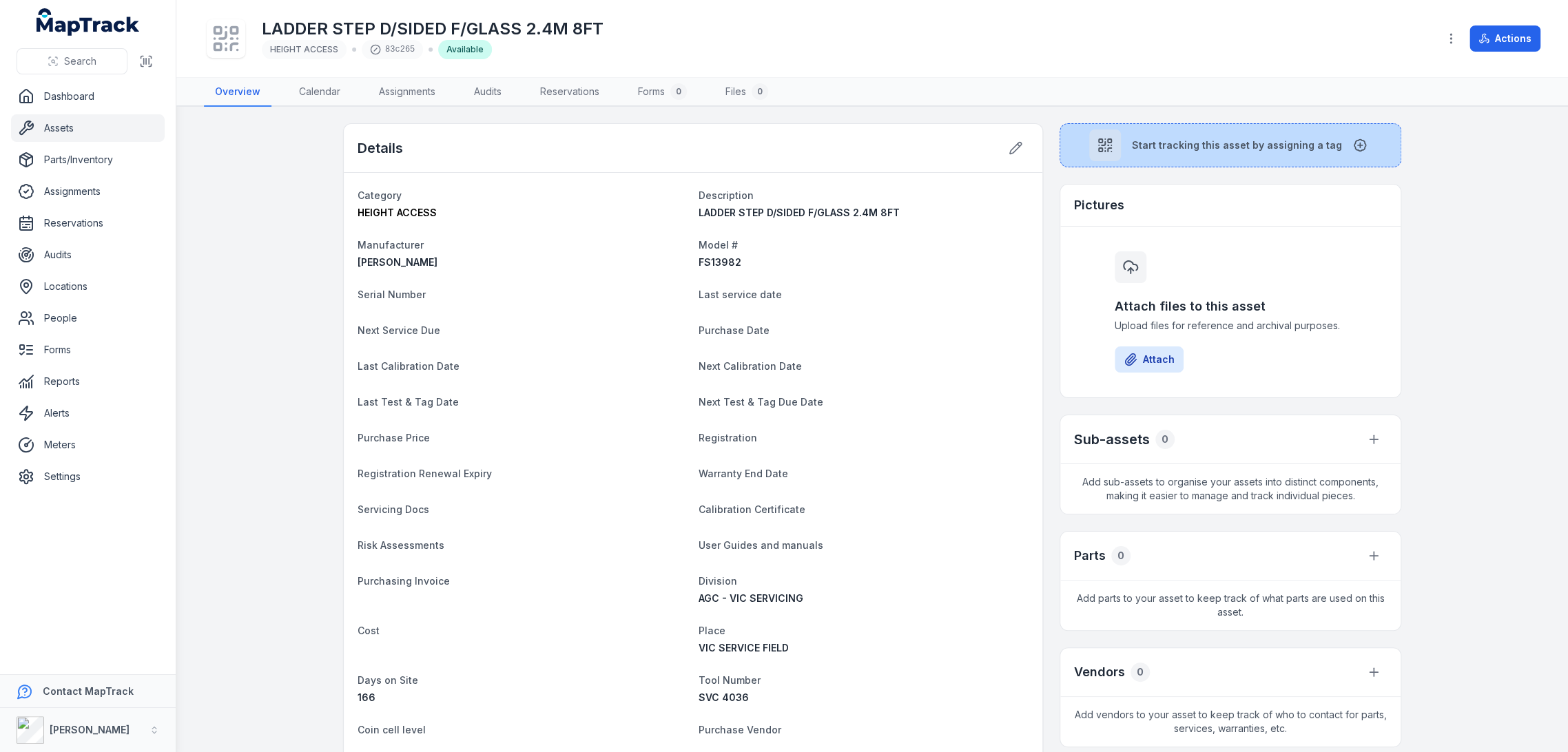
click at [1148, 149] on span "Start tracking this asset by assigning a tag" at bounding box center [1236, 145] width 210 height 14
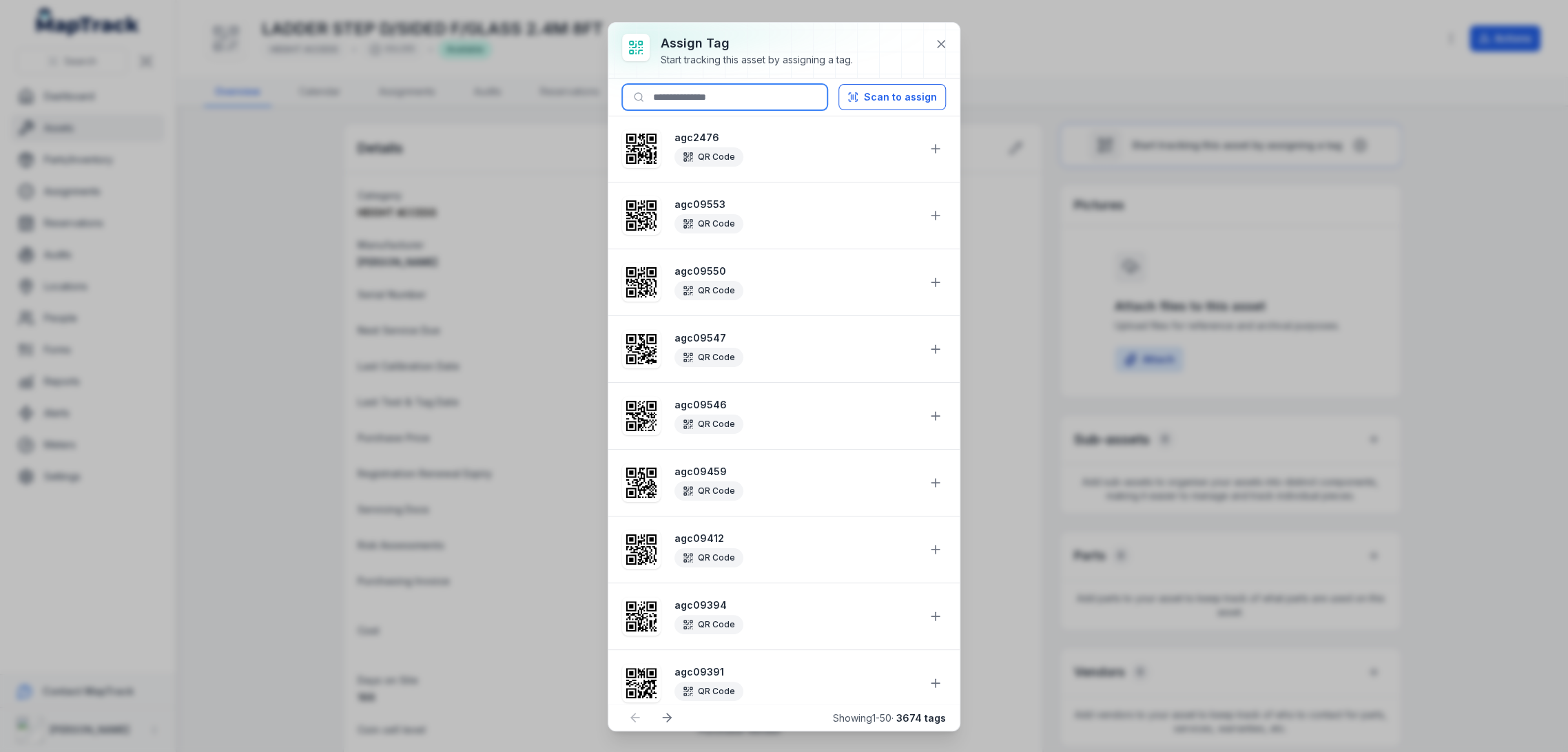
click at [707, 108] on input at bounding box center [724, 97] width 205 height 26
paste input "********"
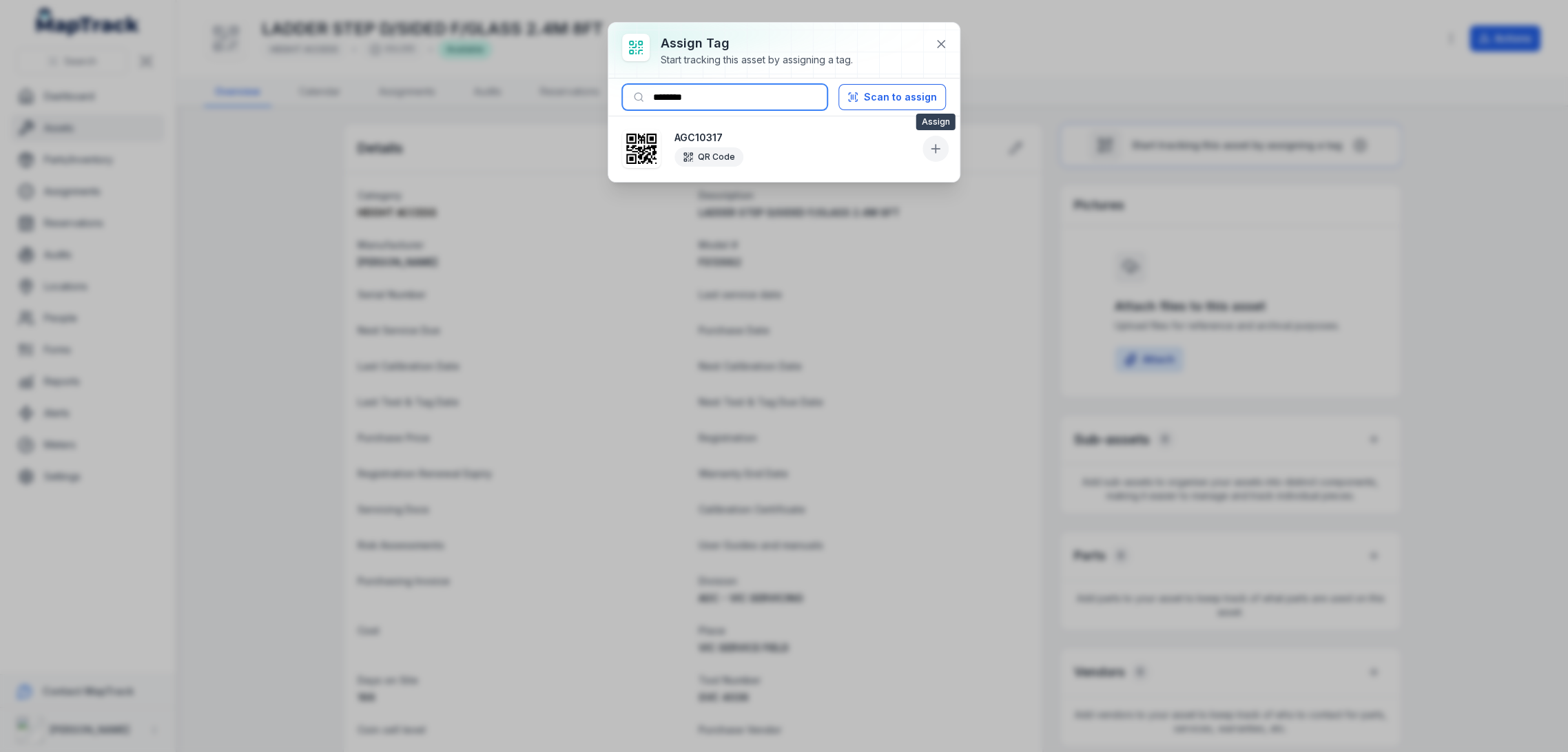
type input "********"
click at [923, 147] on button at bounding box center [936, 149] width 26 height 26
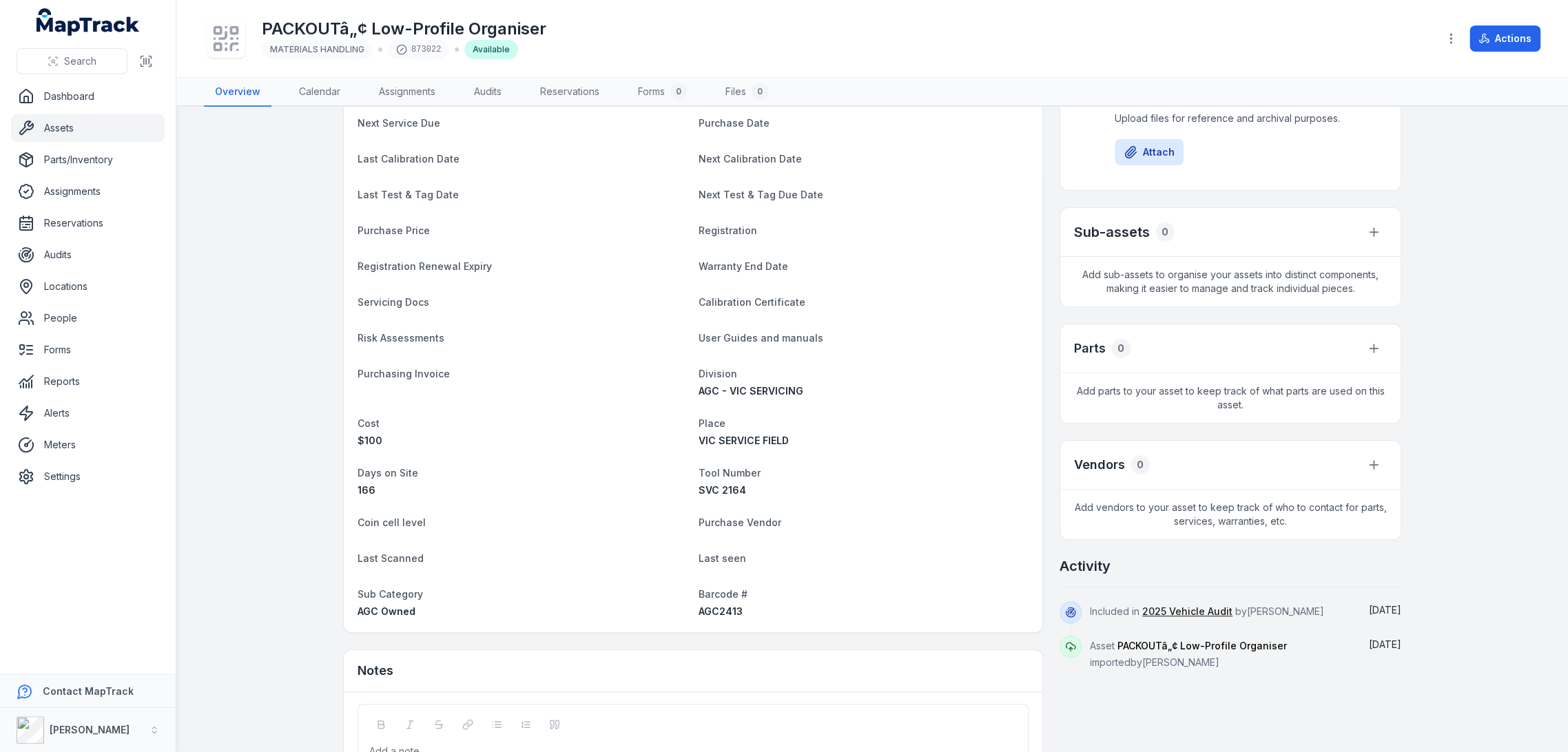
scroll to position [322, 0]
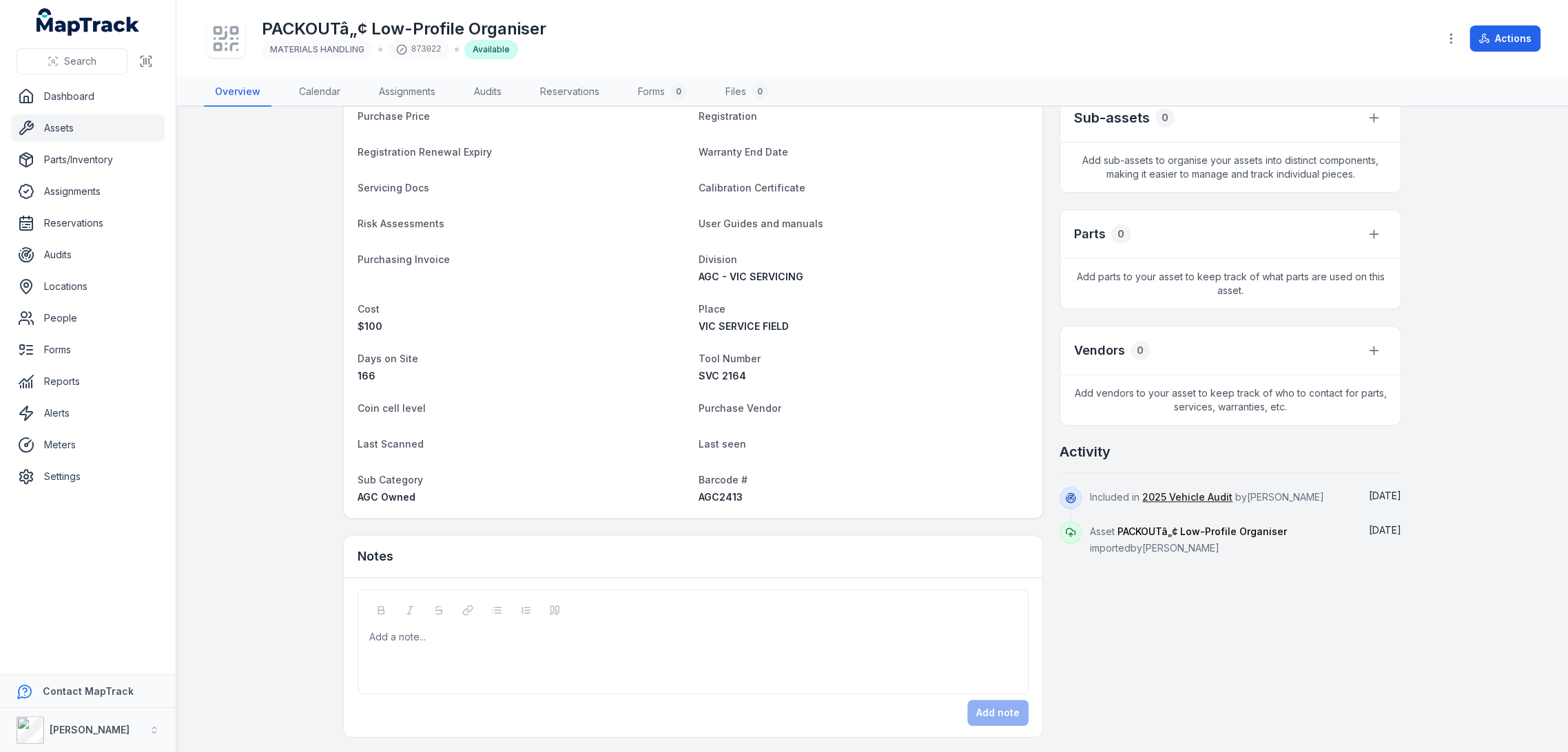
click at [722, 499] on span "AGC2413" at bounding box center [721, 497] width 44 height 12
copy span "AGC2413"
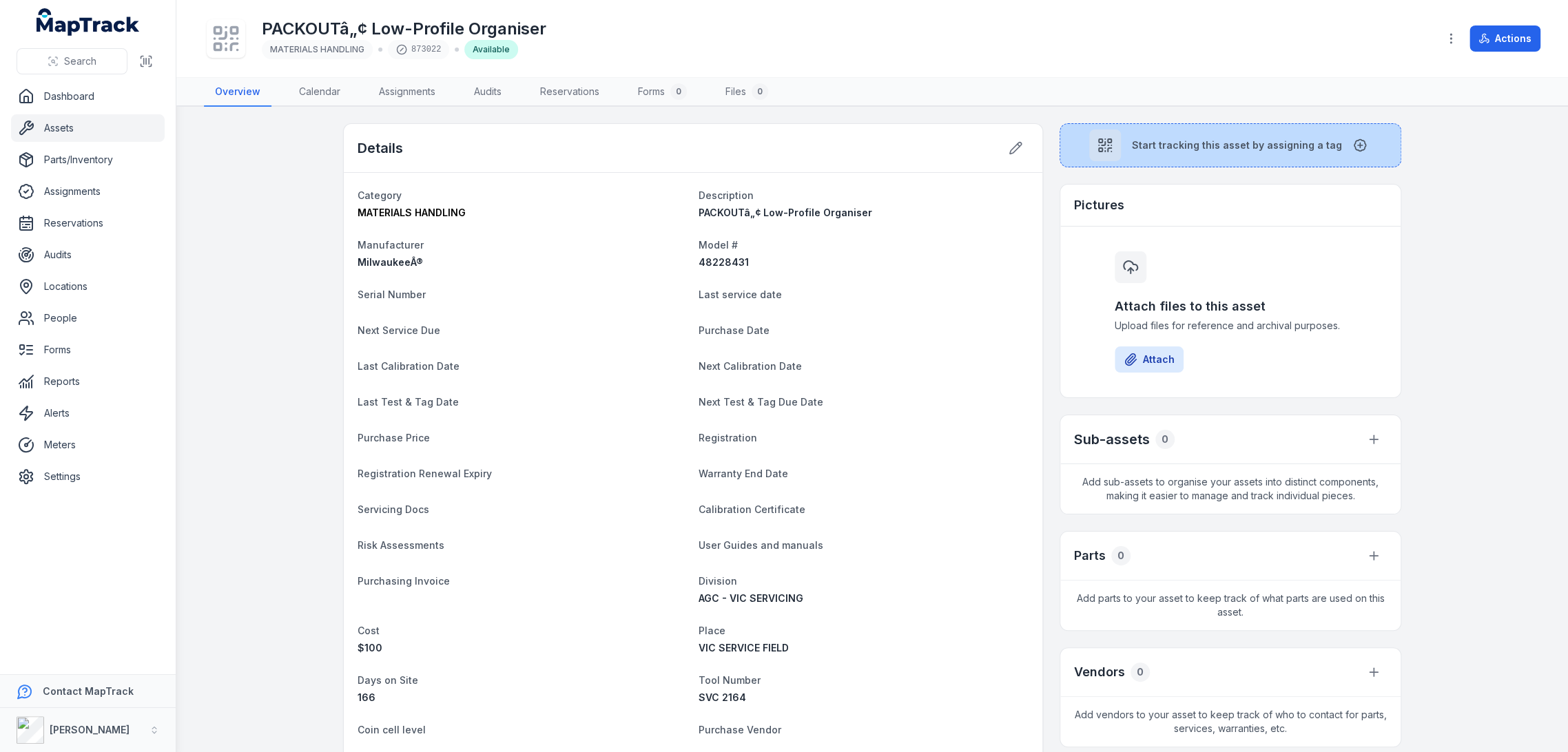
click at [1212, 149] on span "Start tracking this asset by assigning a tag" at bounding box center [1236, 145] width 210 height 14
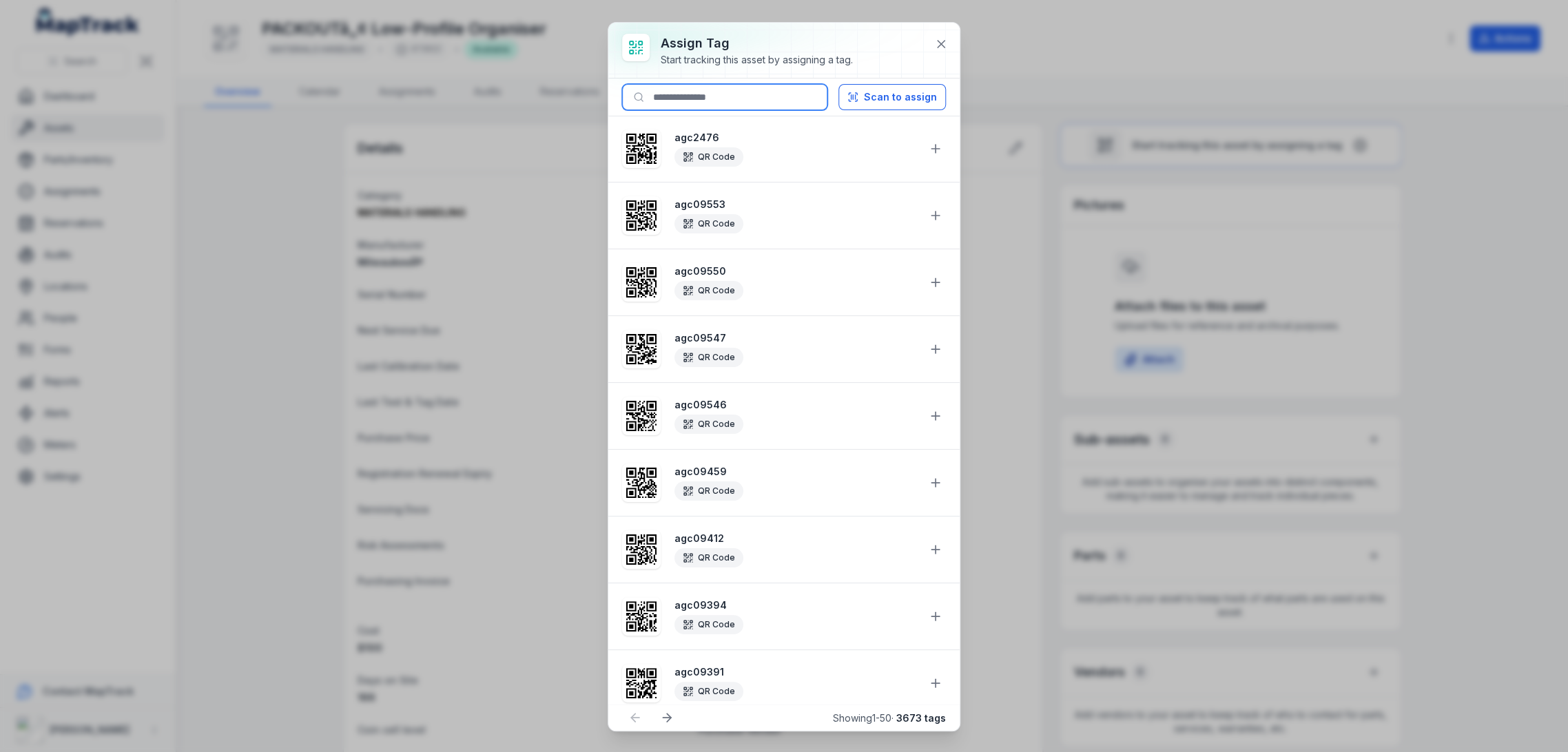
click at [752, 104] on input at bounding box center [724, 97] width 205 height 26
paste input "*******"
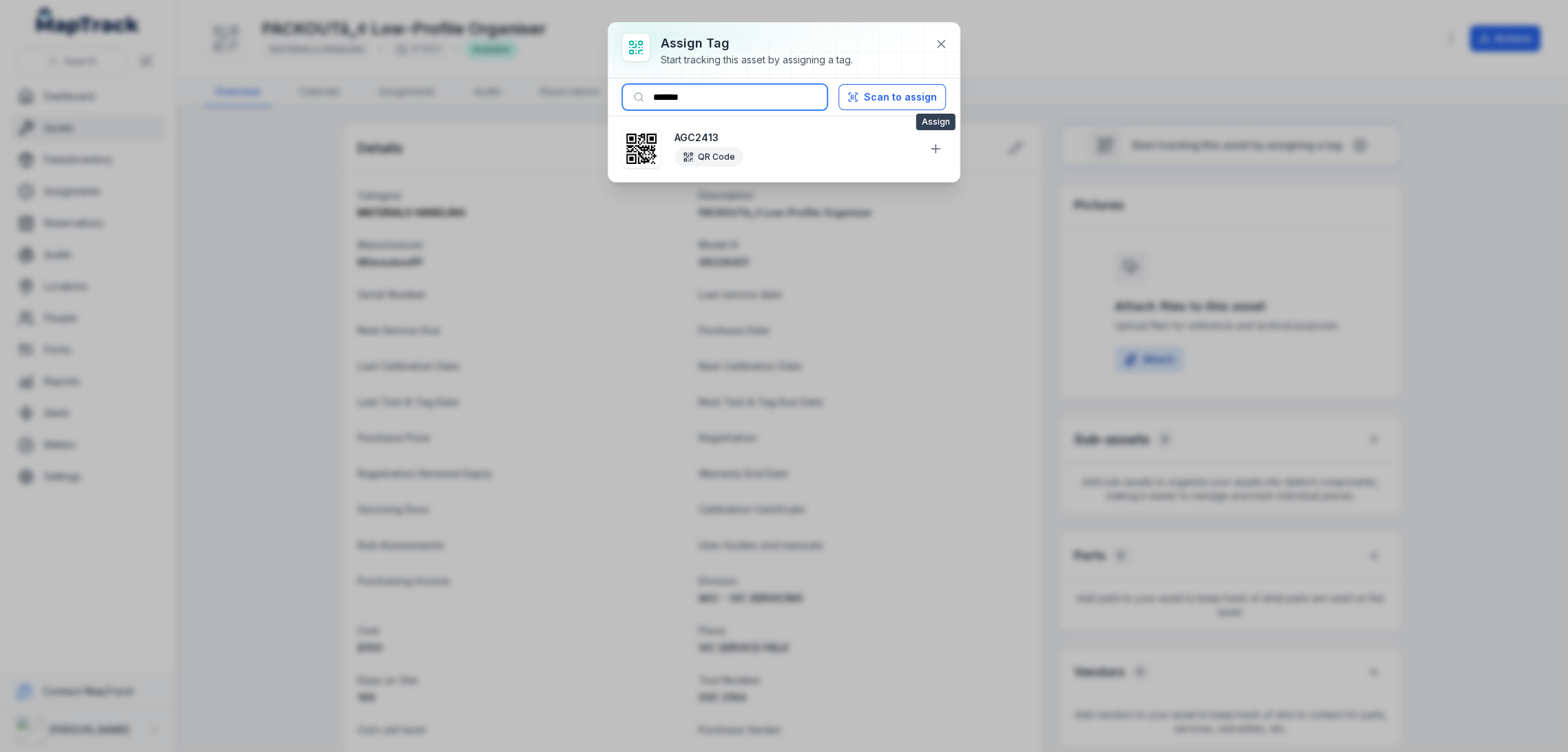
type input "*******"
click at [924, 146] on button at bounding box center [936, 149] width 26 height 26
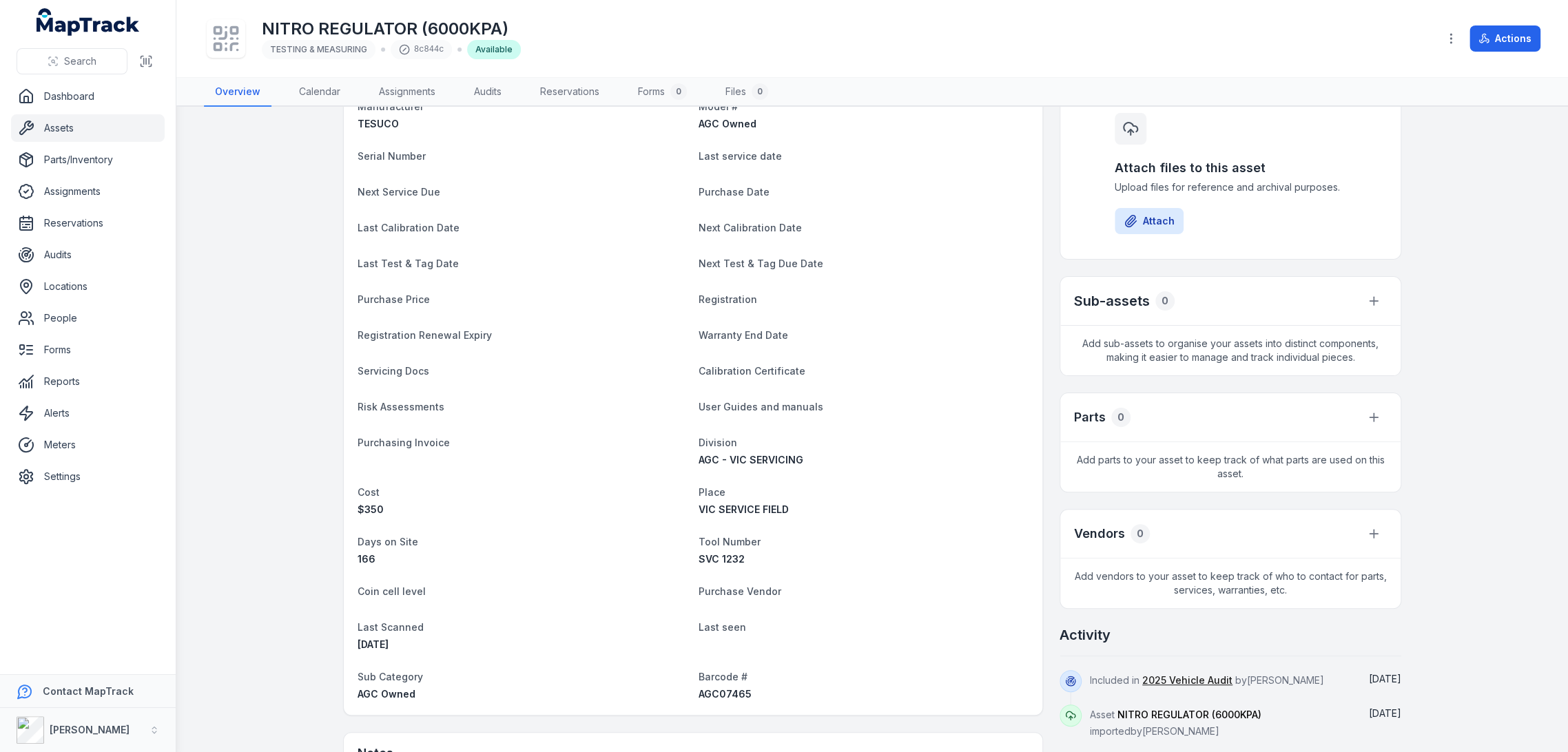
scroll to position [336, 0]
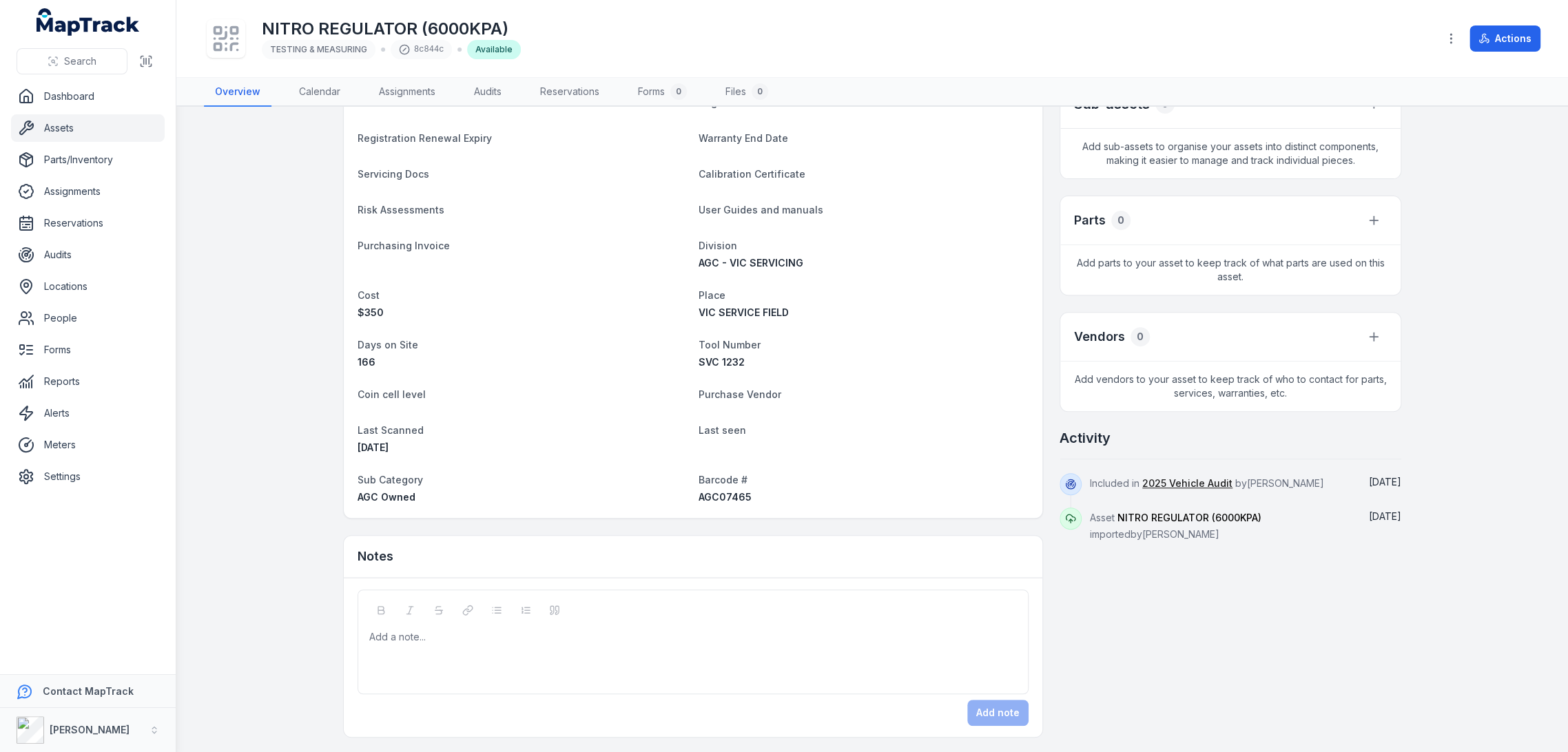
click at [733, 494] on span "AGC07465" at bounding box center [725, 497] width 53 height 12
copy span "AGC07465"
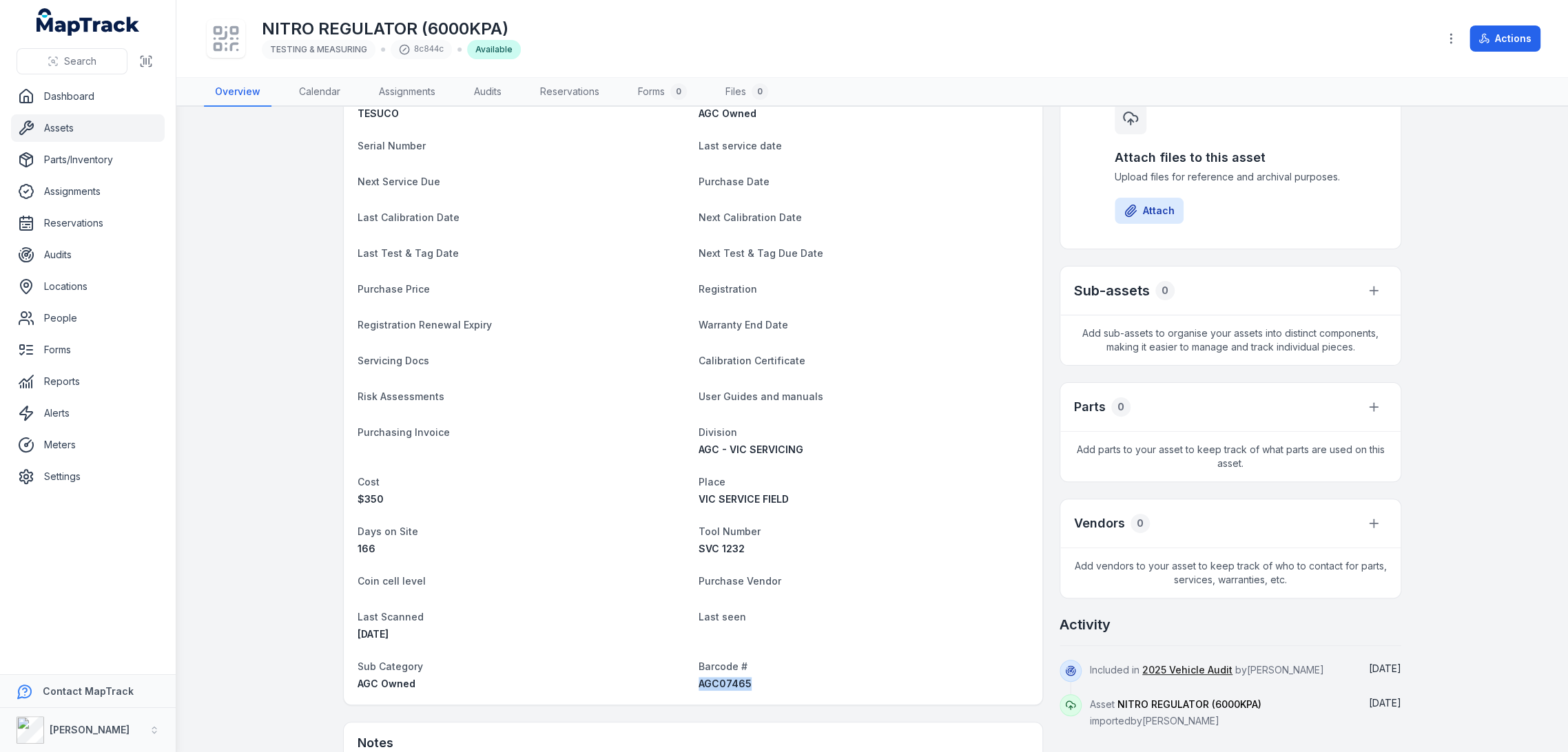
scroll to position [0, 0]
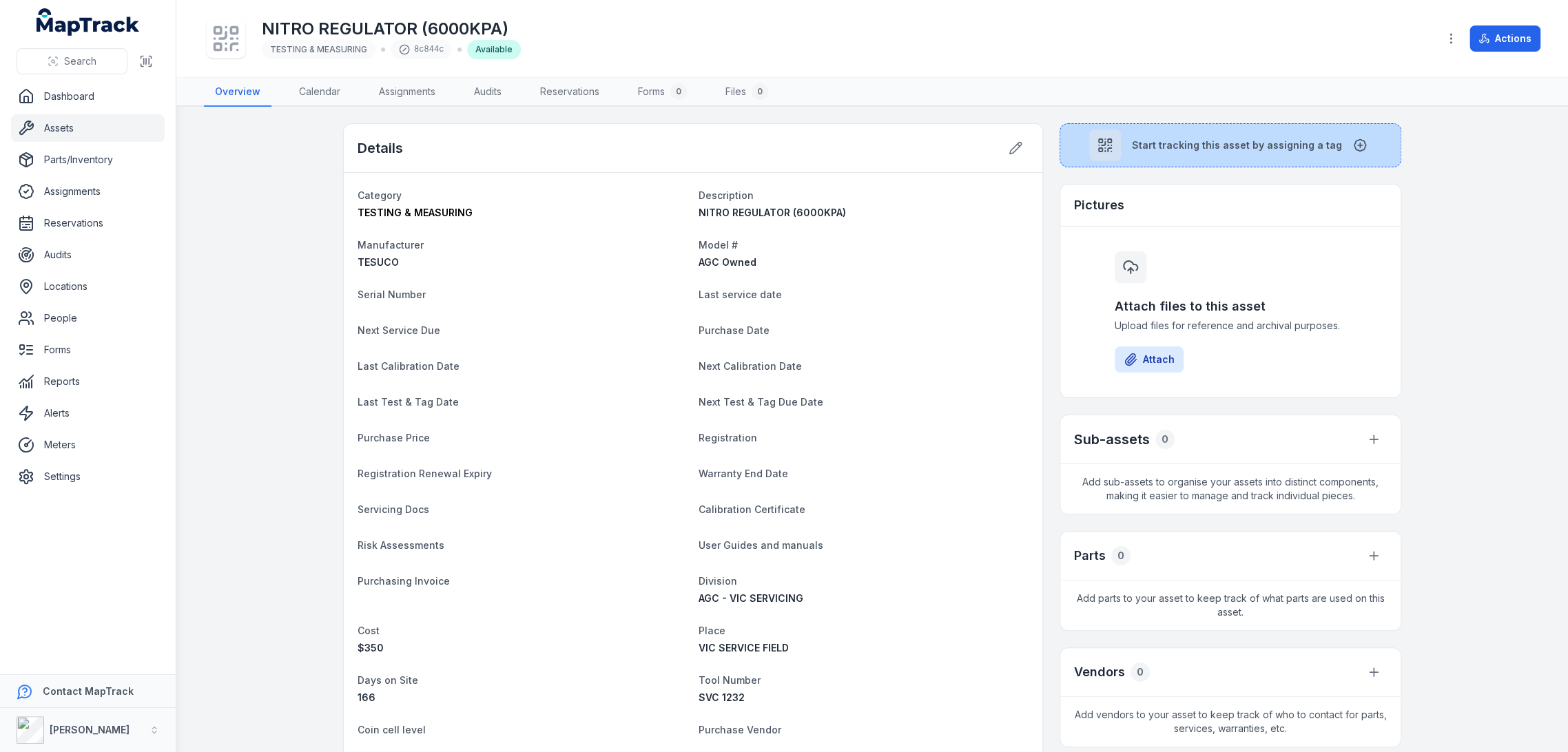
click at [1207, 159] on button "Start tracking this asset by assigning a tag" at bounding box center [1230, 146] width 342 height 44
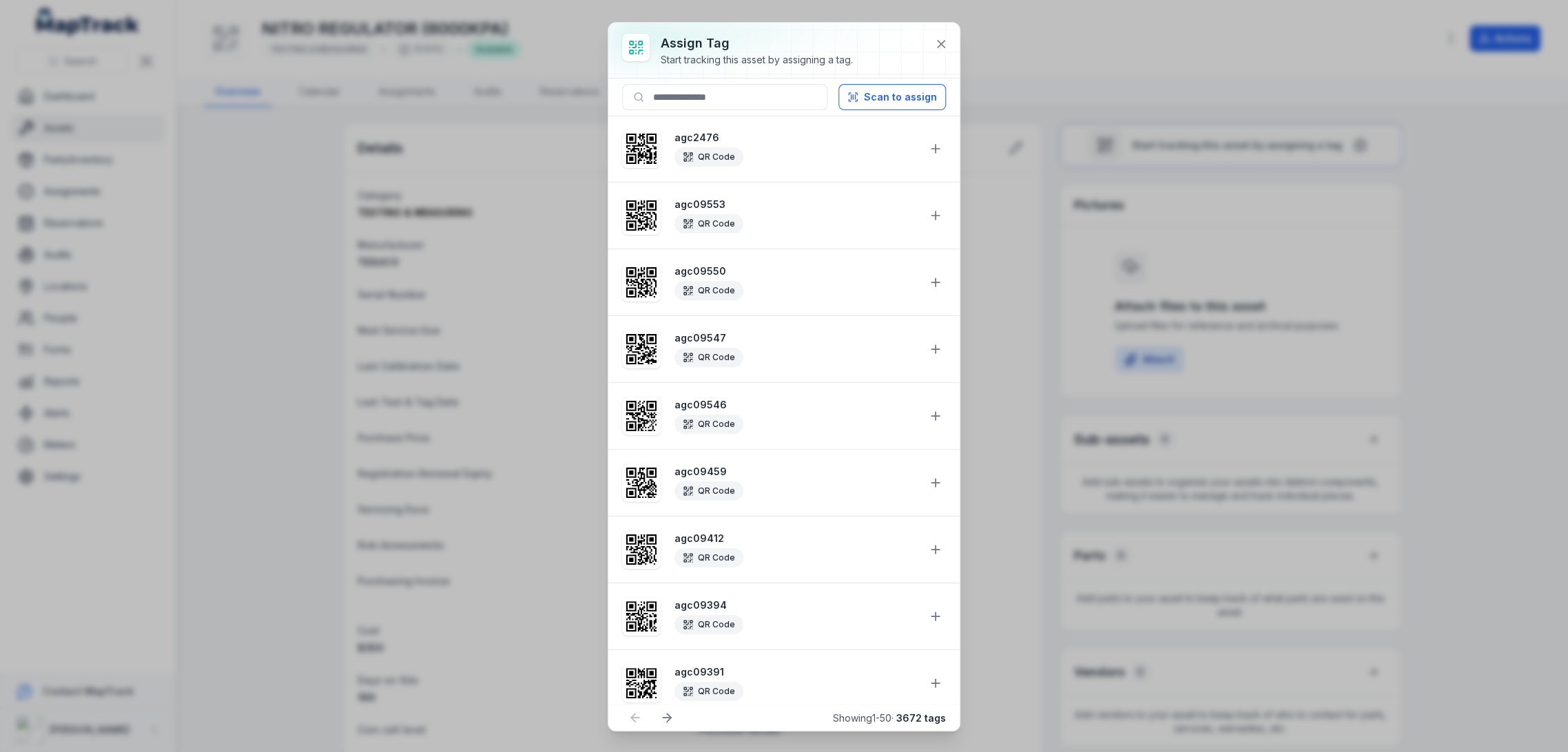
click at [722, 81] on div "Scan to assign" at bounding box center [784, 97] width 351 height 38
click at [724, 95] on input at bounding box center [724, 97] width 205 height 26
paste input "********"
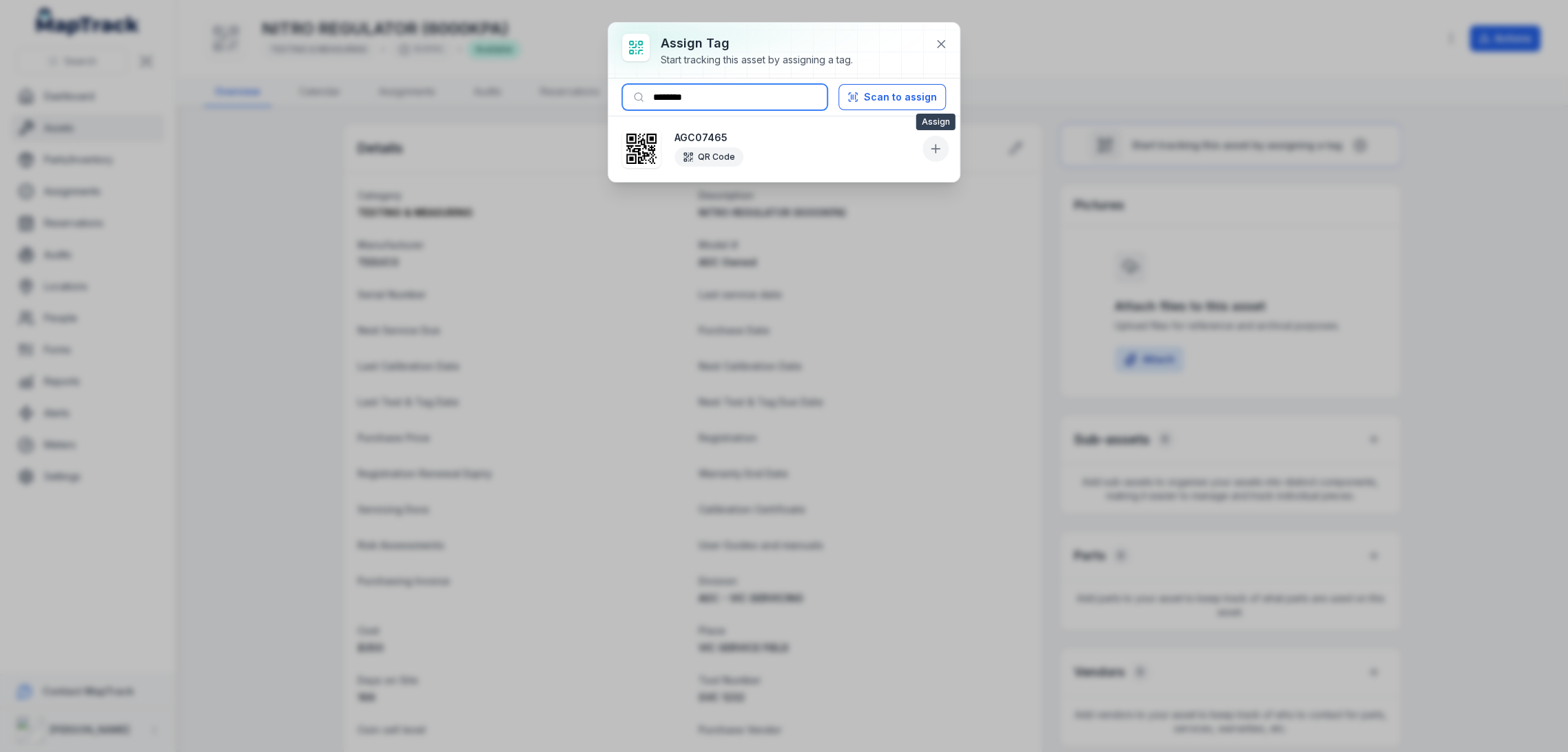
type input "********"
click at [940, 142] on icon at bounding box center [935, 148] width 14 height 14
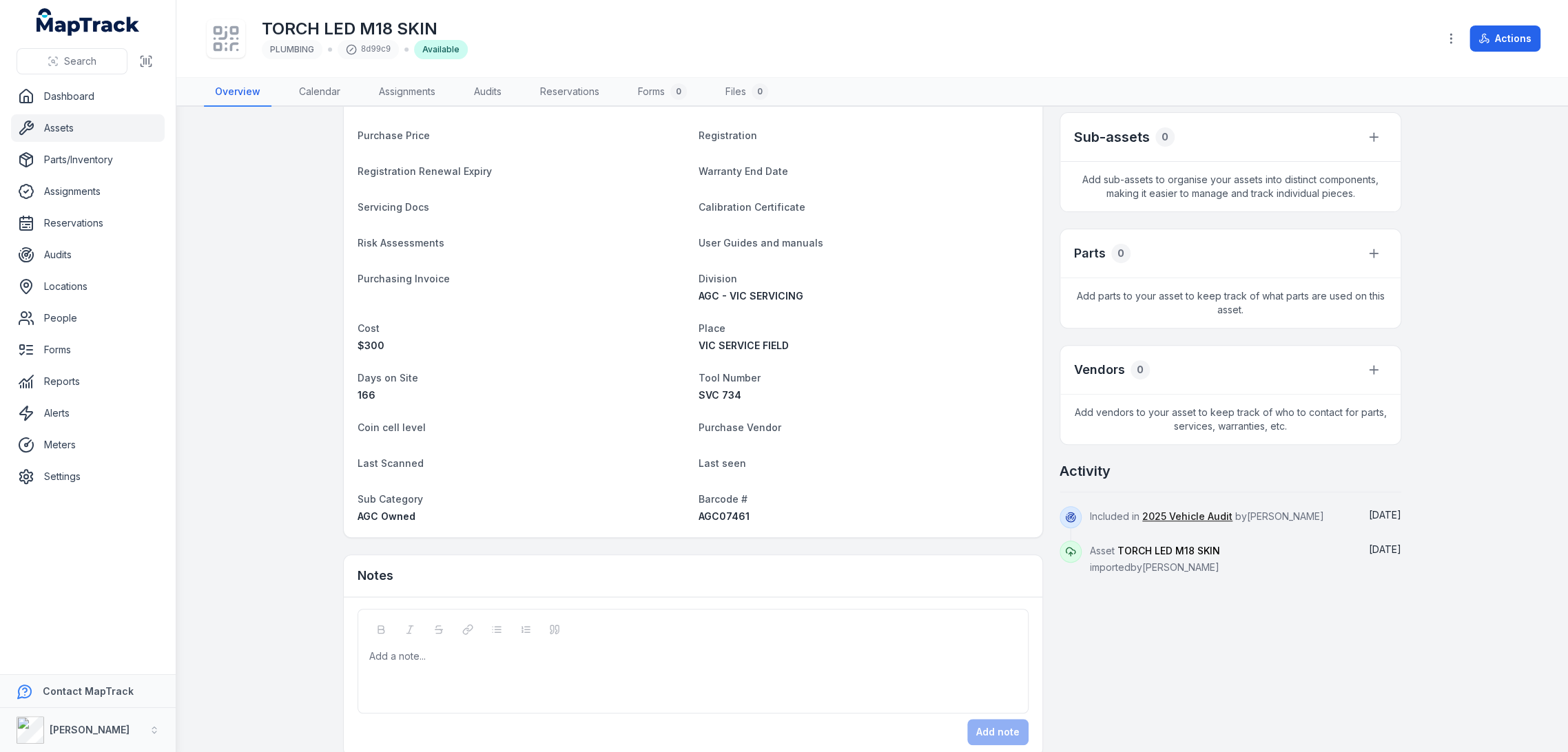
scroll to position [306, 0]
click at [714, 507] on span "AGC07461" at bounding box center [724, 513] width 51 height 12
copy span "AGC07461"
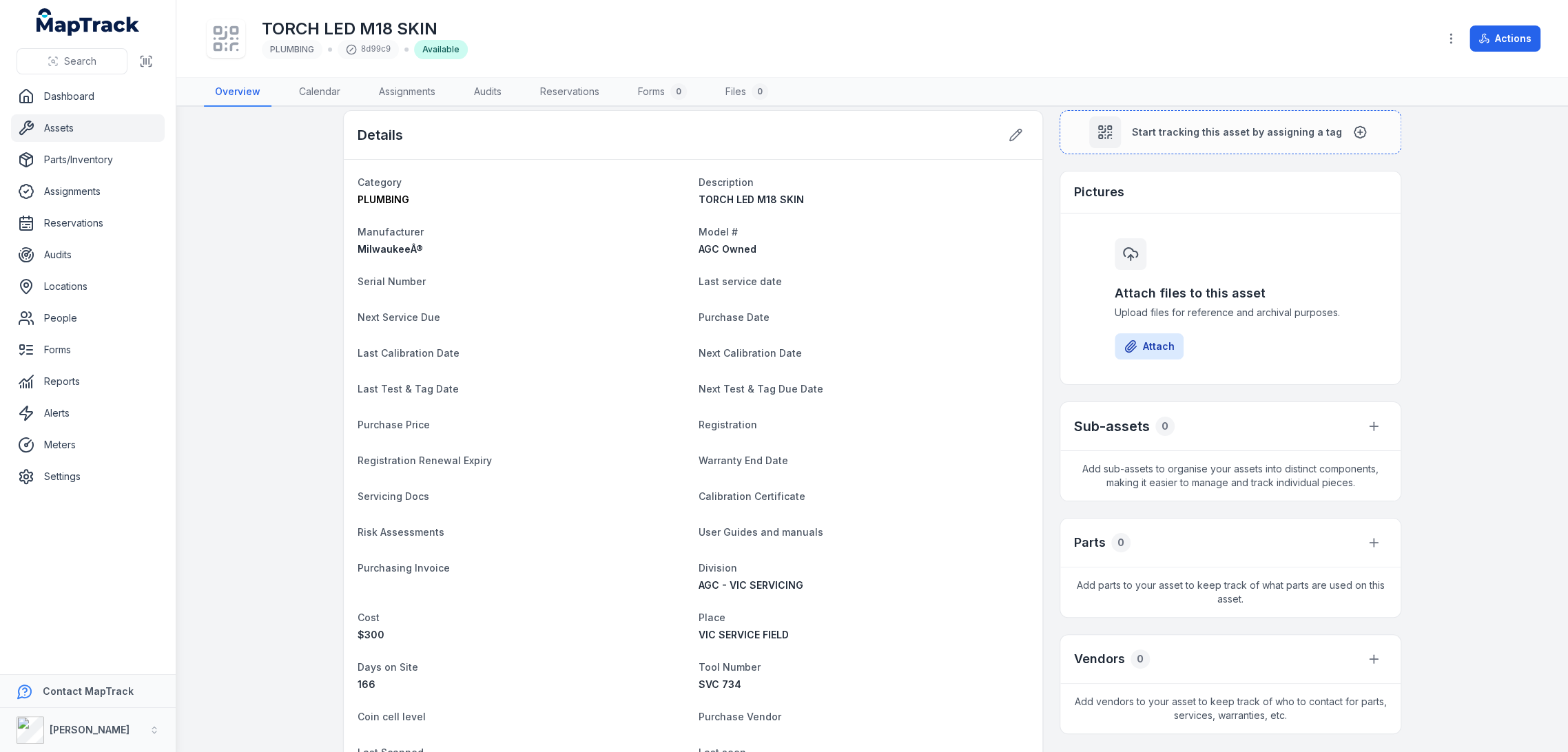
scroll to position [0, 0]
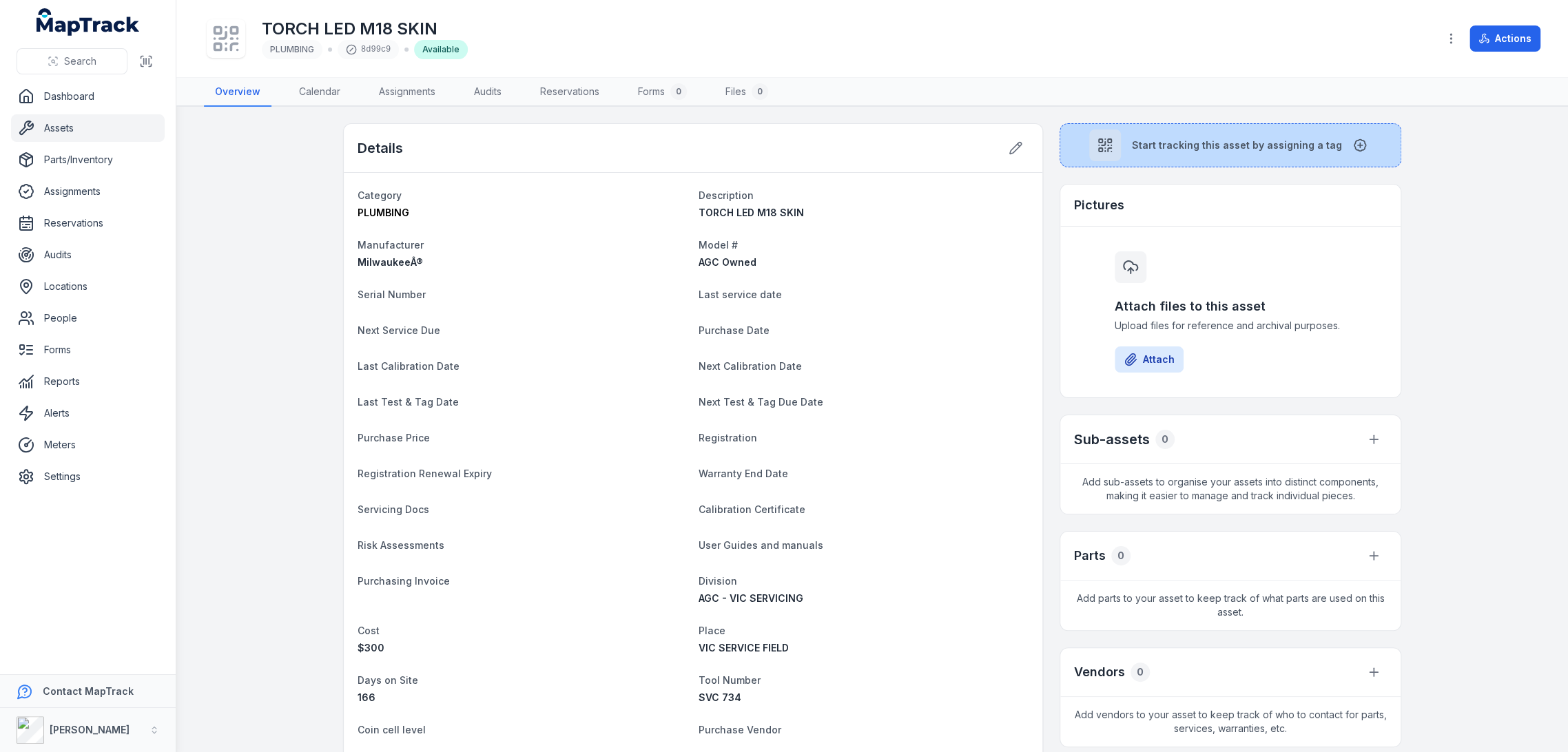
click at [1218, 156] on button "Start tracking this asset by assigning a tag" at bounding box center [1230, 146] width 342 height 44
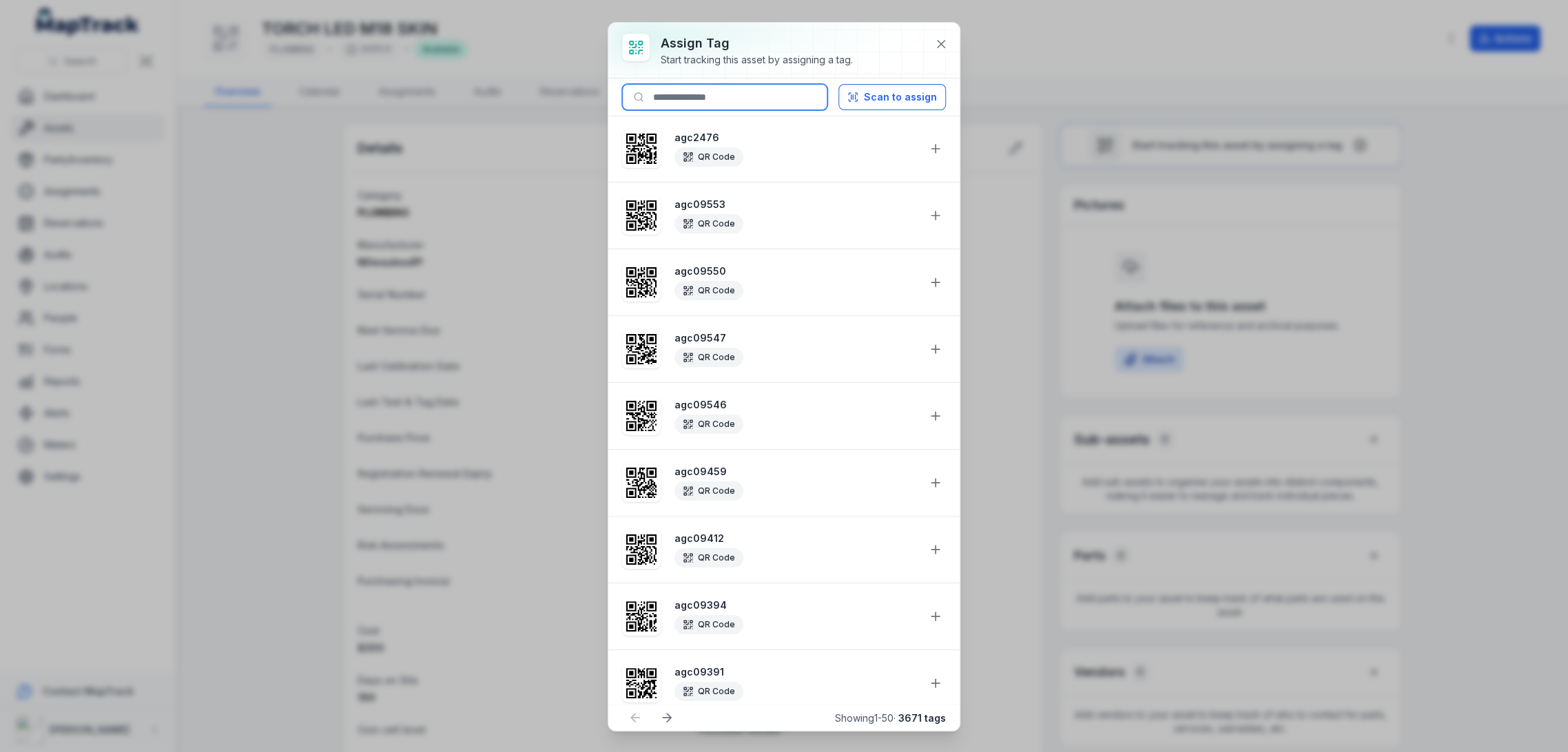
click at [737, 98] on input at bounding box center [724, 97] width 205 height 26
paste input "********"
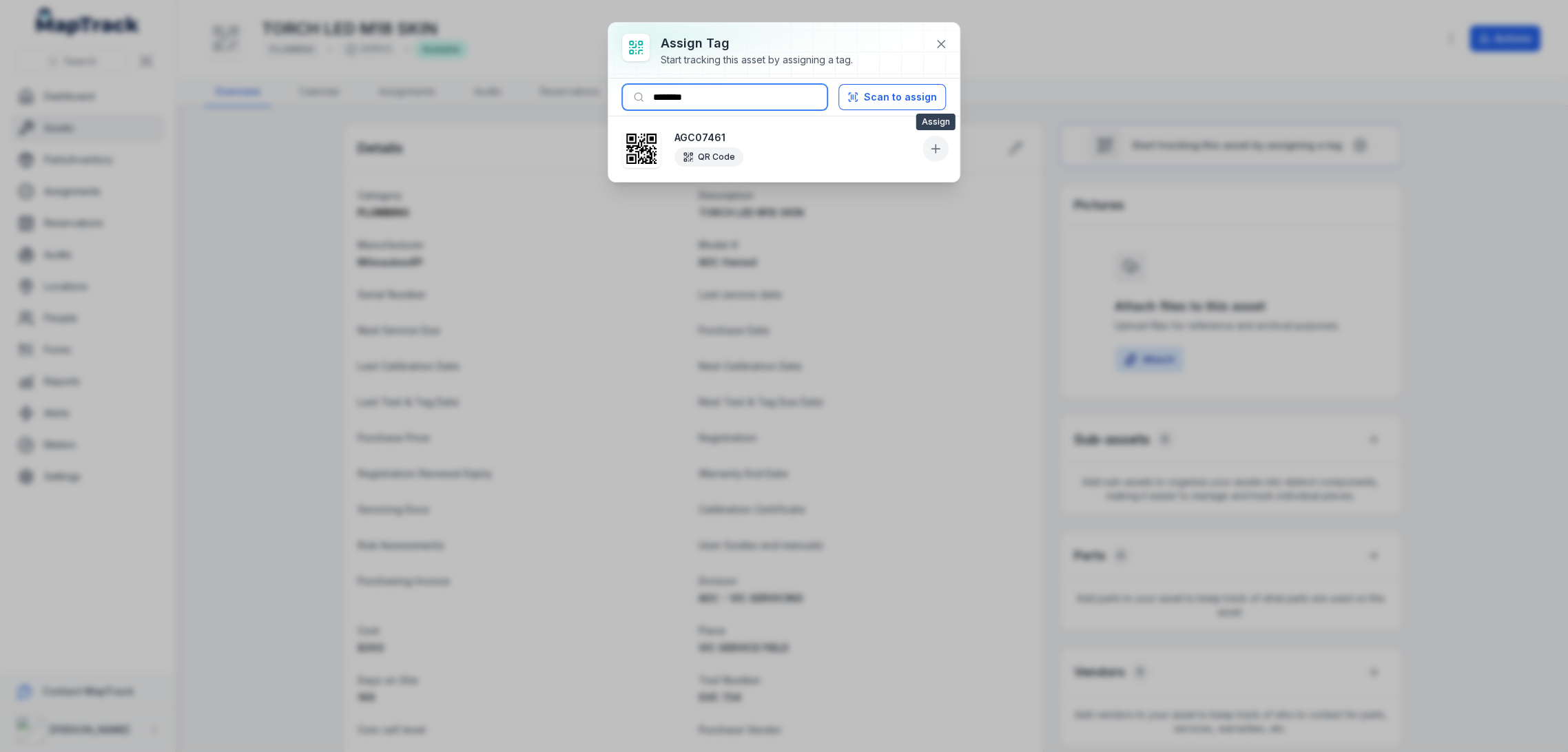
type input "********"
click at [936, 151] on icon at bounding box center [936, 149] width 0 height 8
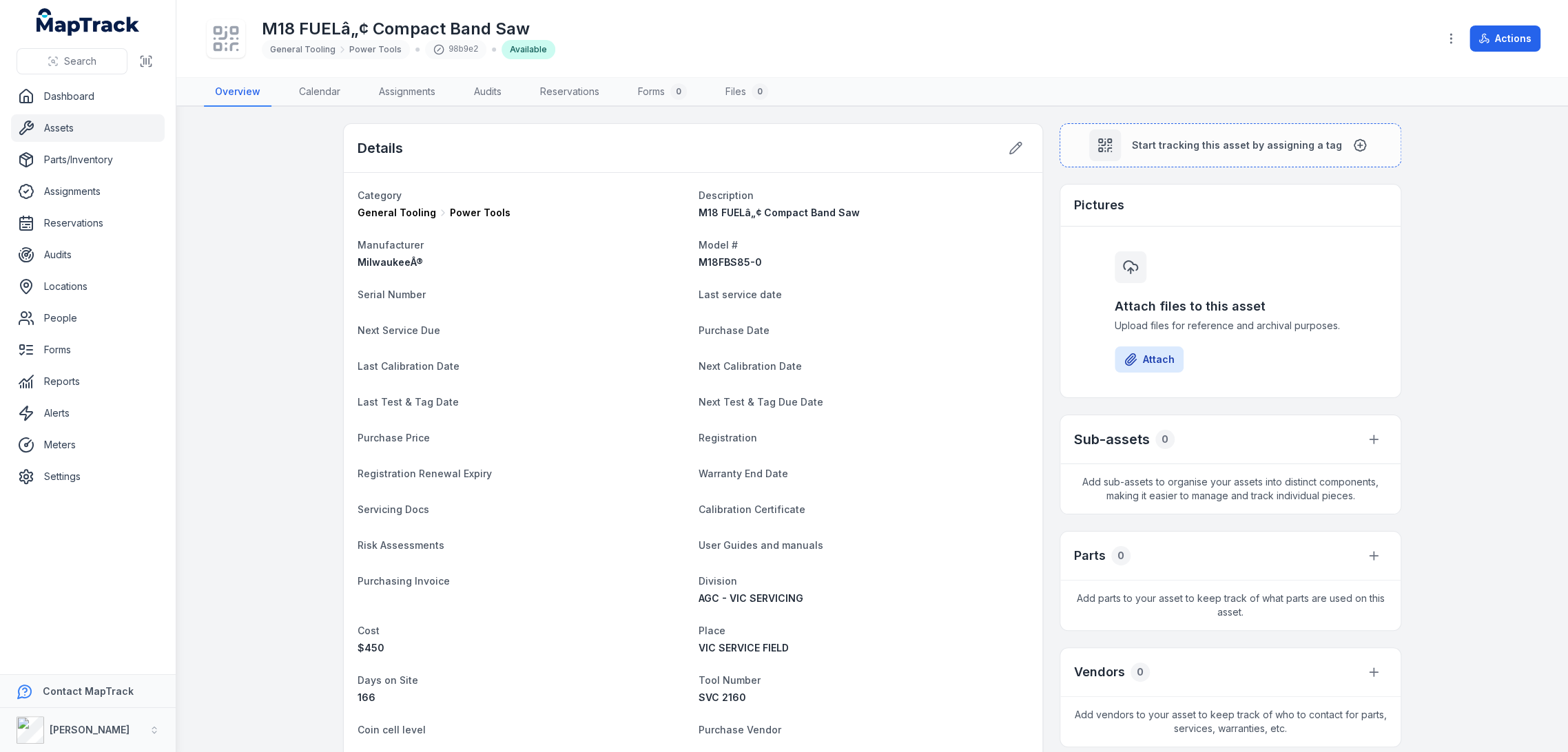
scroll to position [306, 0]
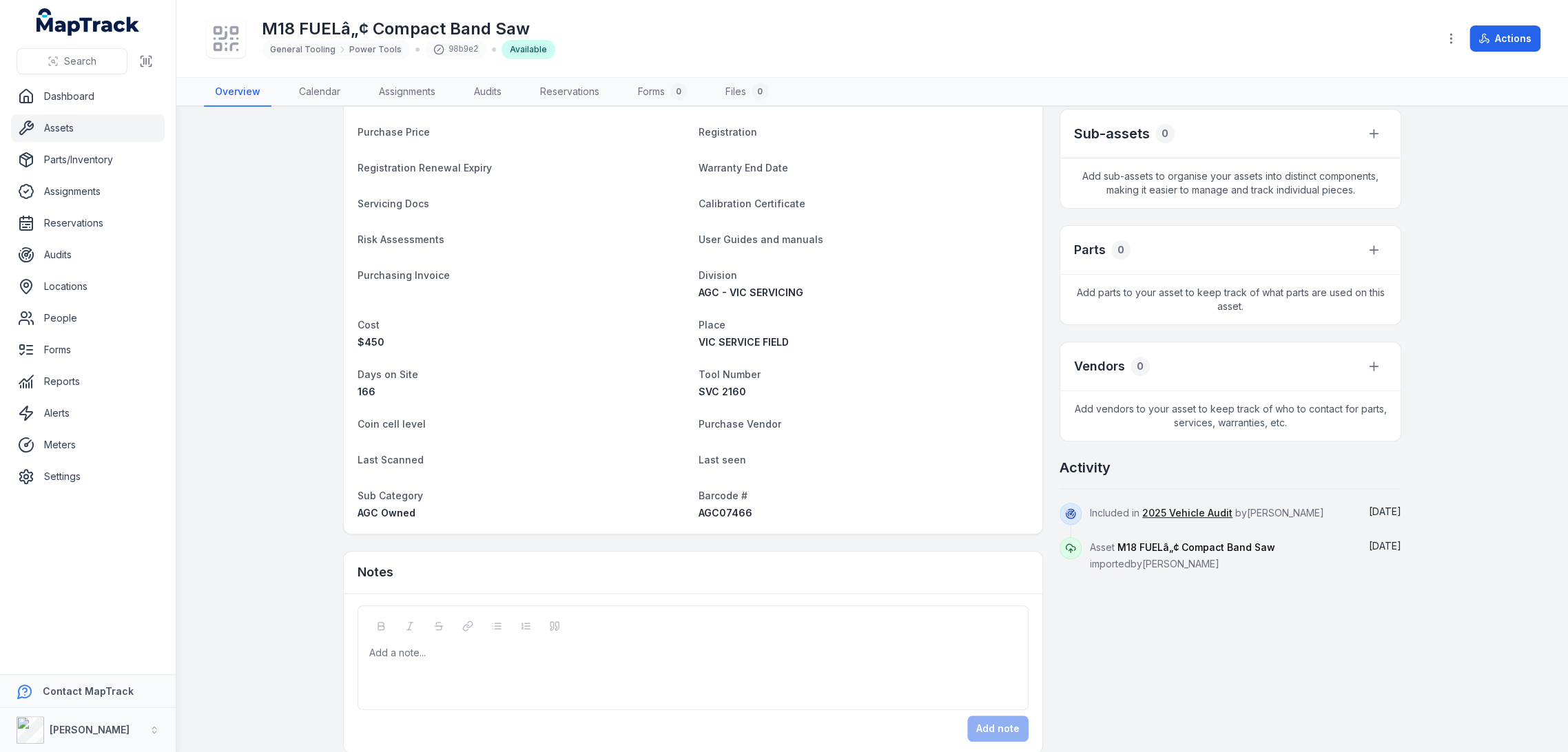
click at [714, 511] on span "AGC07466" at bounding box center [725, 513] width 54 height 12
copy span "AGC07466"
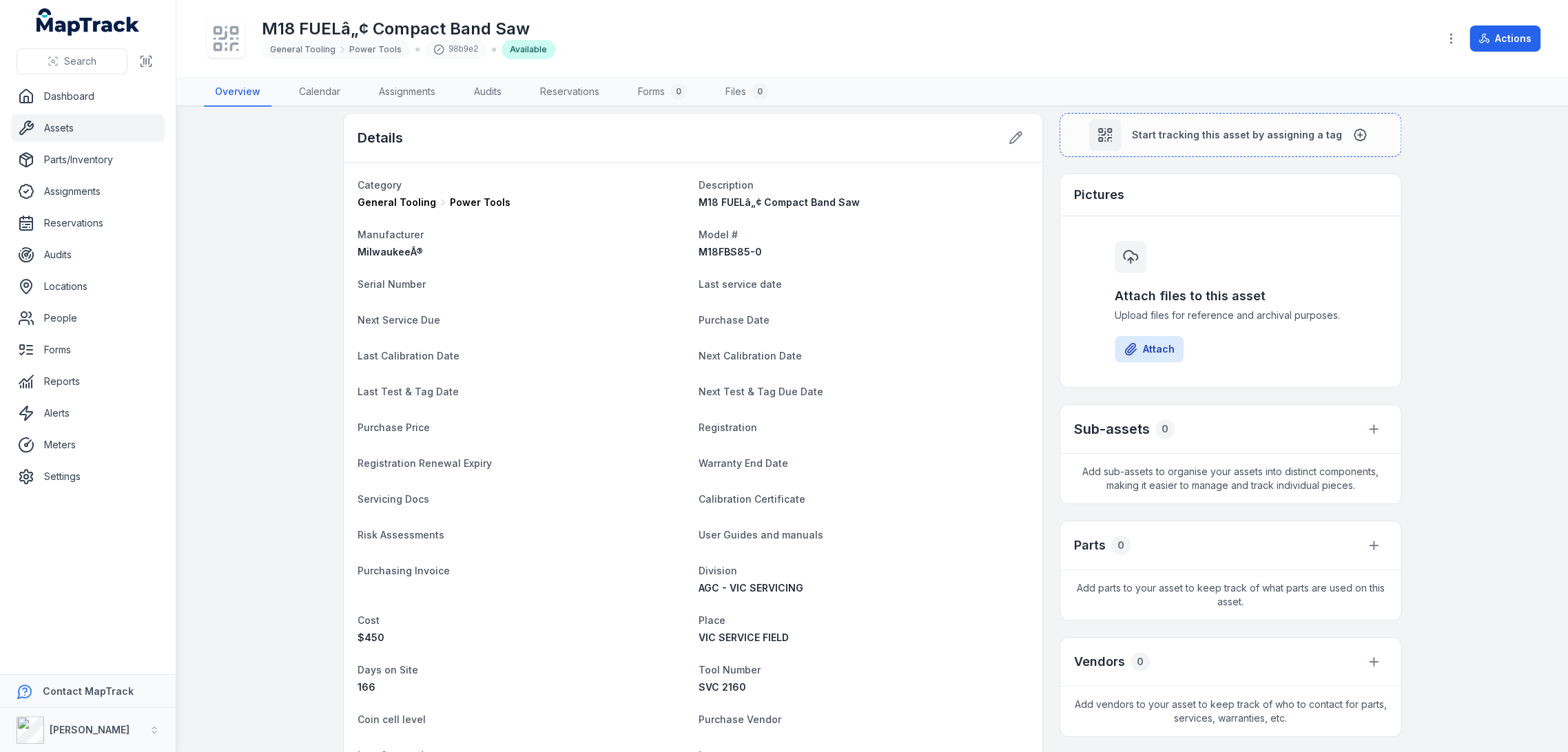
scroll to position [0, 0]
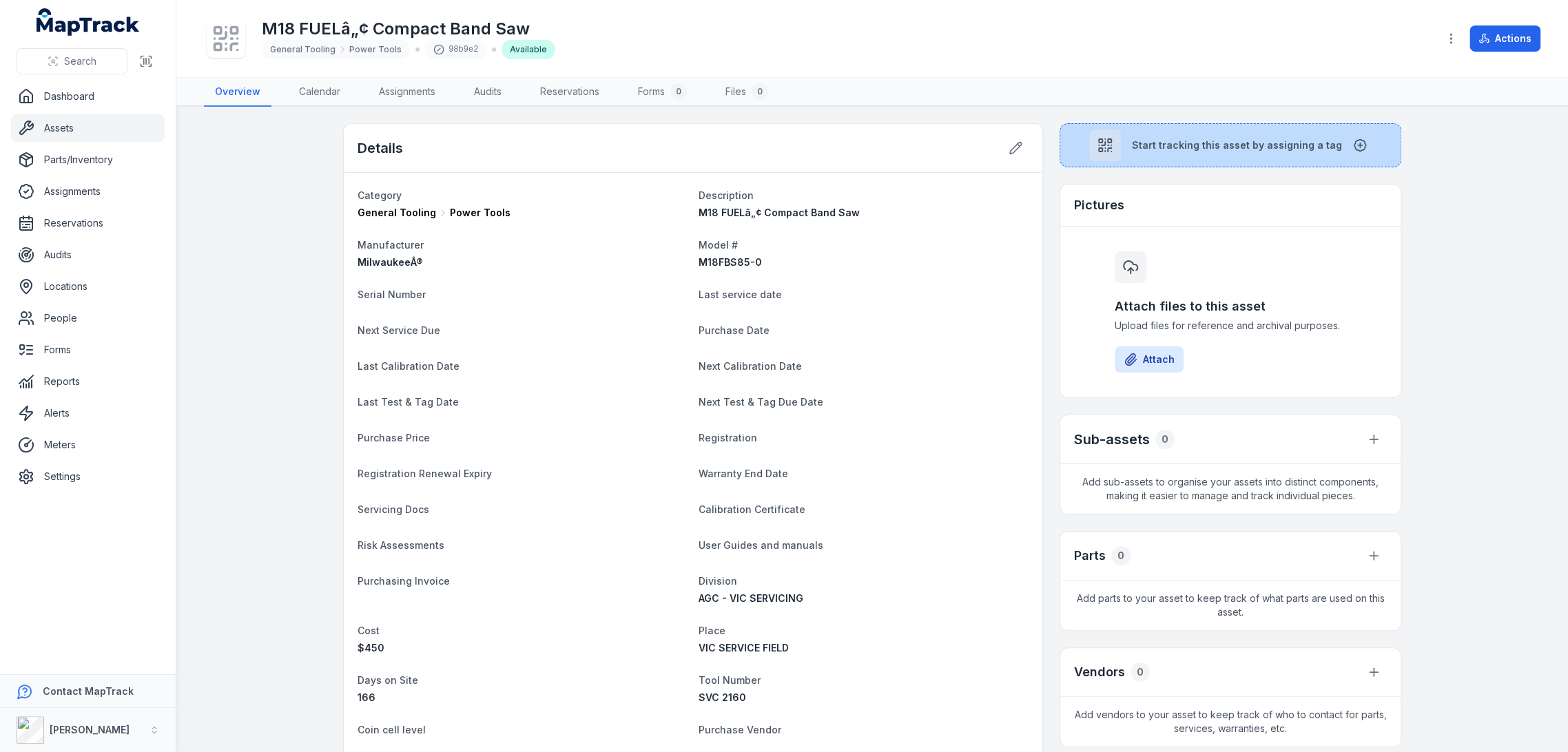
click at [1153, 134] on button "Start tracking this asset by assigning a tag" at bounding box center [1230, 146] width 342 height 44
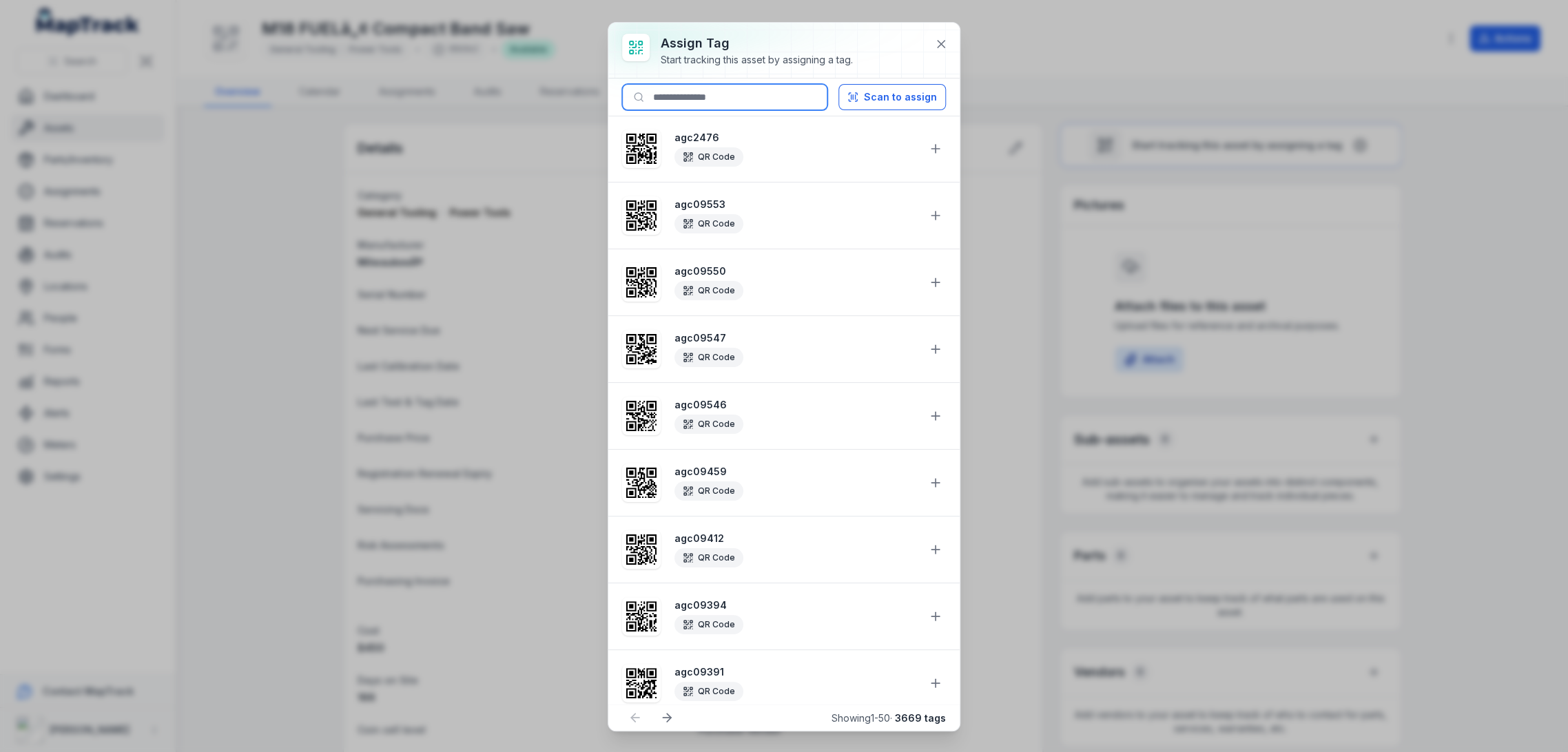
click at [765, 96] on input at bounding box center [724, 97] width 205 height 26
paste input "********"
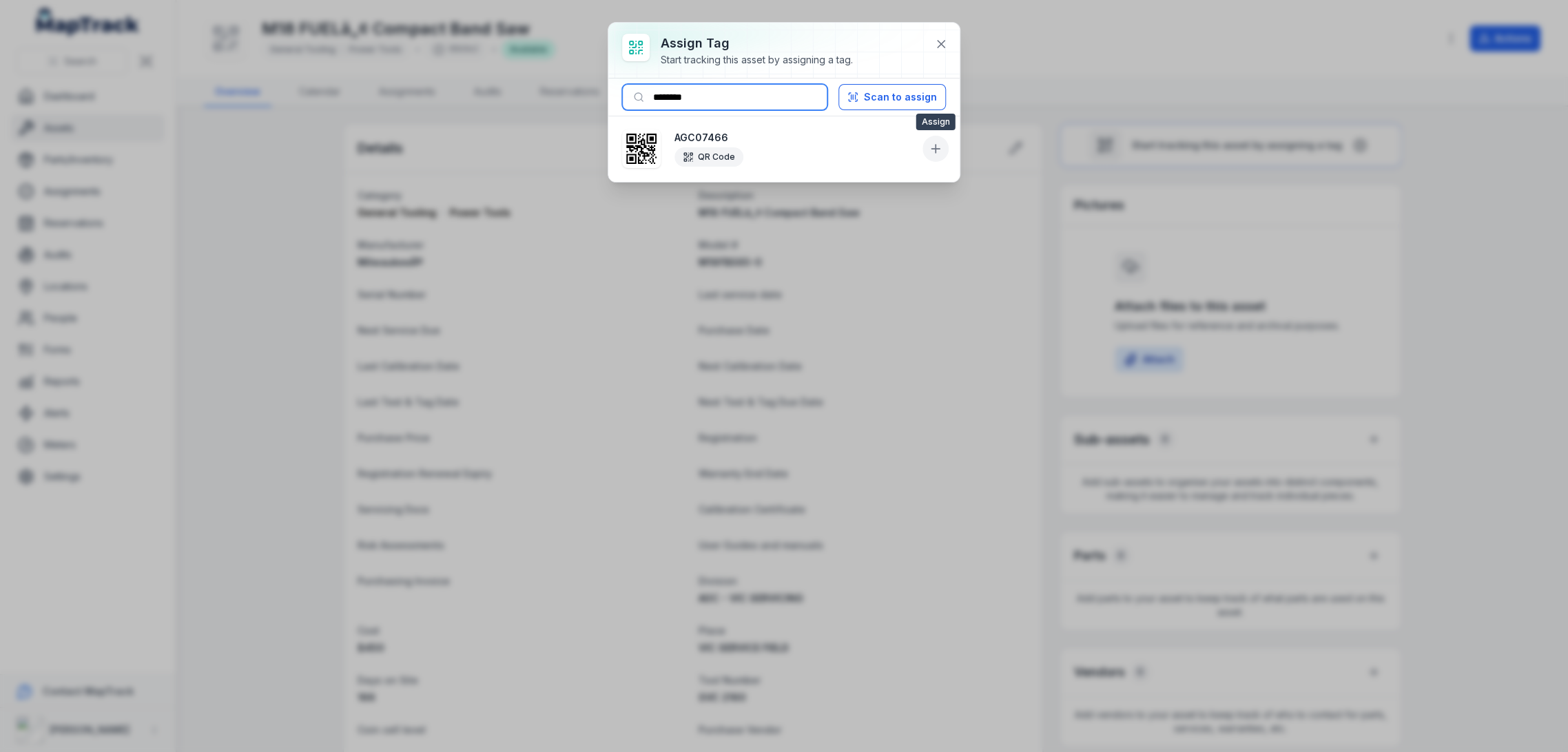
type input "********"
click at [933, 151] on icon at bounding box center [935, 148] width 14 height 14
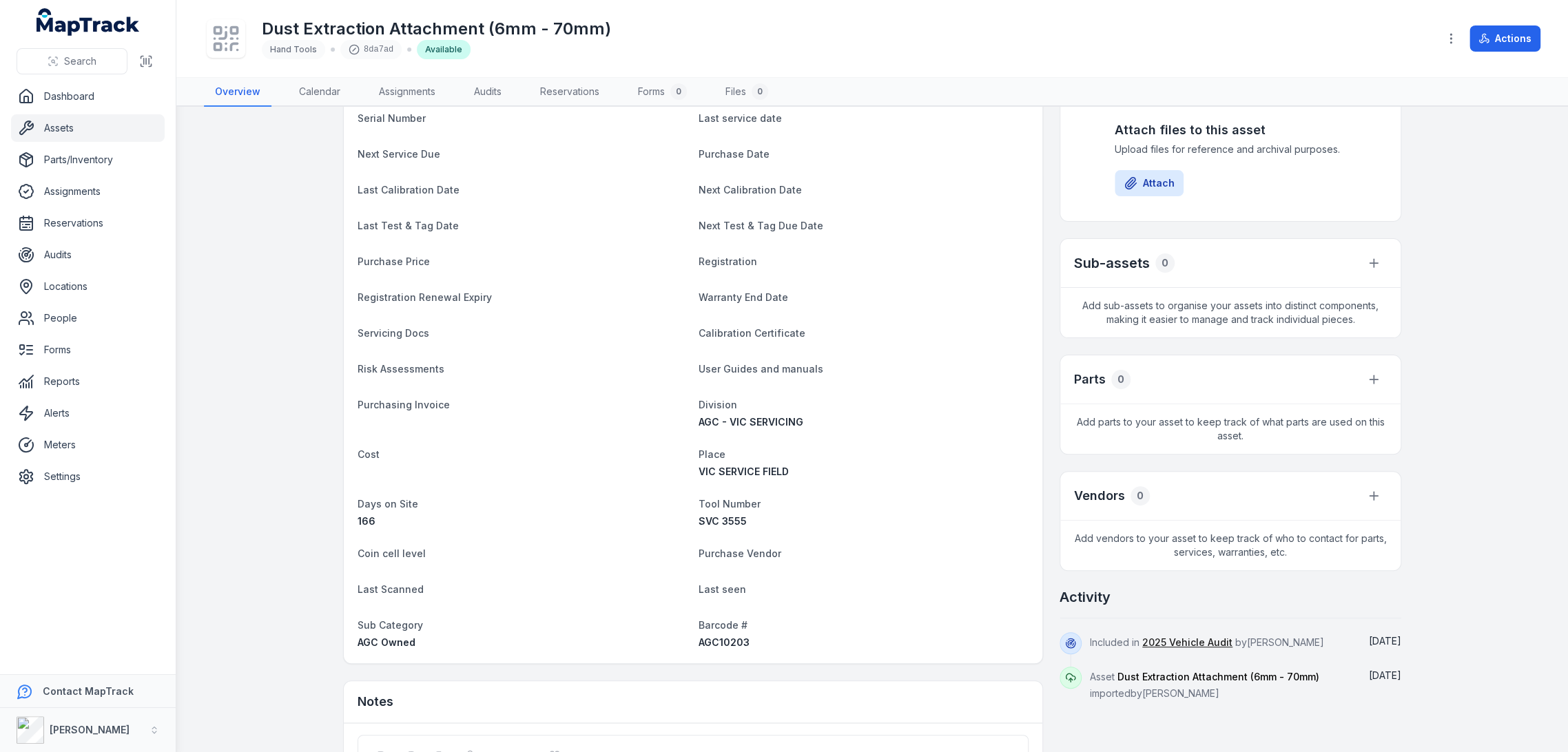
scroll to position [306, 0]
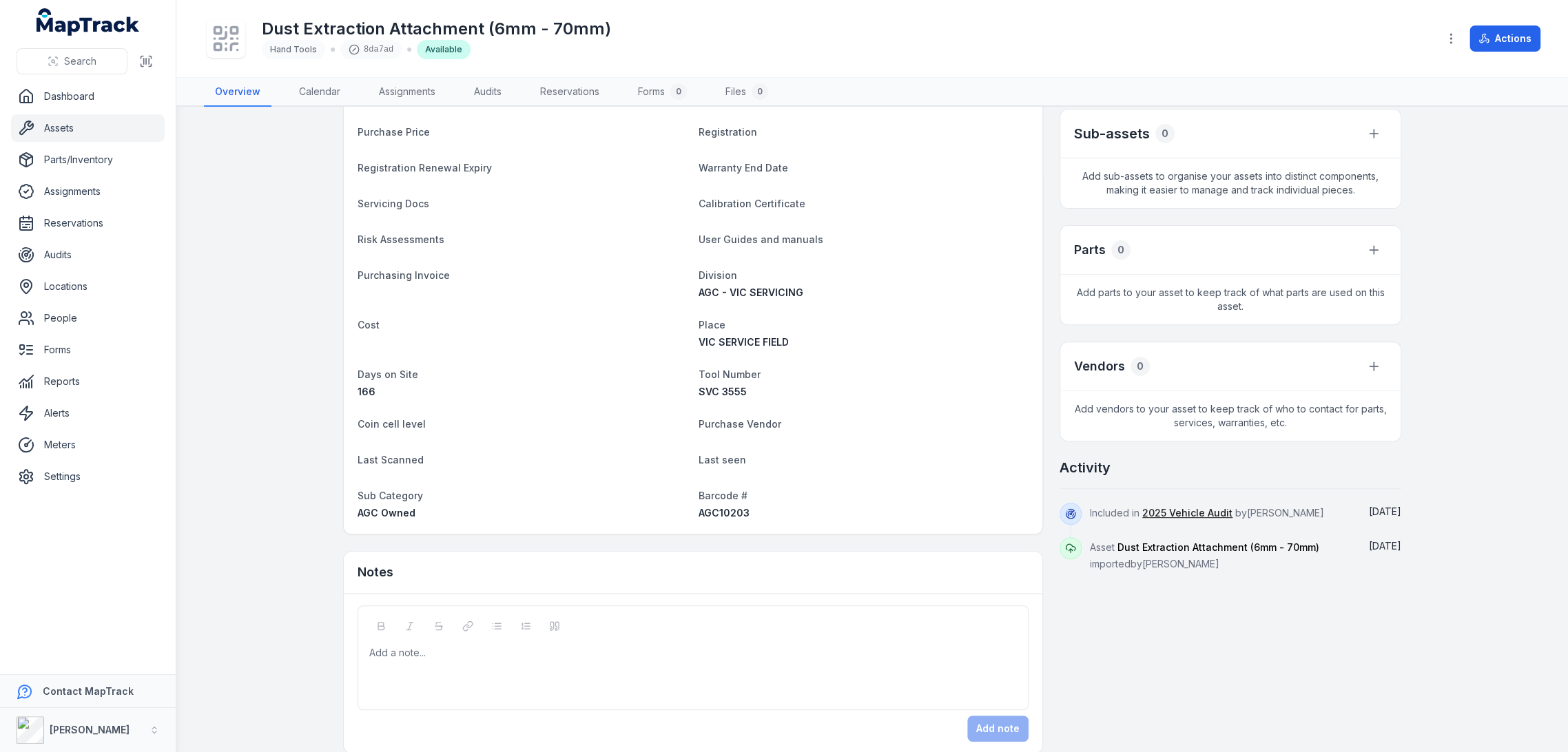
click at [731, 513] on span "AGC10203" at bounding box center [724, 513] width 51 height 12
copy span "AGC10203"
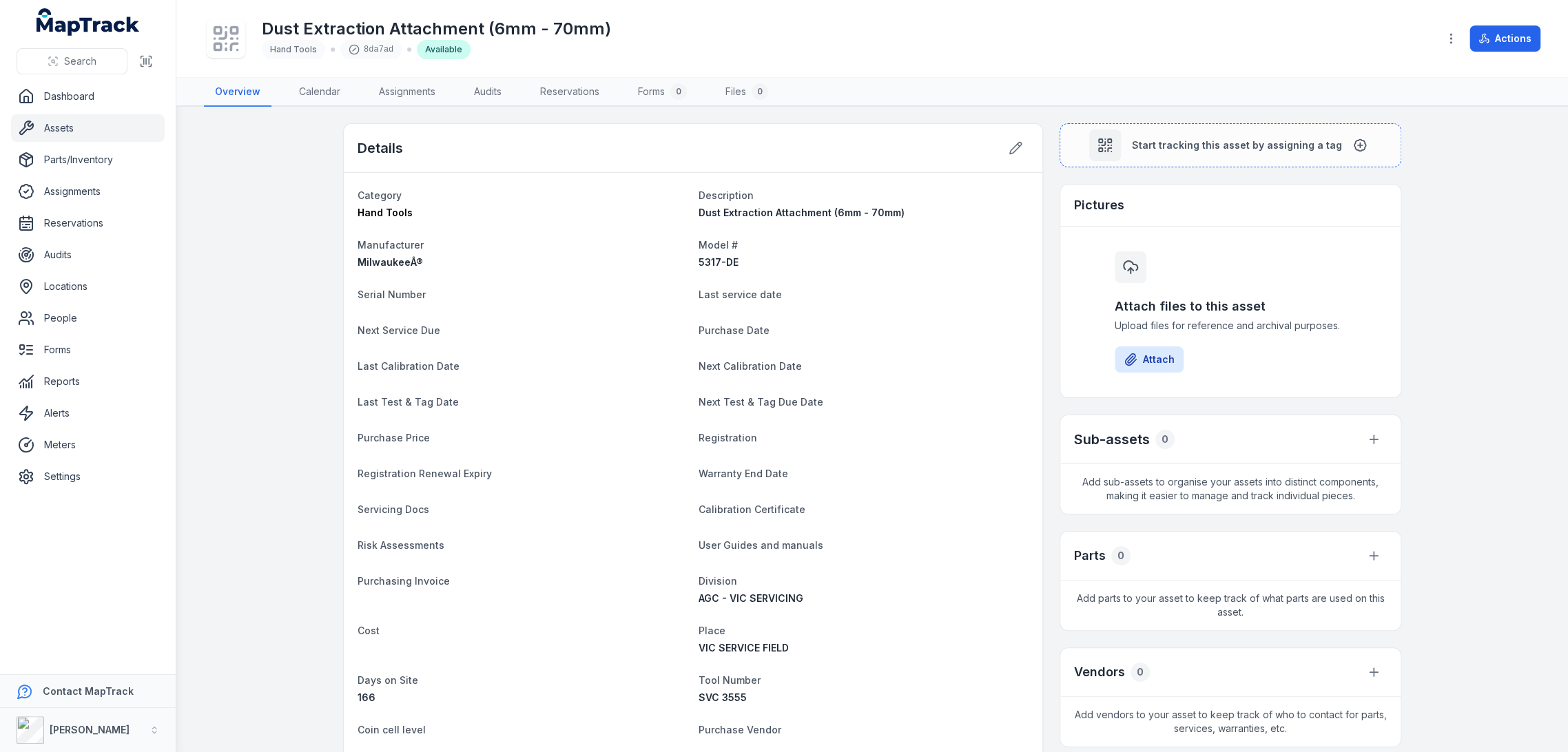
click at [1124, 113] on main "Details Category Hand Tools Description Dust Extraction Attachment (6mm - 70mm)…" at bounding box center [872, 429] width 1392 height 645
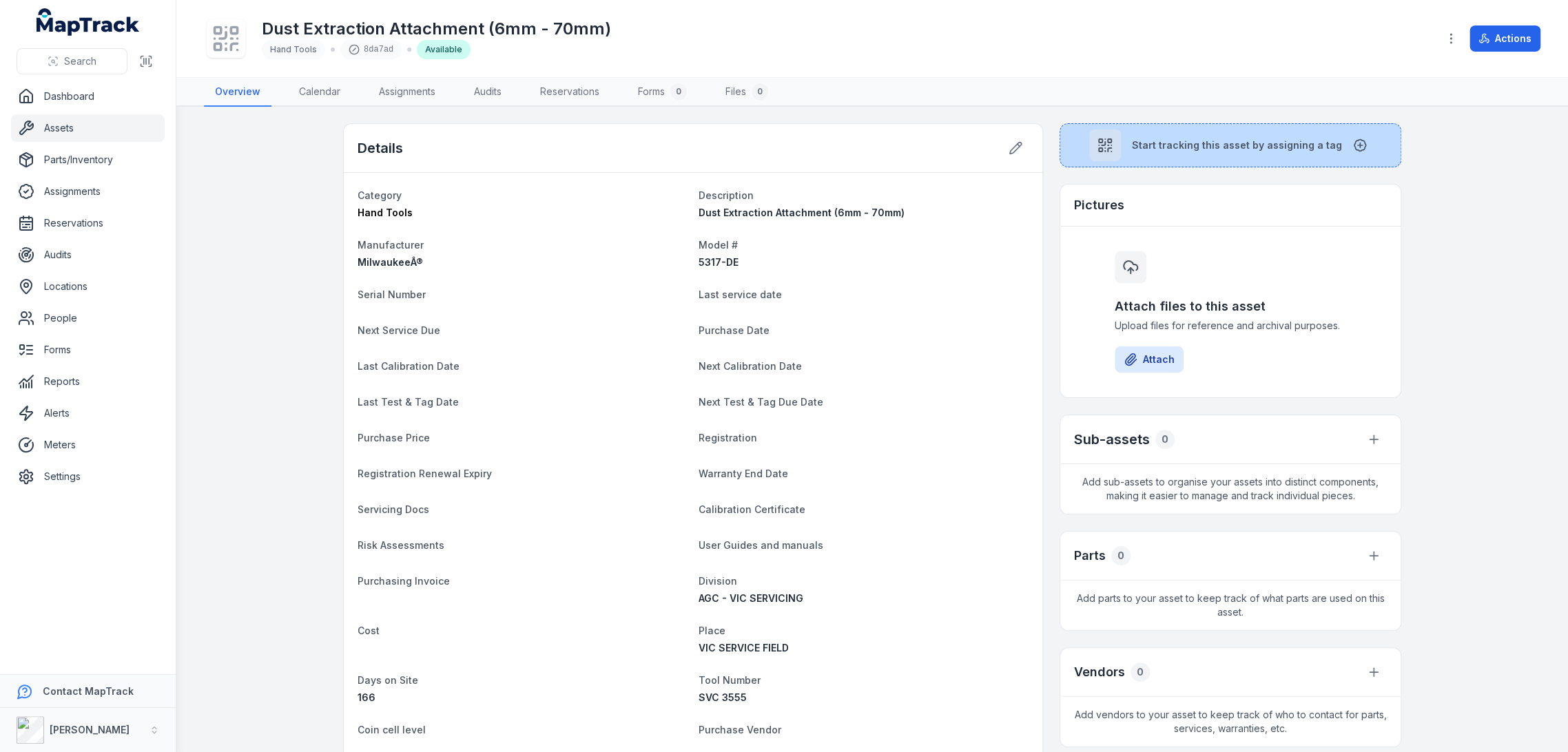
click at [1124, 132] on button "Start tracking this asset by assigning a tag" at bounding box center [1230, 146] width 342 height 44
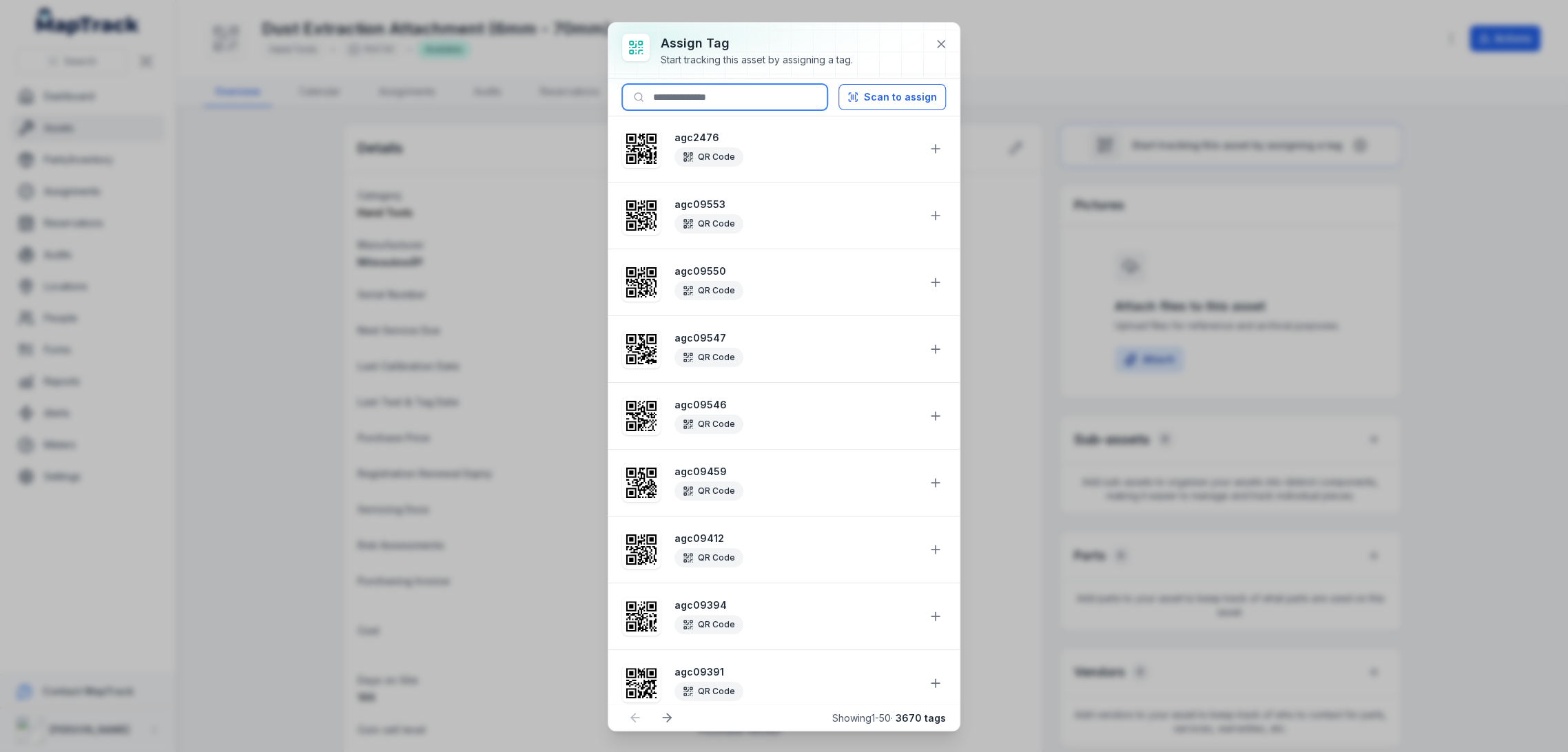
click at [700, 109] on input at bounding box center [724, 97] width 205 height 26
paste input "********"
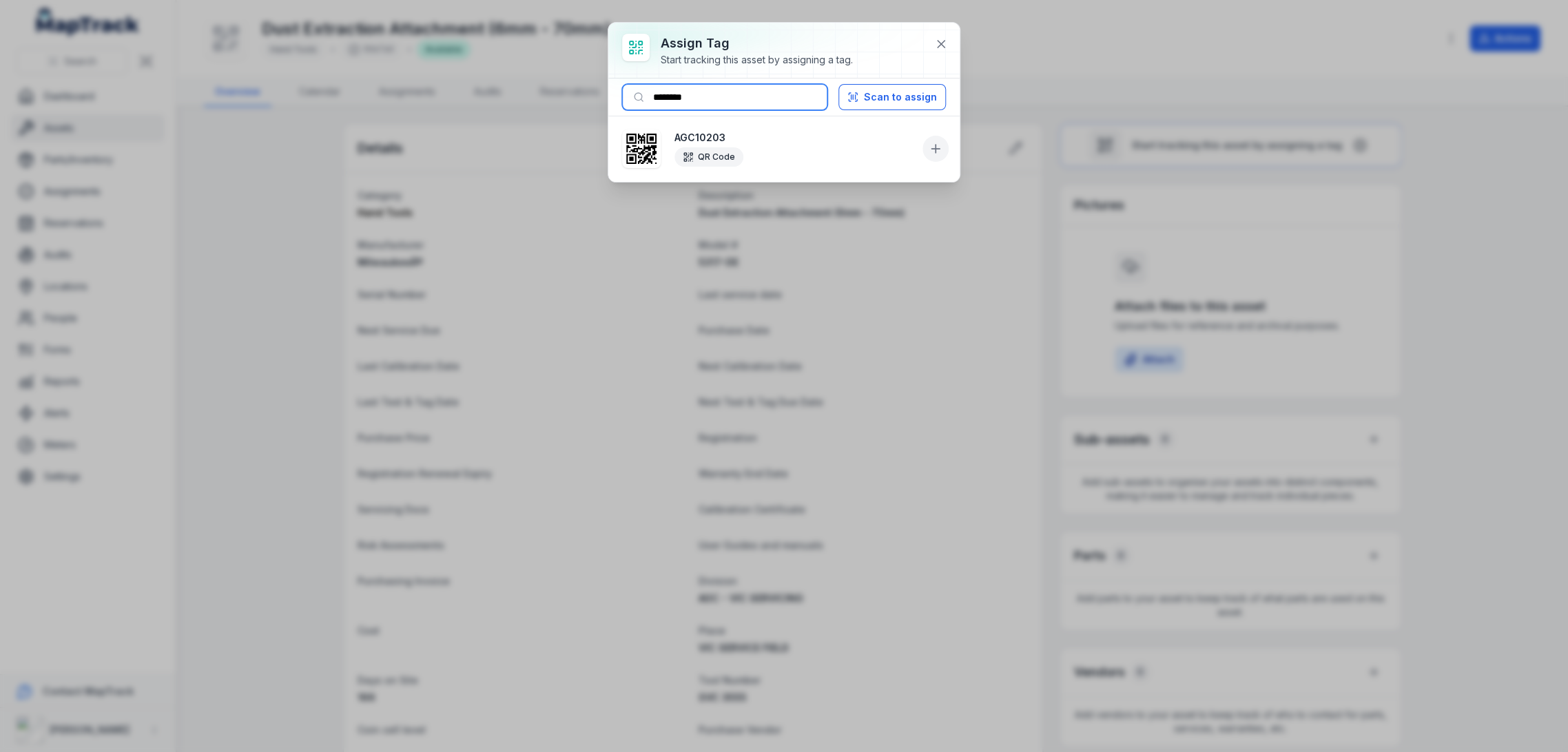
type input "********"
click at [937, 150] on icon at bounding box center [935, 148] width 14 height 14
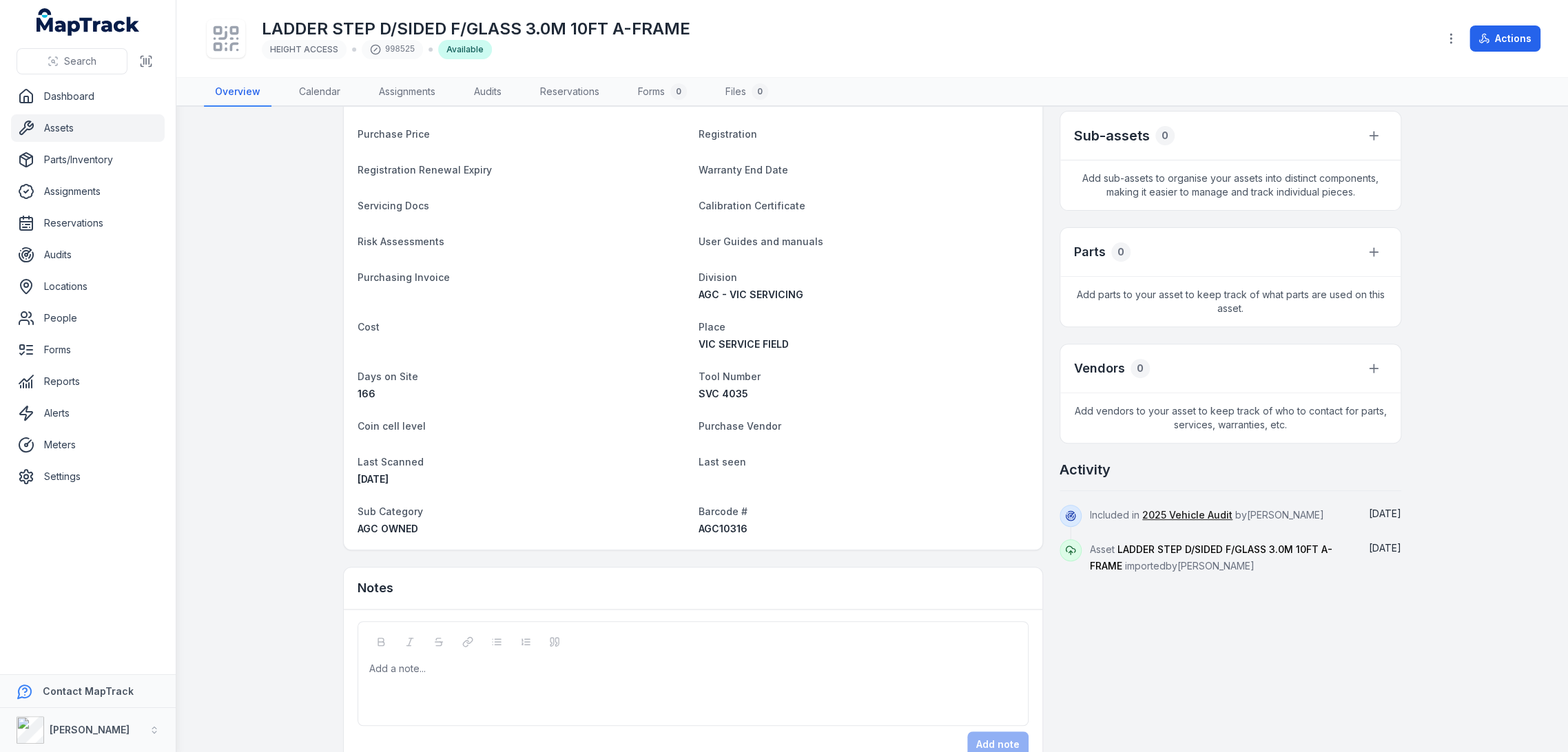
scroll to position [306, 0]
click at [719, 527] on span "AGC10316" at bounding box center [723, 527] width 49 height 12
copy span "AGC10316"
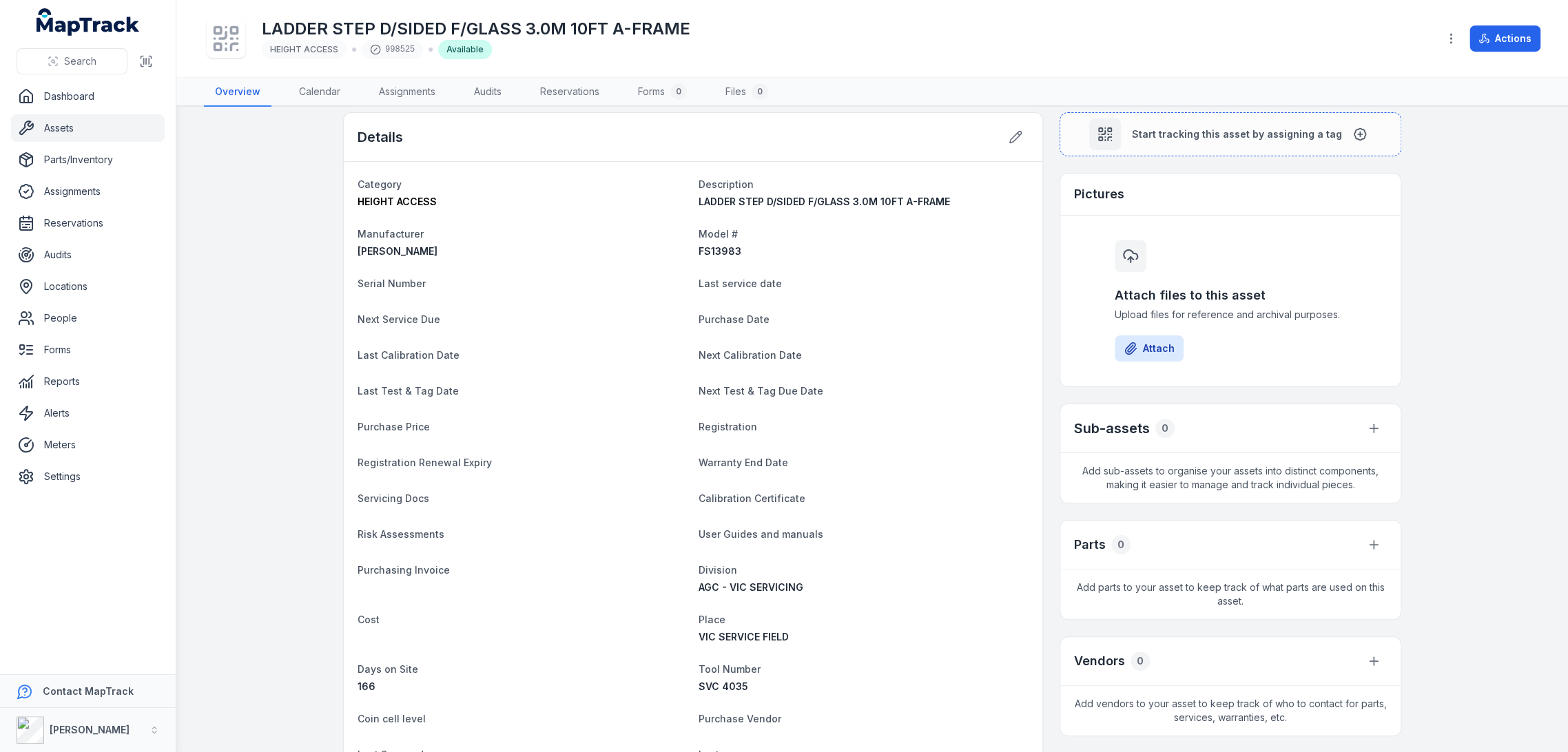
scroll to position [0, 0]
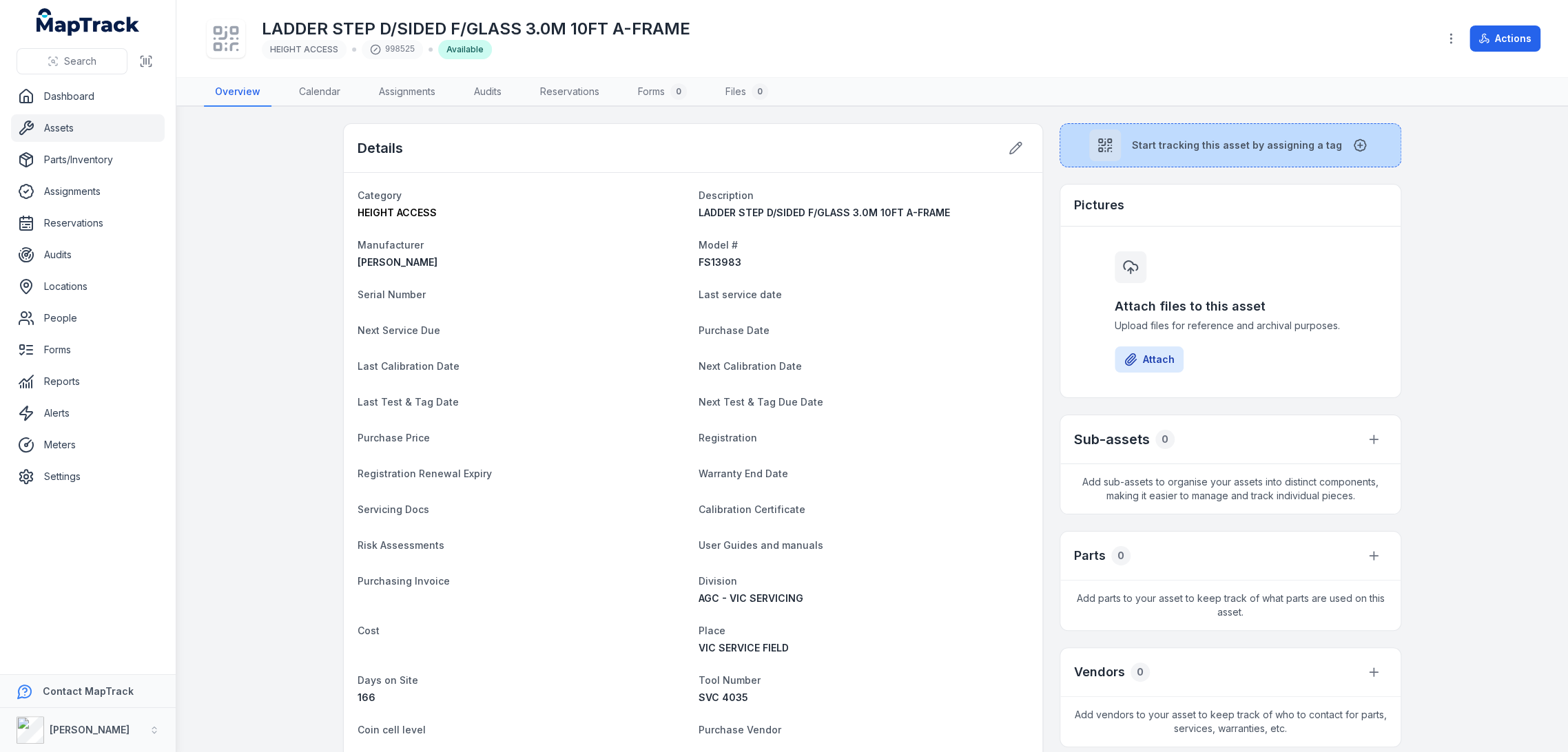
click at [1230, 148] on span "Start tracking this asset by assigning a tag" at bounding box center [1236, 145] width 210 height 14
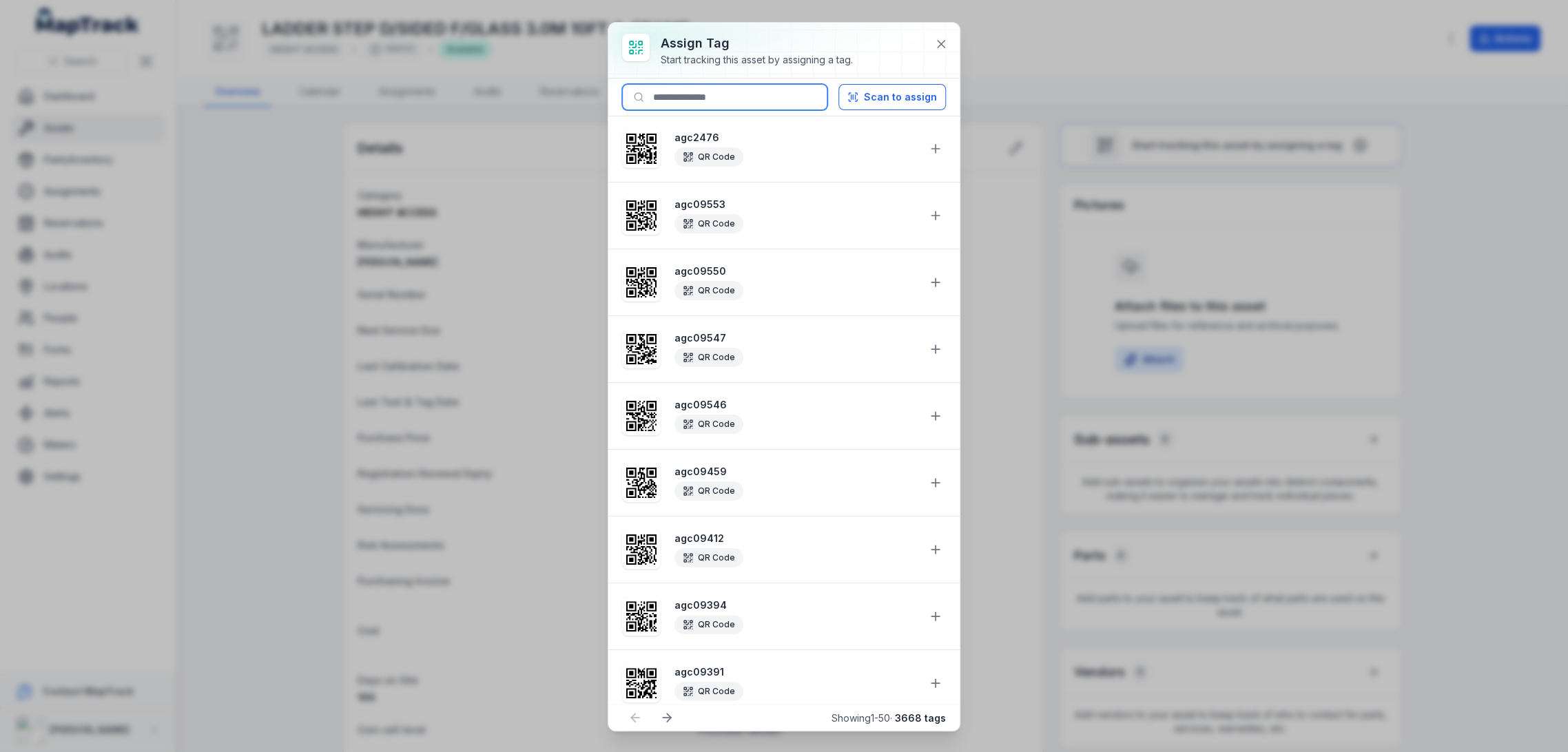
click at [740, 87] on input at bounding box center [724, 97] width 205 height 26
paste input "********"
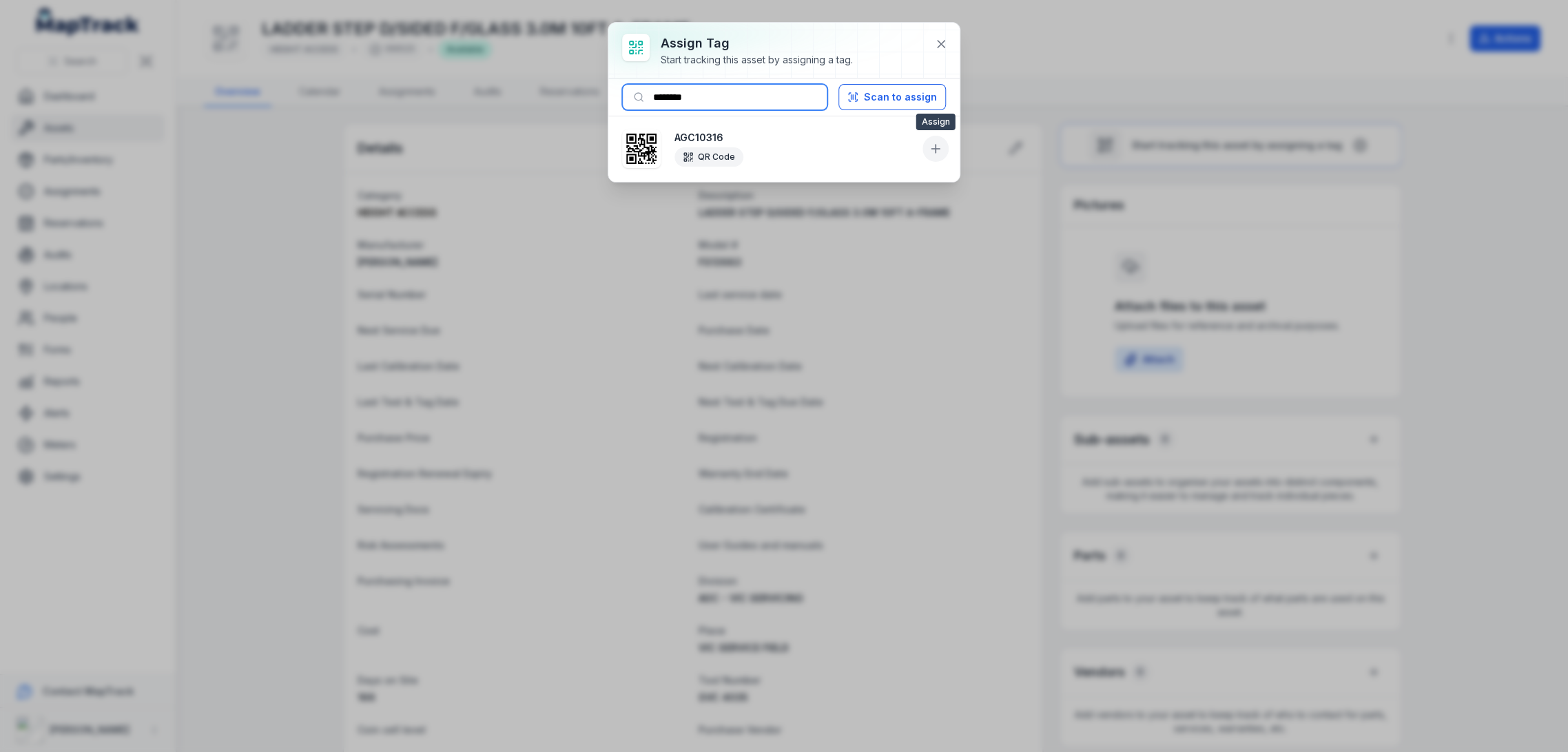
type input "********"
click at [941, 144] on icon at bounding box center [935, 148] width 14 height 14
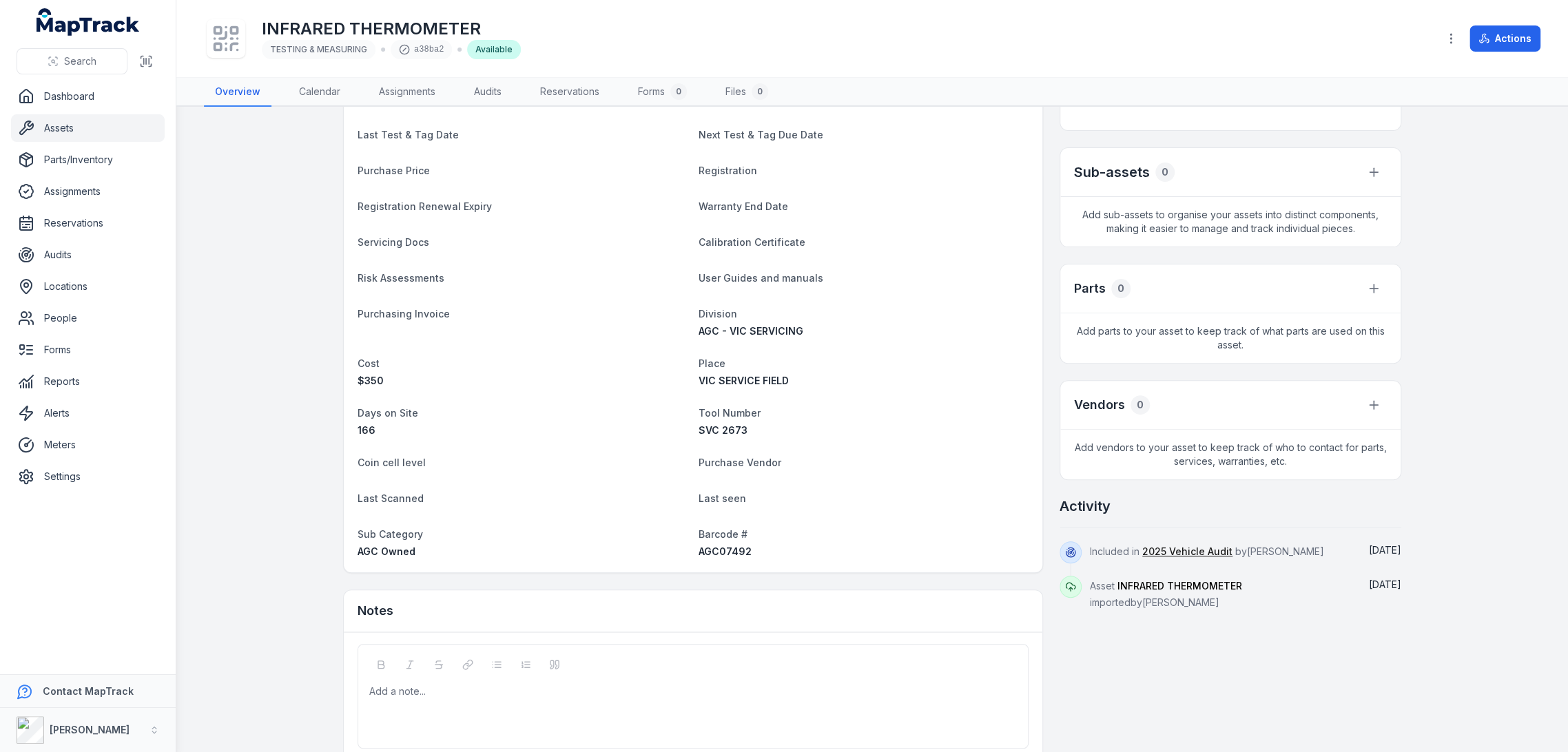
scroll to position [306, 0]
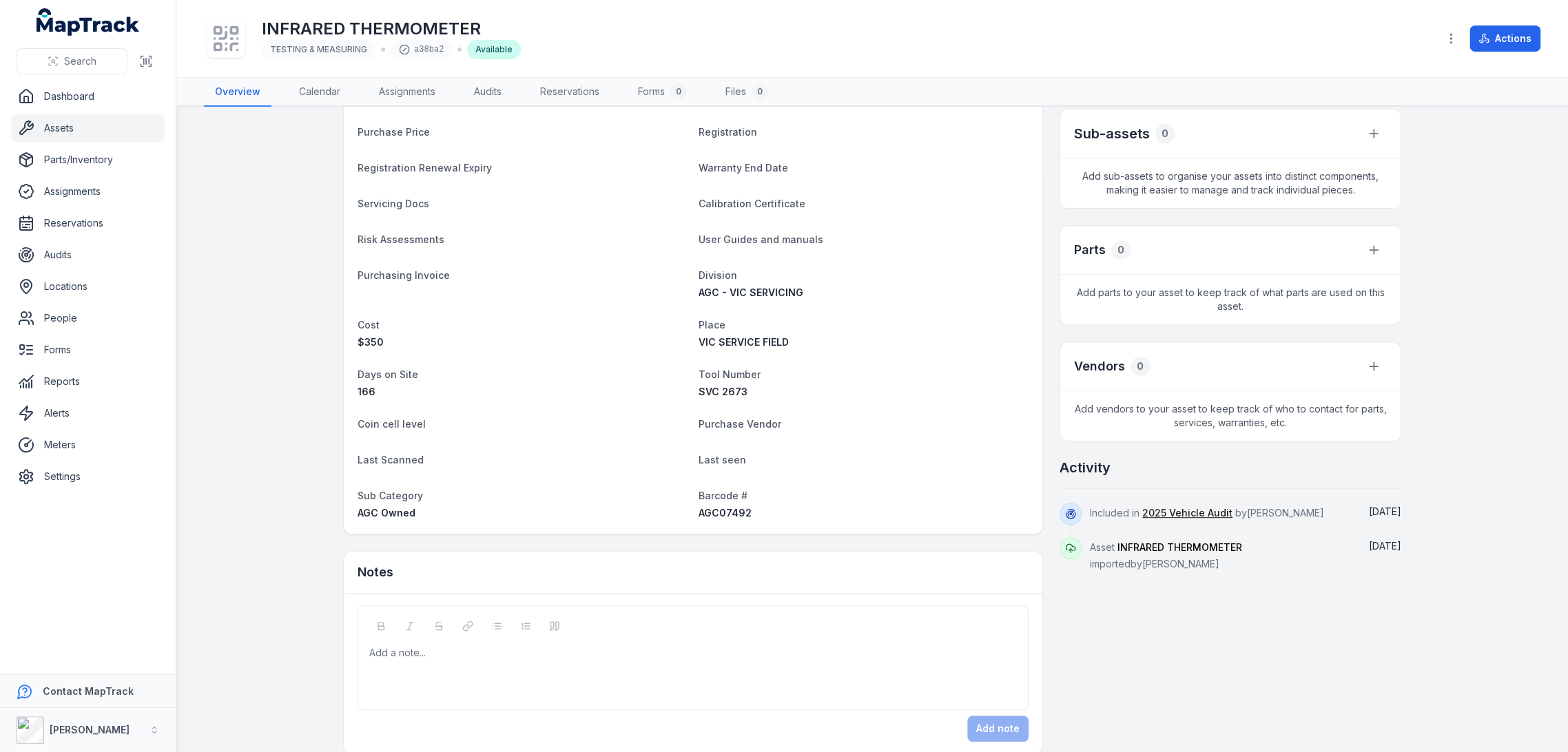
click at [710, 500] on span "Barcode #" at bounding box center [723, 495] width 49 height 12
click at [710, 517] on span "AGC07492" at bounding box center [725, 513] width 53 height 12
copy span "AGC07492"
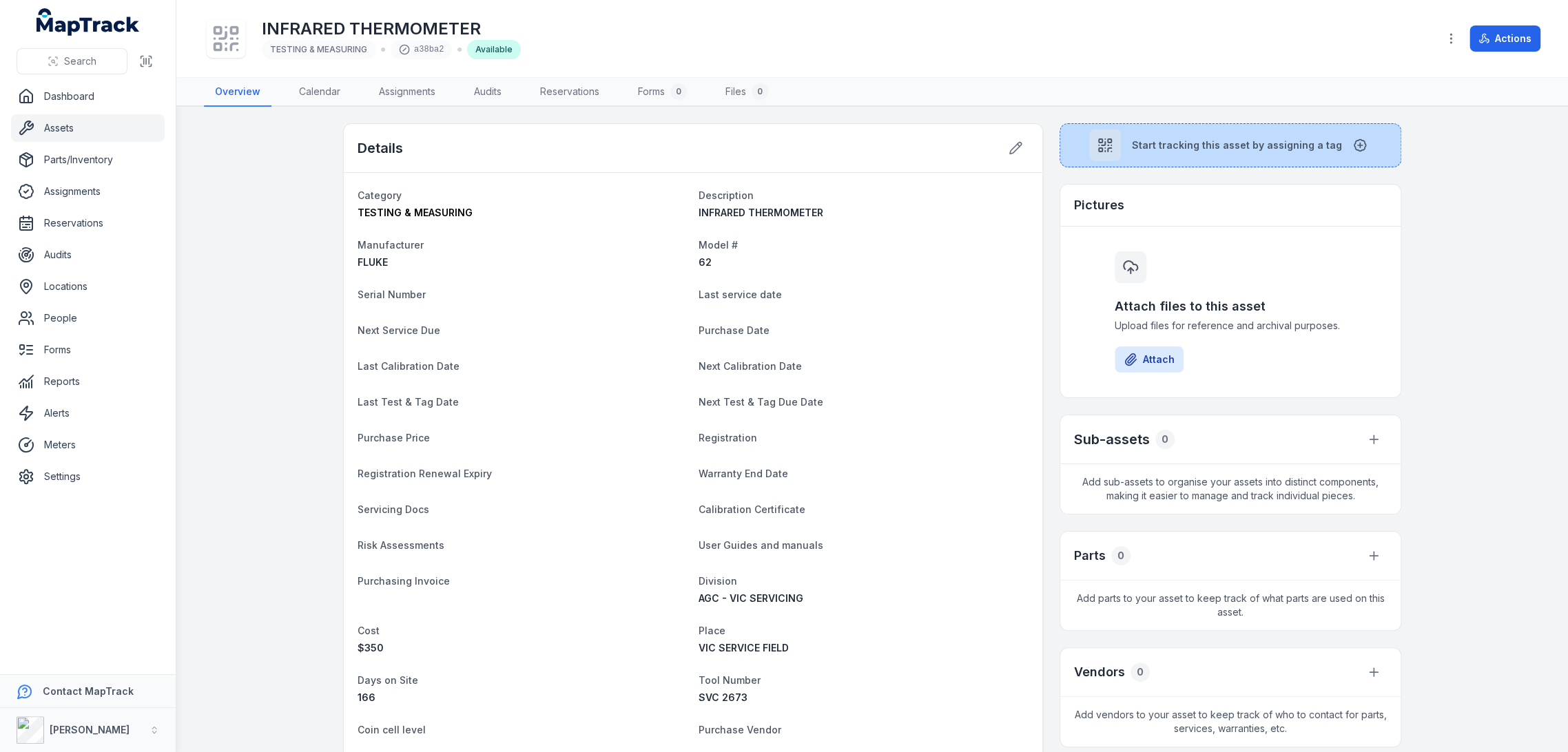
click at [1212, 139] on span "Start tracking this asset by assigning a tag" at bounding box center [1236, 145] width 210 height 14
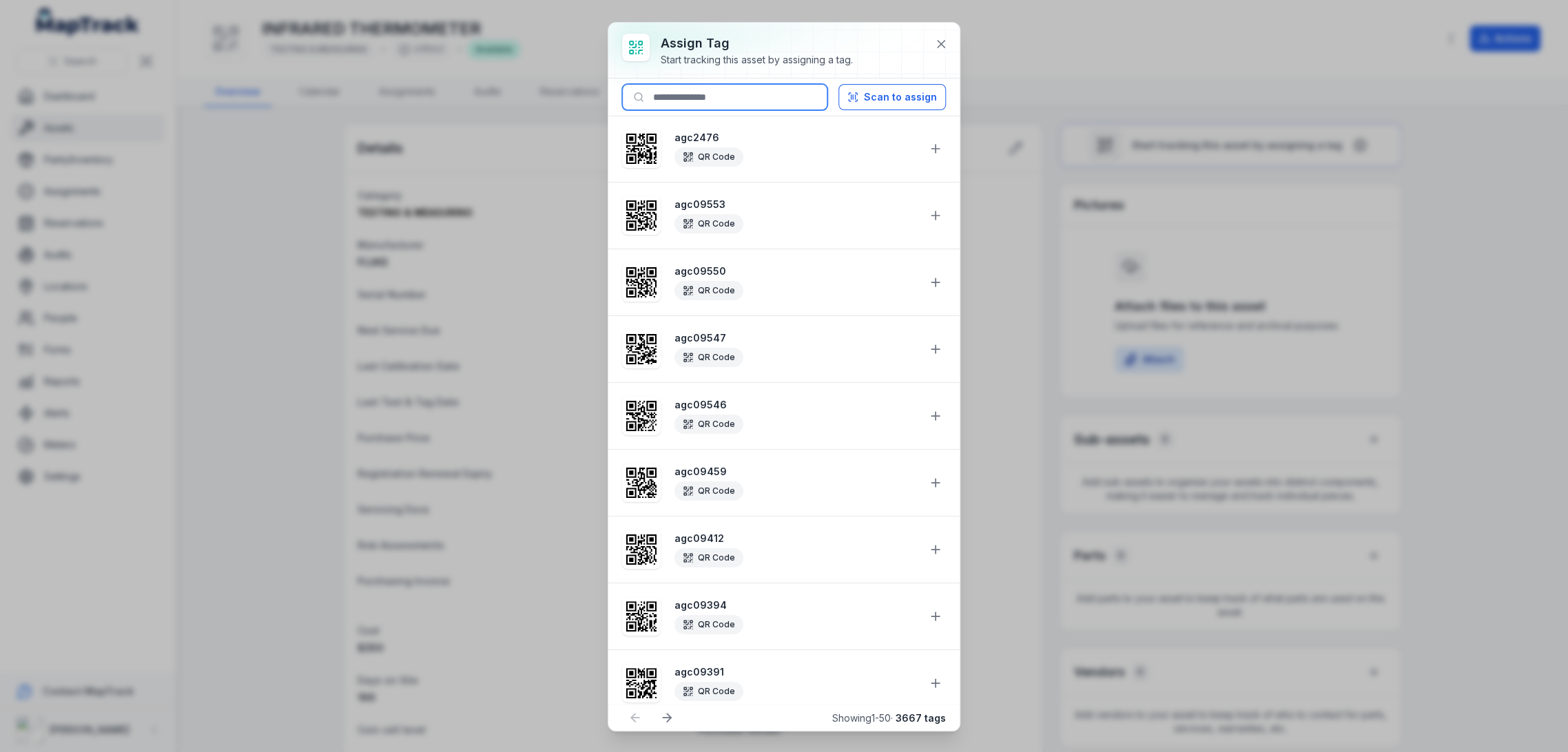
click at [774, 106] on input at bounding box center [724, 97] width 205 height 26
paste input "********"
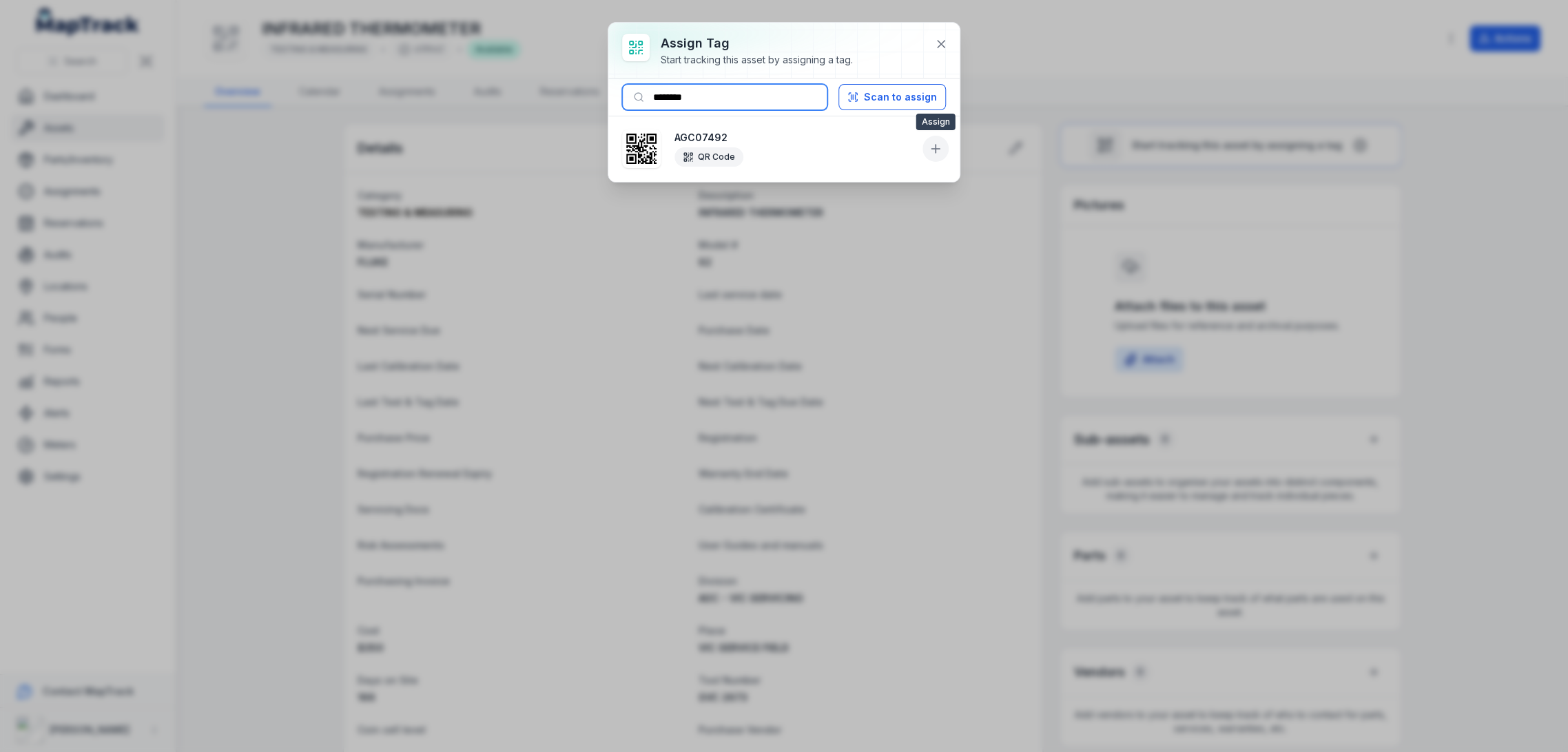
type input "********"
click at [933, 149] on icon at bounding box center [936, 149] width 8 height 0
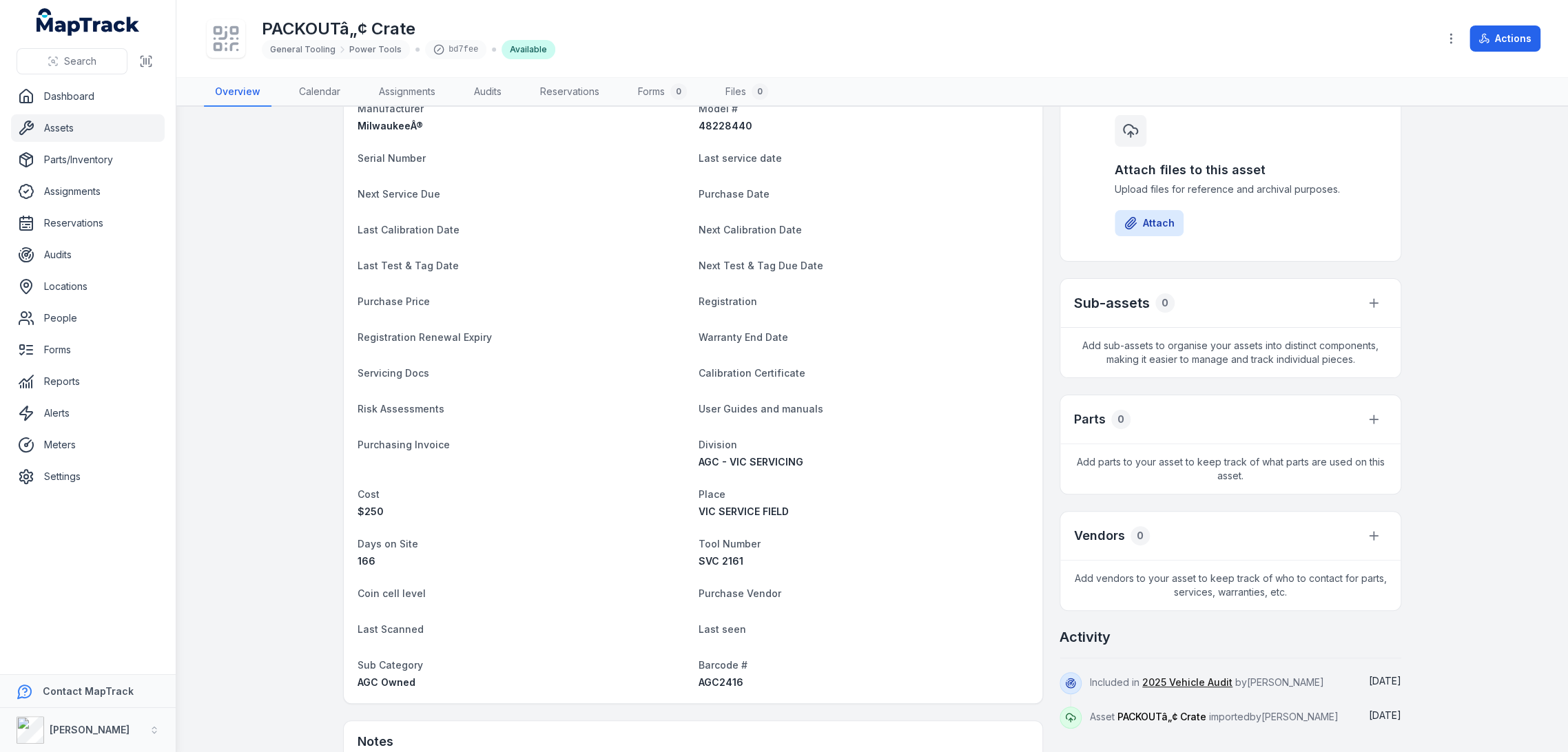
scroll to position [306, 0]
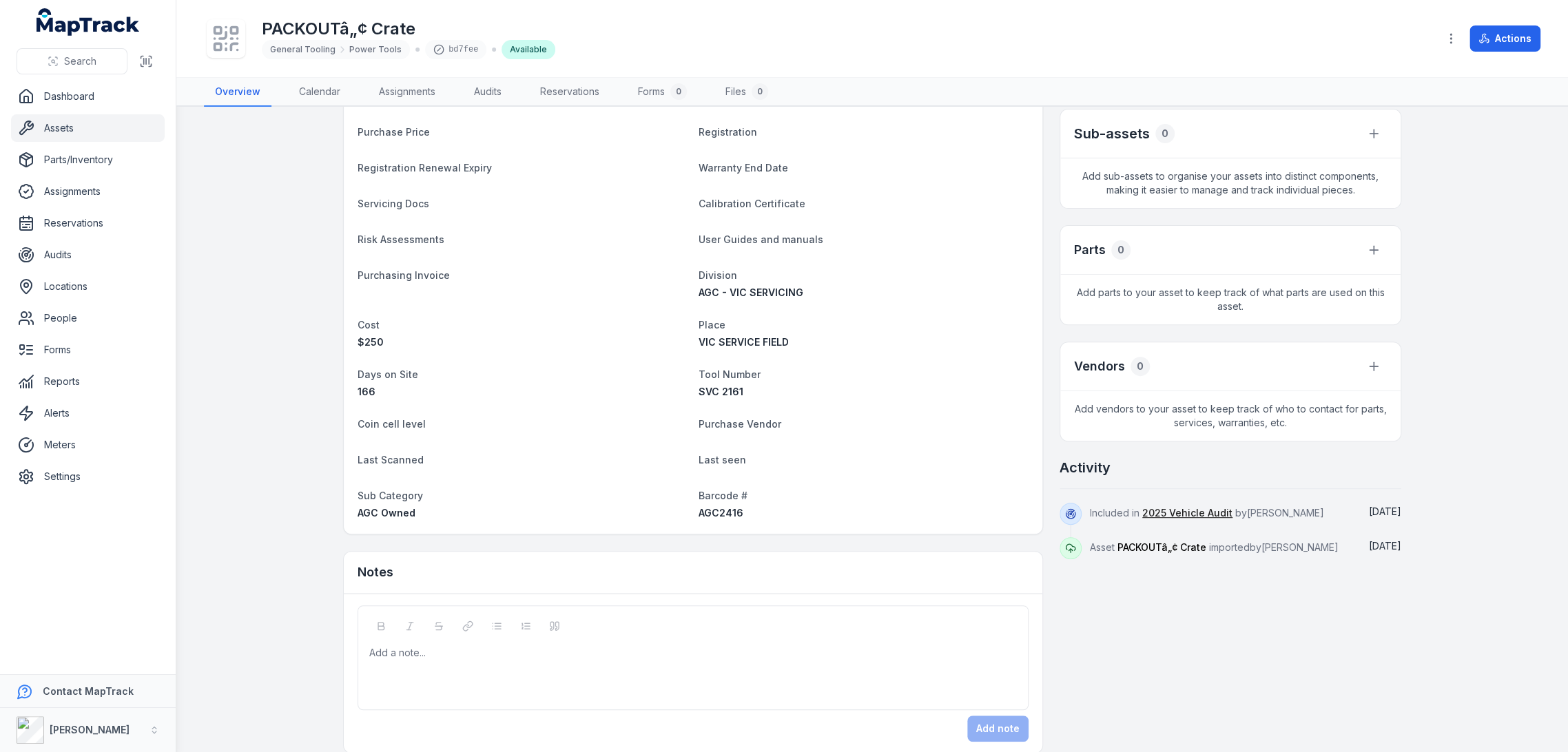
click at [723, 513] on span "AGC2416" at bounding box center [721, 513] width 44 height 12
copy span "AGC2416"
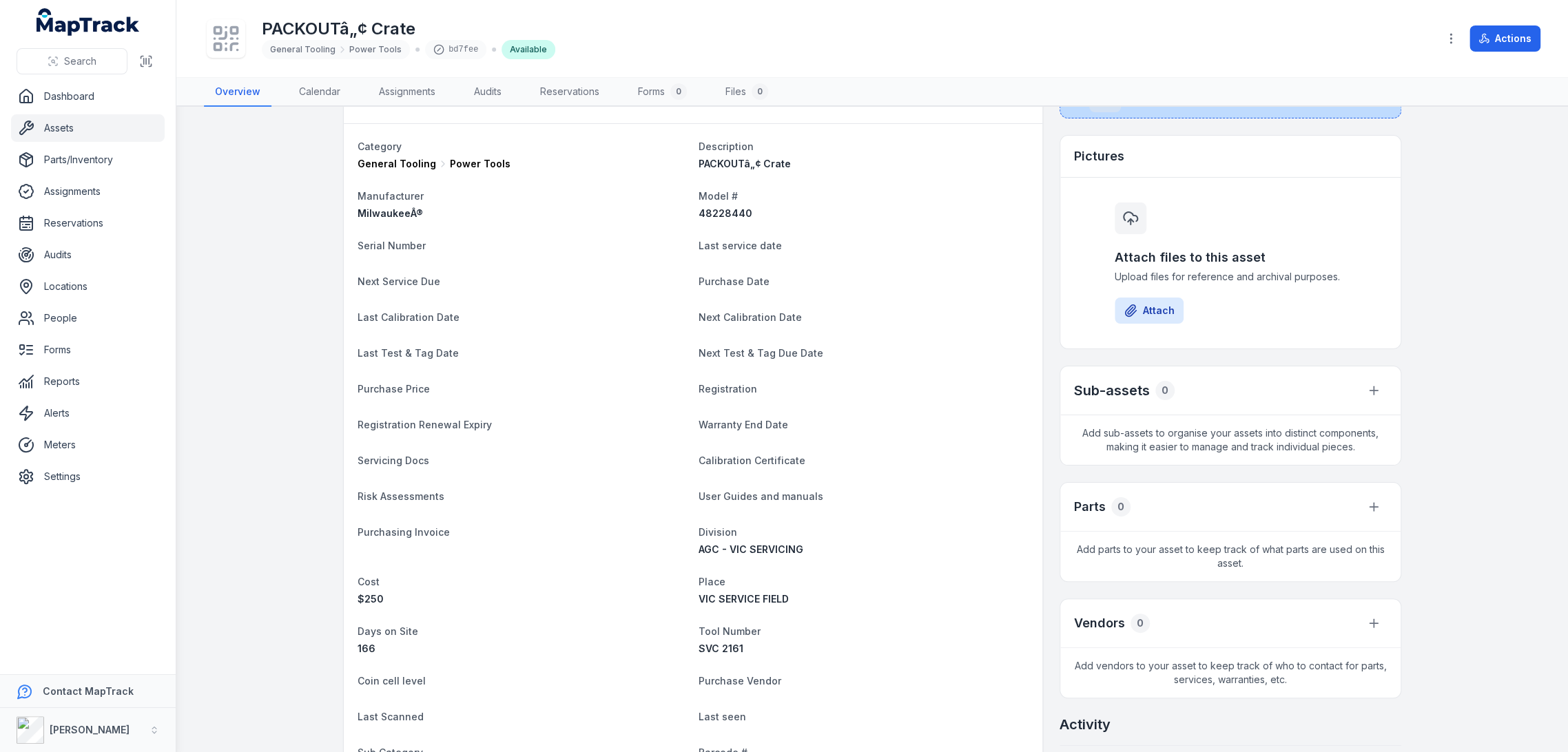
scroll to position [0, 0]
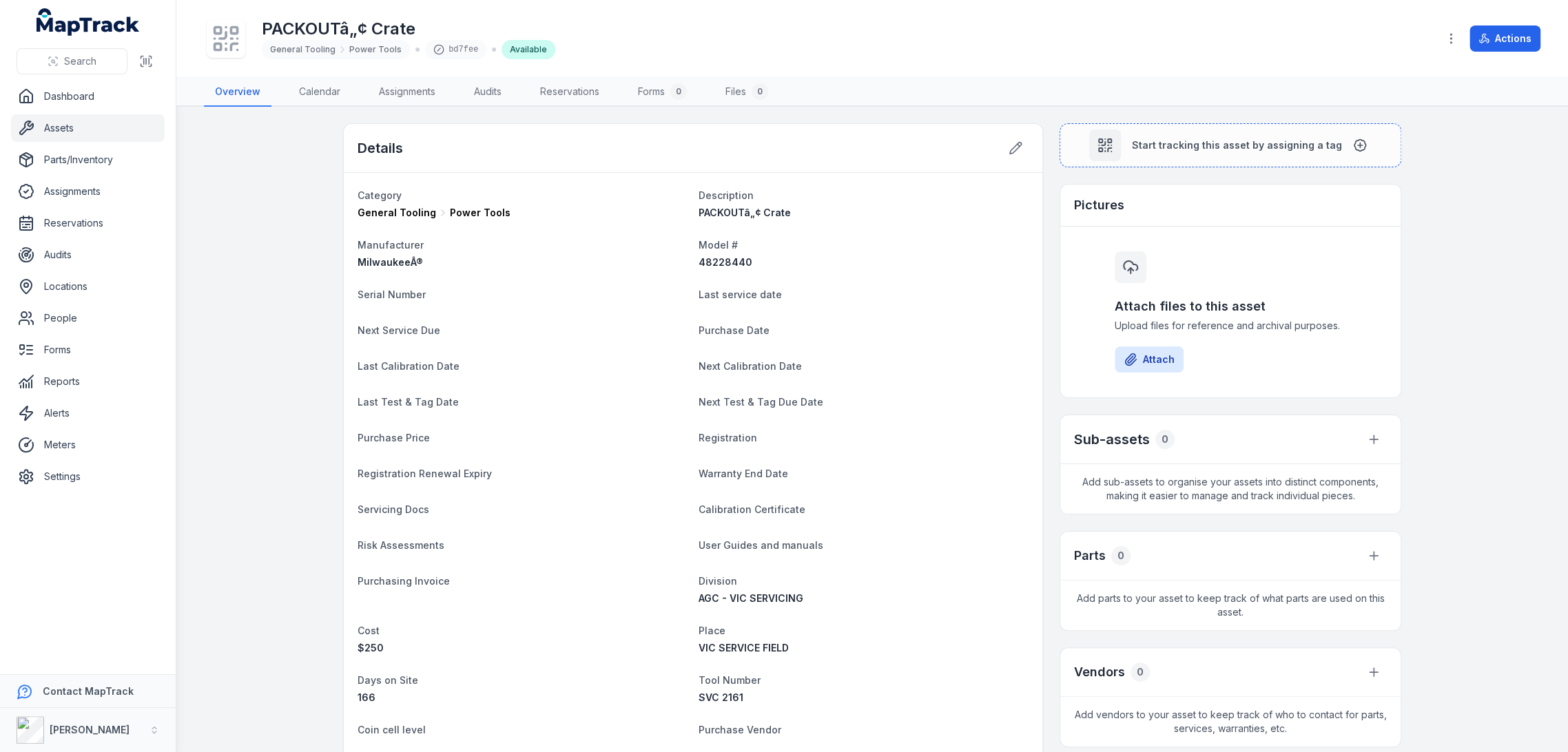
click at [1182, 120] on main "Details Category General Tooling Power Tools Description PACKOUTâ„¢ Crate Manuf…" at bounding box center [872, 429] width 1392 height 645
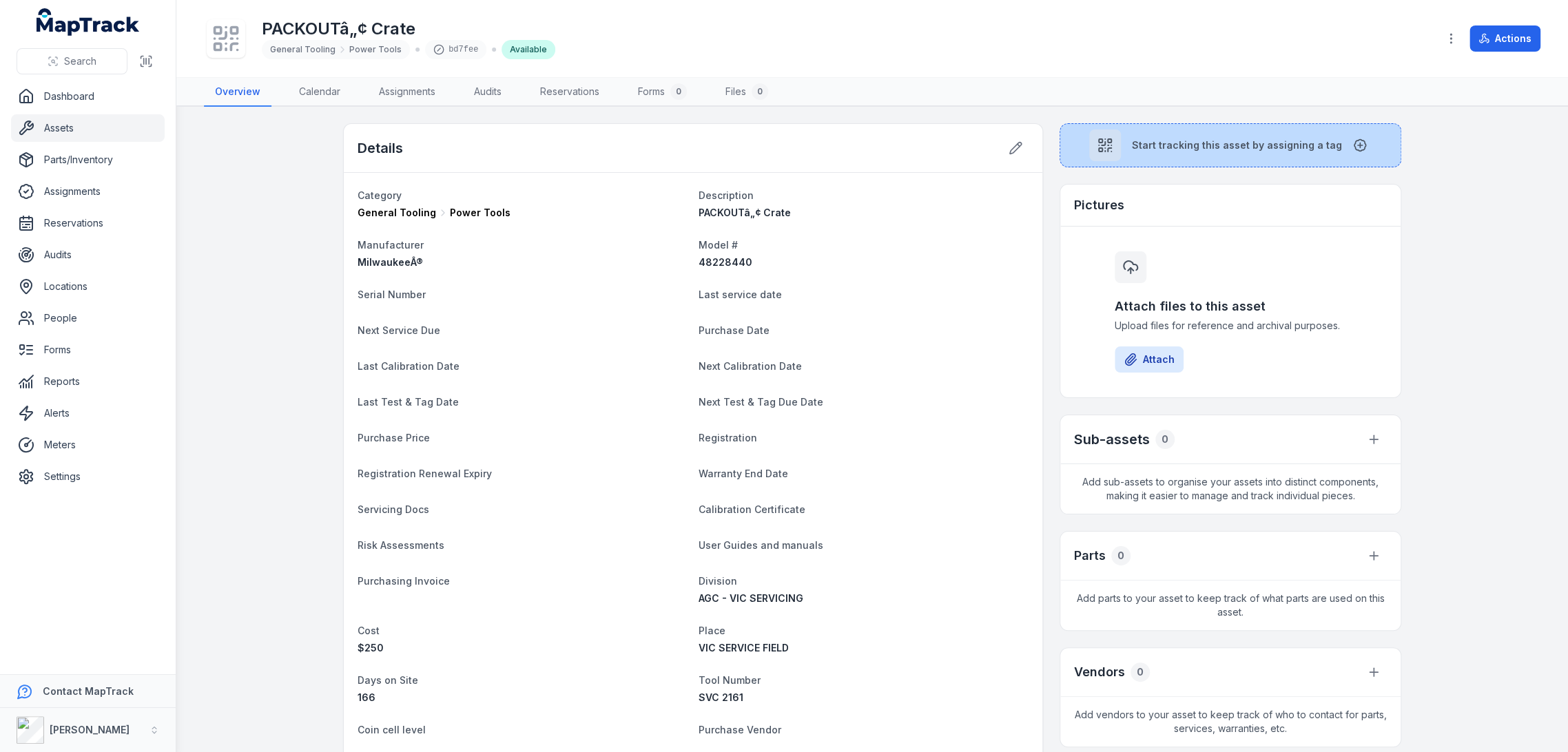
click at [1175, 138] on span "Start tracking this asset by assigning a tag" at bounding box center [1236, 145] width 210 height 14
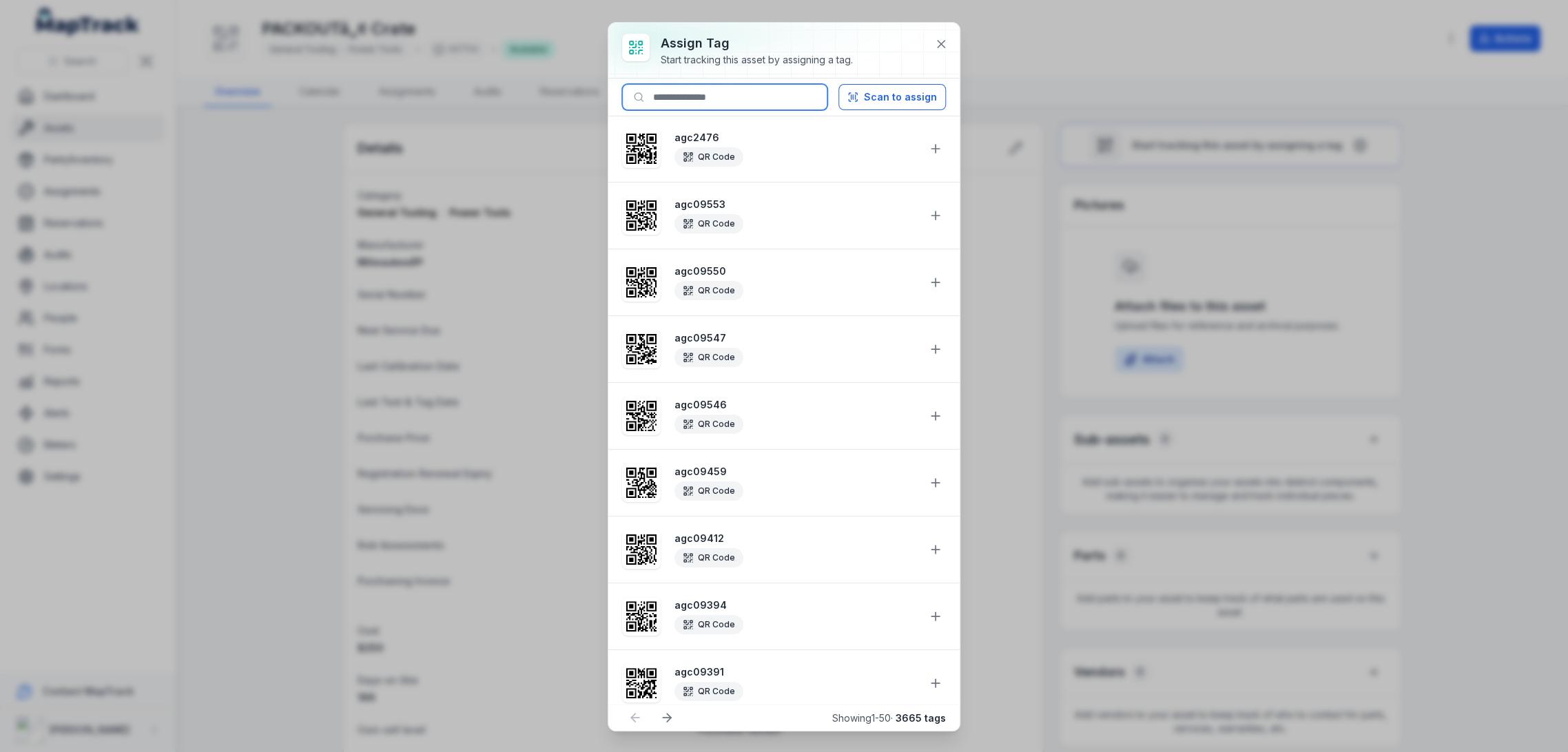
click at [720, 88] on input at bounding box center [724, 97] width 205 height 26
paste input "*******"
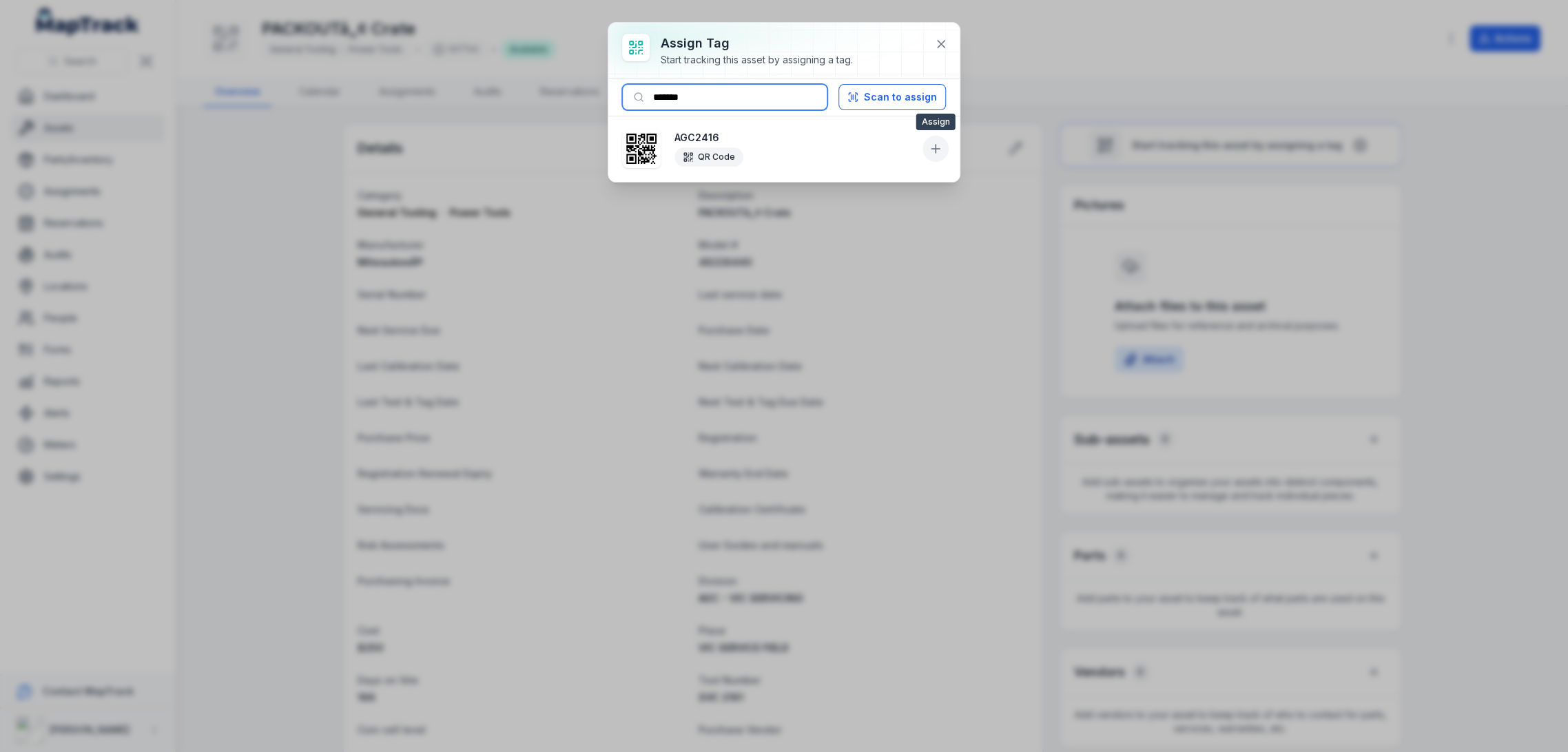
type input "*******"
click at [933, 143] on icon at bounding box center [935, 148] width 14 height 14
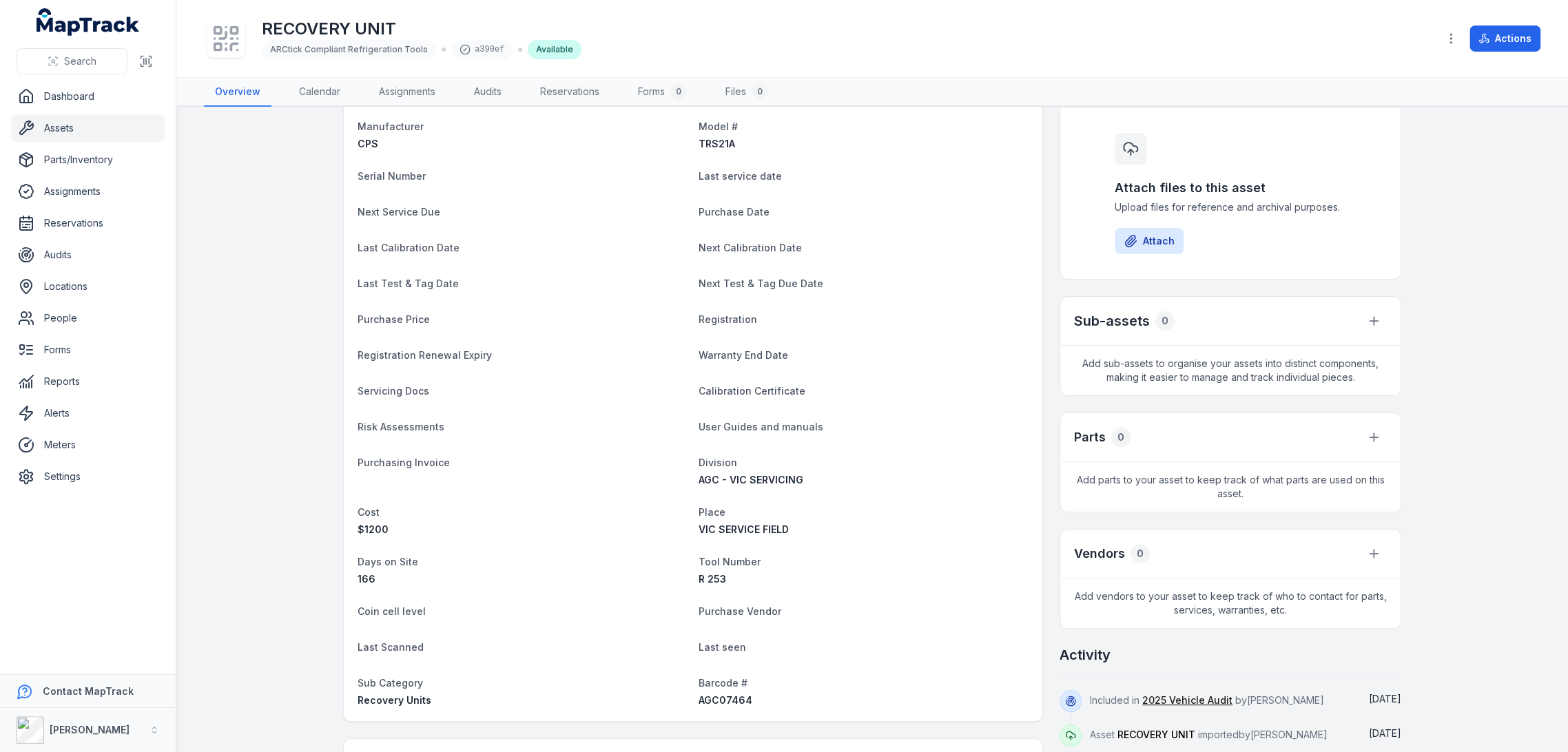
scroll to position [306, 0]
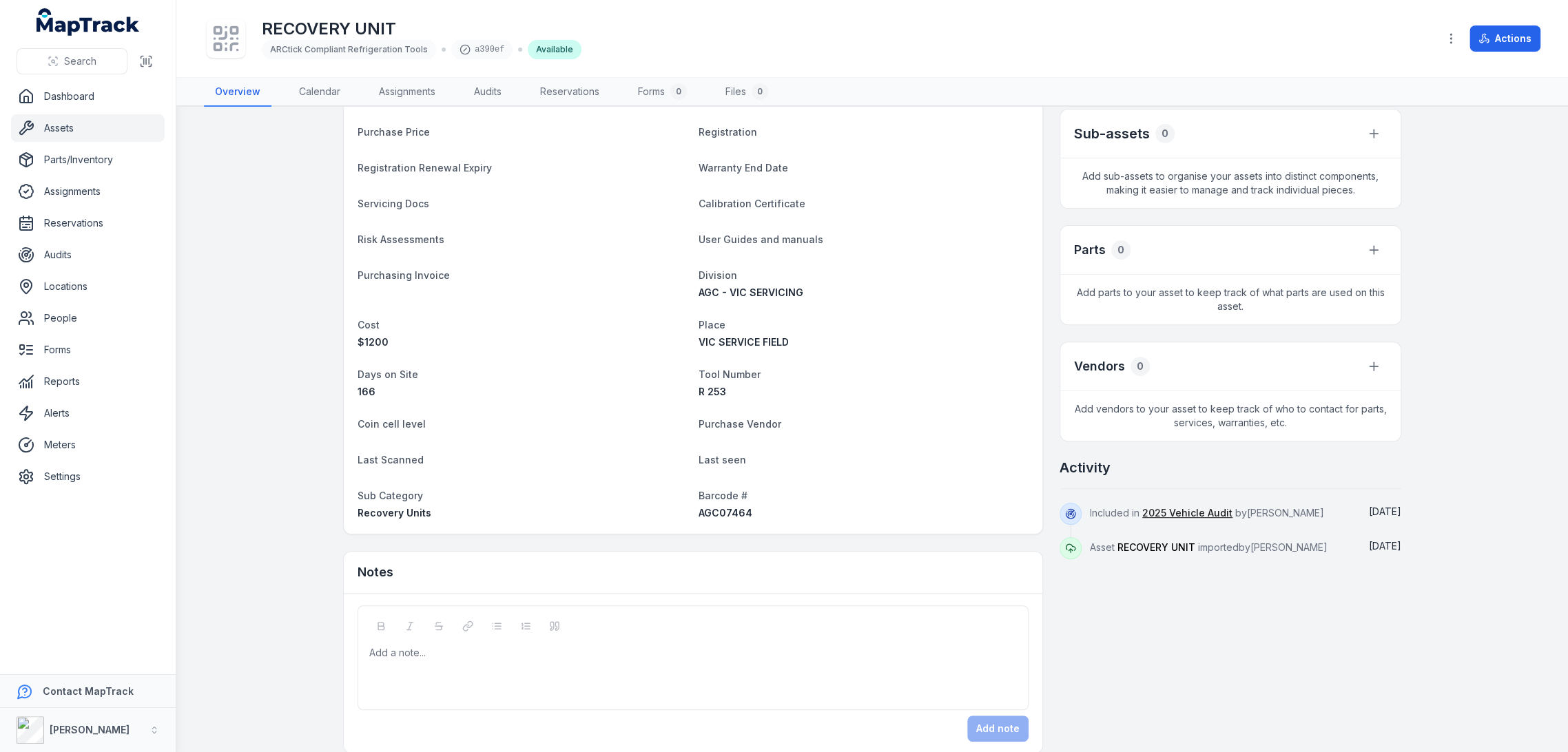
click at [734, 508] on span "AGC07464" at bounding box center [725, 513] width 54 height 12
copy span "AGC07464"
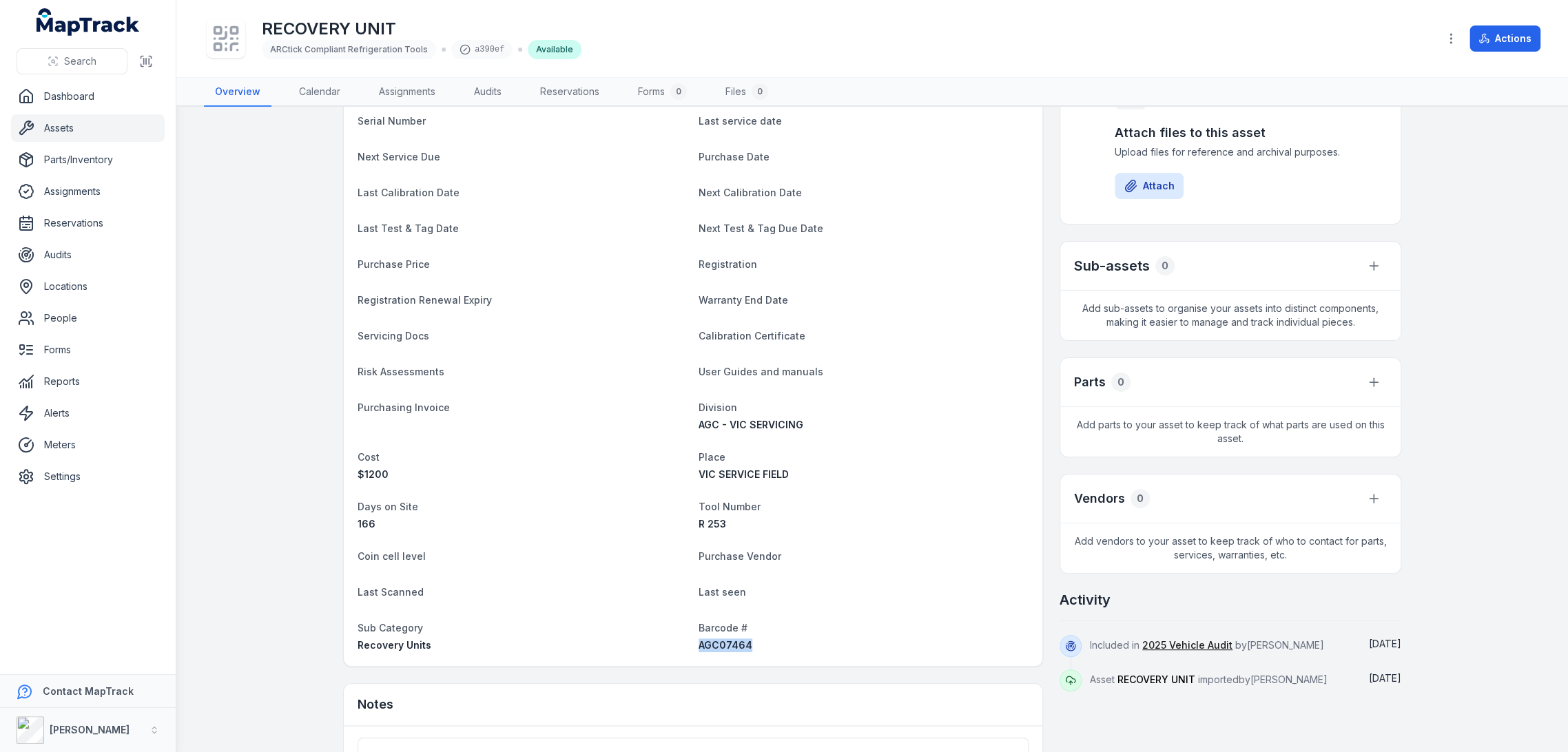
scroll to position [0, 0]
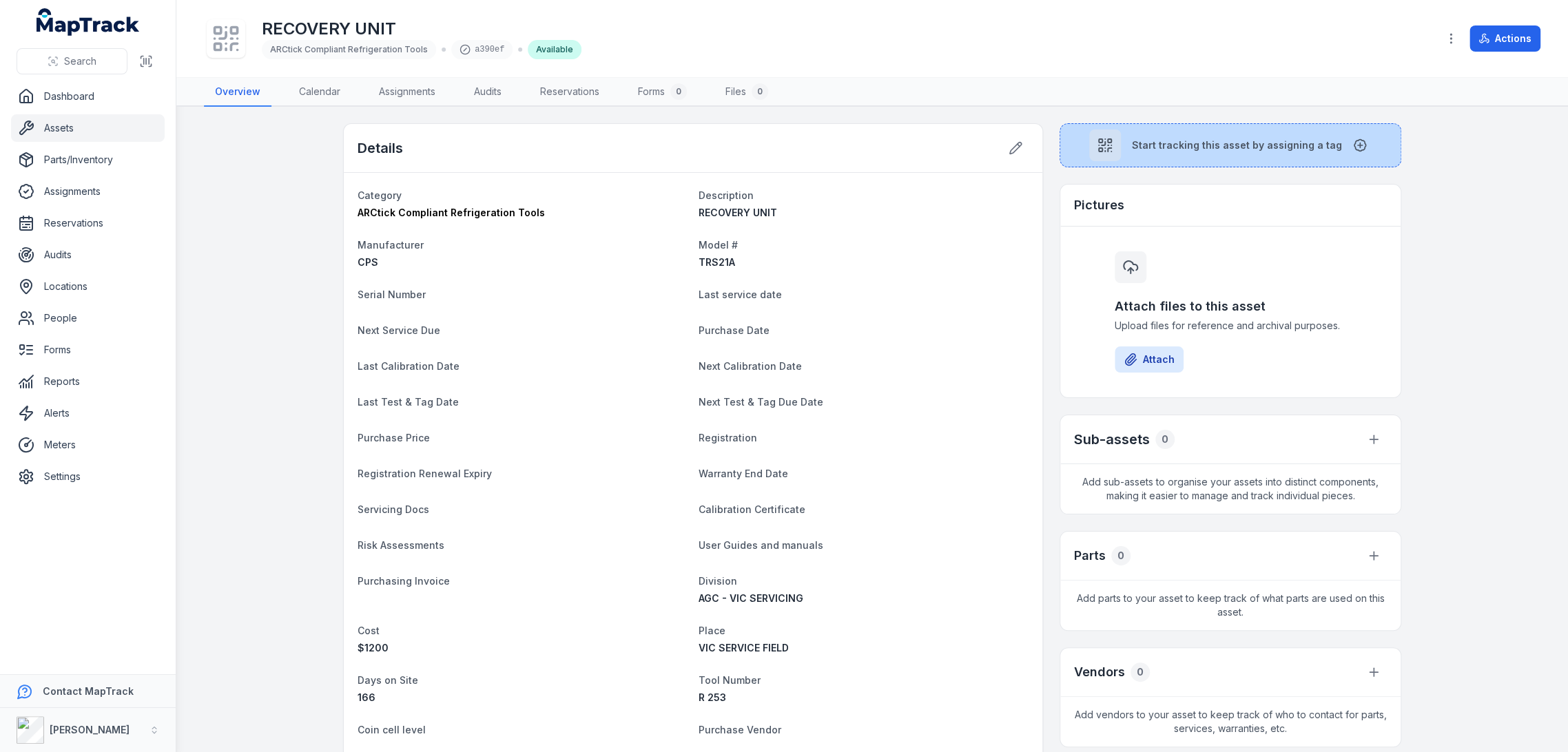
click at [1075, 132] on button "Start tracking this asset by assigning a tag" at bounding box center [1230, 146] width 342 height 44
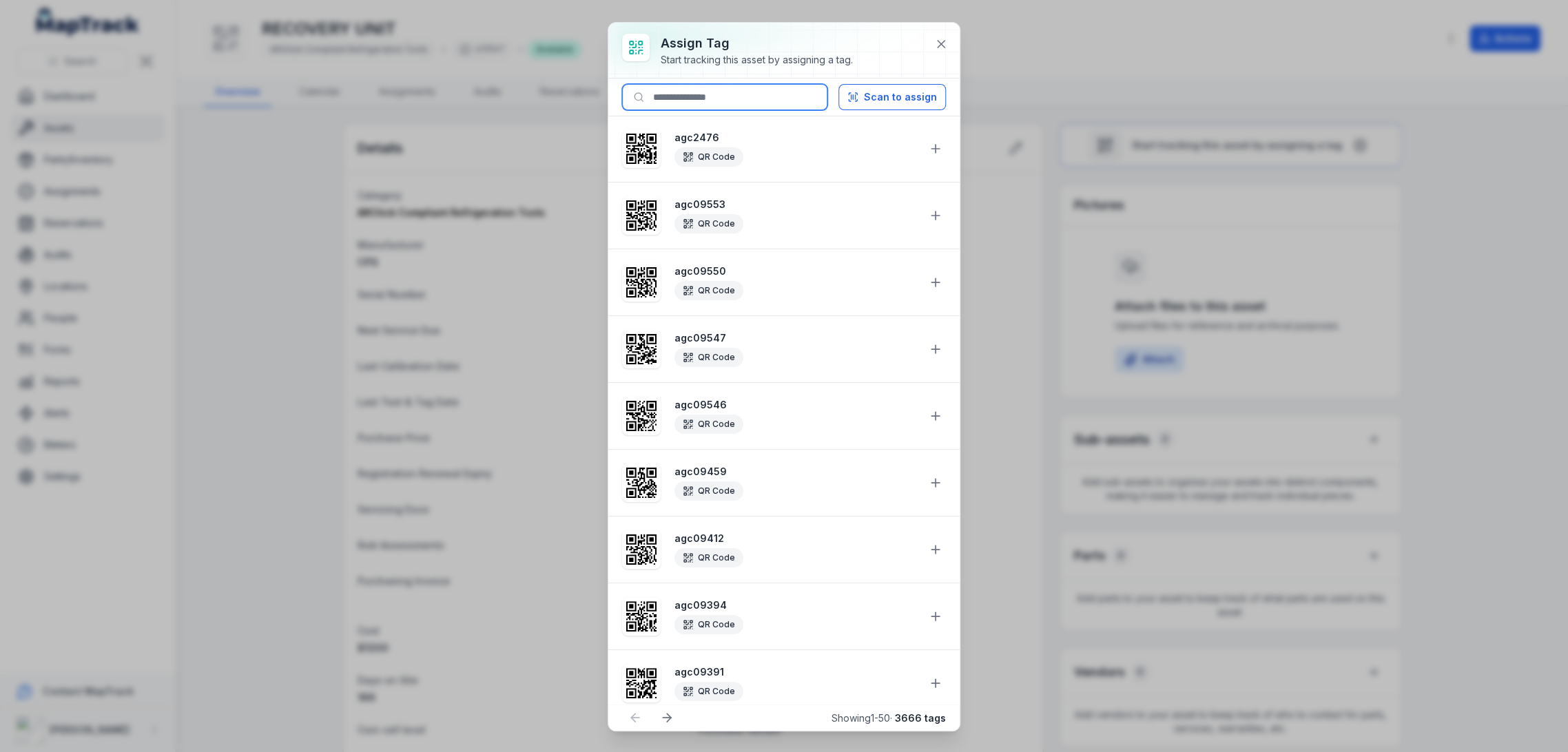
click at [734, 97] on input at bounding box center [724, 97] width 205 height 26
paste input "********"
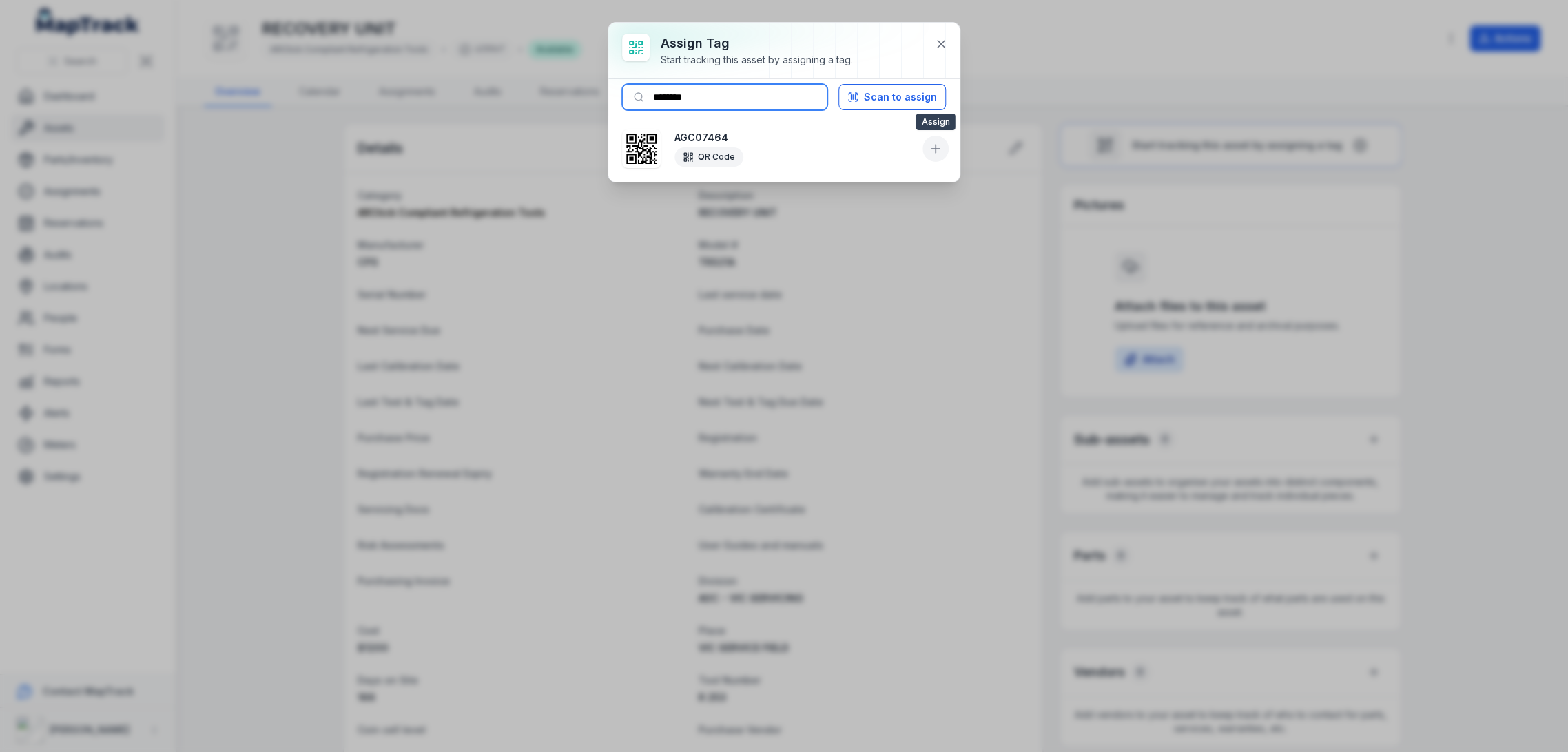
type input "********"
click at [927, 146] on button at bounding box center [936, 149] width 26 height 26
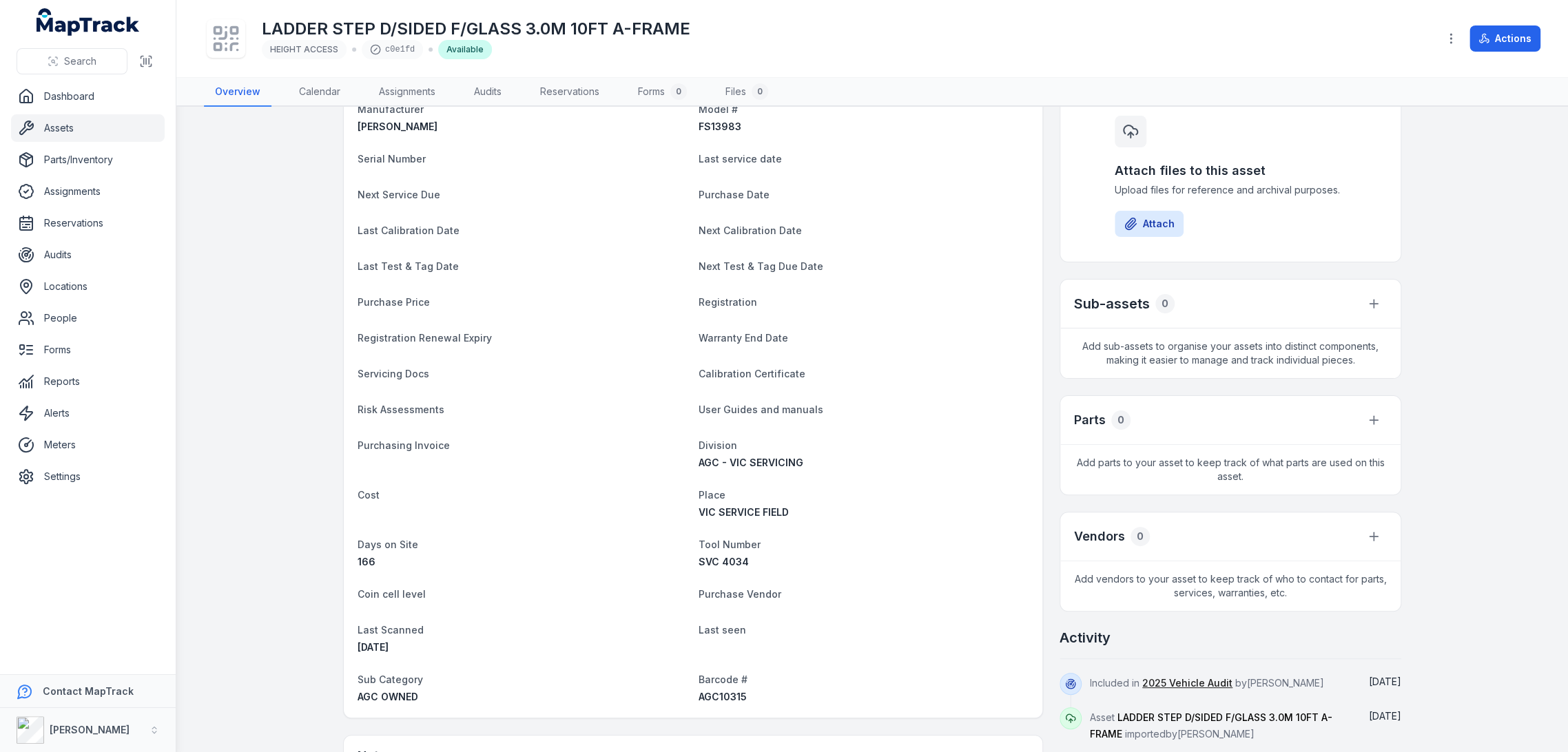
scroll to position [306, 0]
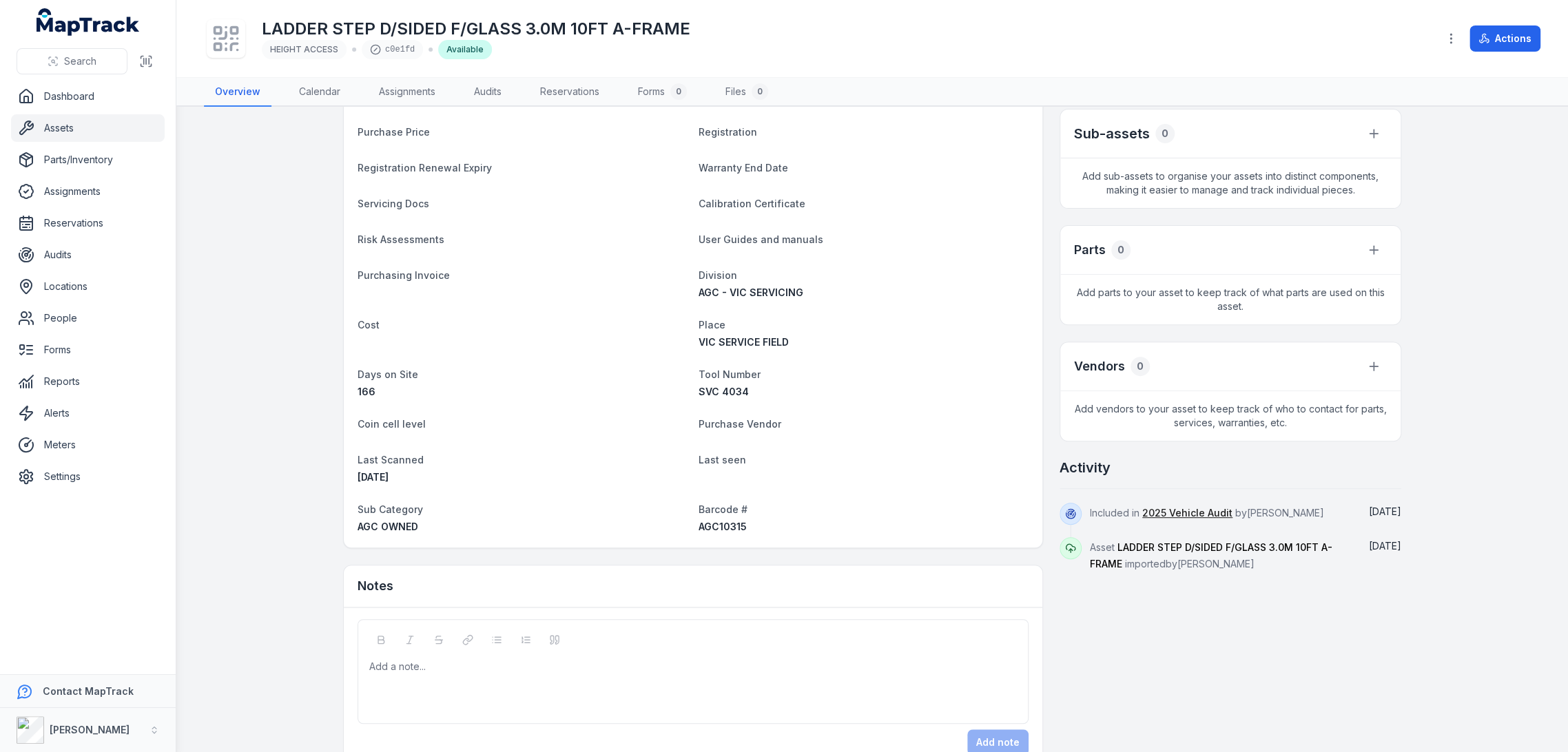
click at [717, 530] on span "AGC10315" at bounding box center [723, 527] width 49 height 12
copy span "AGC10315"
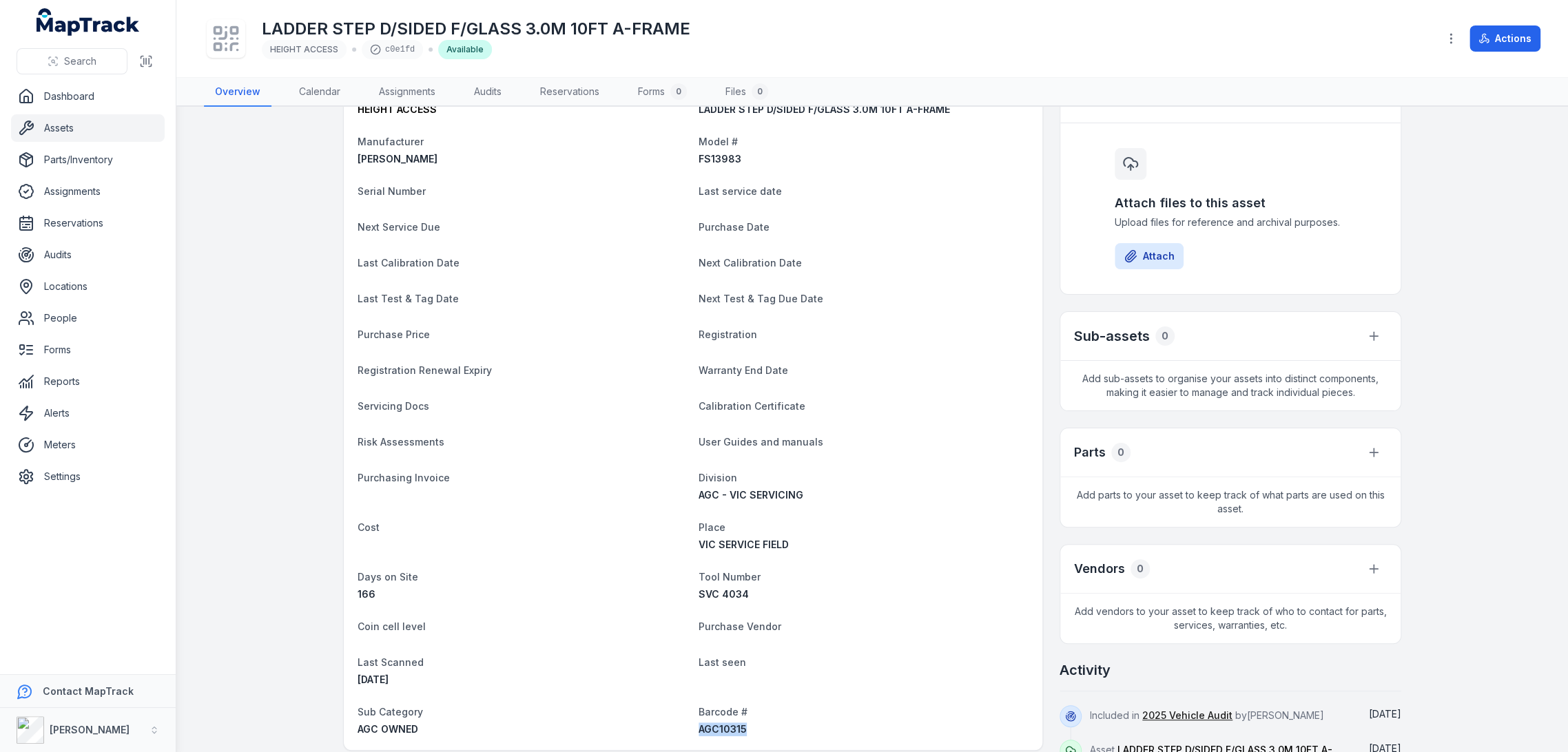
scroll to position [0, 0]
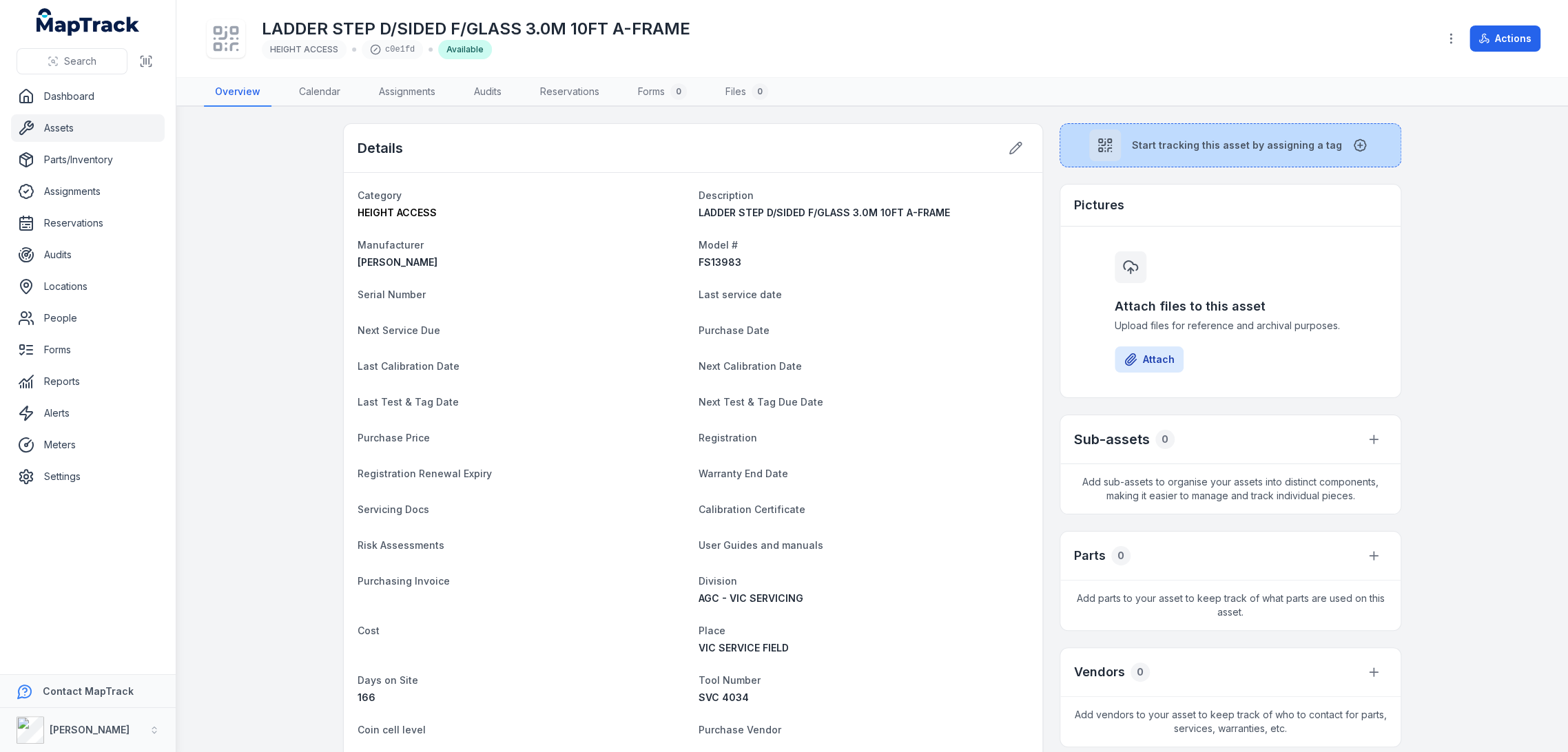
click at [1241, 156] on button "Start tracking this asset by assigning a tag" at bounding box center [1230, 146] width 342 height 44
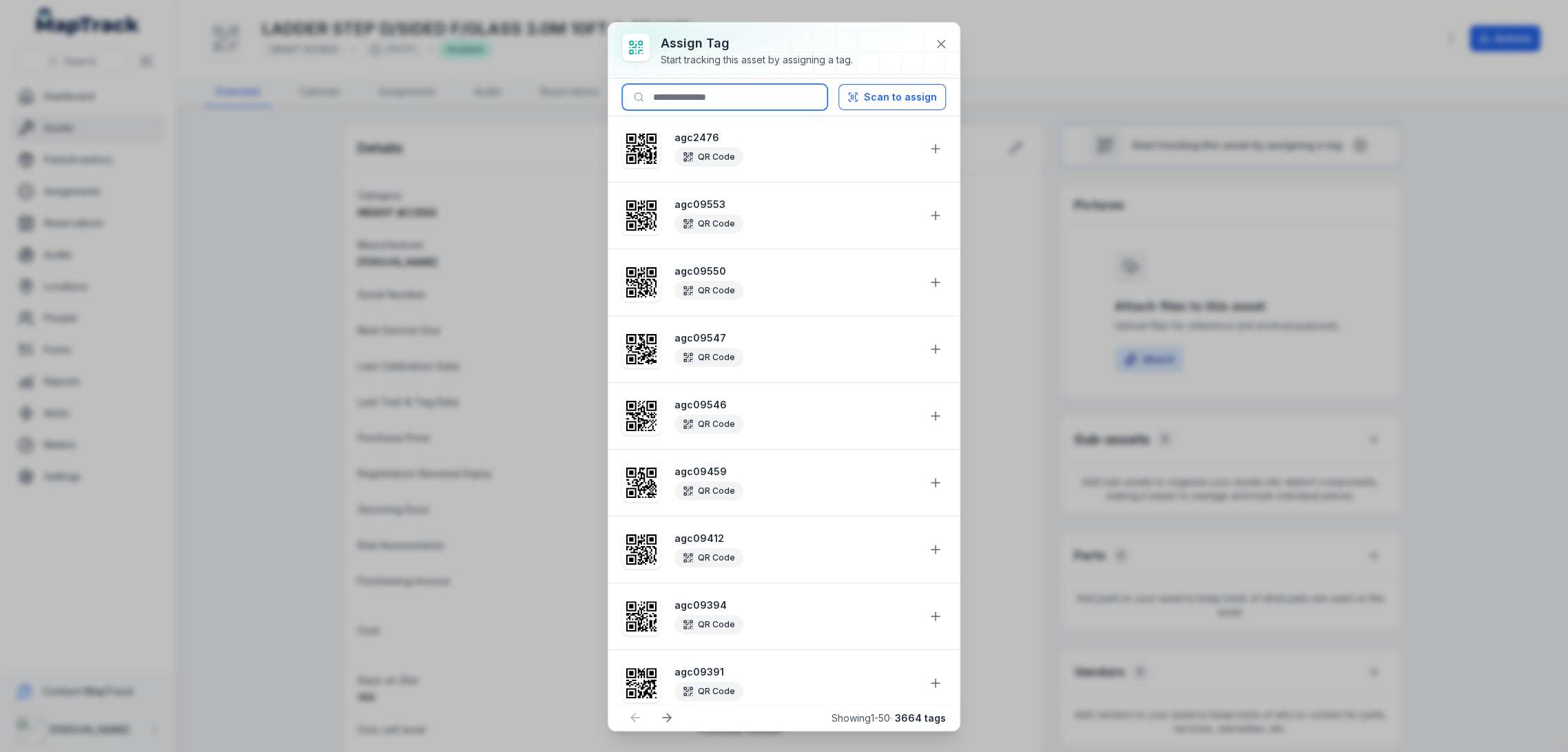
click at [691, 91] on input at bounding box center [724, 97] width 205 height 26
paste input "********"
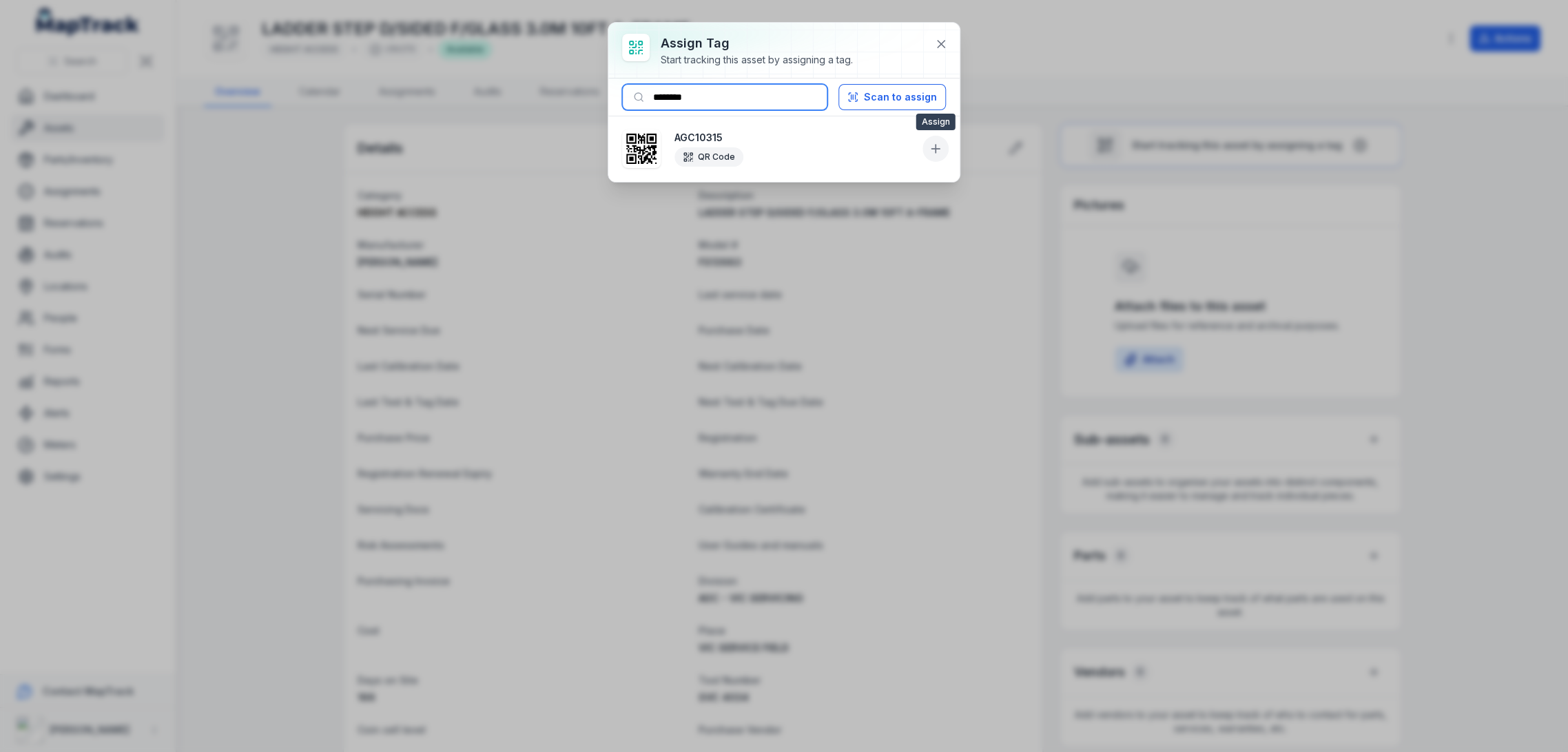
type input "********"
click at [928, 146] on button at bounding box center [936, 149] width 26 height 26
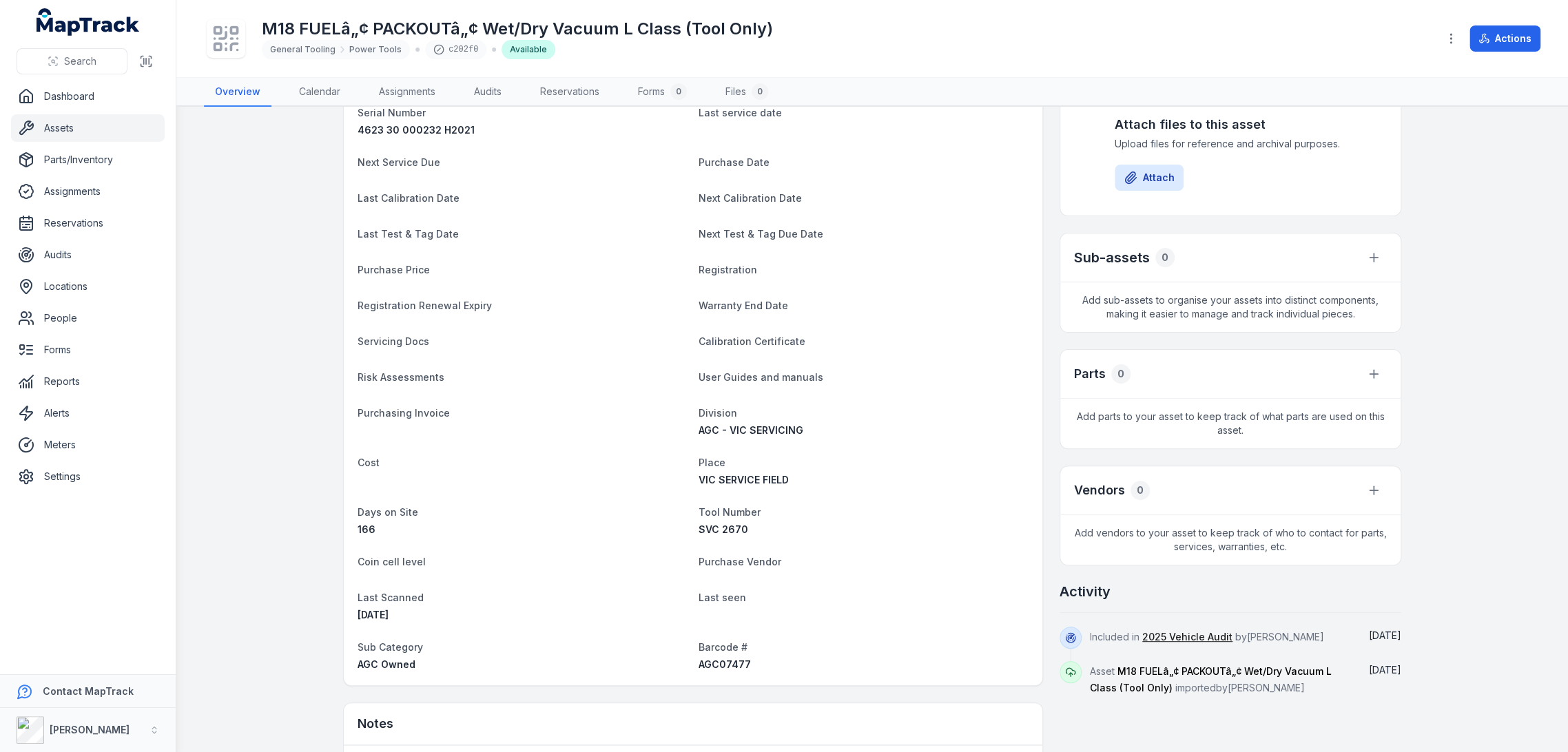
scroll to position [306, 0]
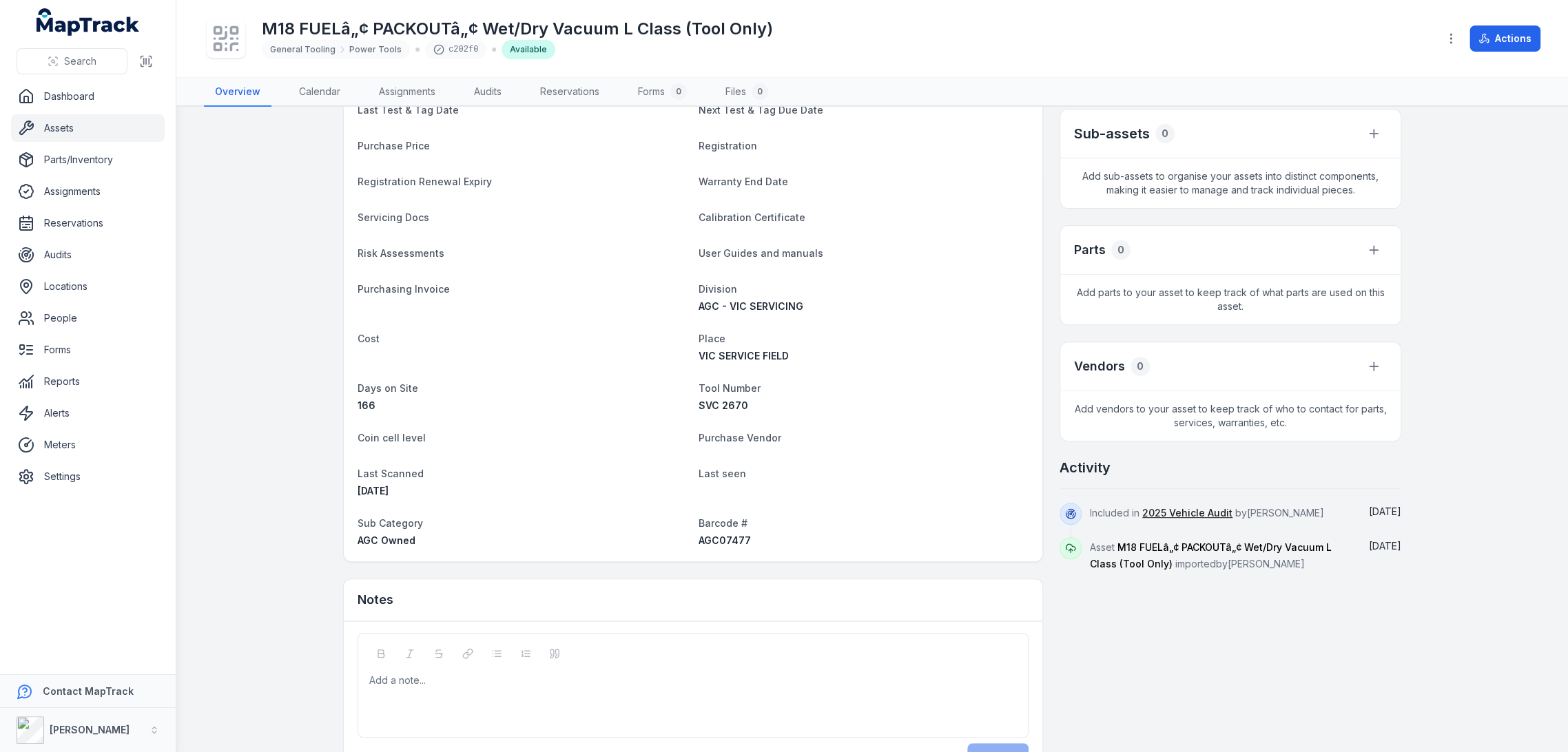
click at [724, 538] on span "AGC07477" at bounding box center [725, 541] width 53 height 12
copy span "AGC07477"
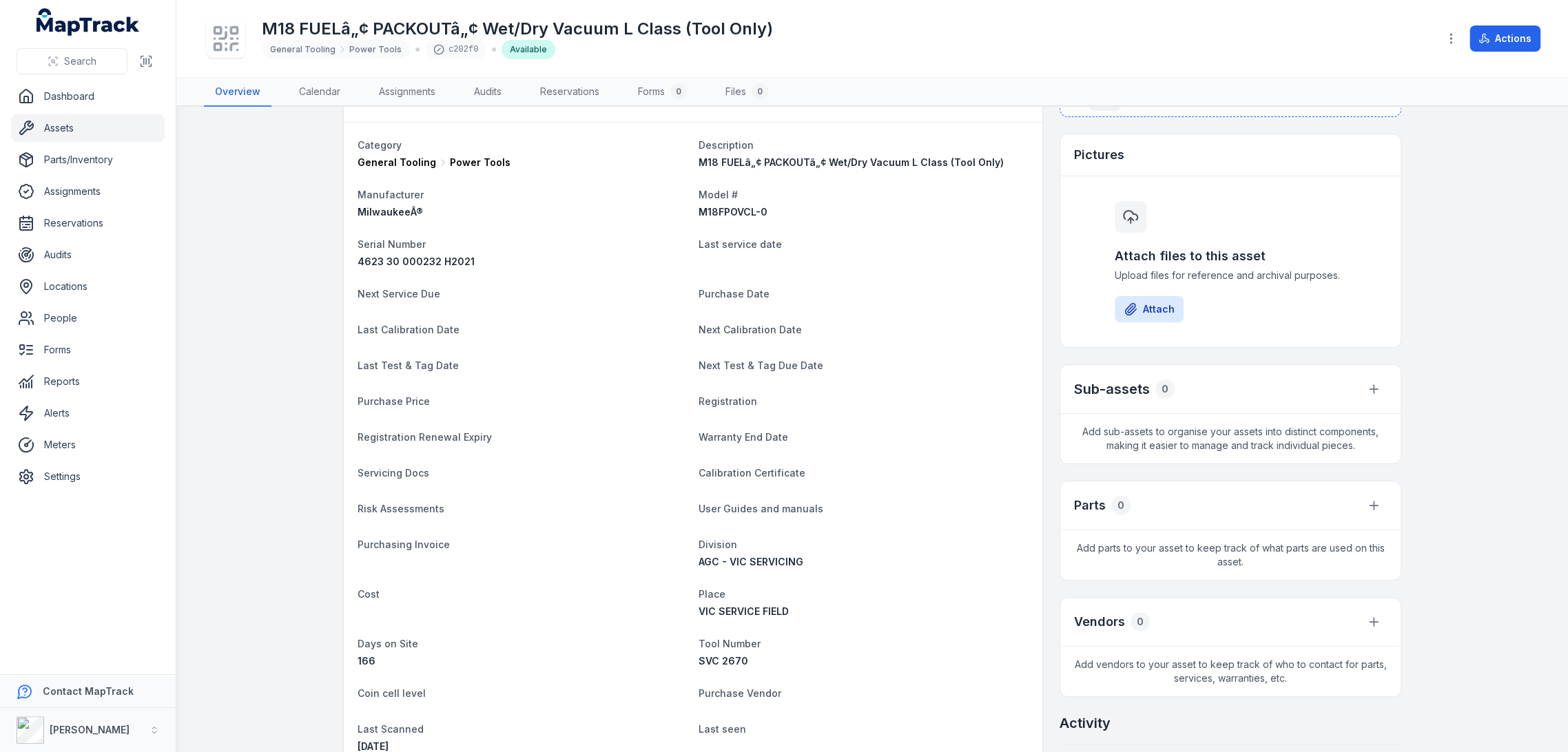
scroll to position [0, 0]
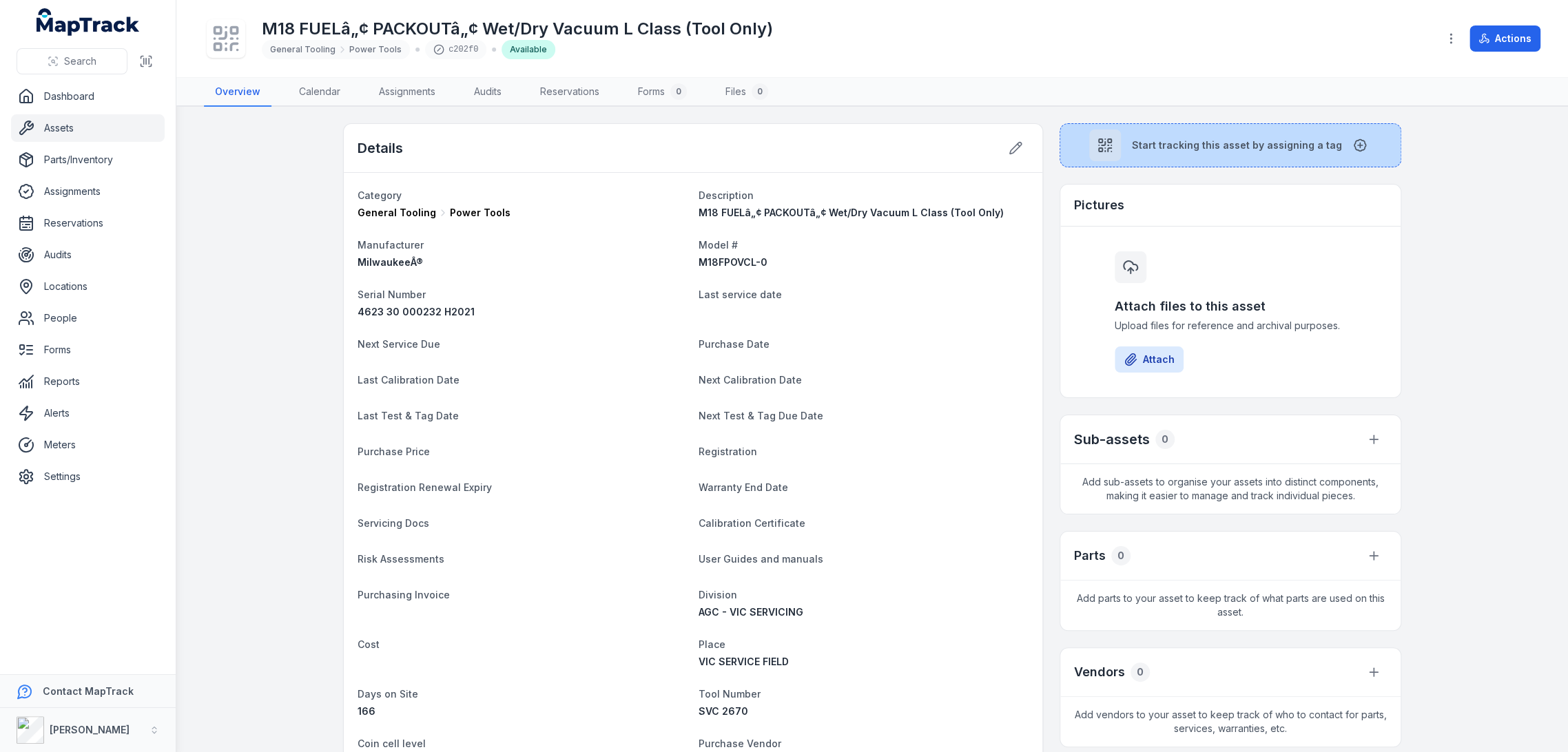
click at [1230, 155] on button "Start tracking this asset by assigning a tag" at bounding box center [1230, 146] width 342 height 44
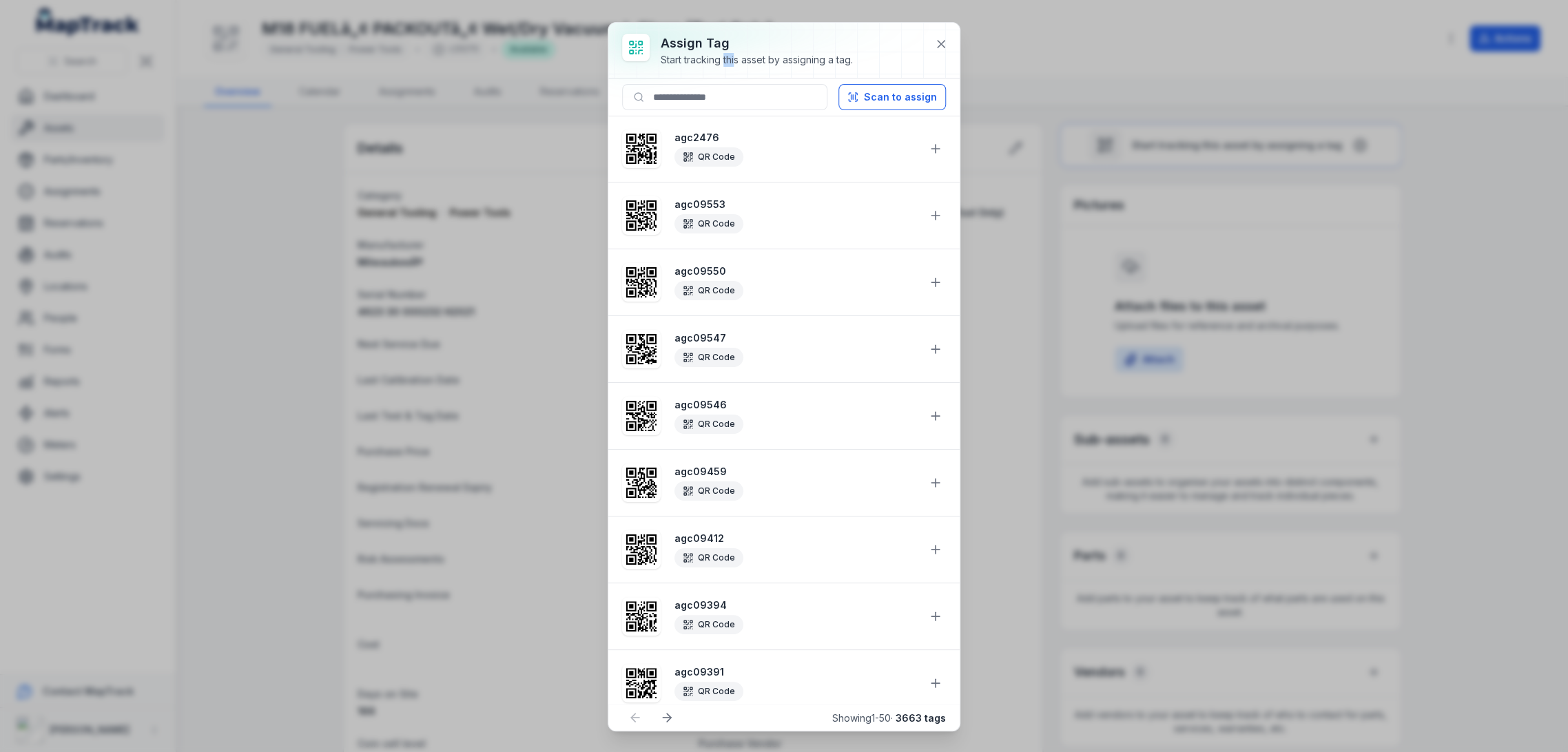
click at [721, 59] on div "Start tracking this asset by assigning a tag." at bounding box center [757, 59] width 193 height 14
click at [725, 91] on input at bounding box center [724, 97] width 205 height 26
paste input "********"
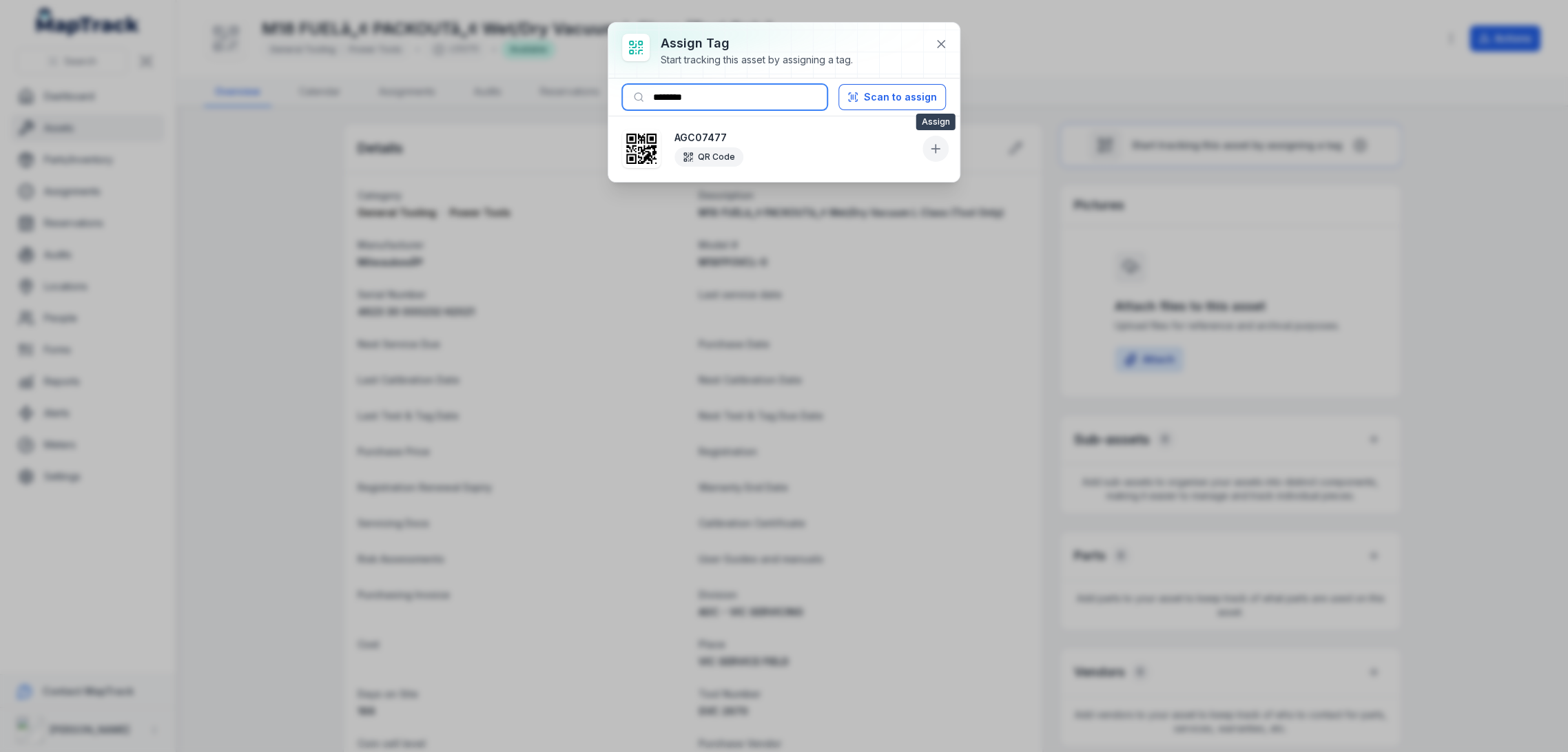
type input "********"
click at [941, 149] on icon at bounding box center [935, 148] width 14 height 14
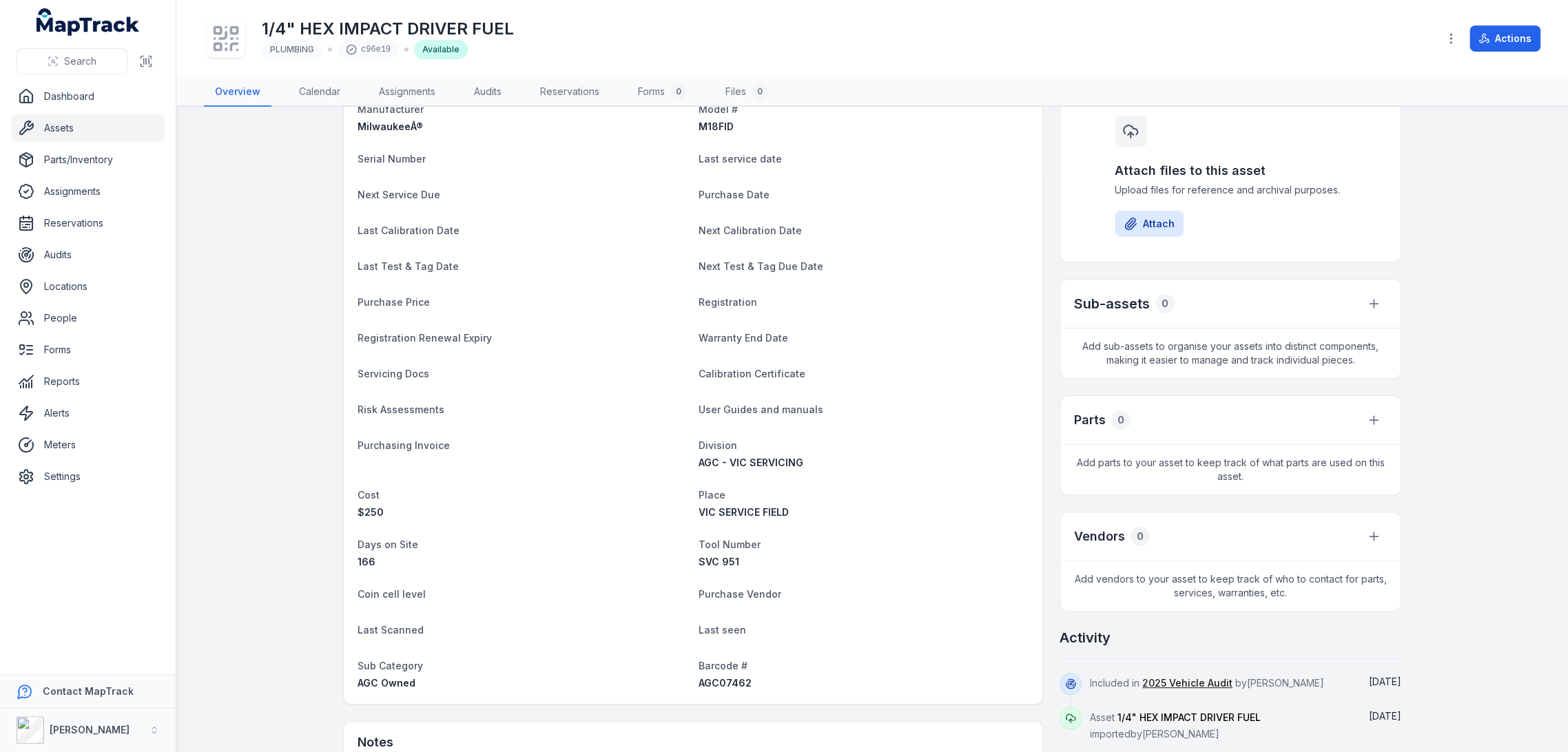
scroll to position [306, 0]
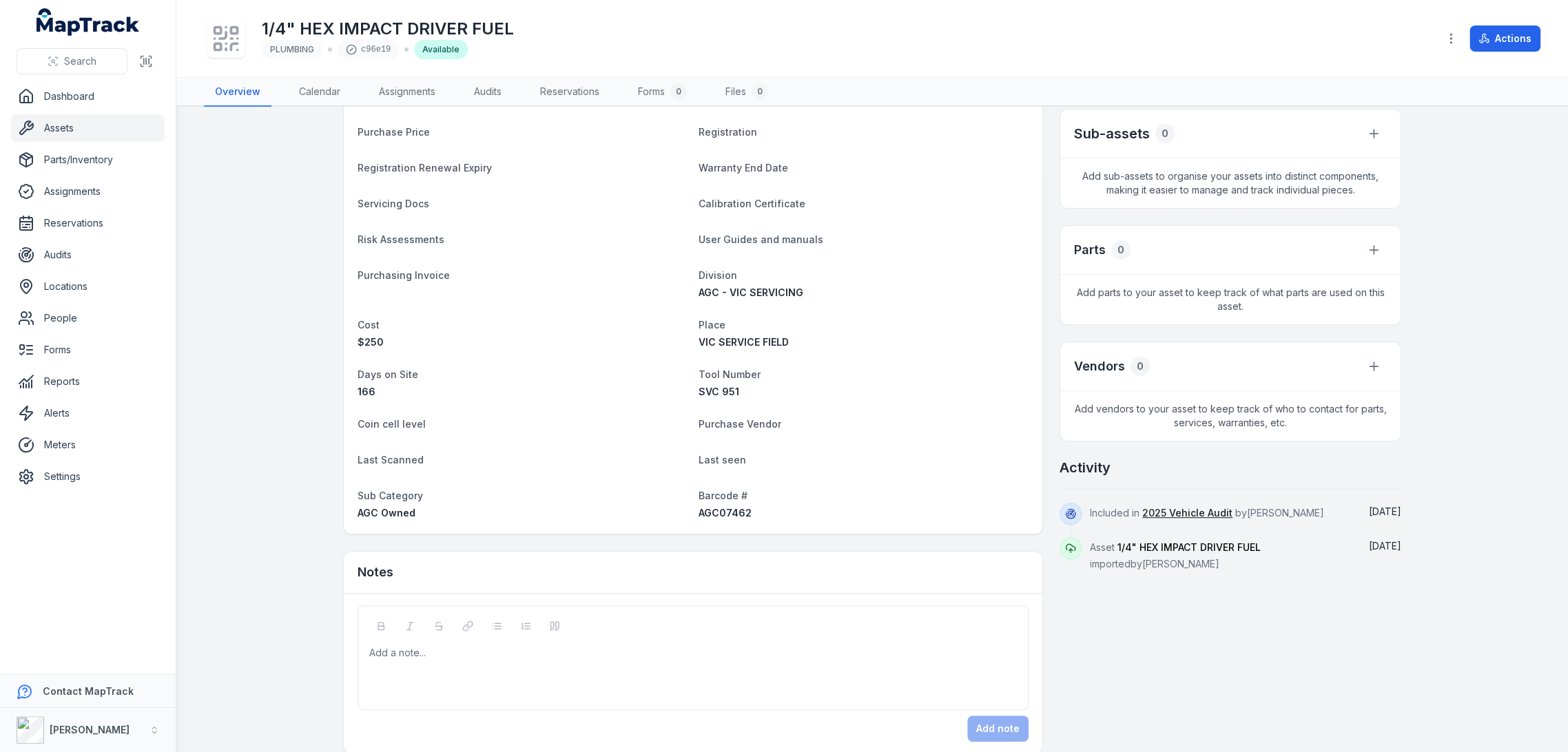
click at [719, 515] on span "AGC07462" at bounding box center [725, 513] width 53 height 12
copy span "AGC07462"
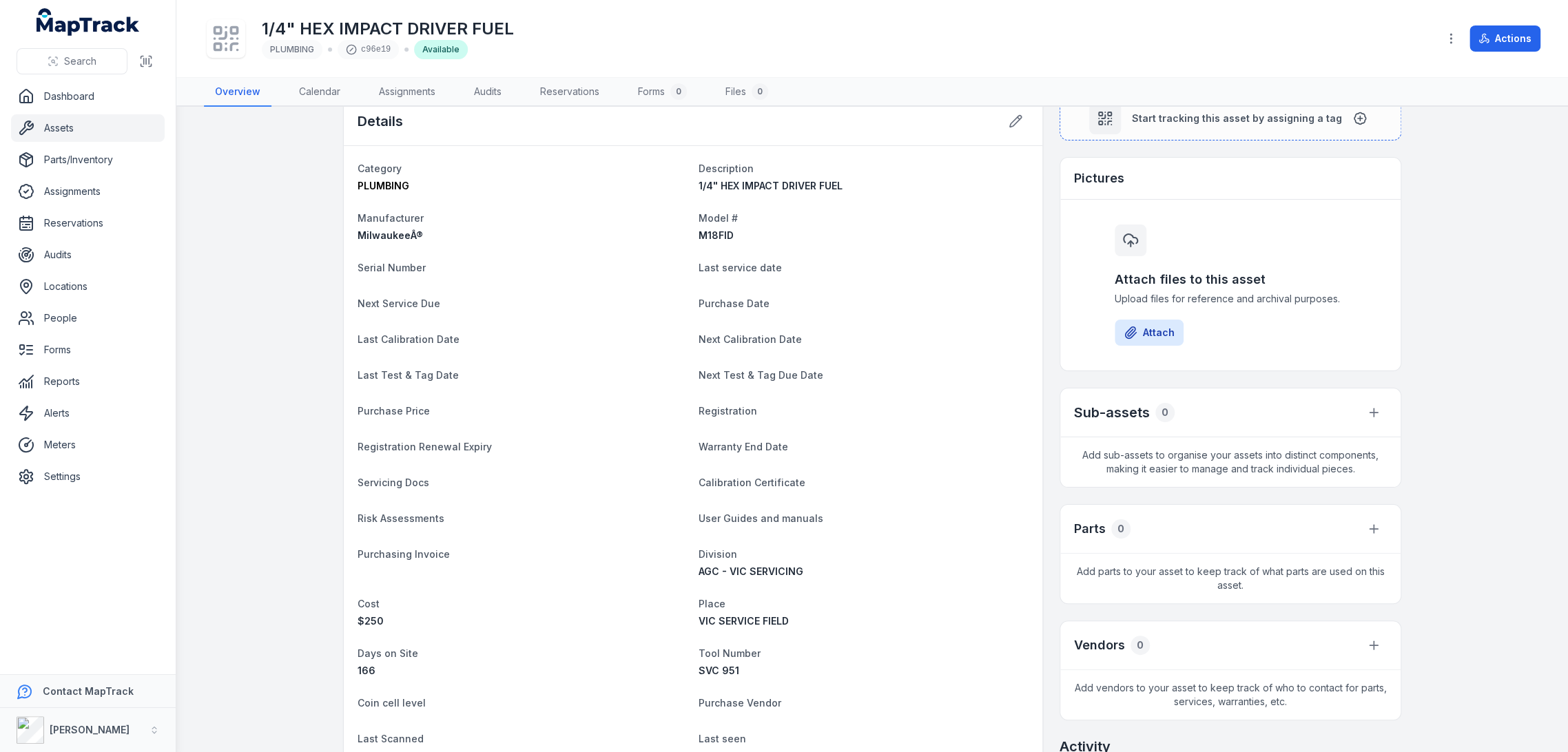
scroll to position [0, 0]
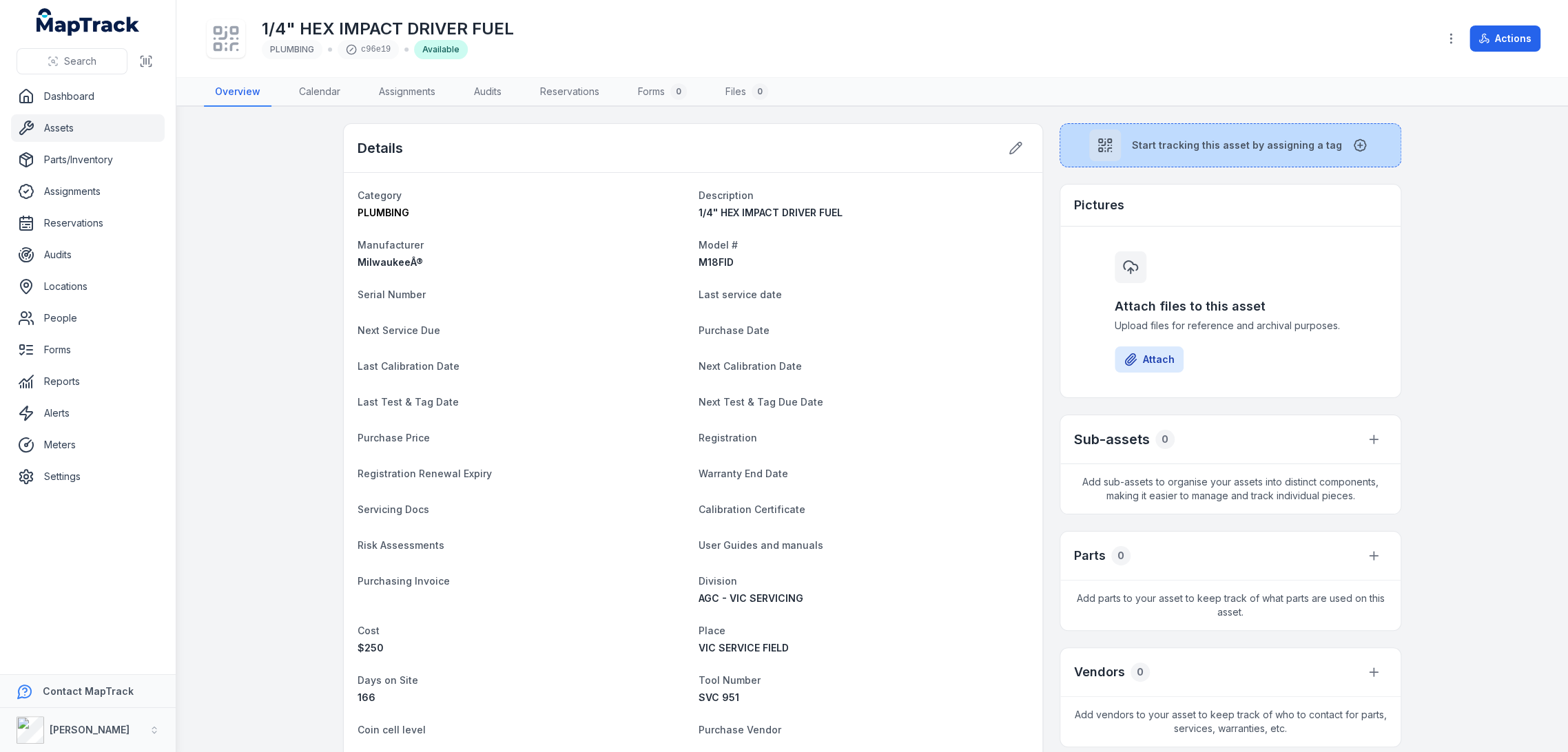
click at [1141, 146] on span "Start tracking this asset by assigning a tag" at bounding box center [1236, 145] width 210 height 14
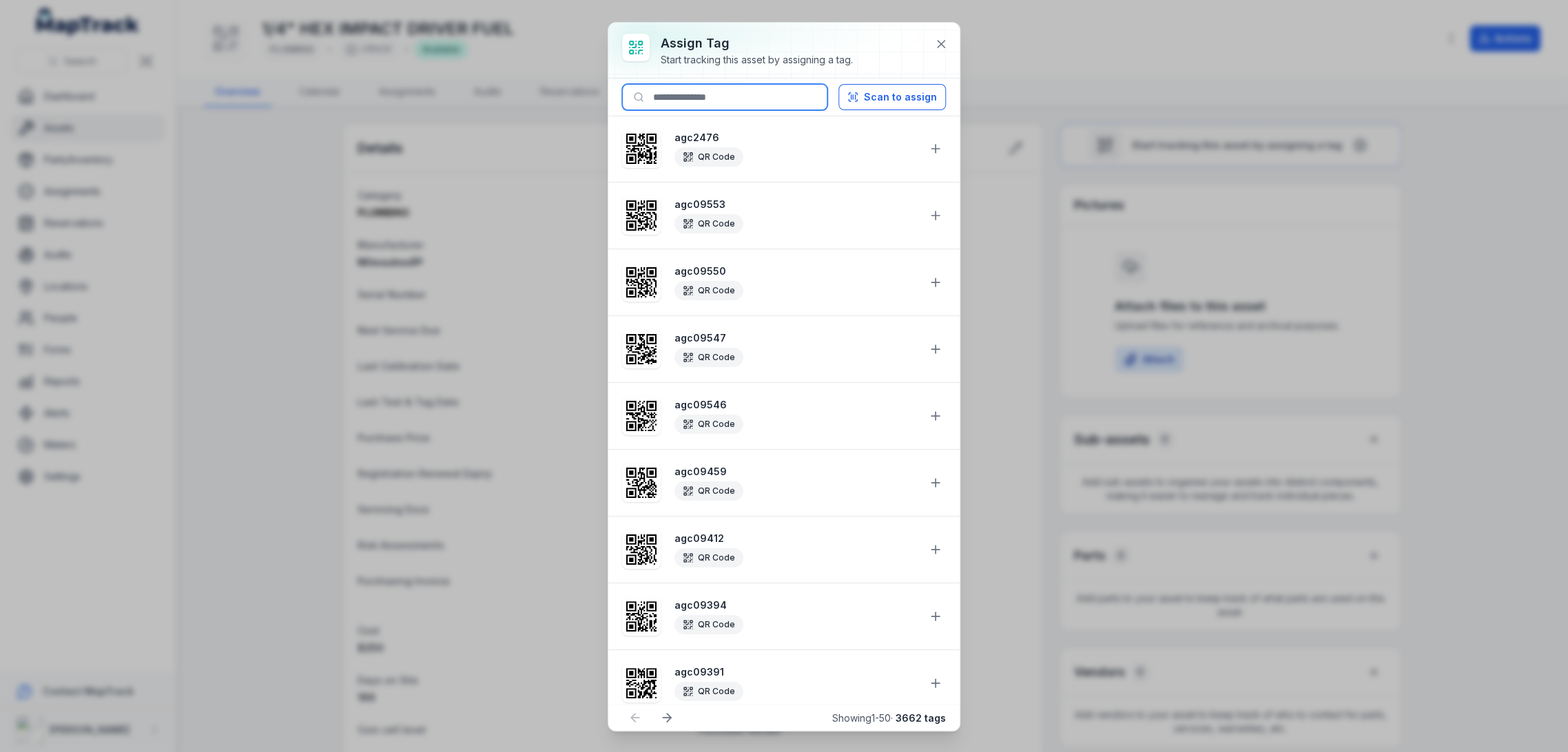
click at [767, 97] on input at bounding box center [724, 97] width 205 height 26
paste input "********"
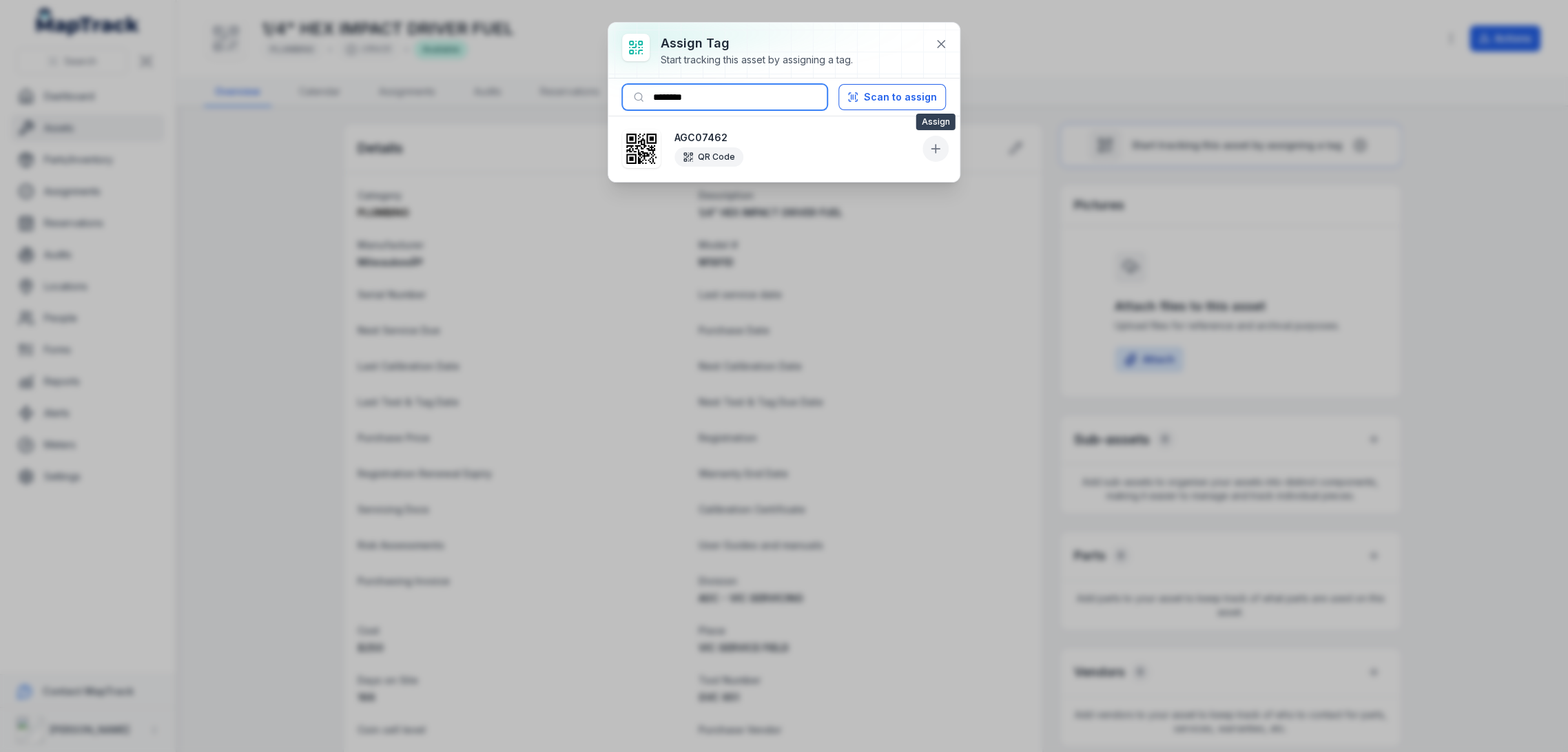
type input "********"
click at [947, 149] on button at bounding box center [936, 149] width 26 height 26
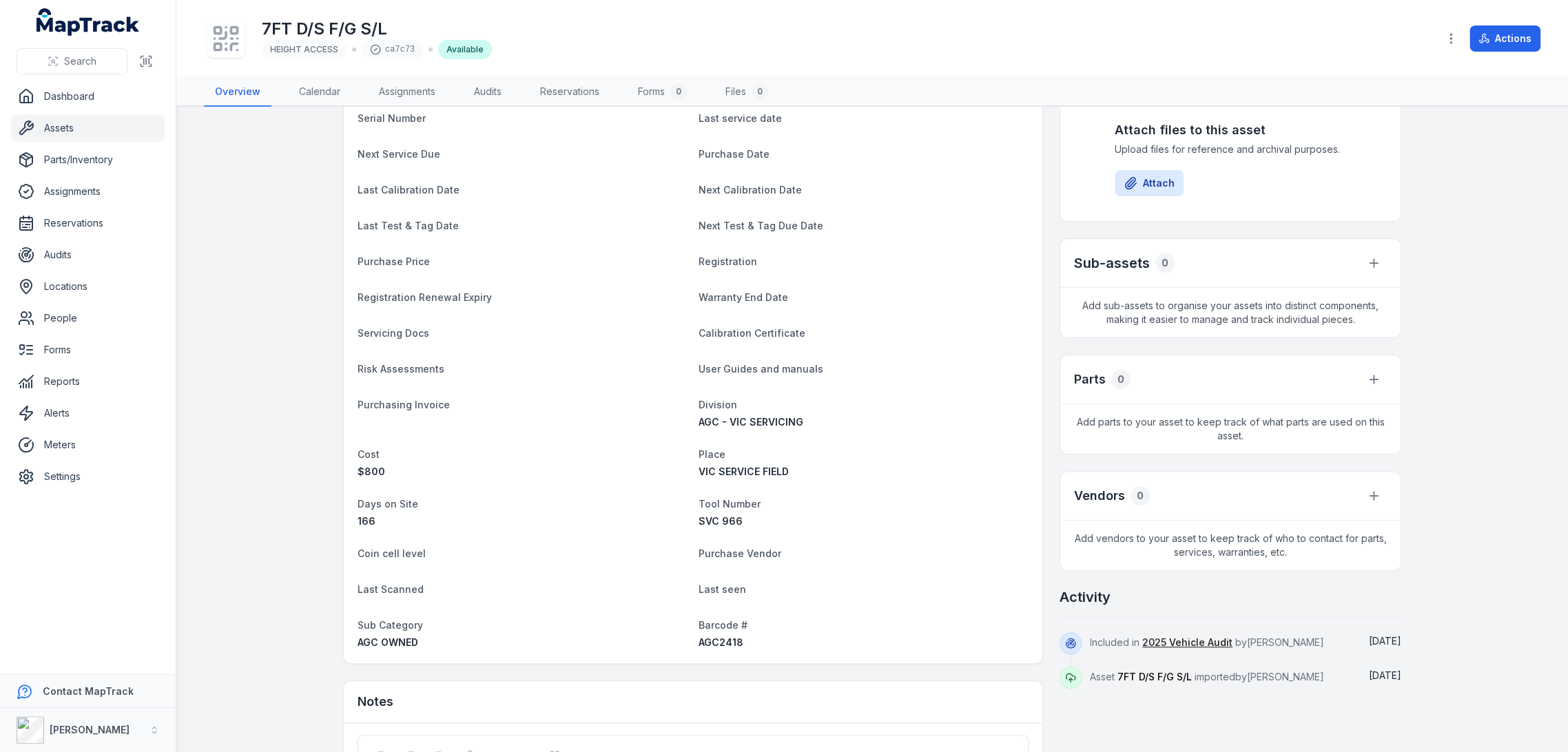
scroll to position [306, 0]
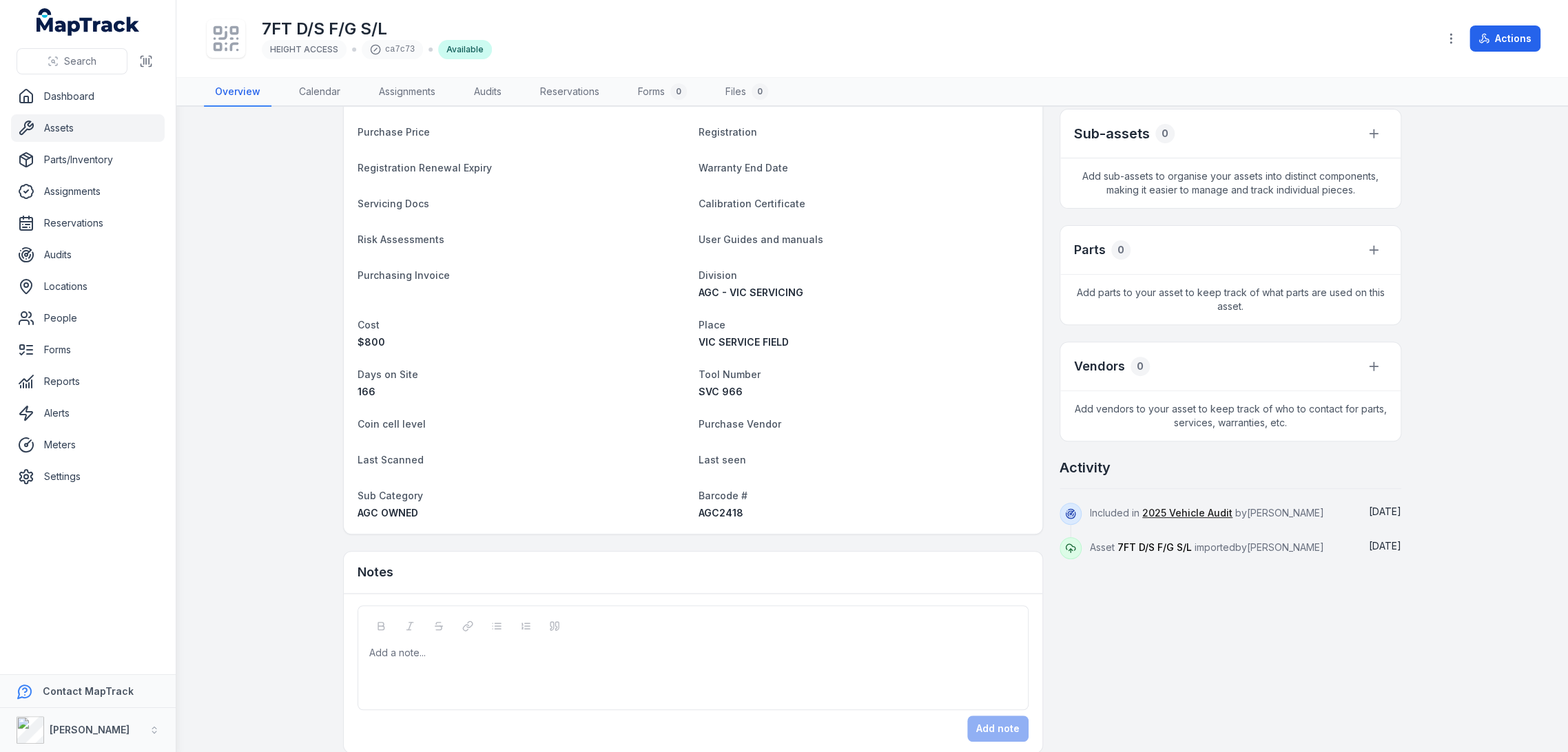
click at [727, 517] on span "AGC2418" at bounding box center [721, 513] width 44 height 12
copy span "AGC2418"
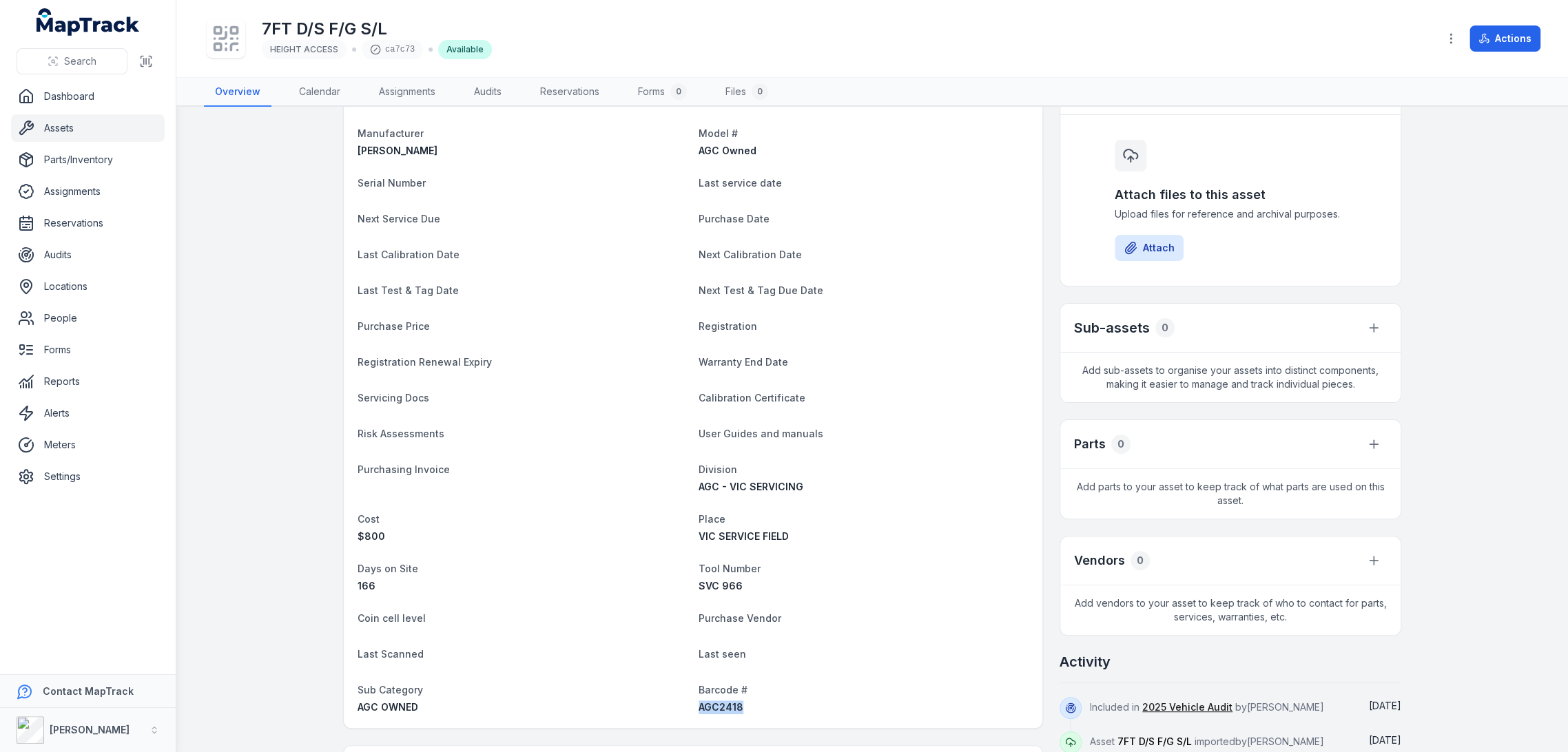
scroll to position [0, 0]
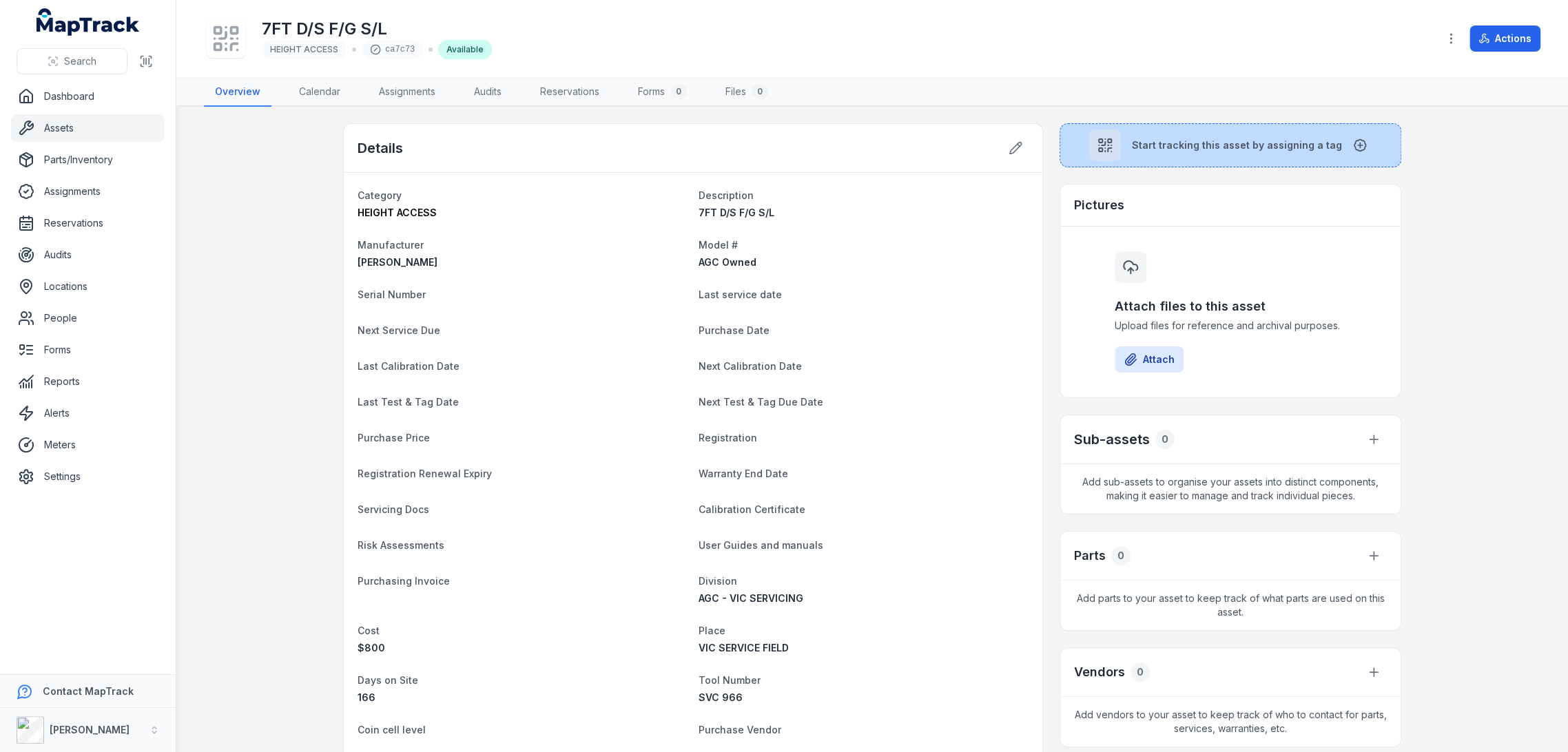
click at [1291, 151] on span "Start tracking this asset by assigning a tag" at bounding box center [1236, 145] width 210 height 14
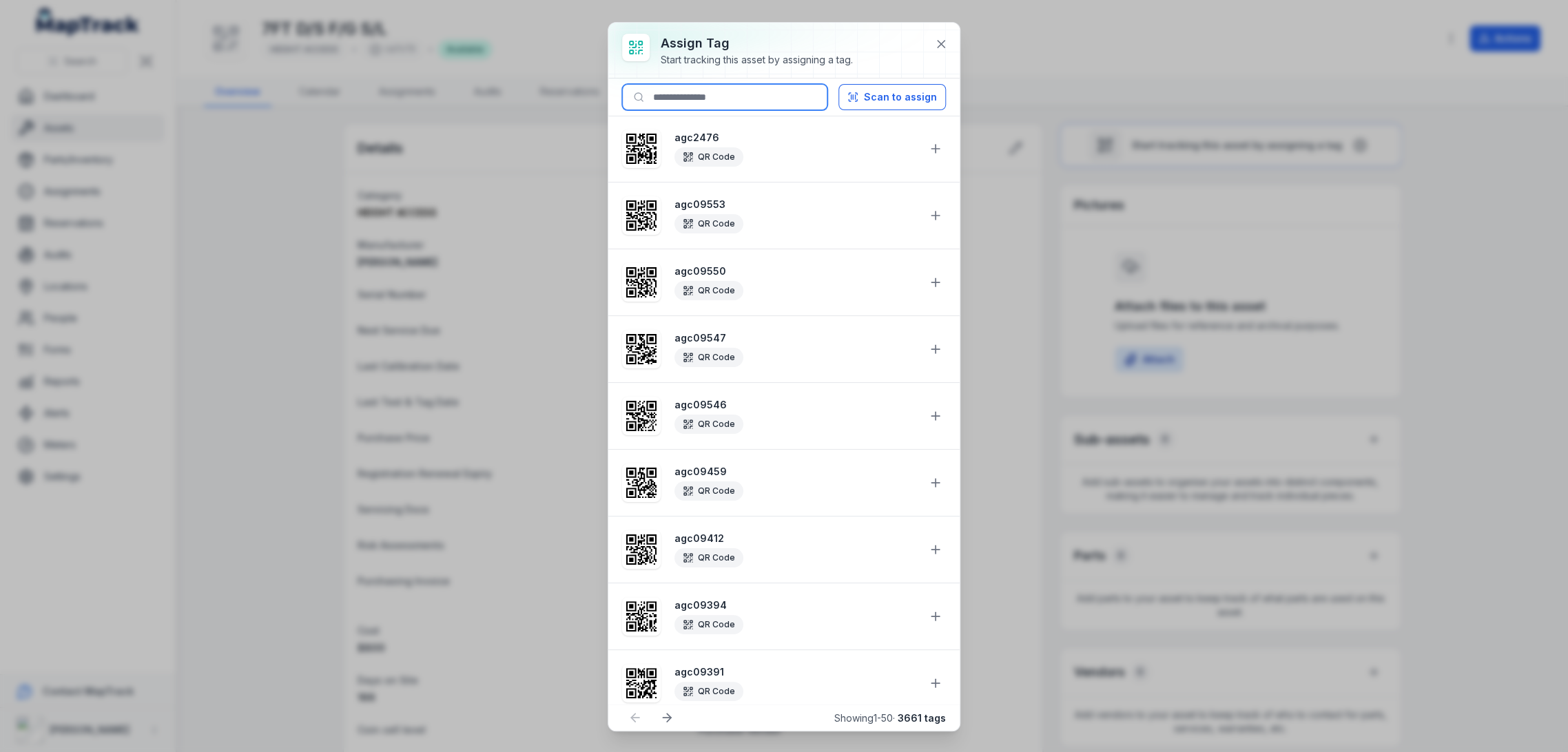
click at [740, 104] on input at bounding box center [724, 97] width 205 height 26
paste input "*******"
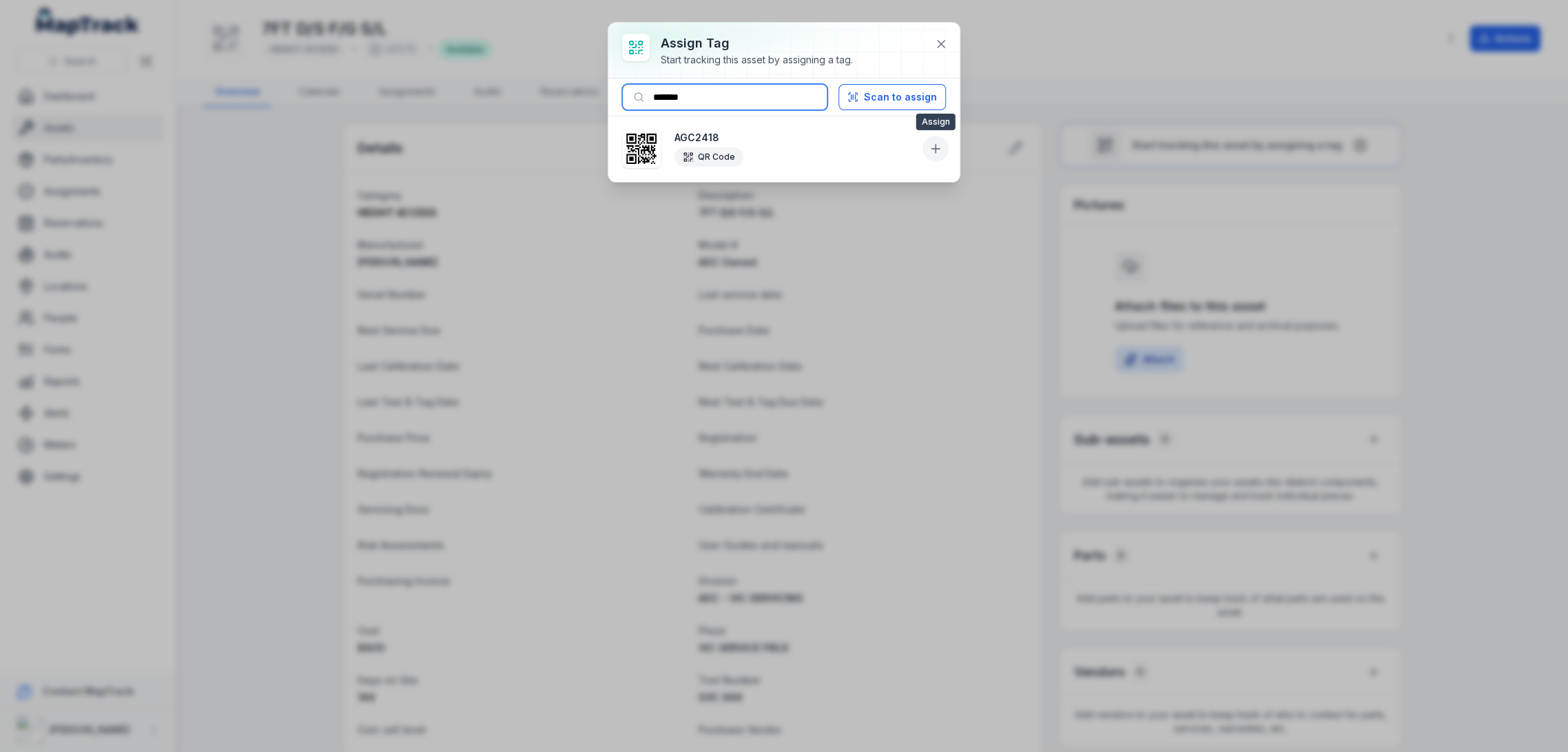
type input "*******"
click at [924, 147] on button at bounding box center [936, 149] width 26 height 26
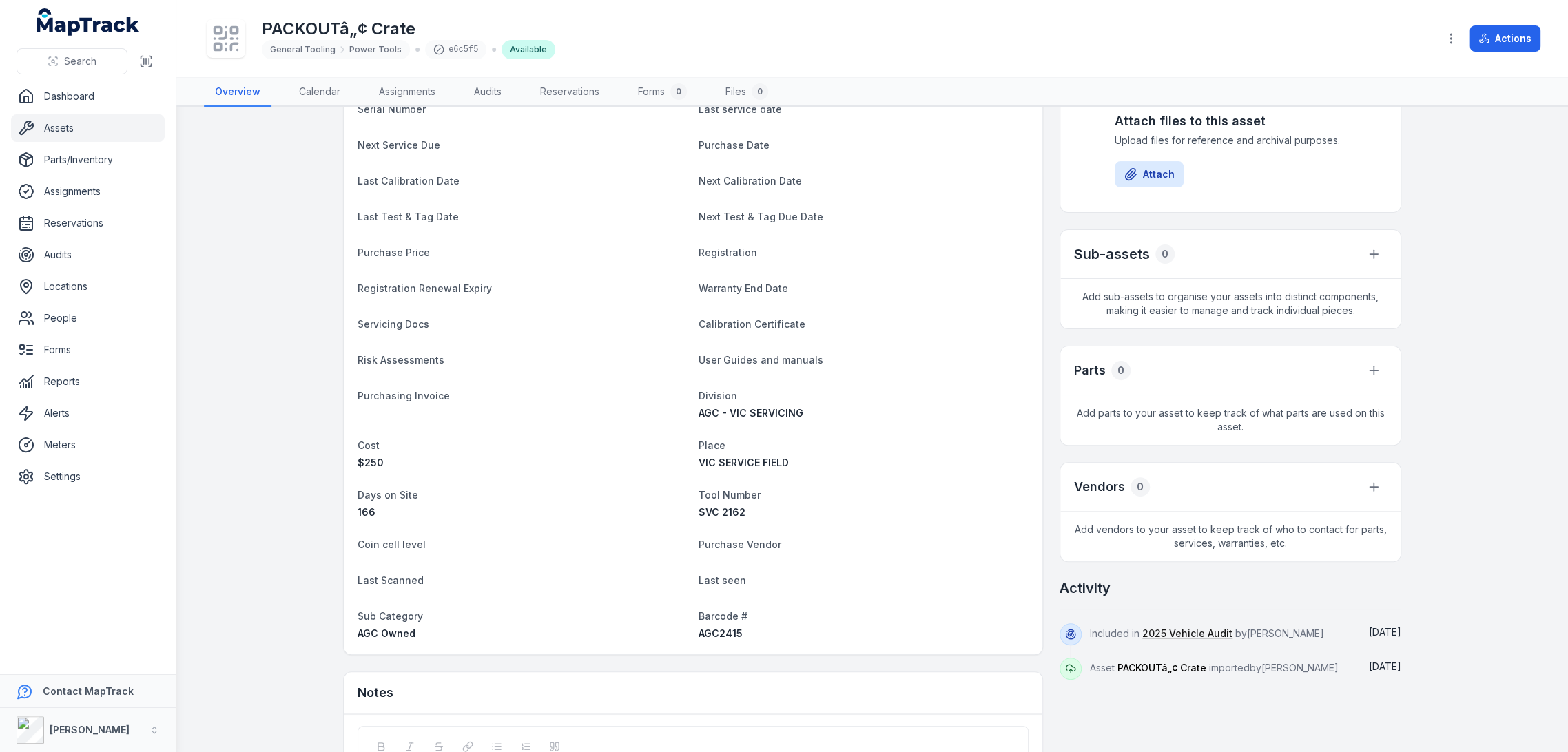
scroll to position [322, 0]
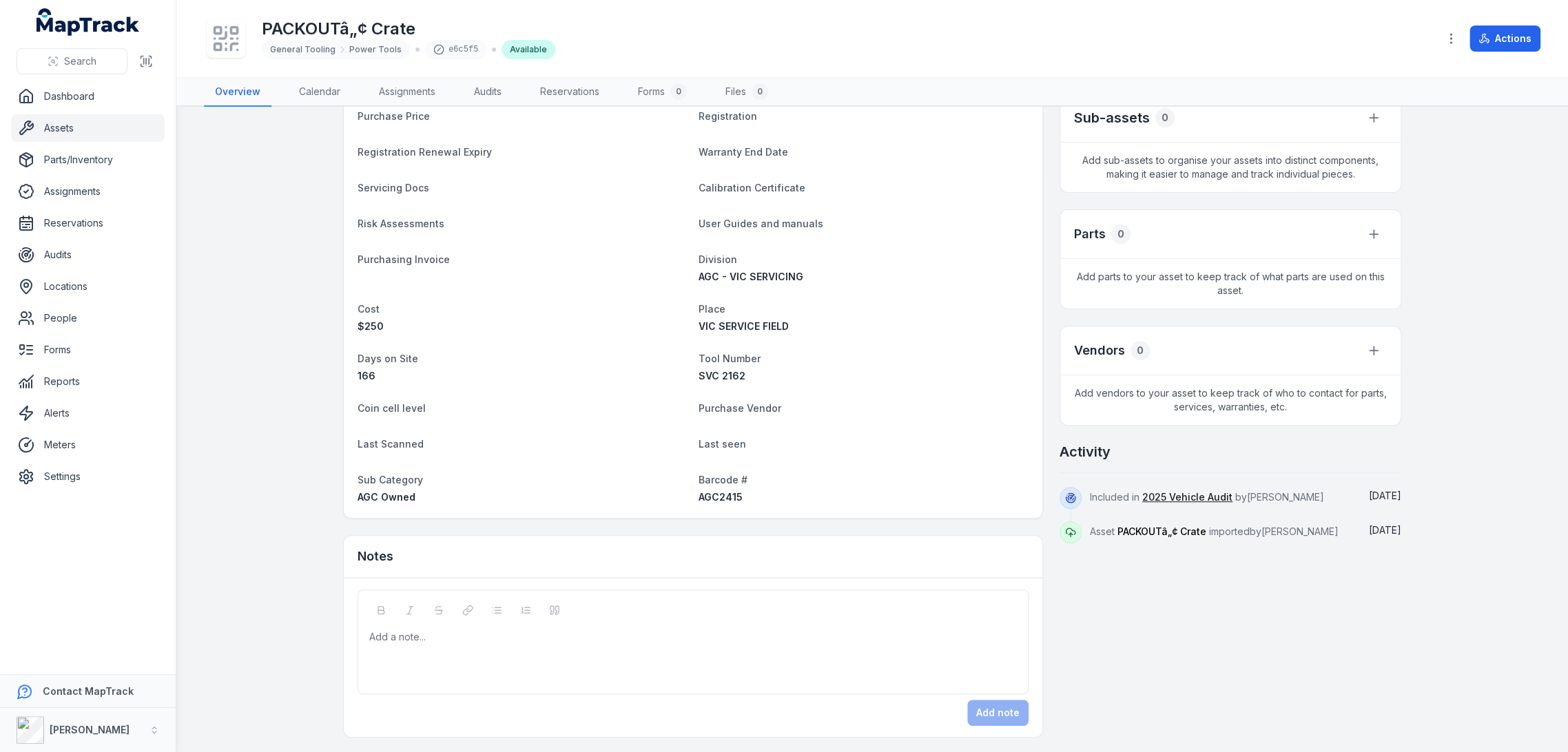
click at [699, 499] on span "AGC2415" at bounding box center [721, 497] width 44 height 12
copy span "AGC2415"
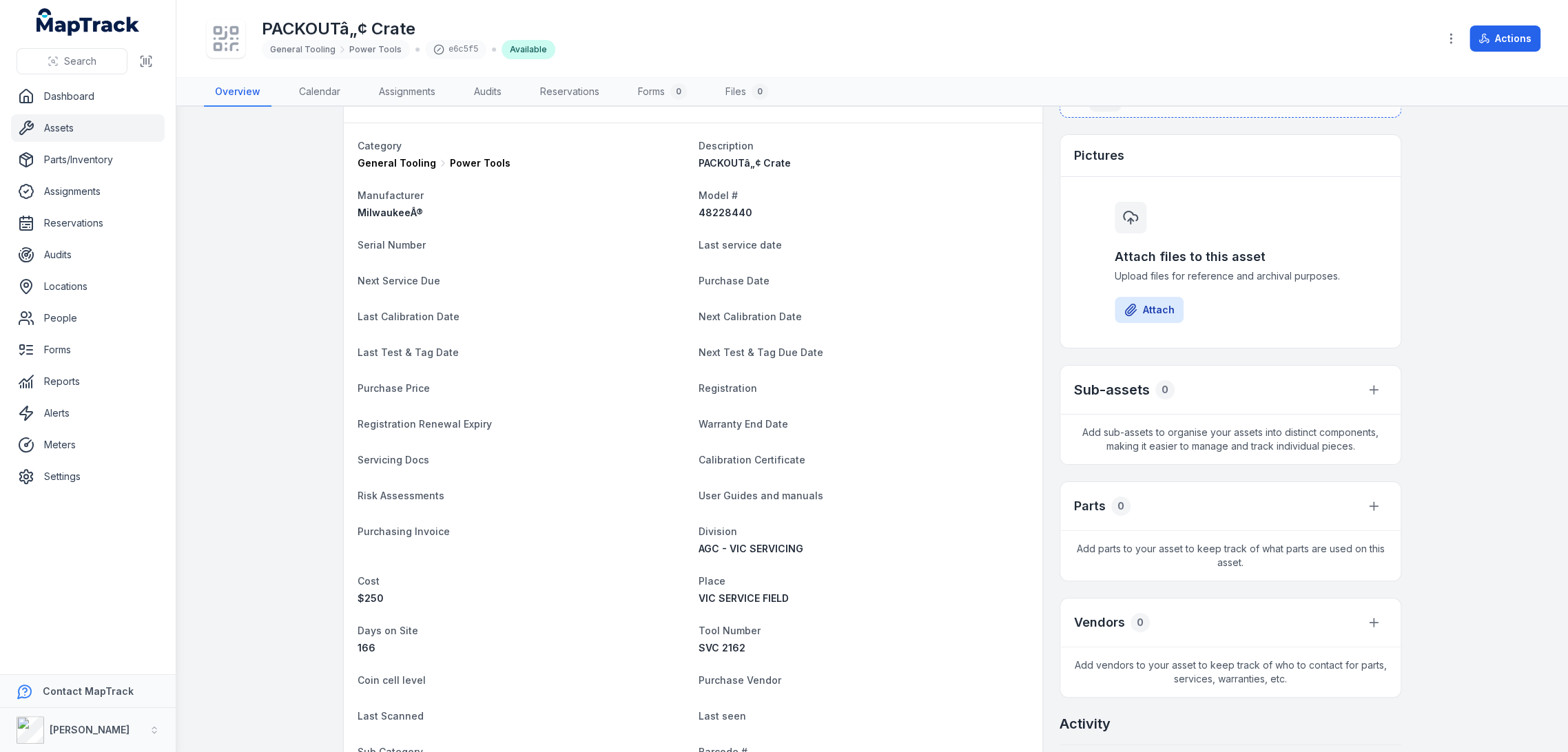
scroll to position [0, 0]
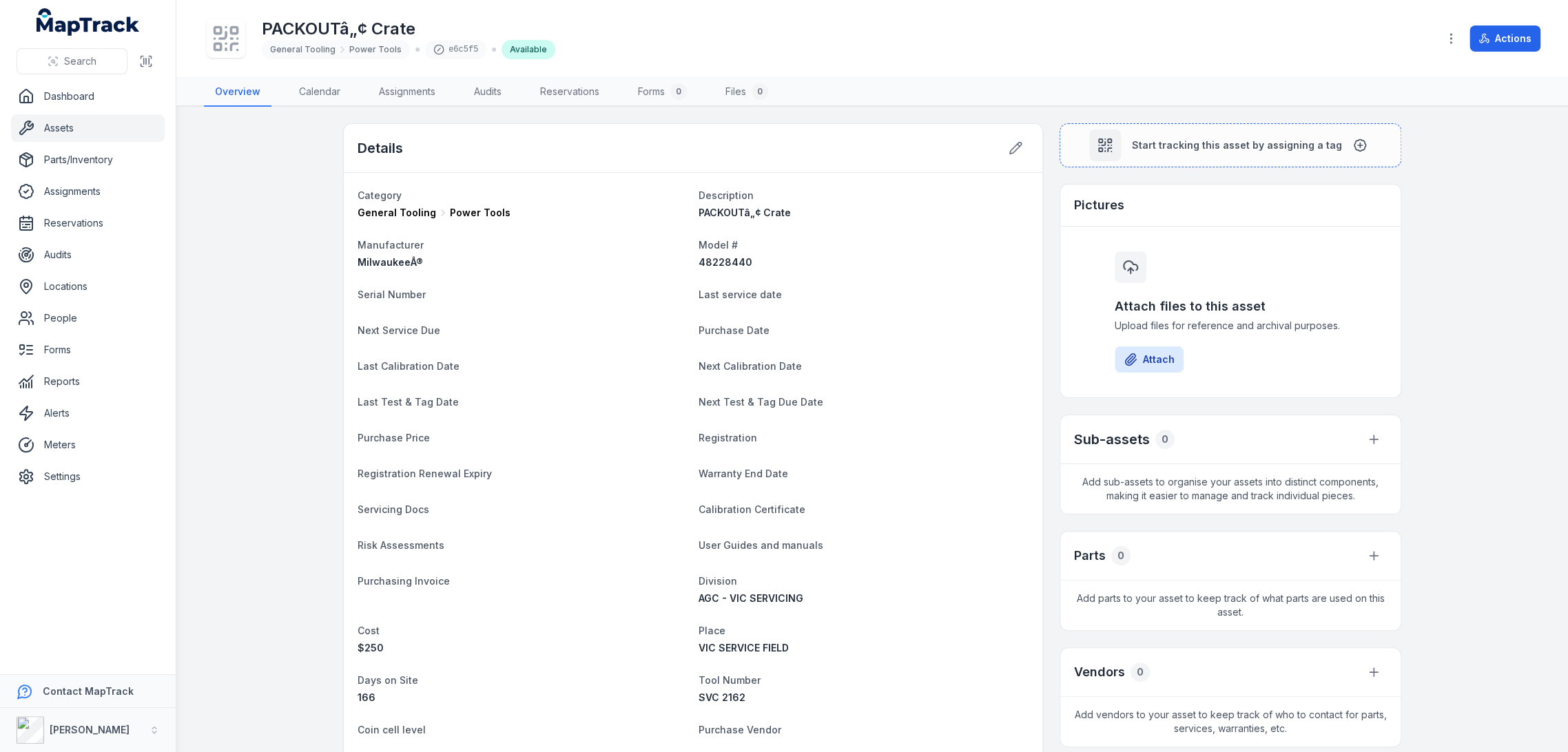
click at [1191, 120] on main "Details Category General Tooling Power Tools Description PACKOUTâ„¢ Crate Manuf…" at bounding box center [872, 429] width 1392 height 645
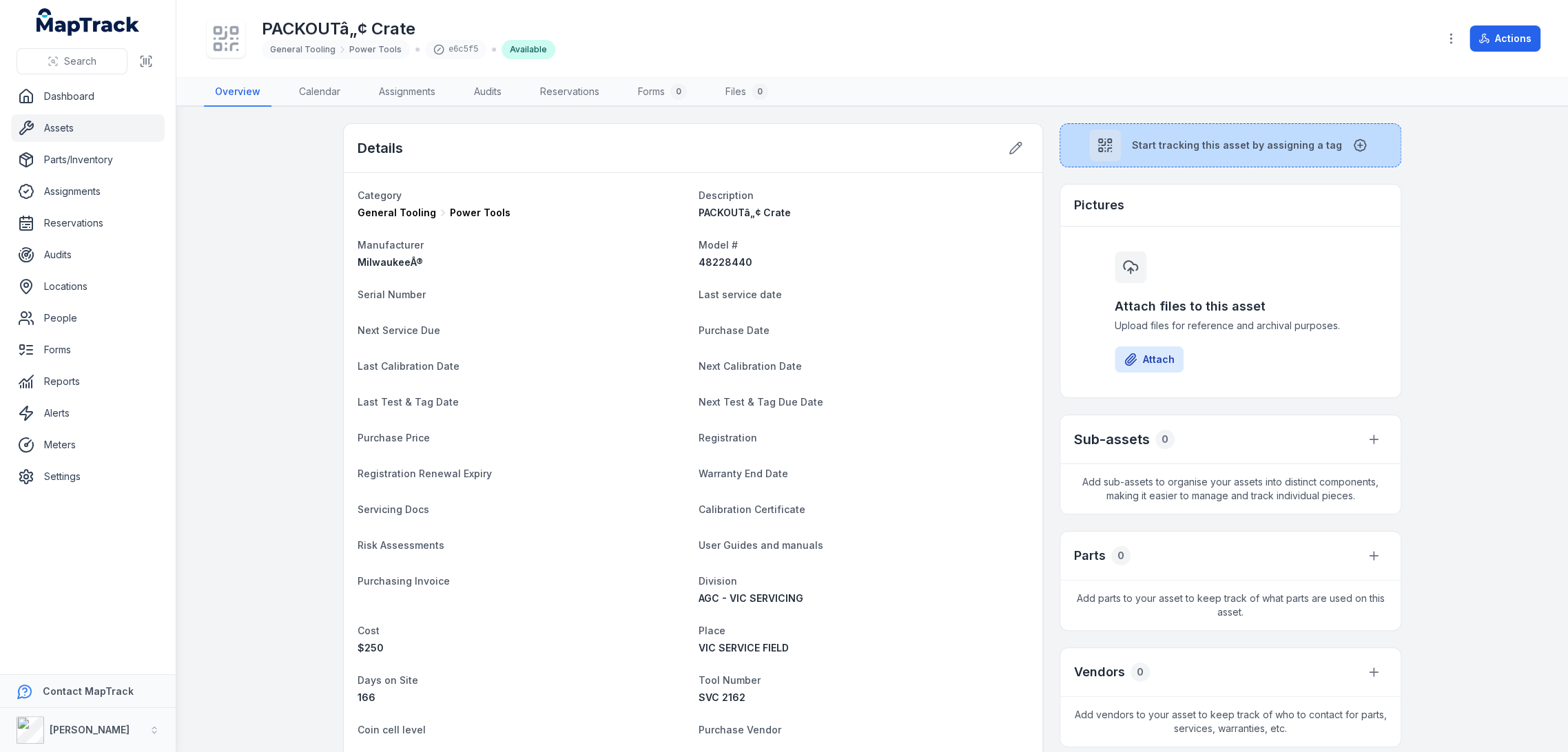
click at [1177, 129] on button "Start tracking this asset by assigning a tag" at bounding box center [1230, 146] width 342 height 44
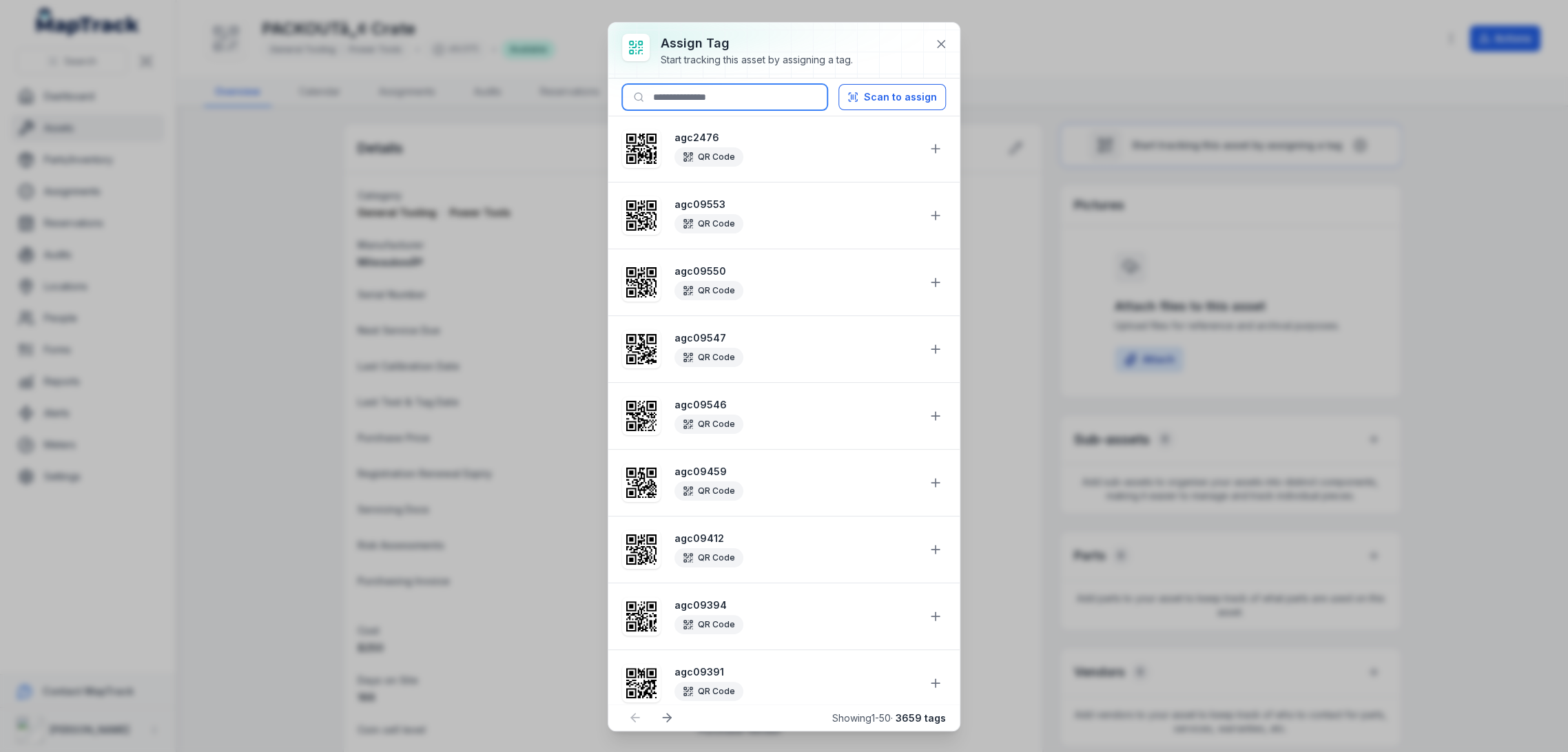
click at [696, 106] on input at bounding box center [724, 97] width 205 height 26
paste input "*******"
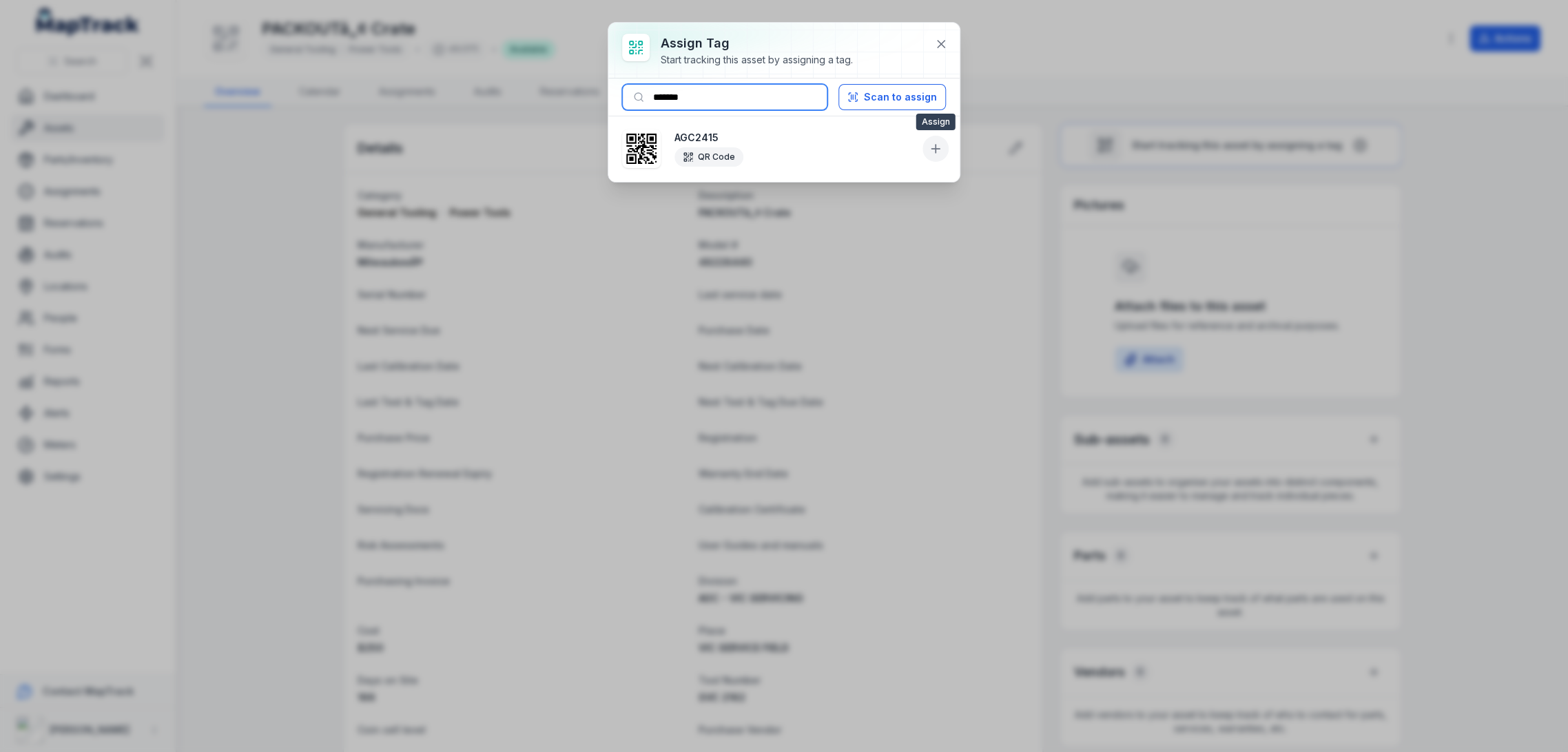
type input "*******"
click at [932, 149] on icon at bounding box center [935, 148] width 14 height 14
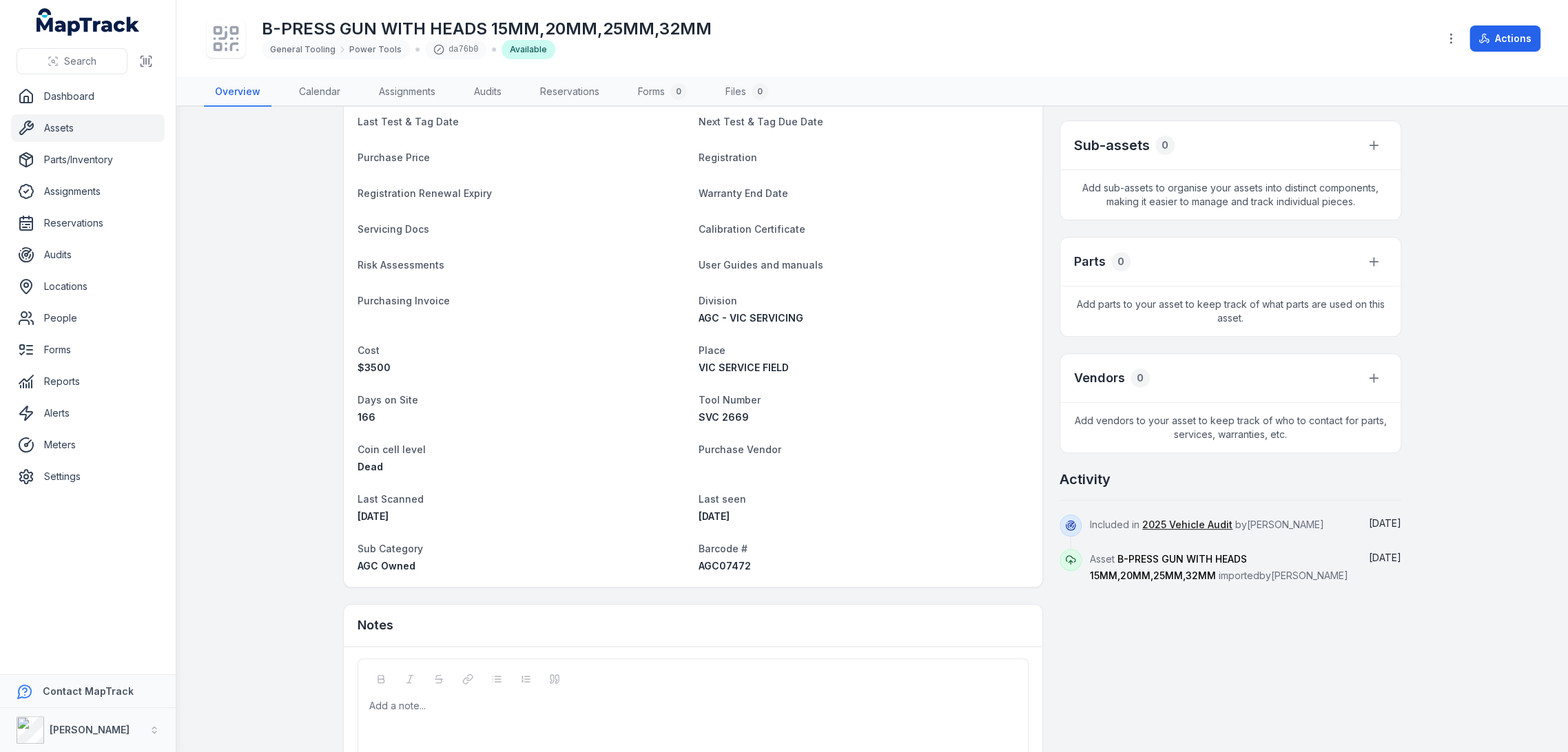
scroll to position [306, 0]
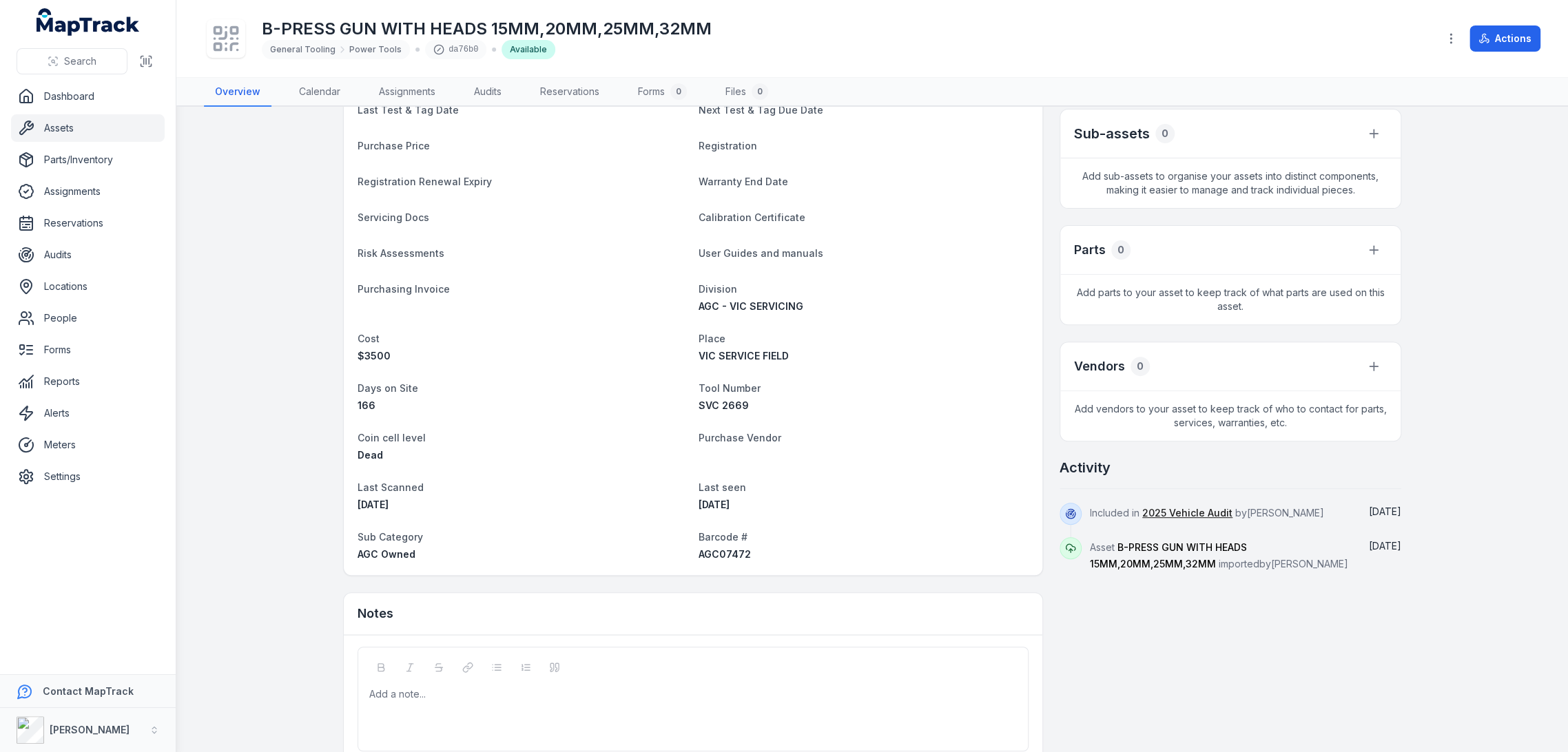
click at [714, 552] on span "AGC07472" at bounding box center [725, 554] width 53 height 12
copy span "AGC07472"
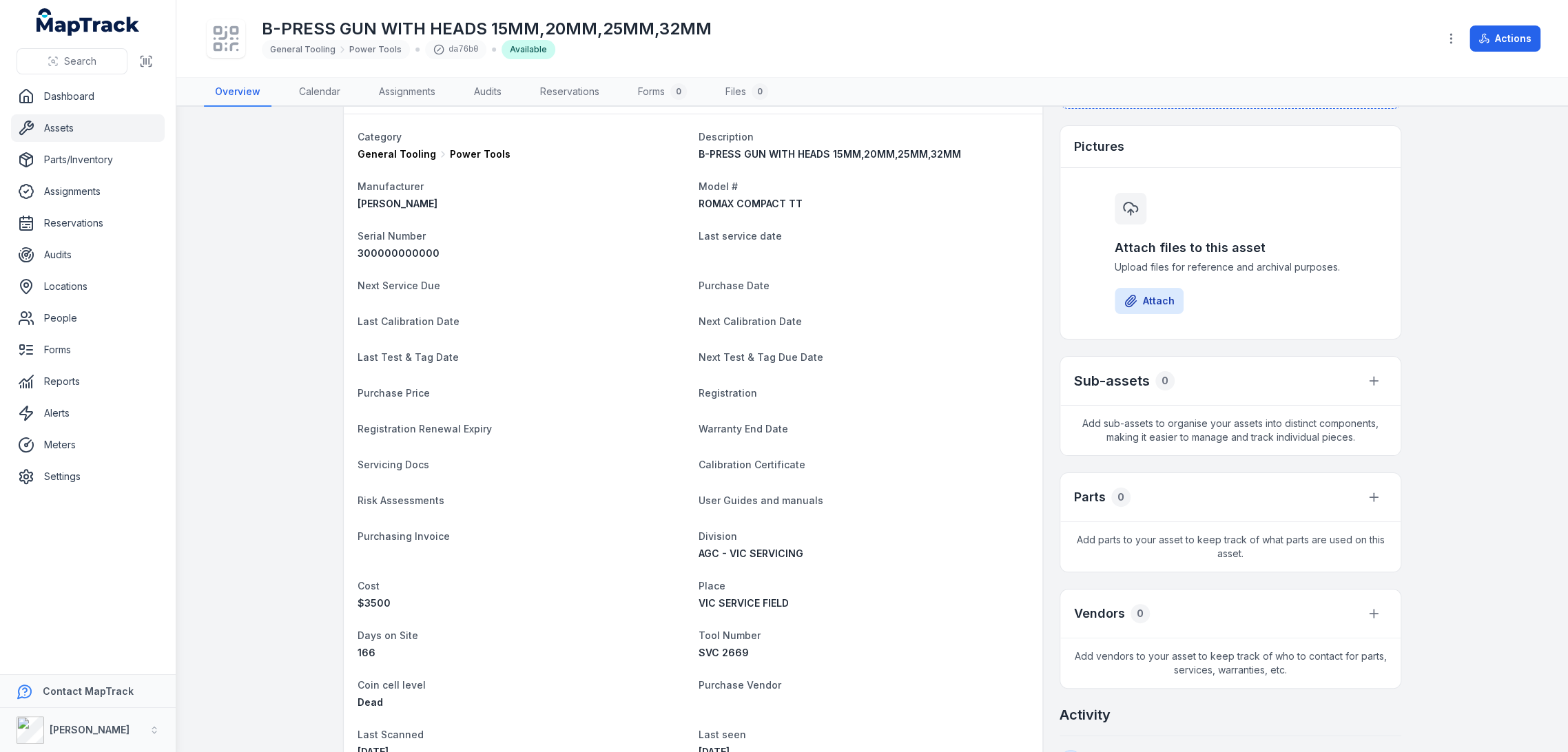
scroll to position [0, 0]
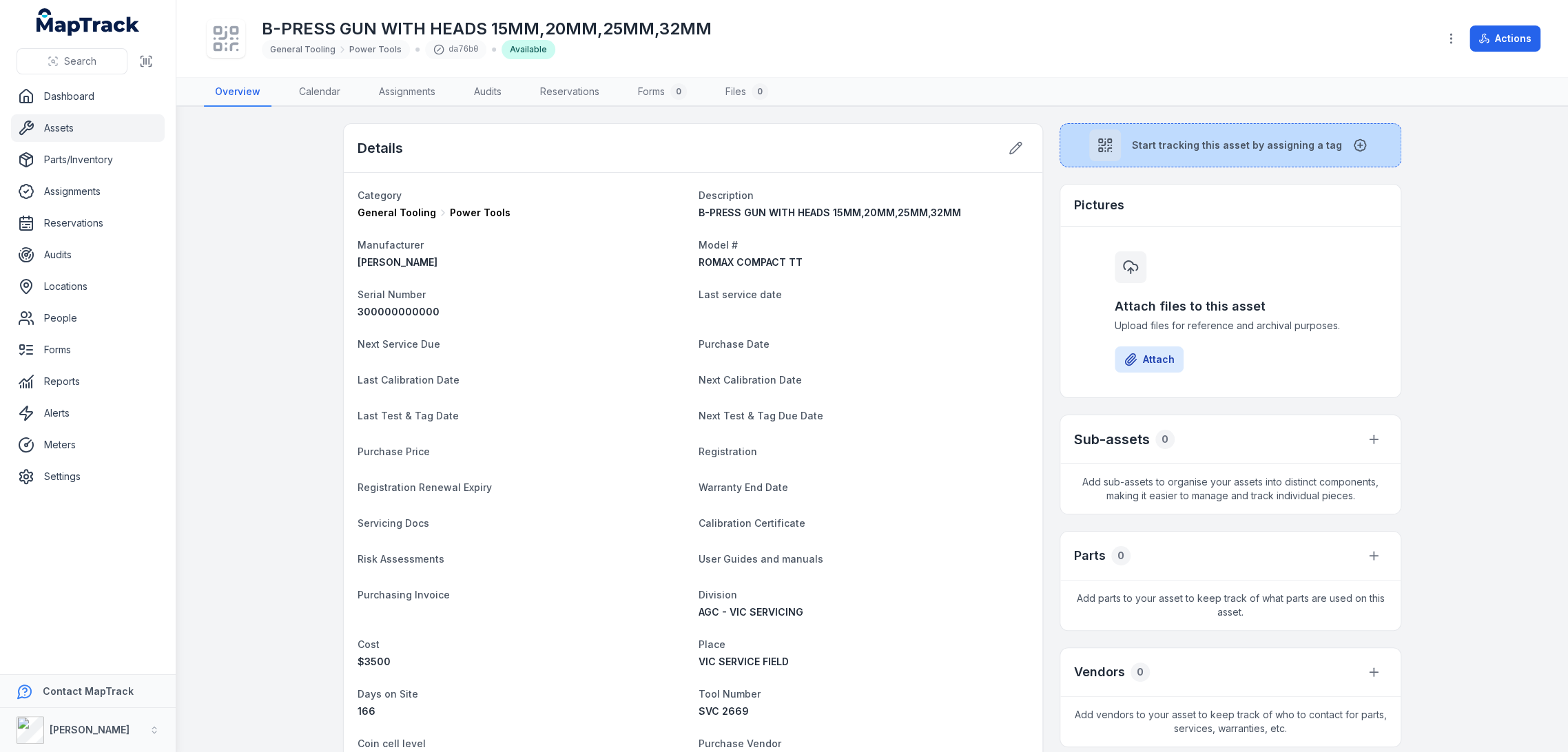
click at [1186, 150] on span "Start tracking this asset by assigning a tag" at bounding box center [1236, 145] width 210 height 14
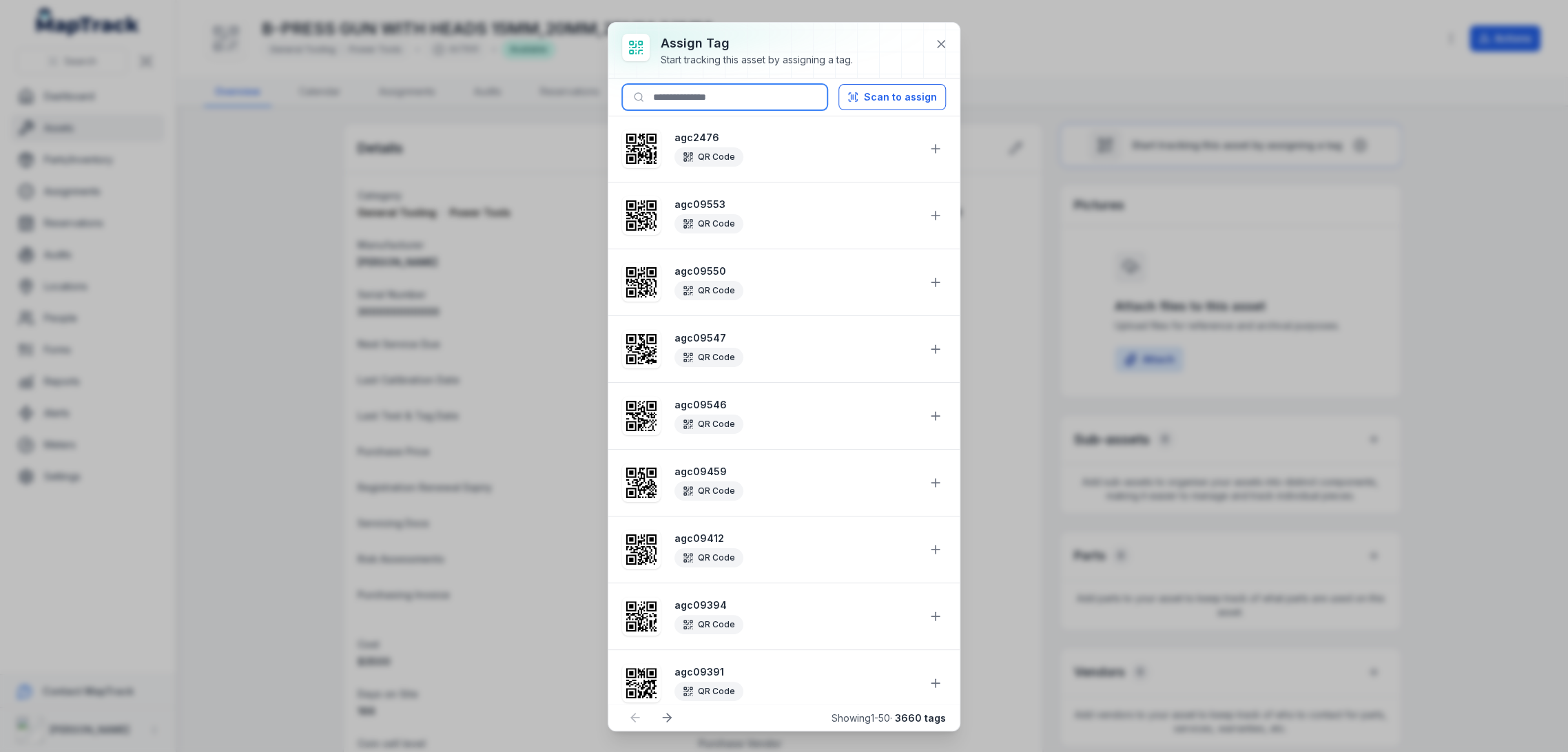
click at [755, 95] on input at bounding box center [724, 97] width 205 height 26
paste input "********"
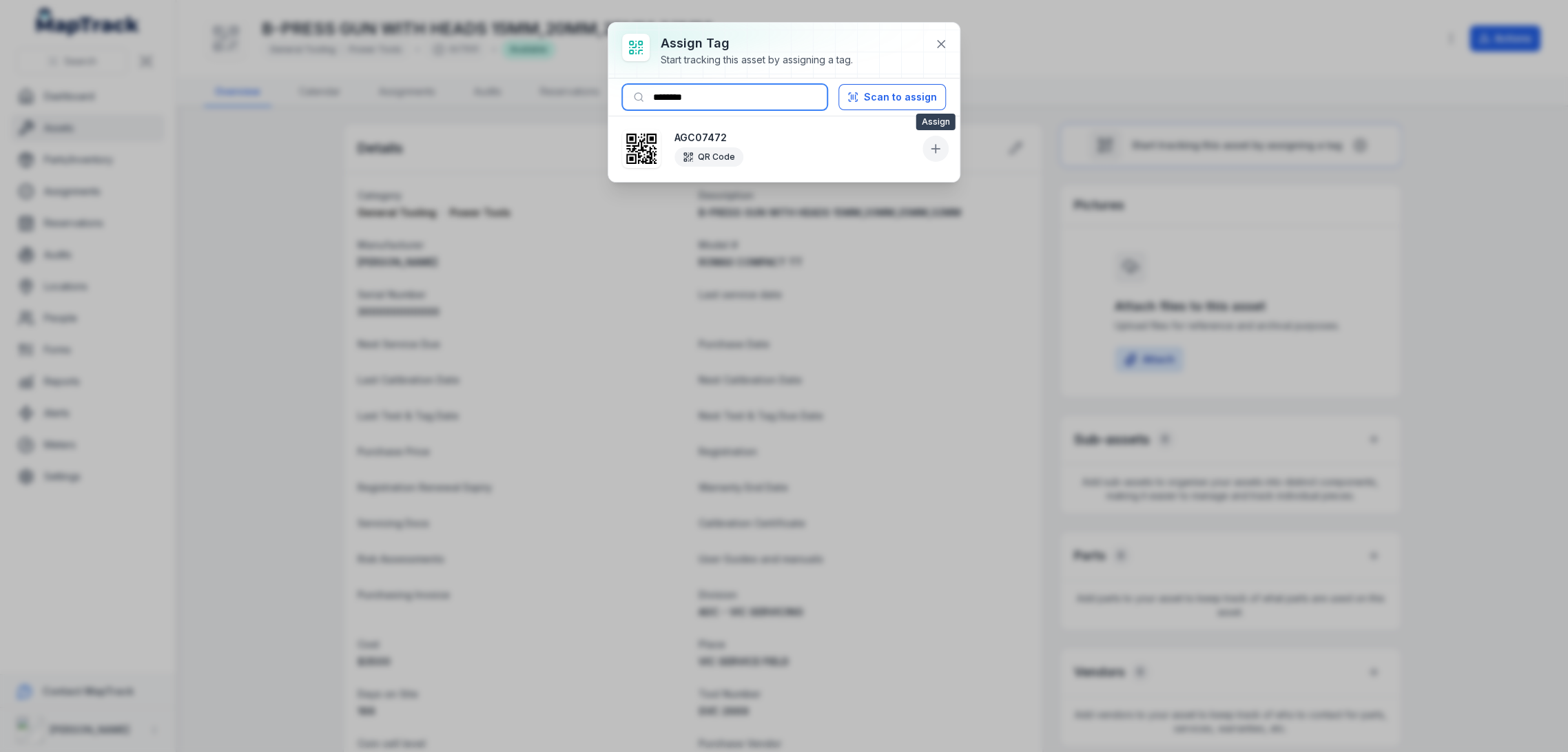
type input "********"
click at [936, 147] on icon at bounding box center [936, 149] width 0 height 8
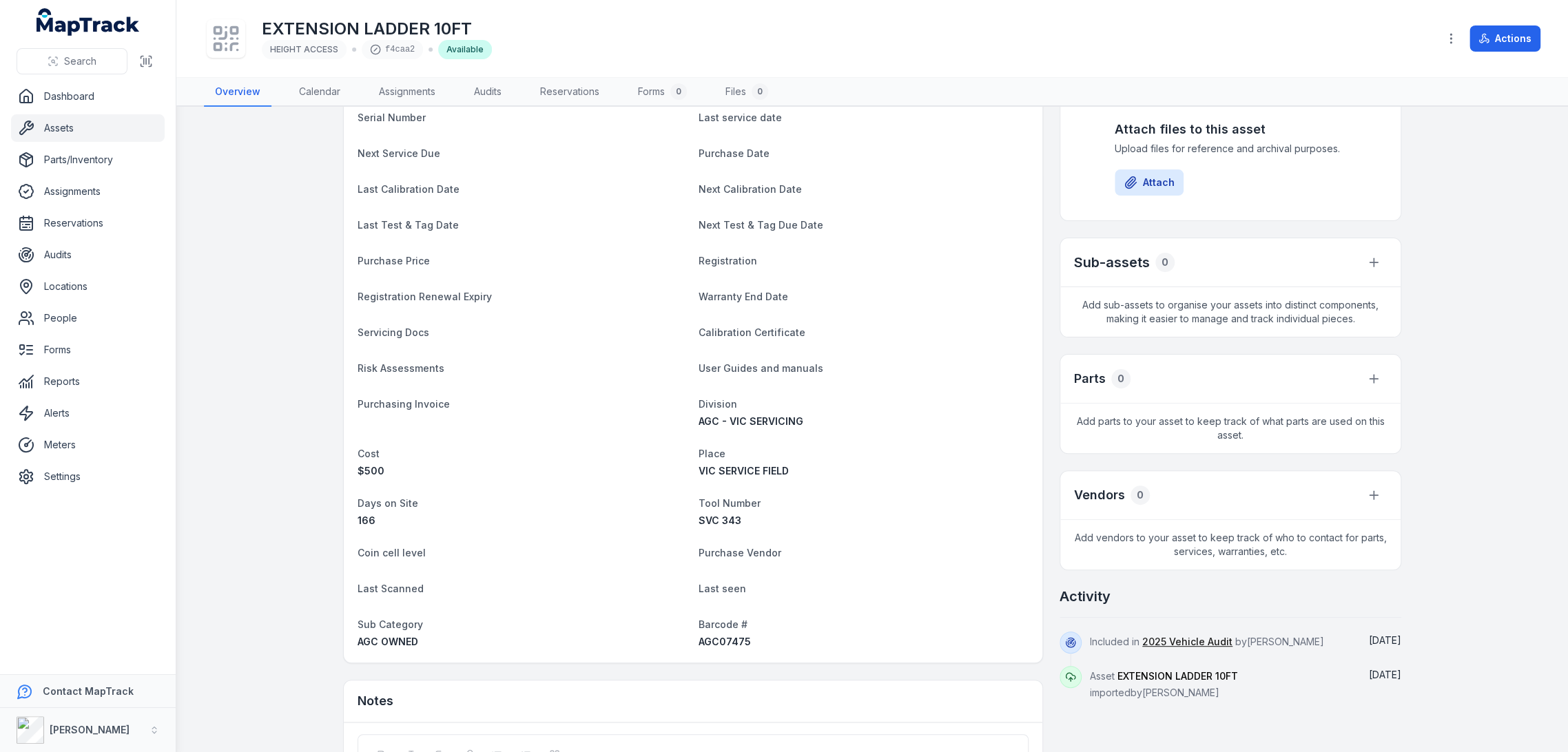
scroll to position [306, 0]
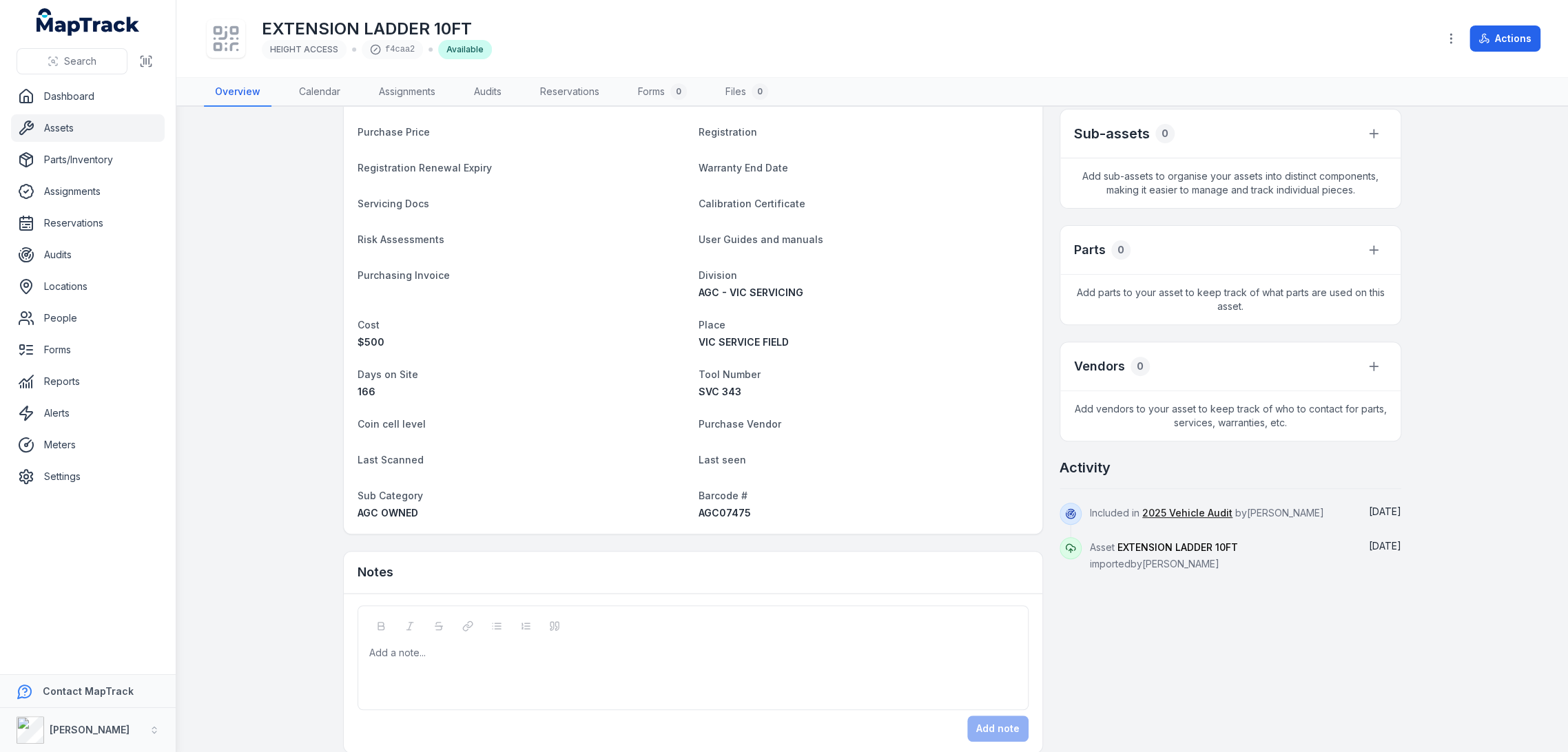
click at [716, 508] on span "AGC07475" at bounding box center [725, 513] width 53 height 12
copy span "AGC07475"
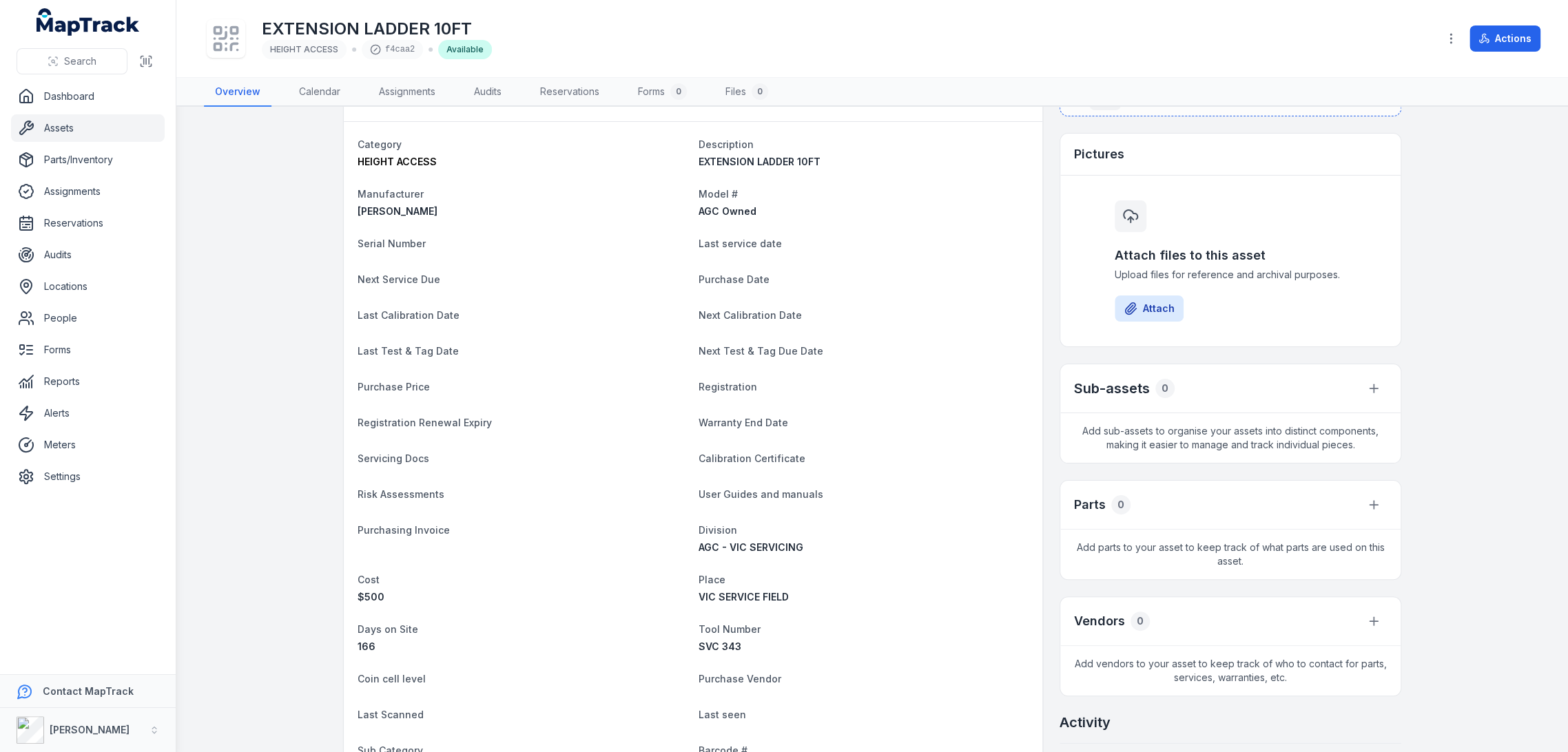
scroll to position [0, 0]
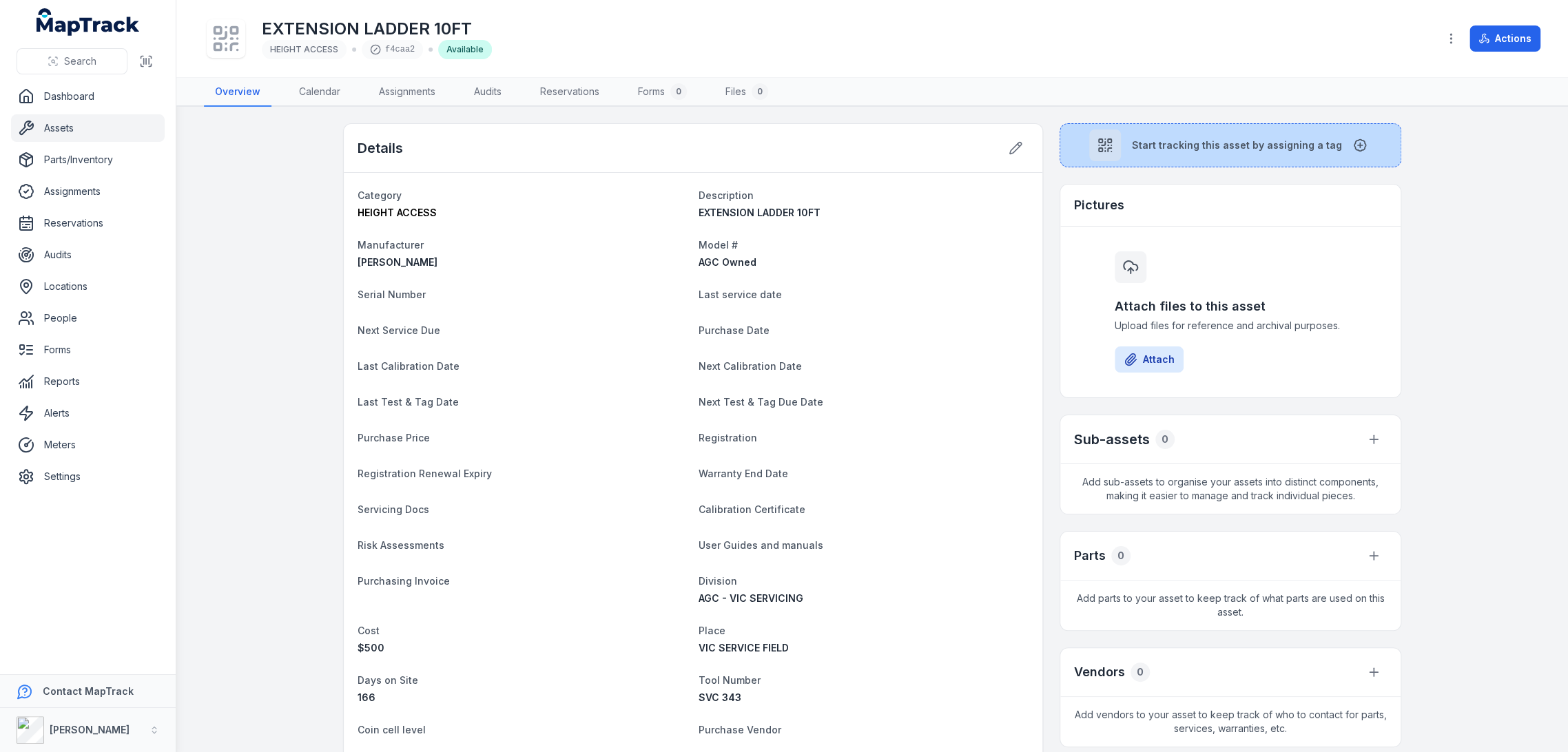
click at [1182, 150] on span "Start tracking this asset by assigning a tag" at bounding box center [1236, 145] width 210 height 14
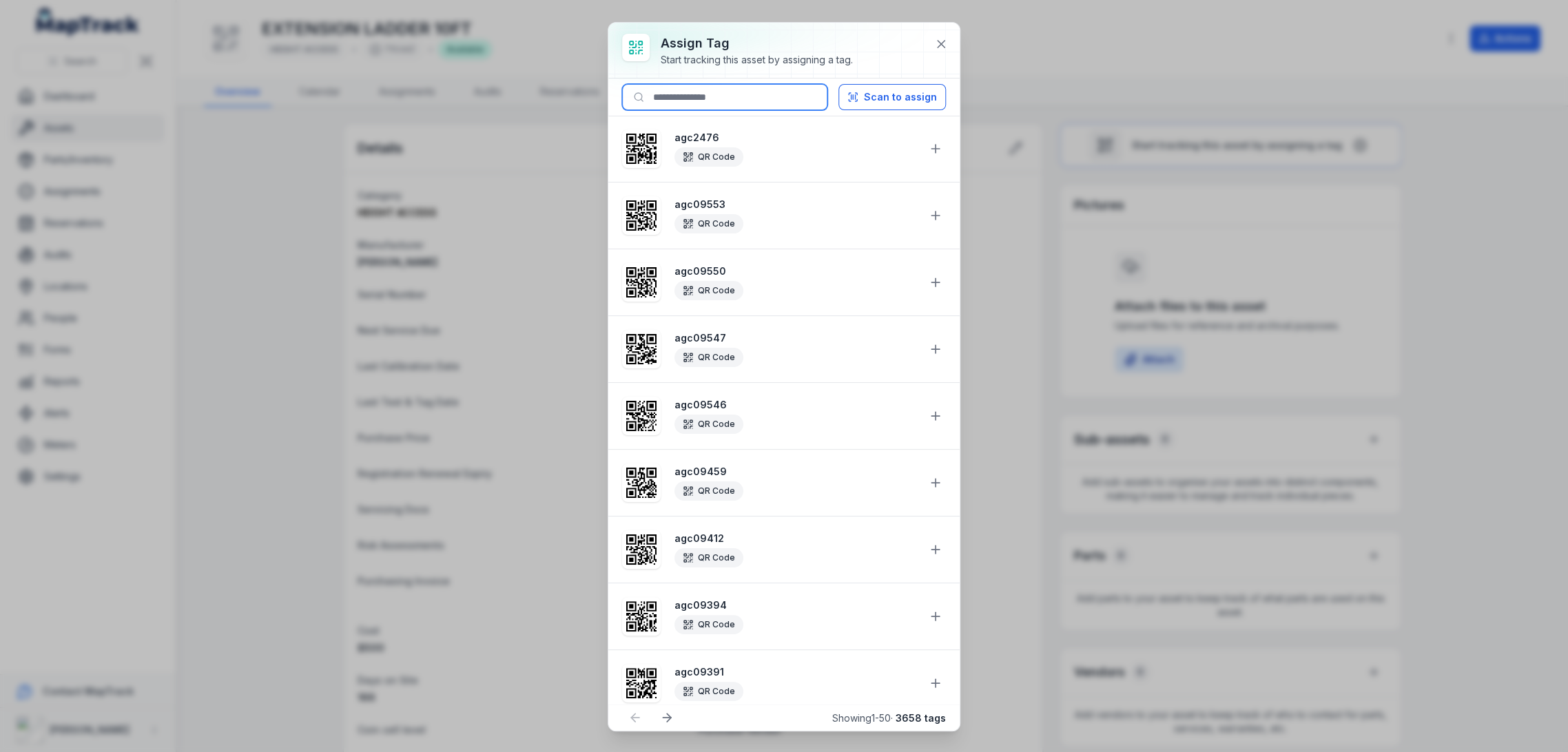
click at [691, 104] on input at bounding box center [724, 97] width 205 height 26
paste input "********"
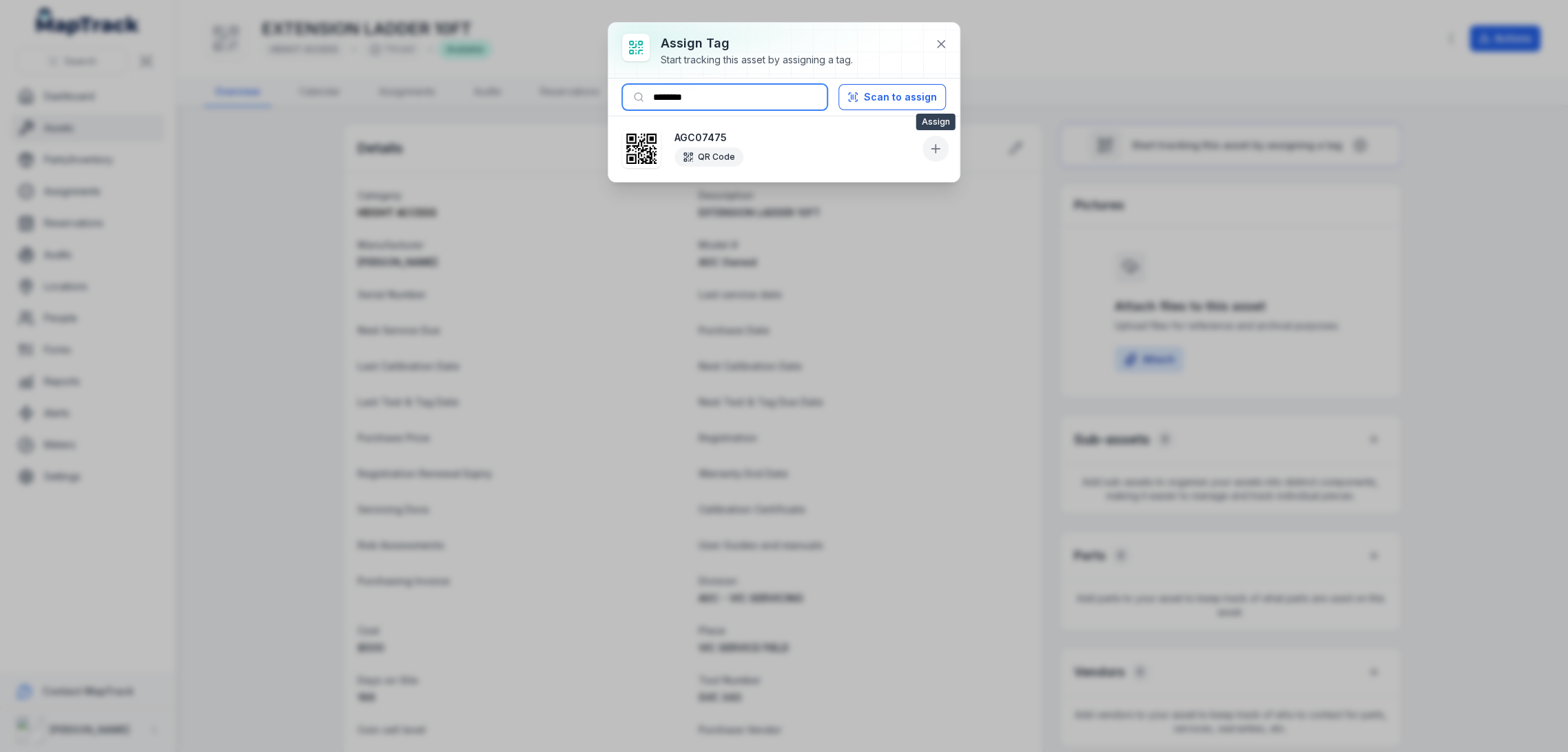
type input "********"
click at [937, 149] on icon at bounding box center [935, 148] width 14 height 14
